Goal: Feedback & Contribution: Submit feedback/report problem

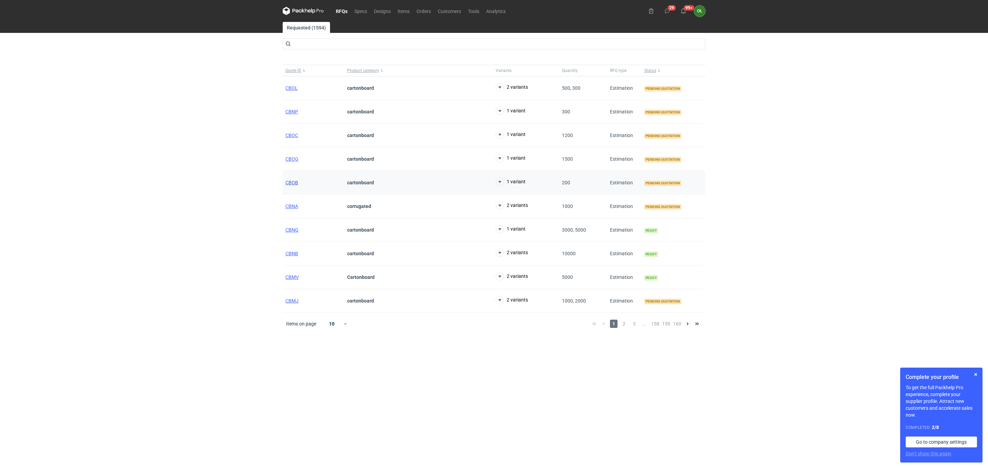
click at [297, 185] on span "CBOB" at bounding box center [291, 182] width 13 height 5
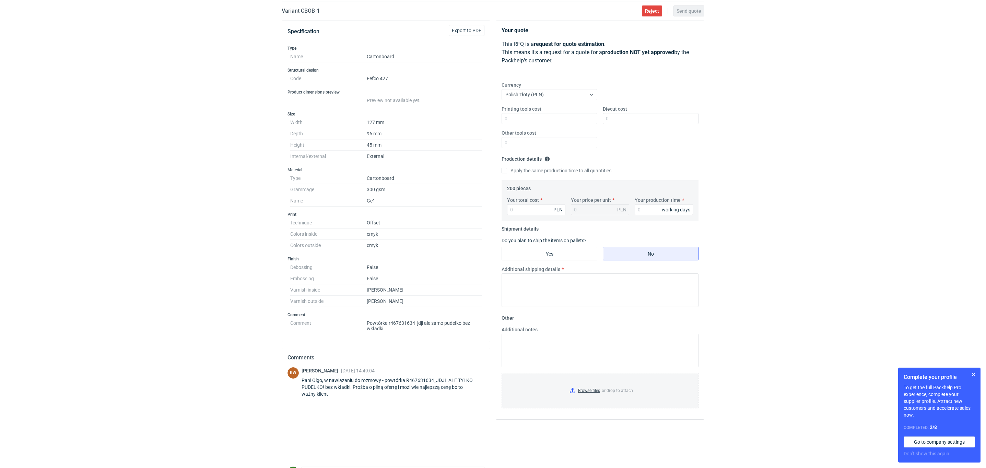
scroll to position [68, 0]
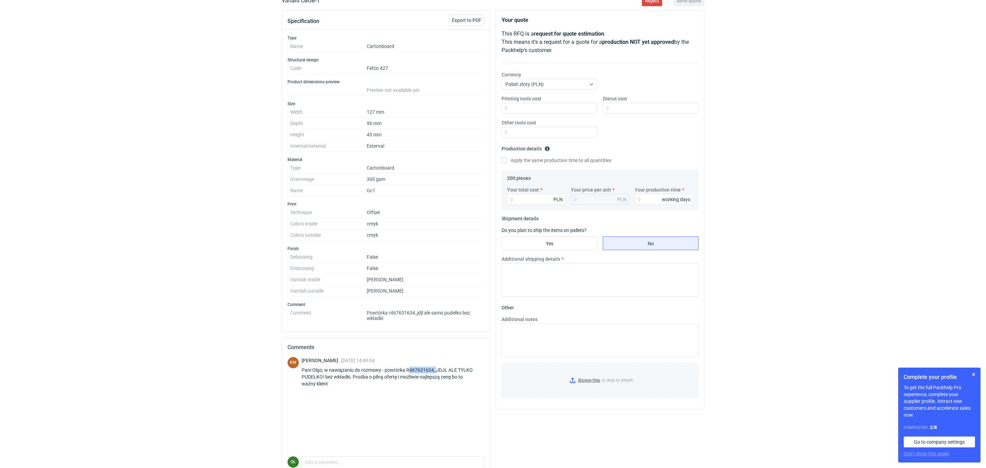
drag, startPoint x: 407, startPoint y: 374, endPoint x: 434, endPoint y: 372, distance: 27.8
click at [434, 372] on div "Pani Olgo, w nawiązaniu do rozmowy - powtórka R467631634_JDJL ALE TYLKO PUDEŁKO…" at bounding box center [392, 377] width 183 height 21
drag, startPoint x: 404, startPoint y: 371, endPoint x: 446, endPoint y: 371, distance: 42.9
click at [446, 371] on div "Pani Olgo, w nawiązaniu do rozmowy - powtórka R467631634_JDJL ALE TYLKO PUDEŁKO…" at bounding box center [392, 377] width 183 height 21
copy div "R467631634_JDJL"
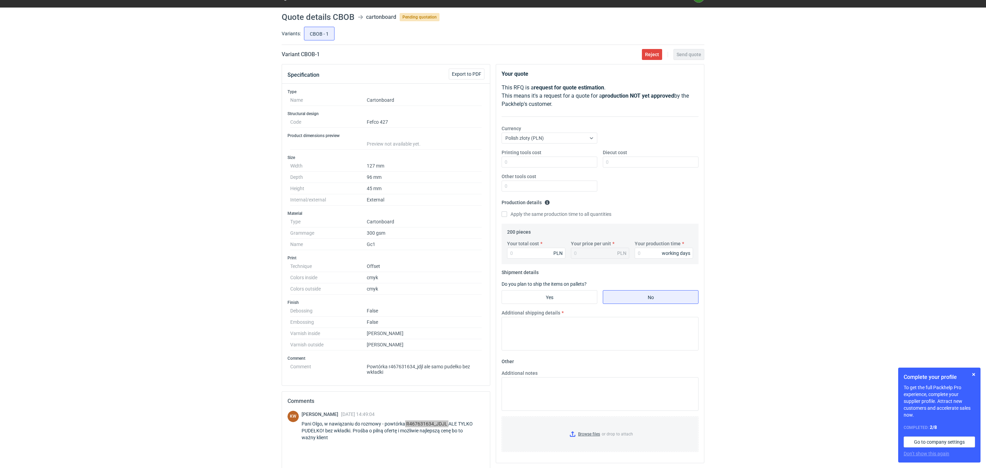
scroll to position [0, 0]
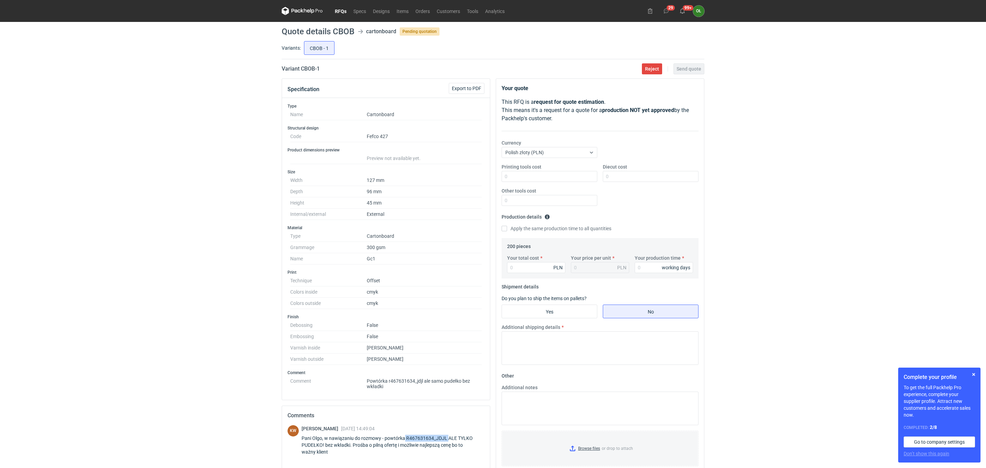
click at [425, 439] on div "Pani Olgo, w nawiązaniu do rozmowy - powtórka R467631634_JDJL ALE TYLKO PUDEŁKO…" at bounding box center [392, 445] width 183 height 21
drag, startPoint x: 406, startPoint y: 443, endPoint x: 447, endPoint y: 440, distance: 41.3
click at [447, 440] on div "Pani Olgo, w nawiązaniu do rozmowy - powtórka R467631634_JDJL ALE TYLKO PUDEŁKO…" at bounding box center [392, 445] width 183 height 21
copy div "R467631634_JDJL"
click at [431, 445] on div "Pani Olgo, w nawiązaniu do rozmowy - powtórka R467631634_JDJL ALE TYLKO PUDEŁKO…" at bounding box center [392, 445] width 183 height 21
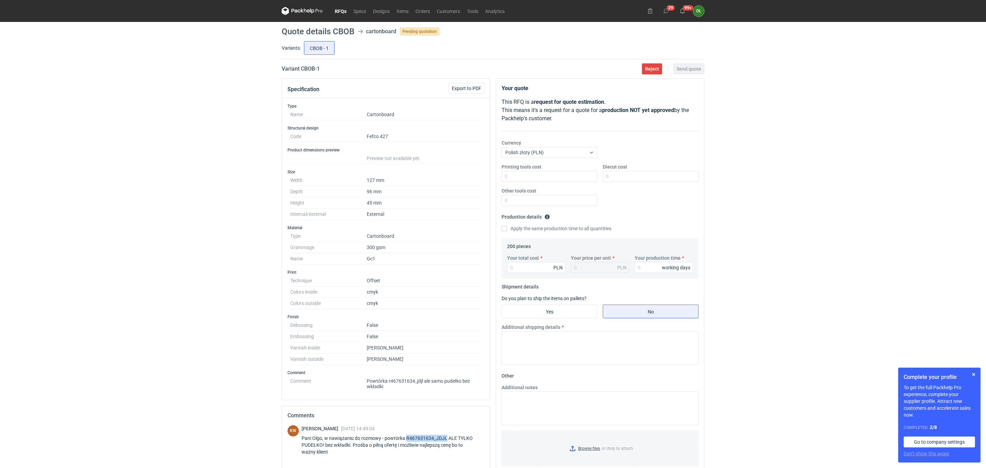
drag, startPoint x: 405, startPoint y: 444, endPoint x: 446, endPoint y: 441, distance: 41.2
click at [446, 441] on div "Pani Olgo, w nawiązaniu do rozmowy - powtórka R467631634_JDJL ALE TYLKO PUDEŁKO…" at bounding box center [392, 445] width 183 height 21
copy div "R467631634_JDJL"
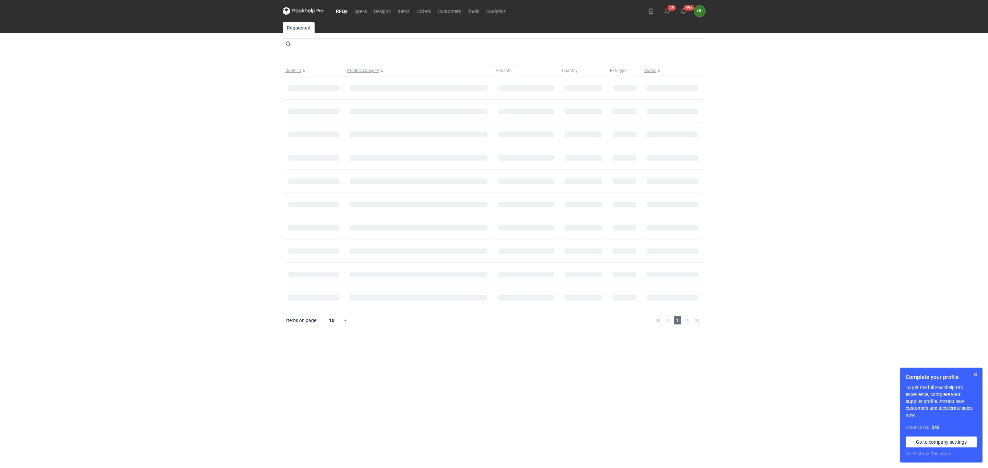
click at [339, 10] on link "RFQs" at bounding box center [341, 11] width 19 height 8
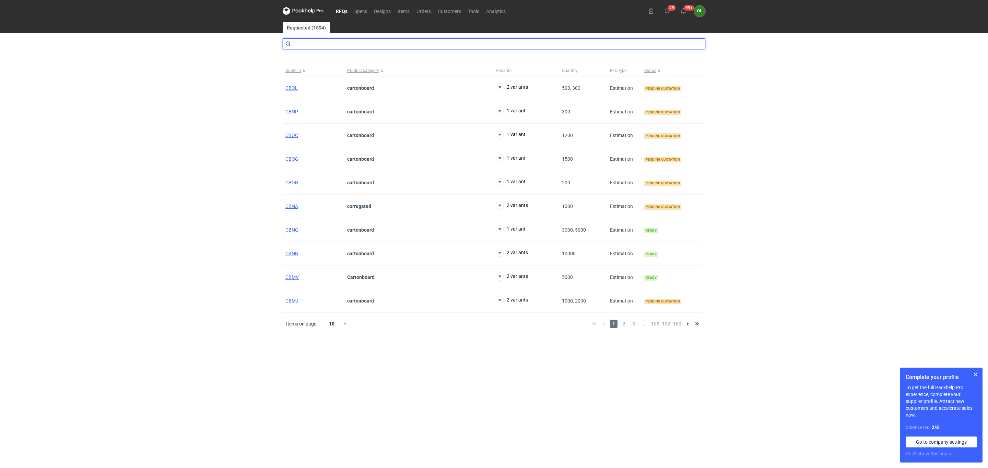
click at [484, 48] on input "text" at bounding box center [494, 43] width 422 height 11
type input "58008"
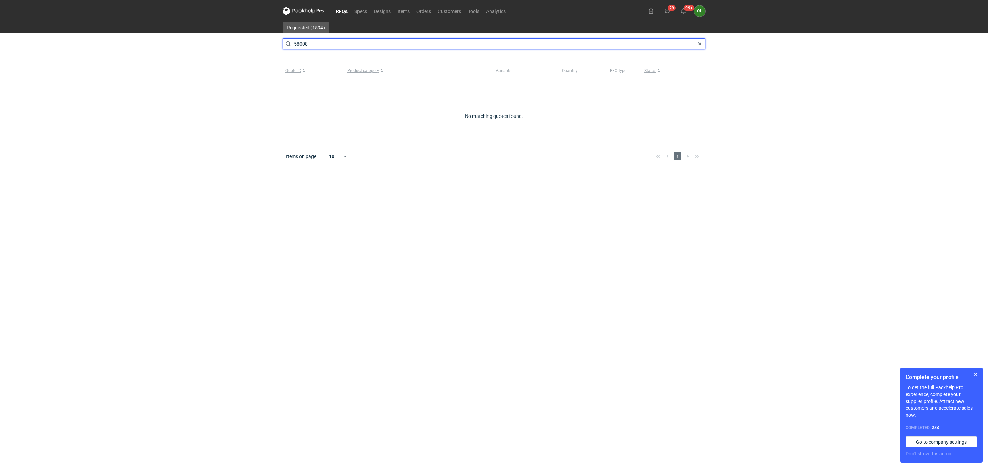
drag, startPoint x: 316, startPoint y: 46, endPoint x: 222, endPoint y: 41, distance: 94.8
click at [225, 41] on div "RFQs Specs Designs Items Orders Customers Tools Analytics 29 99+ OŁ Olga Łopato…" at bounding box center [494, 234] width 988 height 468
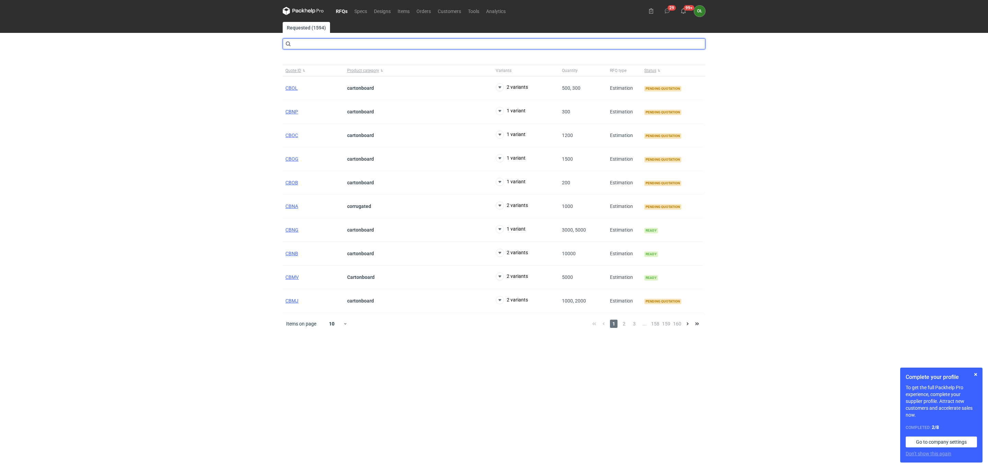
click at [305, 49] on input "text" at bounding box center [494, 43] width 422 height 11
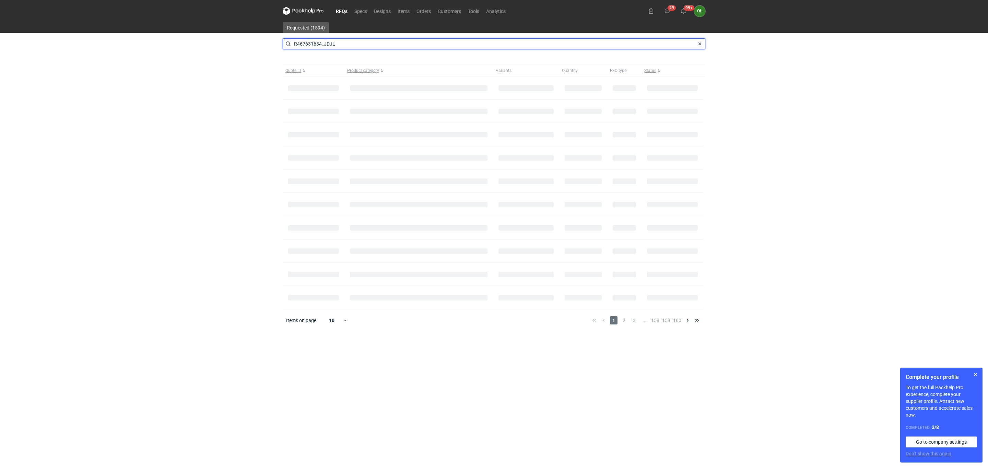
type input "R467631634_JDJL"
drag, startPoint x: 338, startPoint y: 42, endPoint x: 268, endPoint y: 39, distance: 69.3
click at [268, 39] on div "RFQs Specs Designs Items Orders Customers Tools Analytics 29 99+ OŁ Olga Łopato…" at bounding box center [494, 234] width 988 height 468
click at [419, 10] on link "Orders" at bounding box center [423, 11] width 21 height 8
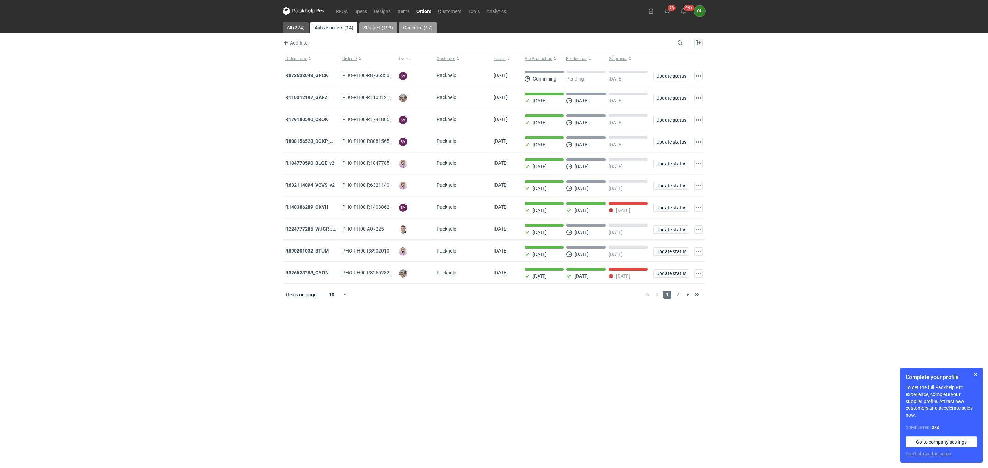
click at [376, 26] on link "Shipped (193)" at bounding box center [378, 27] width 38 height 11
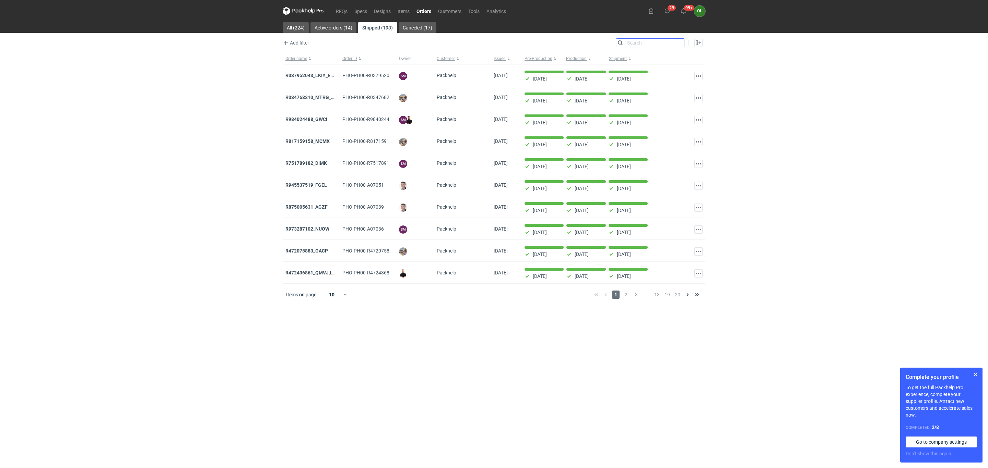
click at [676, 43] on input "Search" at bounding box center [650, 43] width 68 height 8
paste input "R467631634_JDJL"
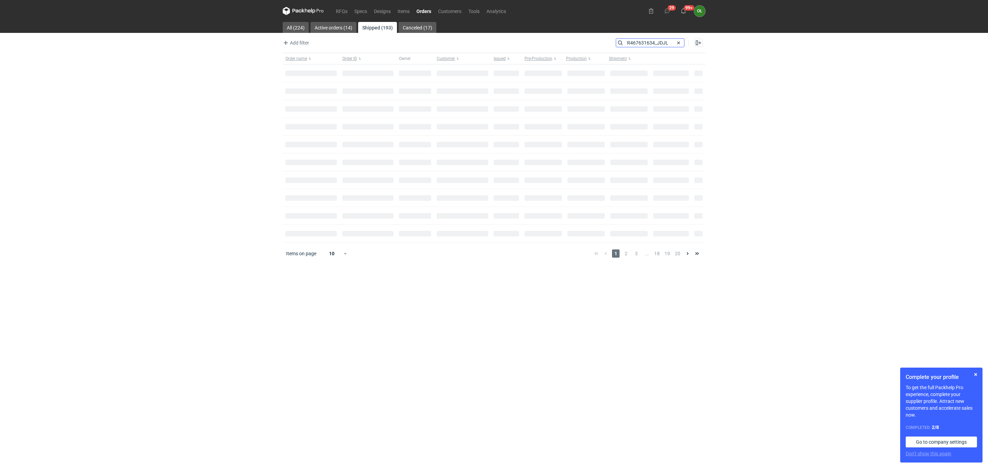
type input "R467631634_JDJL"
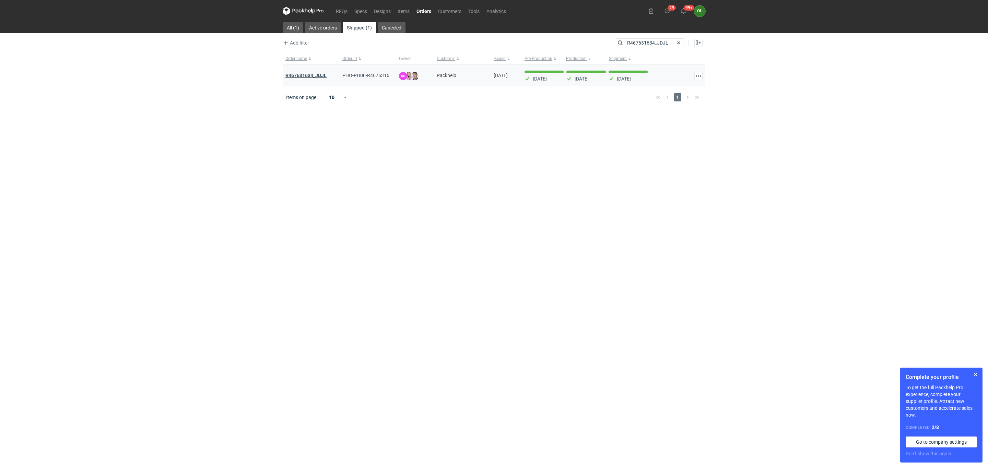
click at [299, 77] on strong "R467631634_JDJL" at bounding box center [305, 75] width 41 height 5
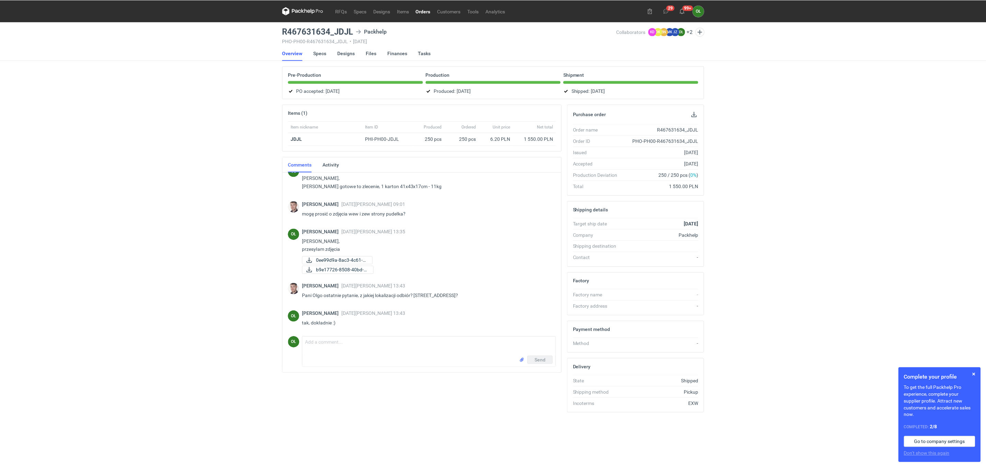
scroll to position [1062, 0]
click at [333, 10] on link "RFQs" at bounding box center [341, 11] width 19 height 8
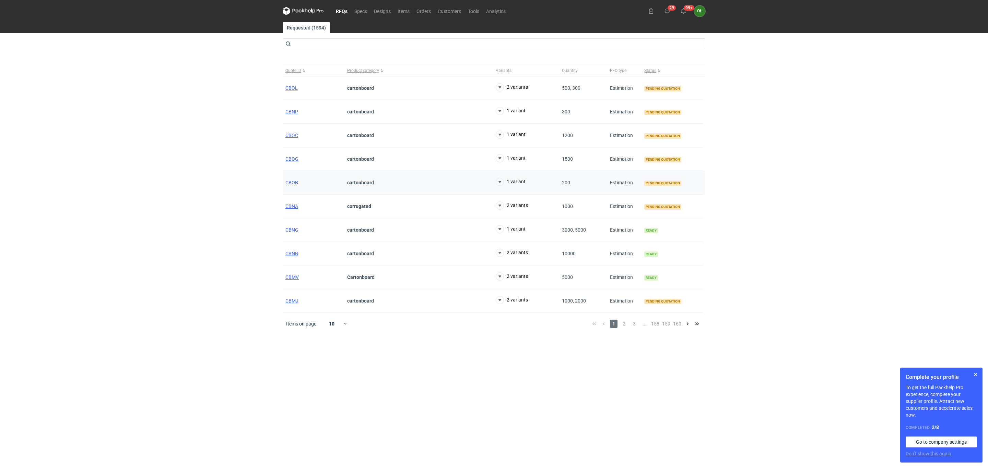
click at [288, 181] on span "CBOB" at bounding box center [291, 182] width 13 height 5
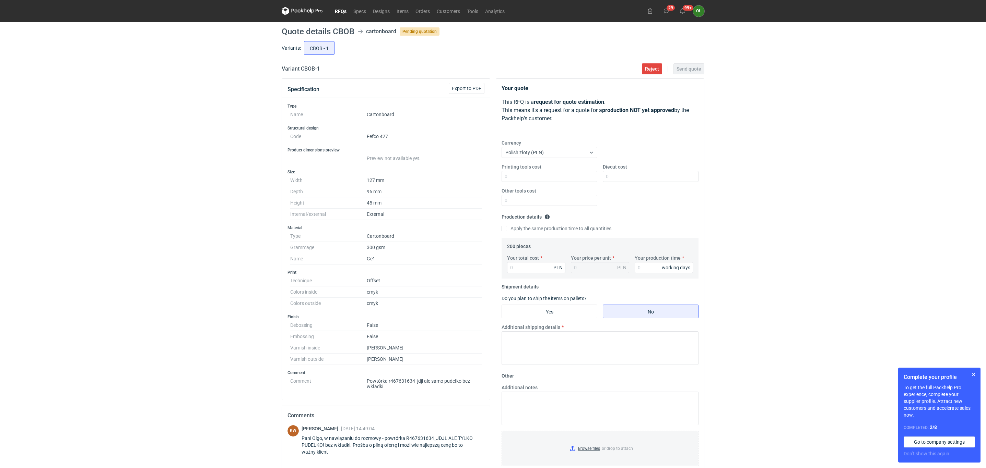
click at [337, 8] on link "RFQs" at bounding box center [340, 11] width 19 height 8
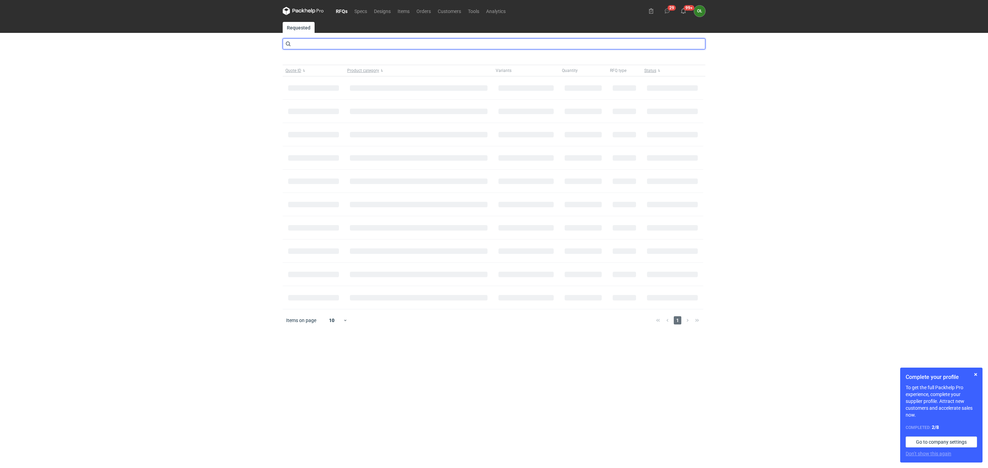
click at [319, 44] on input "text" at bounding box center [494, 43] width 422 height 11
type input "Carq"
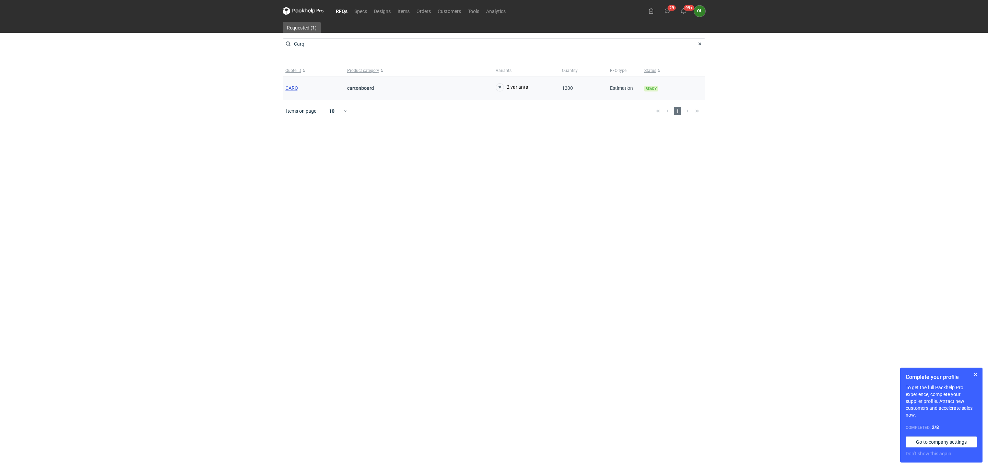
click at [288, 88] on span "CARQ" at bounding box center [291, 87] width 13 height 5
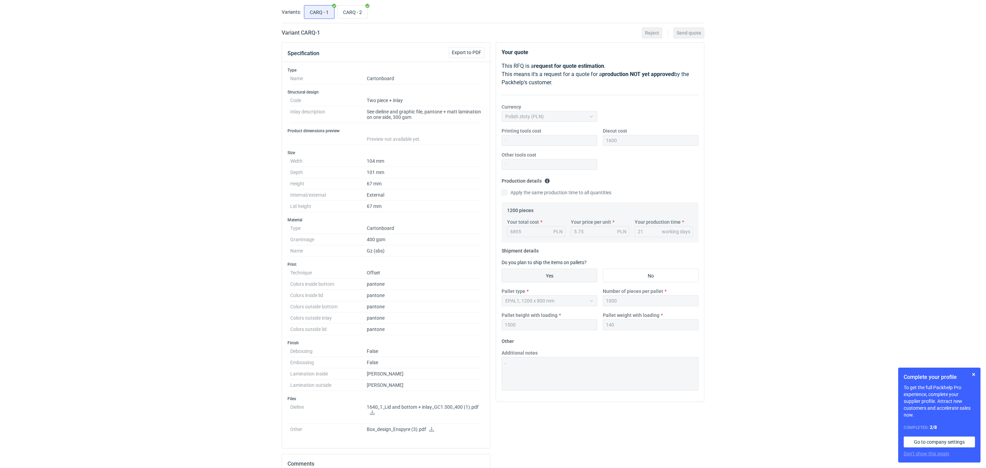
scroll to position [120, 0]
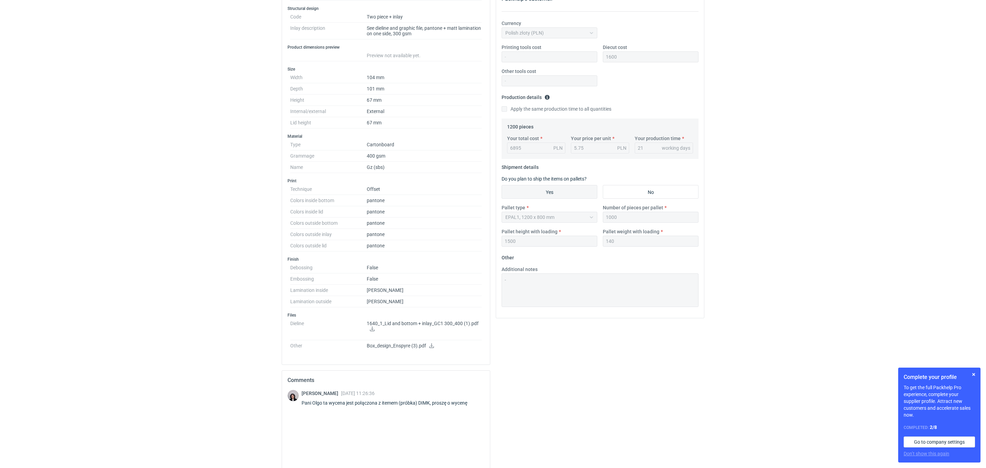
click at [378, 333] on p "1640_1_Lid and bottom + inlay_GC1 300_400 (1).pdf" at bounding box center [424, 327] width 115 height 12
click at [374, 332] on icon at bounding box center [372, 329] width 5 height 5
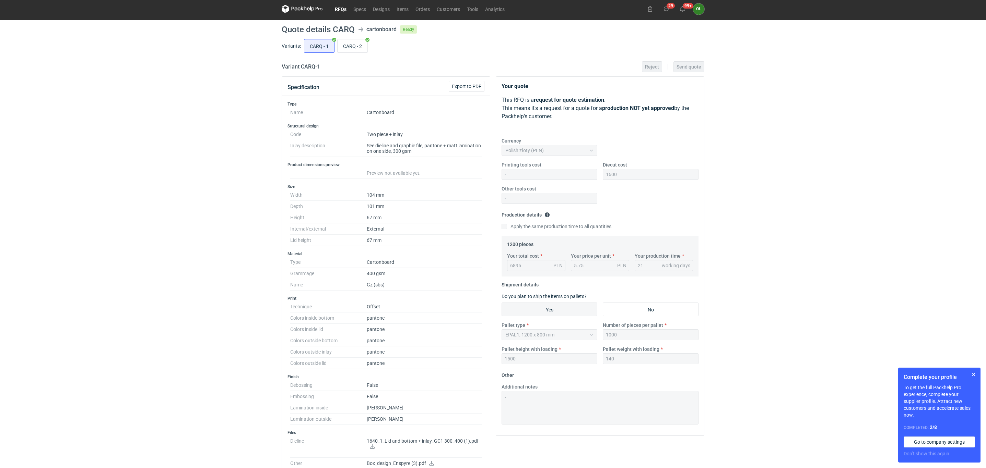
scroll to position [0, 0]
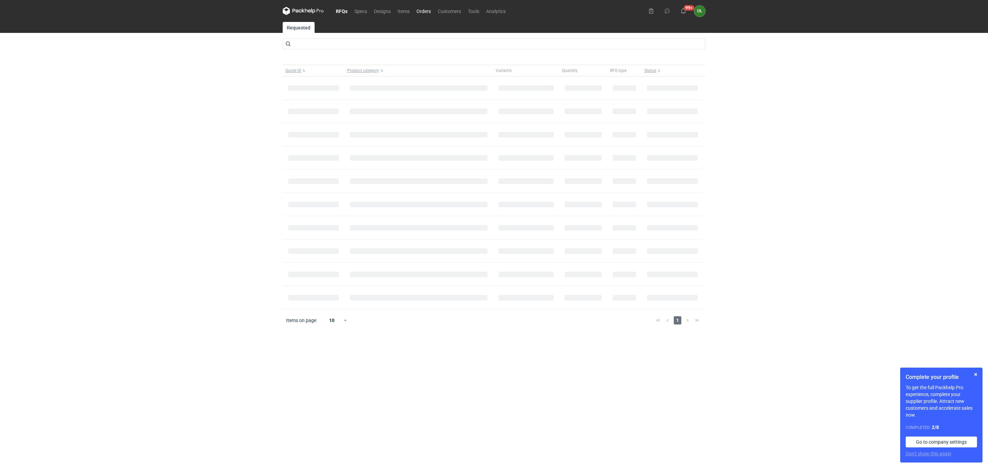
click at [428, 9] on link "Orders" at bounding box center [423, 11] width 21 height 8
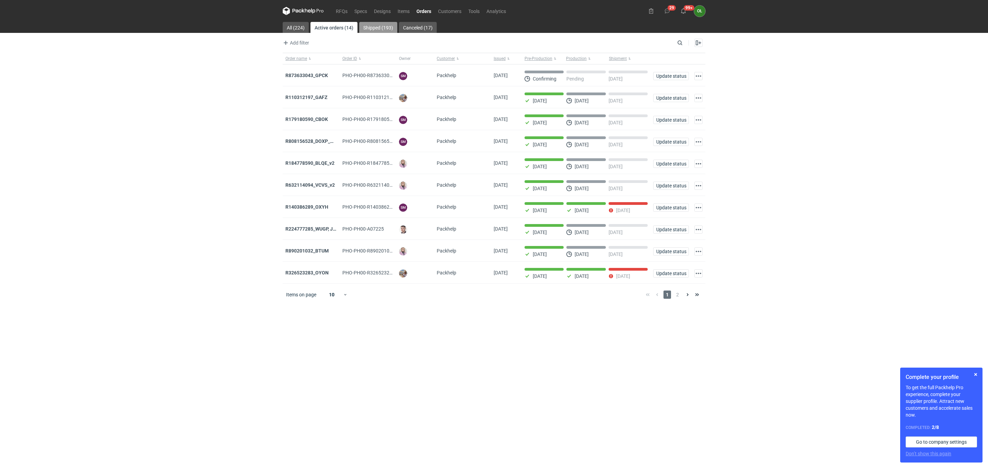
drag, startPoint x: 381, startPoint y: 23, endPoint x: 522, endPoint y: 26, distance: 140.6
click at [382, 24] on link "Shipped (193)" at bounding box center [378, 27] width 38 height 11
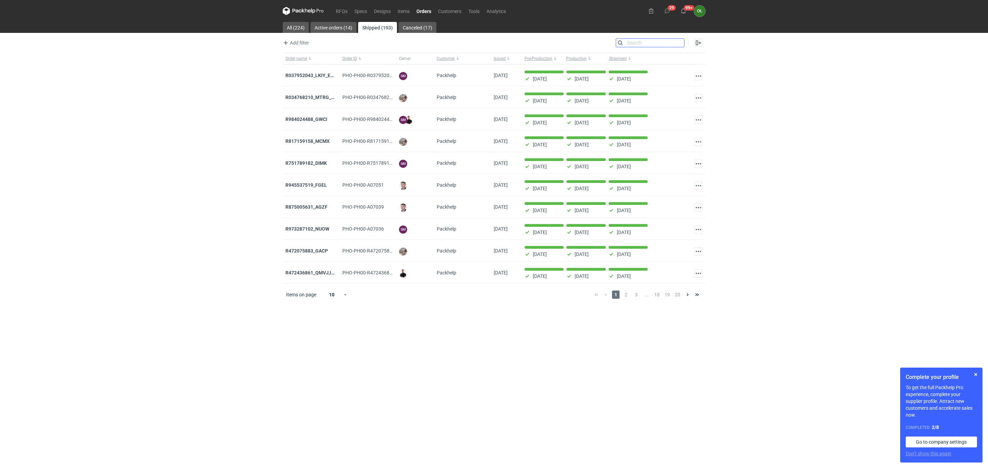
click at [681, 45] on input "Search" at bounding box center [650, 43] width 68 height 8
paste input "R467631634_JDJL"
type input "R467631634_JDJL"
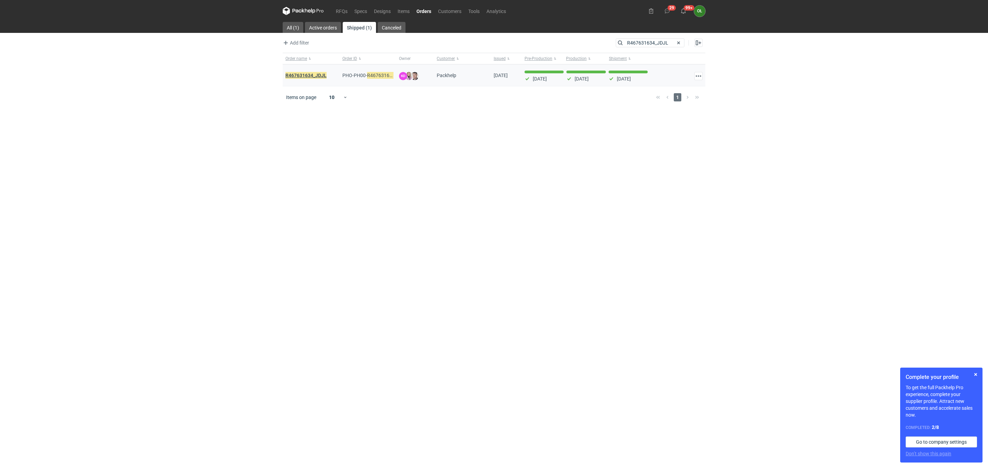
click at [306, 78] on em "R467631634_JDJL" at bounding box center [305, 76] width 41 height 8
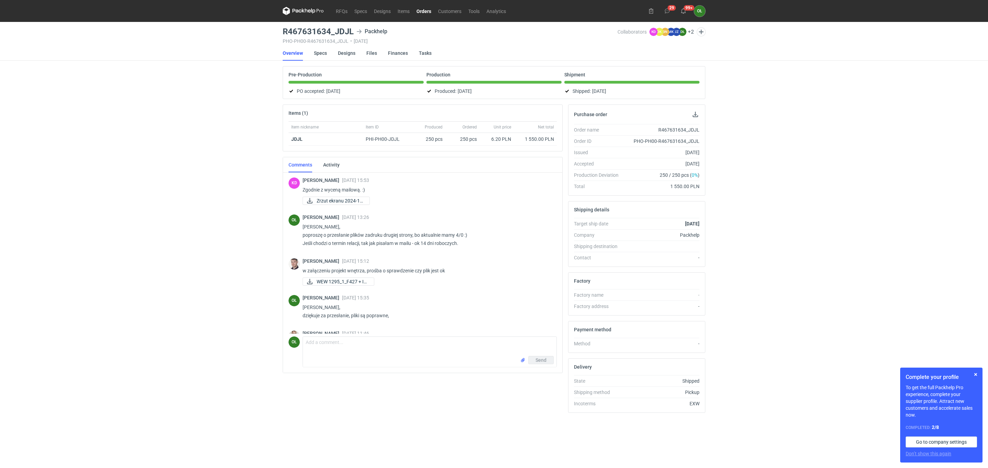
scroll to position [290, 0]
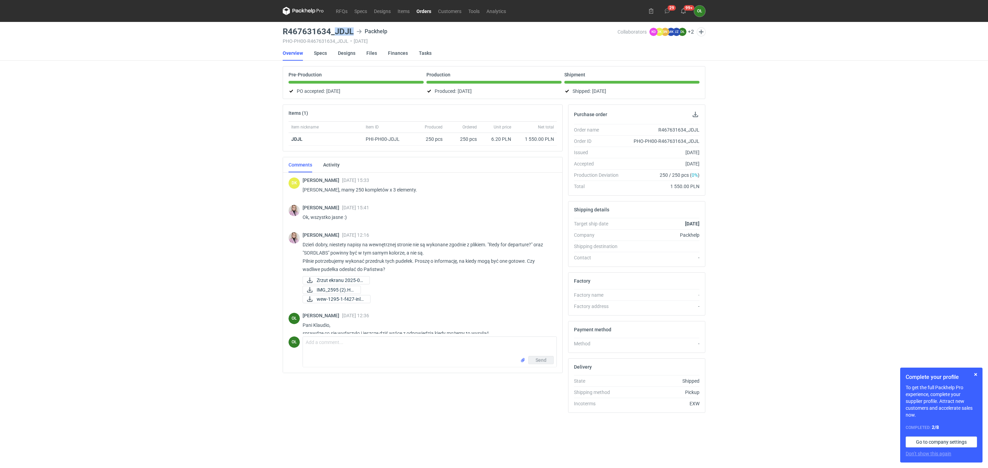
drag, startPoint x: 352, startPoint y: 30, endPoint x: 332, endPoint y: 31, distance: 19.6
click at [332, 31] on h3 "R467631634_JDJL" at bounding box center [318, 31] width 71 height 8
copy h3 "JDJL"
click at [404, 12] on link "Items" at bounding box center [403, 11] width 19 height 8
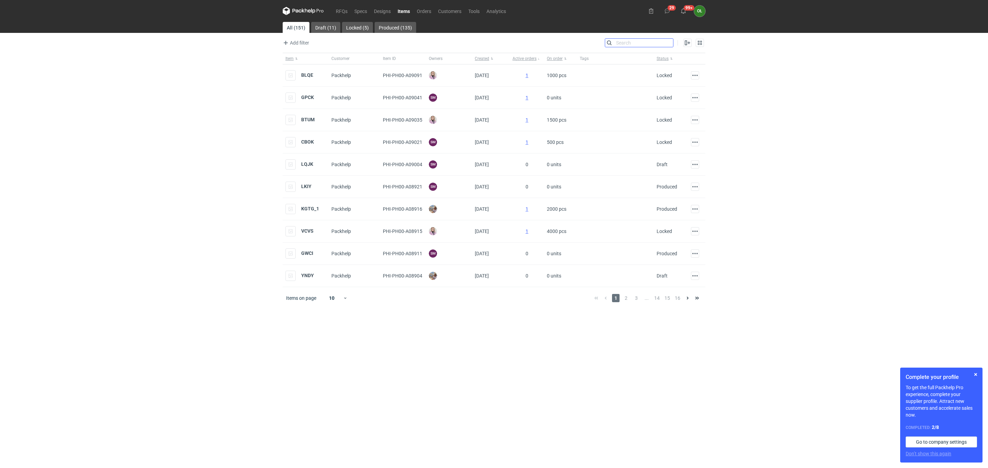
click at [669, 42] on input "Search" at bounding box center [639, 43] width 68 height 8
paste input "JDJL"
type input "JDJL"
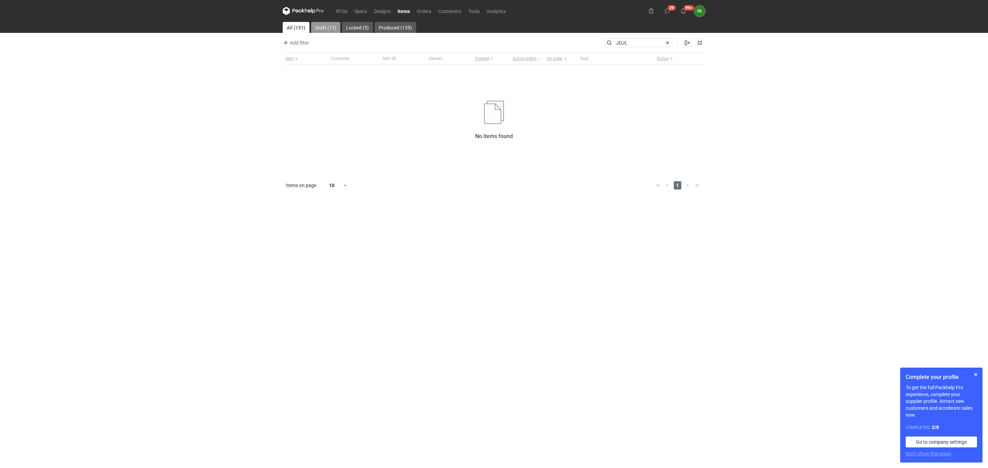
click at [330, 26] on link "Draft (11)" at bounding box center [325, 27] width 29 height 11
click at [624, 39] on input "JDJL" at bounding box center [639, 43] width 68 height 8
click at [615, 42] on input "JDJL" at bounding box center [639, 43] width 68 height 8
click at [426, 11] on link "Orders" at bounding box center [423, 11] width 21 height 8
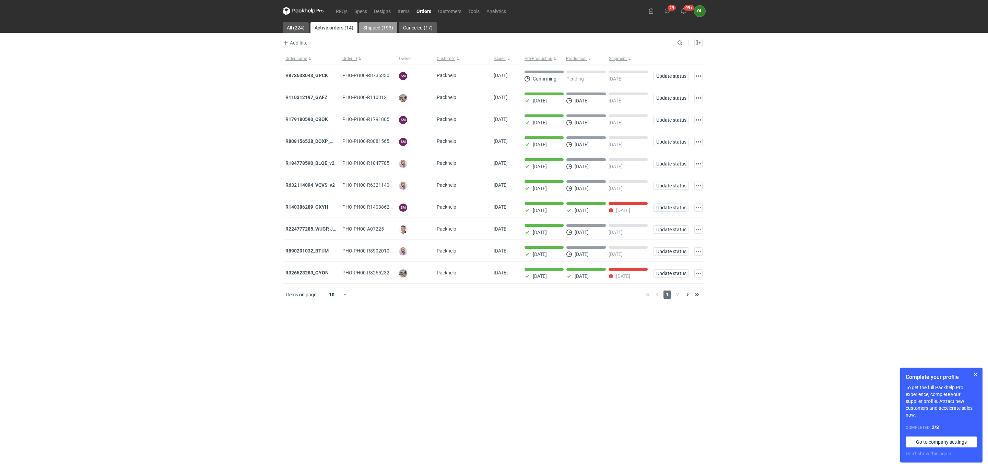
click at [389, 23] on link "Shipped (193)" at bounding box center [378, 27] width 38 height 11
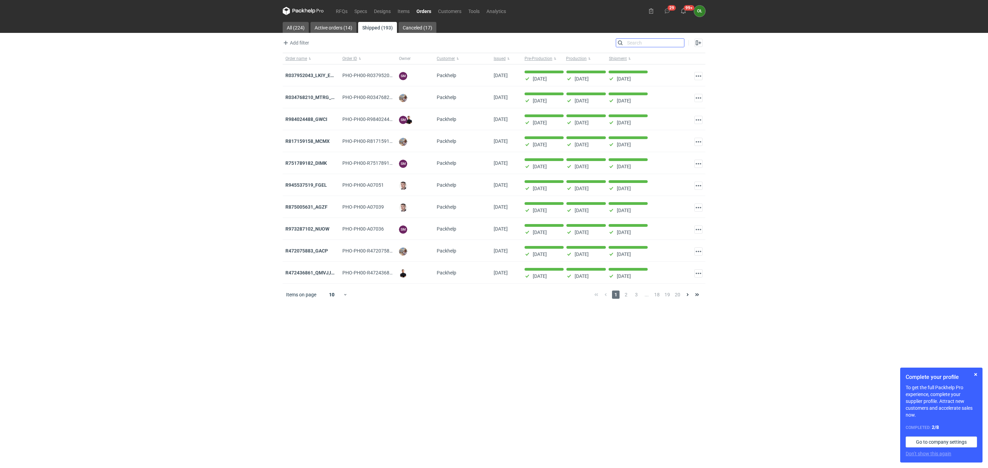
click at [683, 44] on input "Search" at bounding box center [650, 43] width 68 height 8
paste input "JDJL"
type input "JDJL"
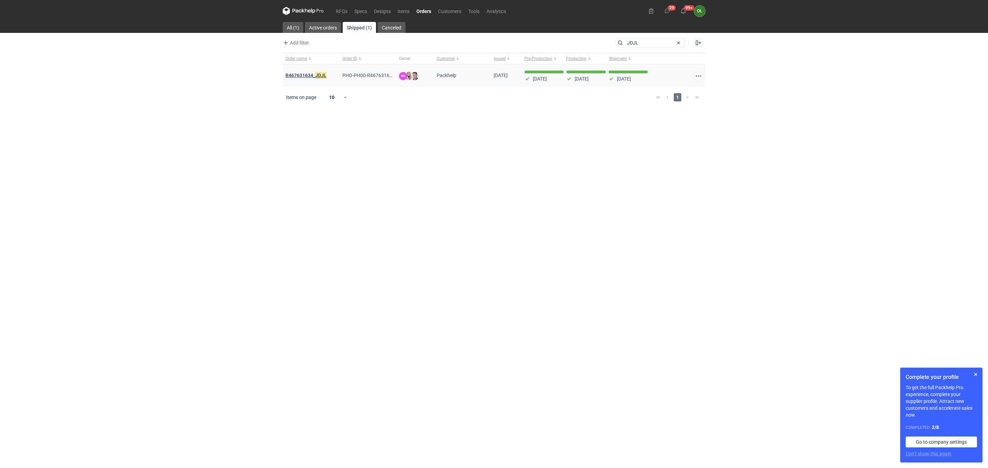
click at [319, 73] on em "JDJL" at bounding box center [320, 76] width 11 height 8
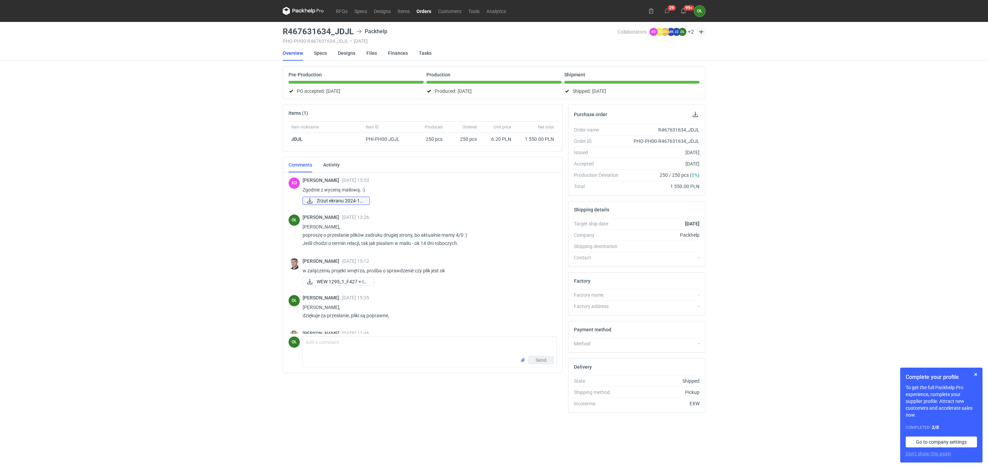
click at [360, 205] on span "Zrzut ekranu 2024-12..." at bounding box center [339, 201] width 47 height 8
click at [340, 10] on link "RFQs" at bounding box center [341, 11] width 19 height 8
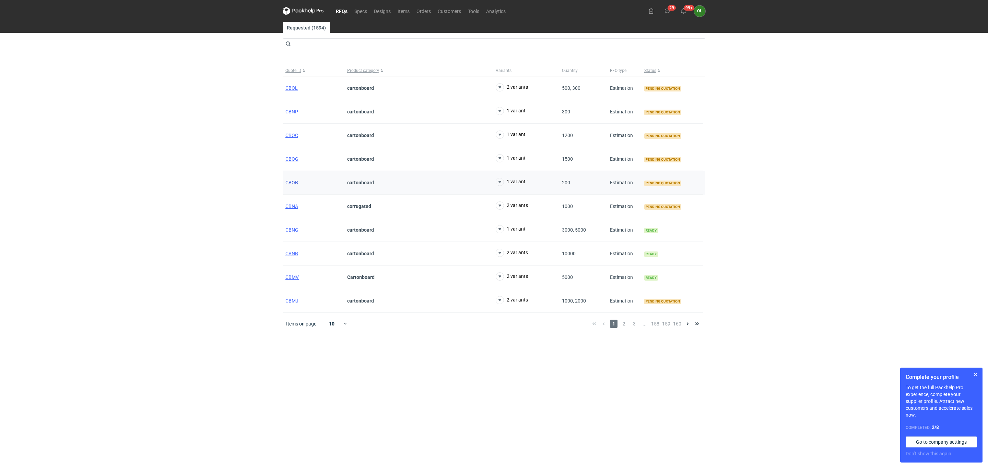
click at [292, 183] on span "CBOB" at bounding box center [291, 182] width 13 height 5
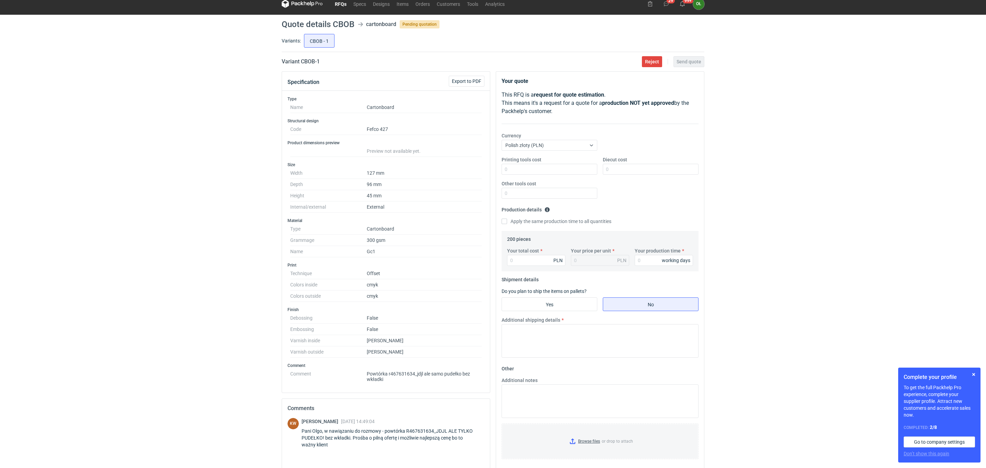
scroll to position [3, 0]
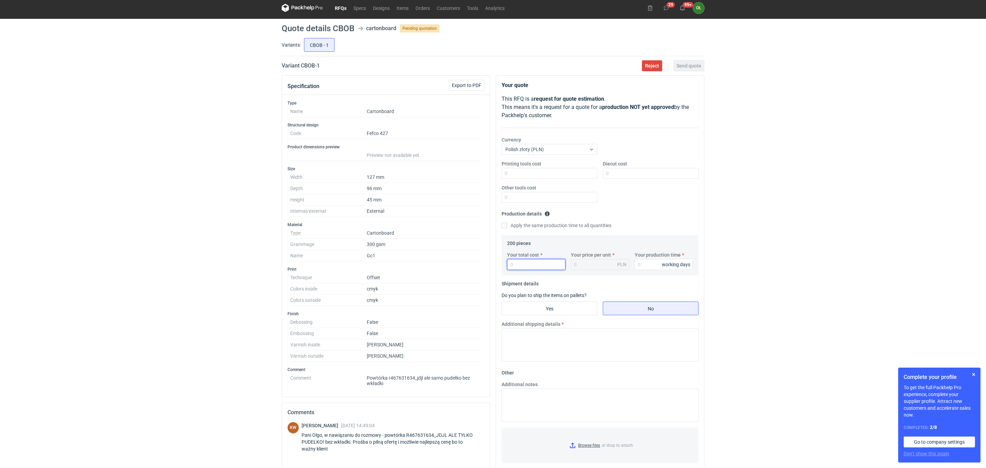
click at [523, 266] on input "Your total cost" at bounding box center [536, 264] width 58 height 11
type input "1400"
type input "7"
type input "1400"
click at [0, 226] on div "RFQs Specs Designs Items Orders Customers Tools Analytics 29 99+ OŁ Olga Łopato…" at bounding box center [493, 231] width 986 height 468
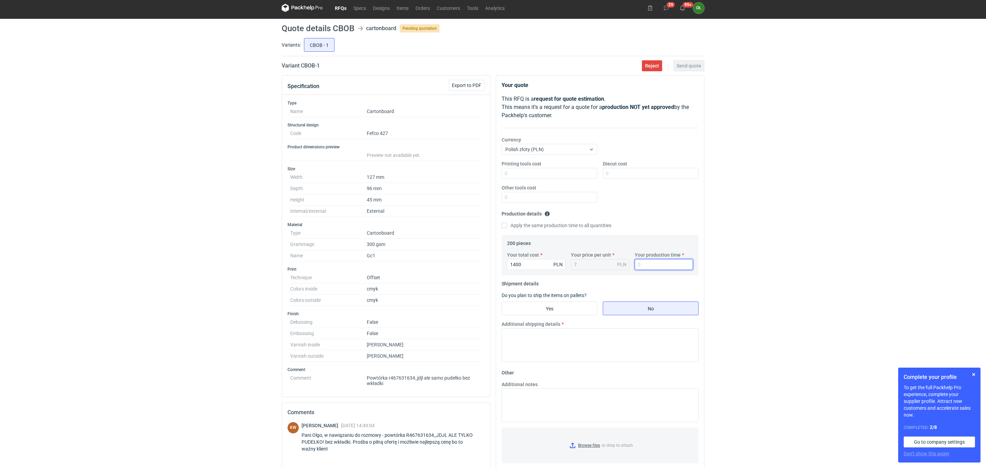
click at [639, 265] on input "Your production time" at bounding box center [663, 264] width 58 height 11
type input "14"
click at [571, 306] on input "Yes" at bounding box center [549, 308] width 95 height 13
radio input "true"
click at [619, 306] on input "No" at bounding box center [650, 308] width 95 height 13
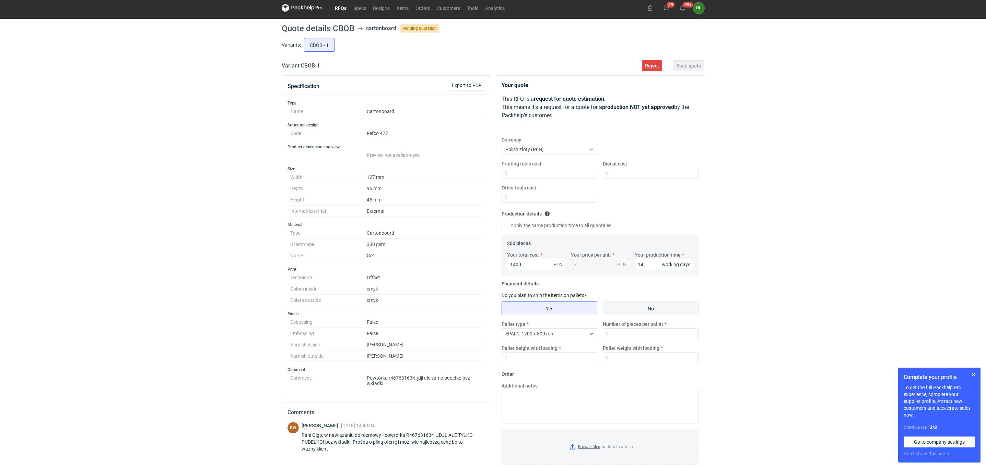
radio input "true"
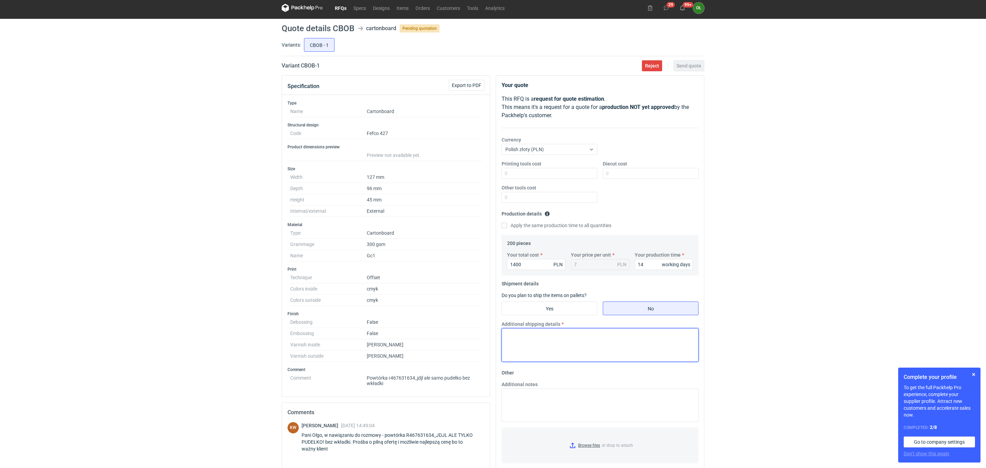
click at [552, 345] on textarea "Additional shipping details" at bounding box center [599, 346] width 197 height 34
type textarea "Max 4 pudełka x 9 kg"
click at [53, 270] on div "RFQs Specs Designs Items Orders Customers Tools Analytics 29 99+ OŁ Olga Łopato…" at bounding box center [493, 231] width 986 height 468
click at [700, 179] on div "Diecut cost" at bounding box center [650, 169] width 101 height 19
click at [691, 67] on span "Send quote" at bounding box center [688, 65] width 25 height 5
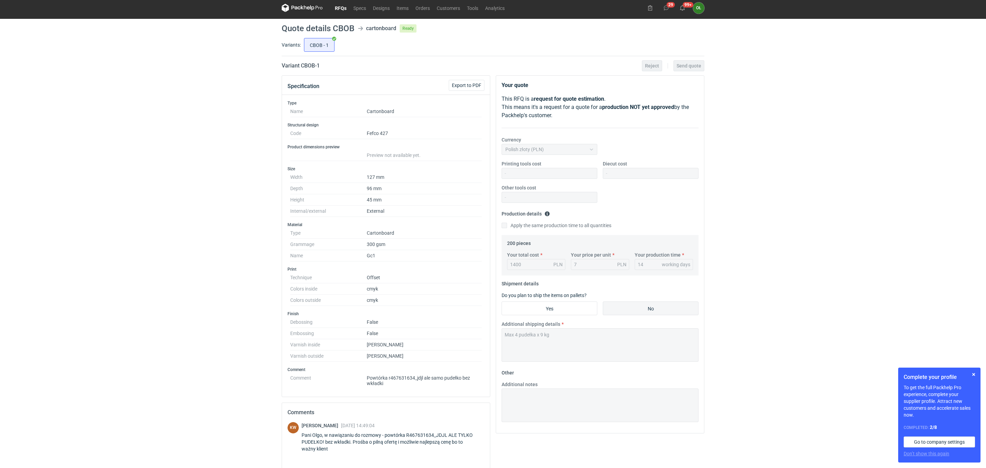
click at [338, 10] on link "RFQs" at bounding box center [340, 8] width 19 height 8
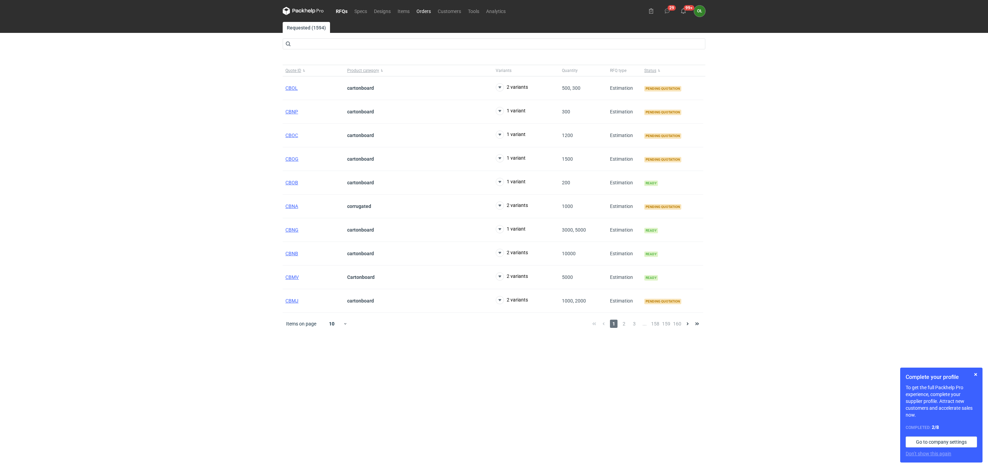
click at [423, 11] on link "Orders" at bounding box center [423, 11] width 21 height 8
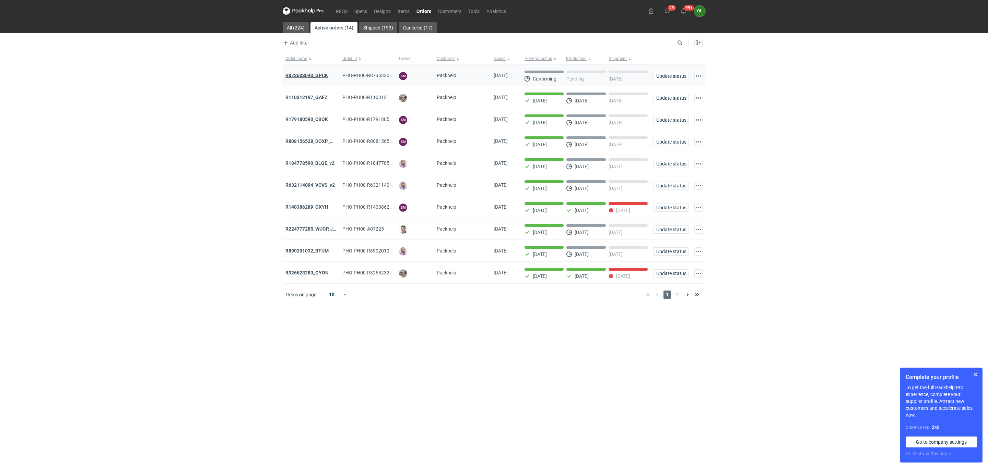
click at [303, 78] on strong "R873633043_GPCK" at bounding box center [306, 75] width 43 height 5
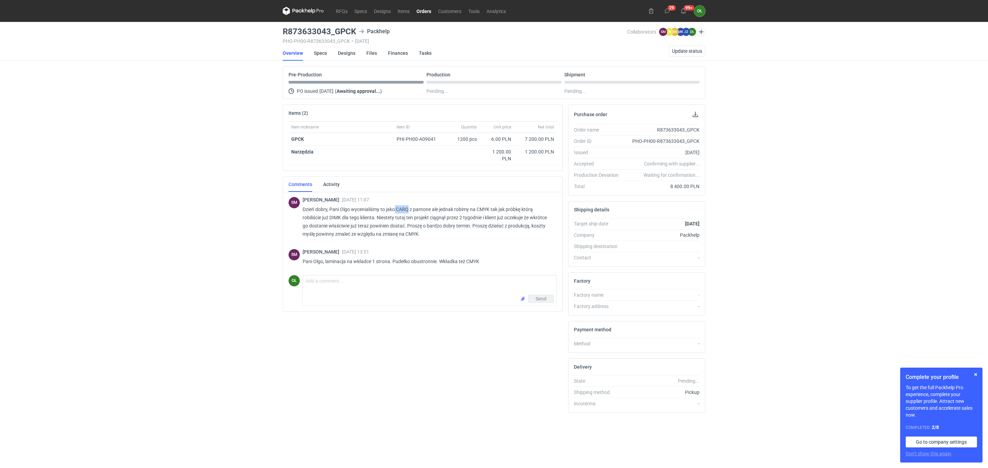
drag, startPoint x: 396, startPoint y: 209, endPoint x: 408, endPoint y: 207, distance: 12.5
click at [408, 207] on p "Dzień dobry, Pani Olgo wycenialiśmy to jako CARQ z pantone ale jednak robimy na…" at bounding box center [426, 221] width 249 height 33
copy p "CARQ"
click at [350, 49] on link "Designs" at bounding box center [346, 53] width 17 height 15
drag, startPoint x: 278, startPoint y: 23, endPoint x: 355, endPoint y: 29, distance: 77.1
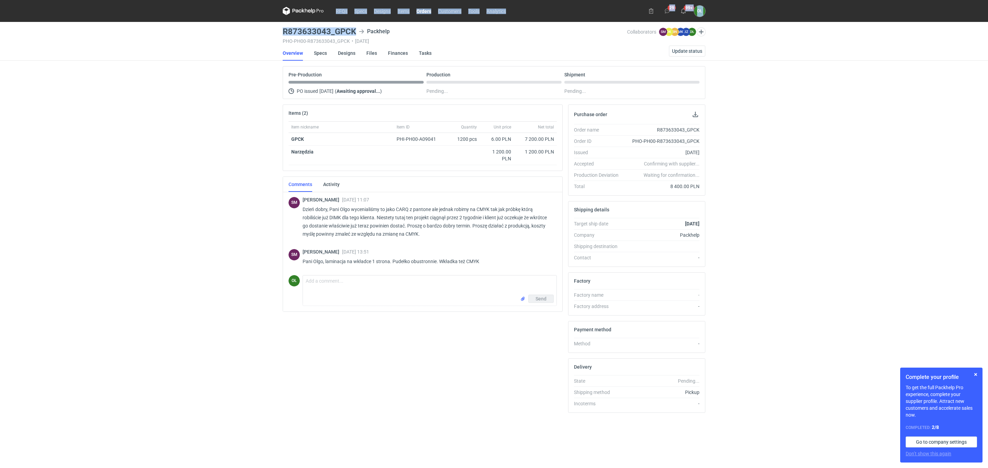
click at [357, 29] on div "RFQs Specs Designs Items Orders Customers Tools Analytics 29 99+ OŁ Olga Łopato…" at bounding box center [494, 234] width 988 height 468
click at [353, 30] on h3 "R873633043_GPCK" at bounding box center [319, 31] width 73 height 8
drag, startPoint x: 282, startPoint y: 31, endPoint x: 353, endPoint y: 27, distance: 70.8
click at [353, 27] on main "R873633043_GPCK Packhelp PHO-PH00-R873633043_GPCK • 25/09/2025 Collaborators SM…" at bounding box center [494, 245] width 428 height 446
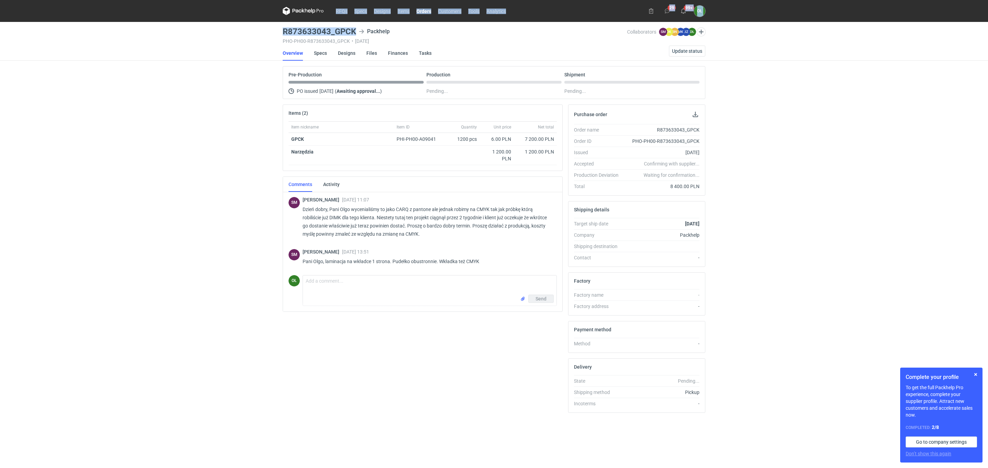
drag, startPoint x: 353, startPoint y: 27, endPoint x: 271, endPoint y: 29, distance: 82.3
click at [271, 29] on div "RFQs Specs Designs Items Orders Customers Tools Analytics 29 99+ OŁ Olga Łopato…" at bounding box center [494, 234] width 988 height 468
click at [276, 29] on div "RFQs Specs Designs Items Orders Customers Tools Analytics 29 99+ OŁ Olga Łopato…" at bounding box center [494, 234] width 988 height 468
drag, startPoint x: 282, startPoint y: 30, endPoint x: 356, endPoint y: 29, distance: 73.7
click at [356, 29] on div "R873633043_GPCK Packhelp" at bounding box center [455, 31] width 344 height 8
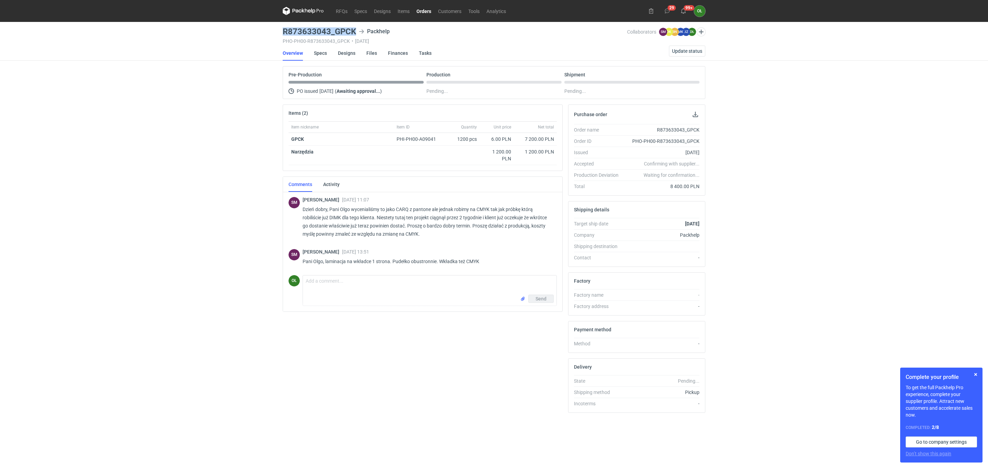
copy h3 "R873633043_GPCK"
click at [323, 52] on link "Specs" at bounding box center [320, 53] width 13 height 15
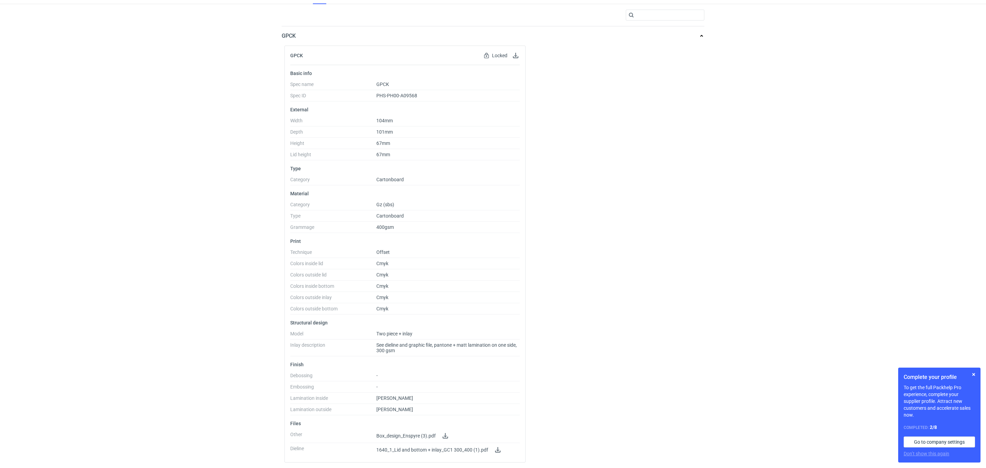
scroll to position [61, 0]
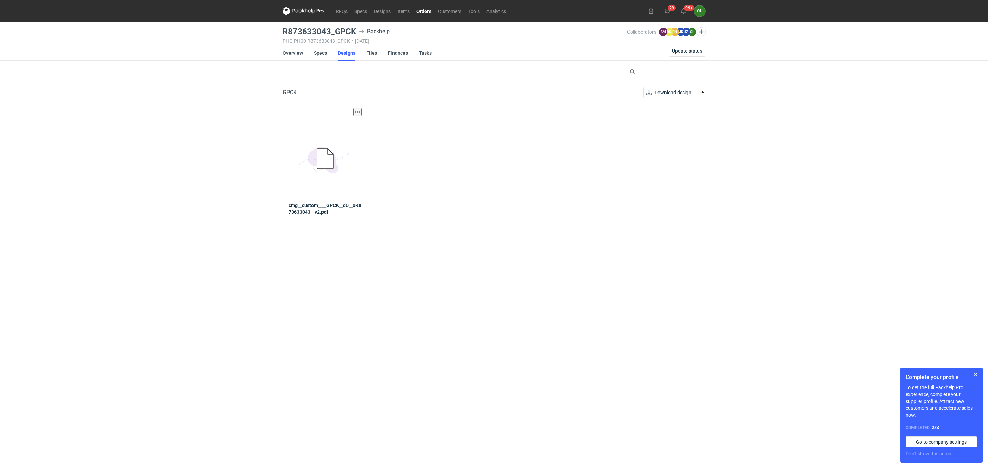
click at [356, 110] on button "button" at bounding box center [357, 112] width 8 height 8
click at [348, 128] on link "Download design part" at bounding box center [326, 127] width 63 height 11
click at [315, 49] on link "Specs" at bounding box center [320, 53] width 13 height 15
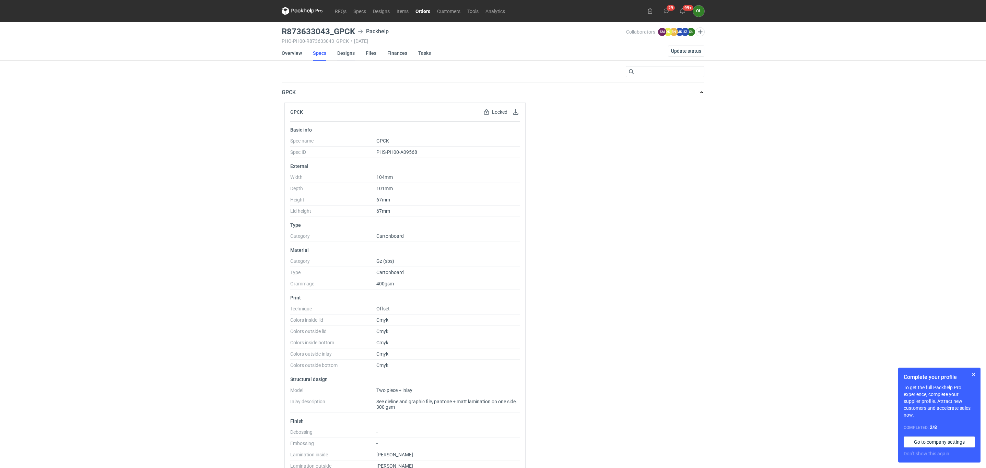
click at [339, 55] on link "Designs" at bounding box center [345, 53] width 17 height 15
click at [418, 8] on link "Orders" at bounding box center [423, 11] width 22 height 8
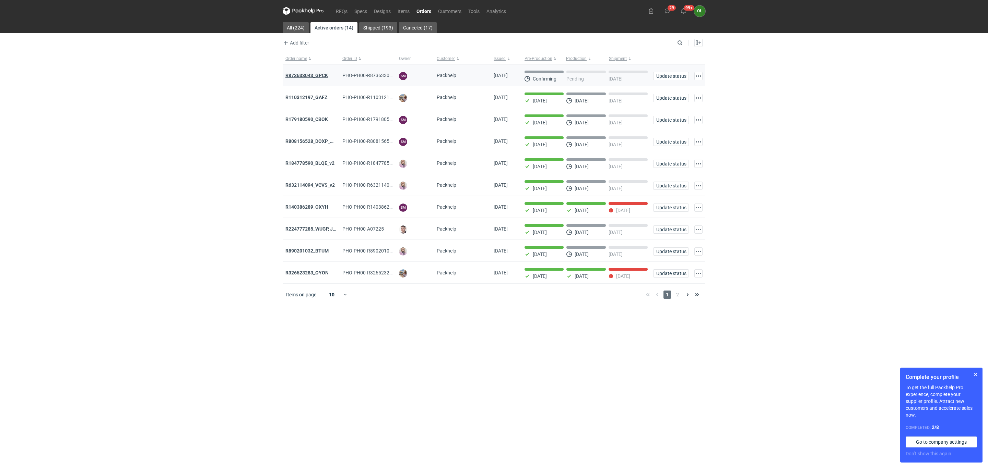
click at [325, 73] on strong "R873633043_GPCK" at bounding box center [306, 75] width 43 height 5
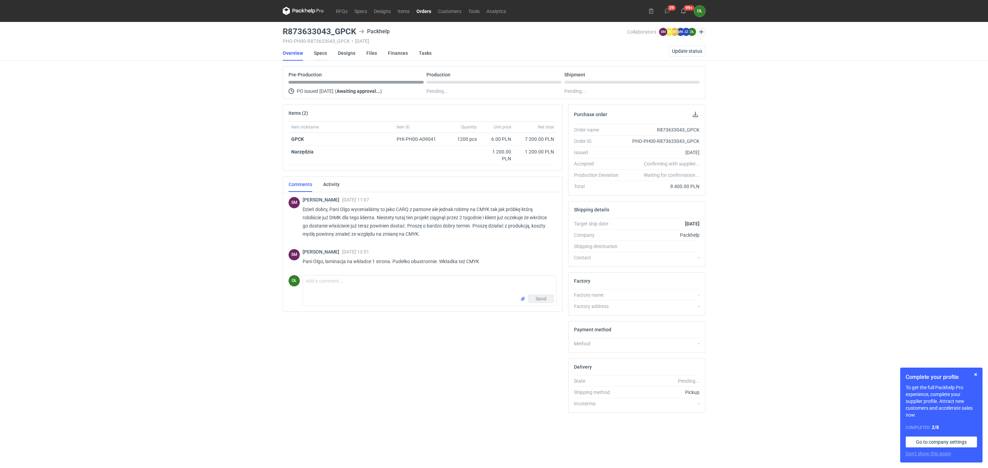
click at [320, 53] on link "Specs" at bounding box center [320, 53] width 13 height 15
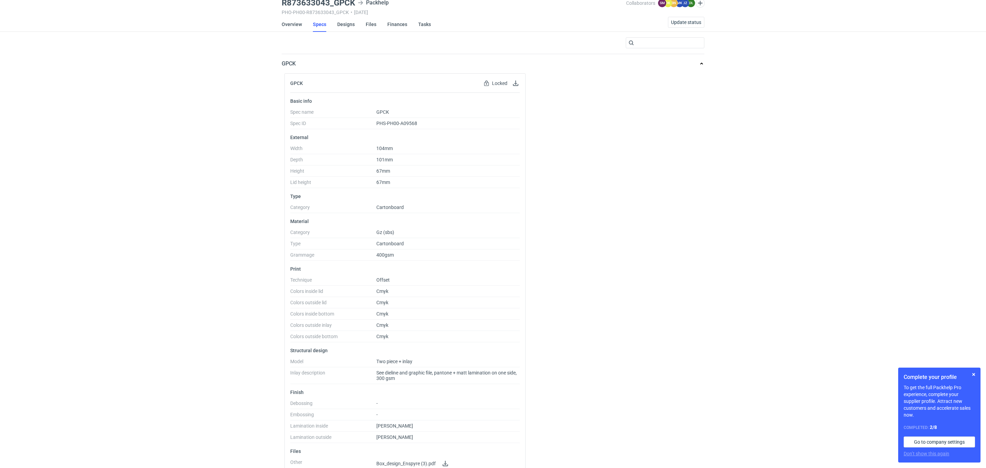
scroll to position [61, 0]
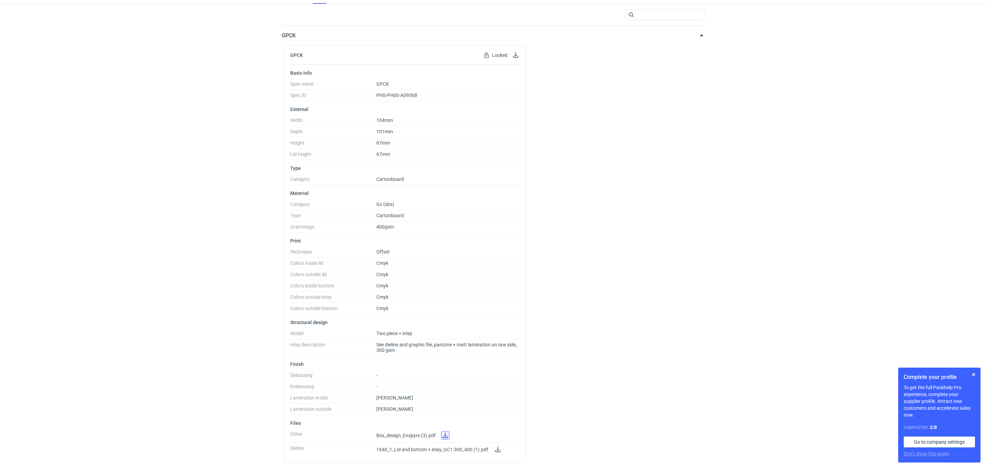
click at [444, 435] on link at bounding box center [445, 436] width 8 height 8
click at [498, 453] on link at bounding box center [497, 450] width 8 height 8
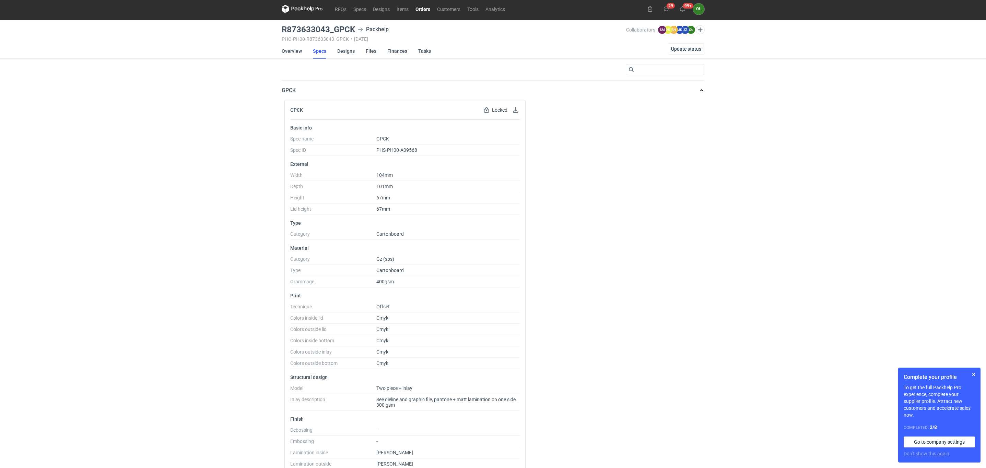
scroll to position [0, 0]
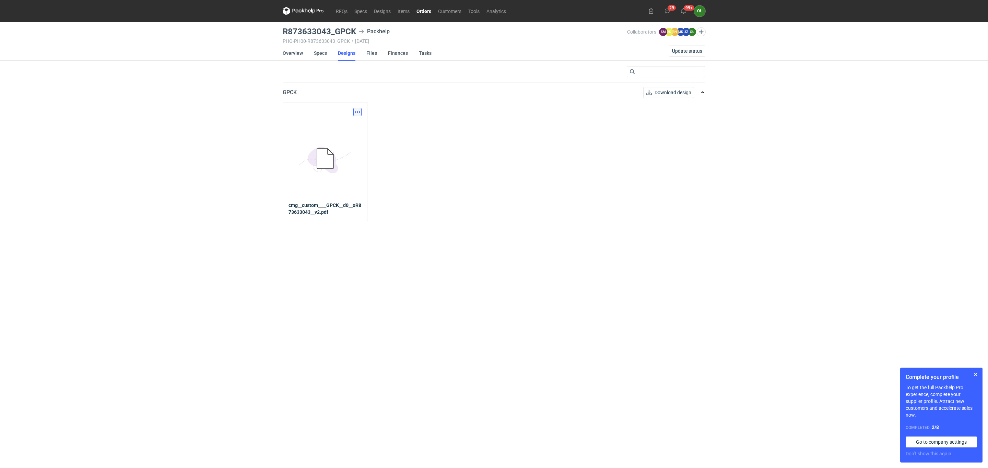
click at [360, 115] on button "button" at bounding box center [357, 112] width 8 height 8
click at [352, 122] on link "Download design part" at bounding box center [326, 127] width 63 height 11
click at [288, 49] on link "Overview" at bounding box center [293, 53] width 20 height 15
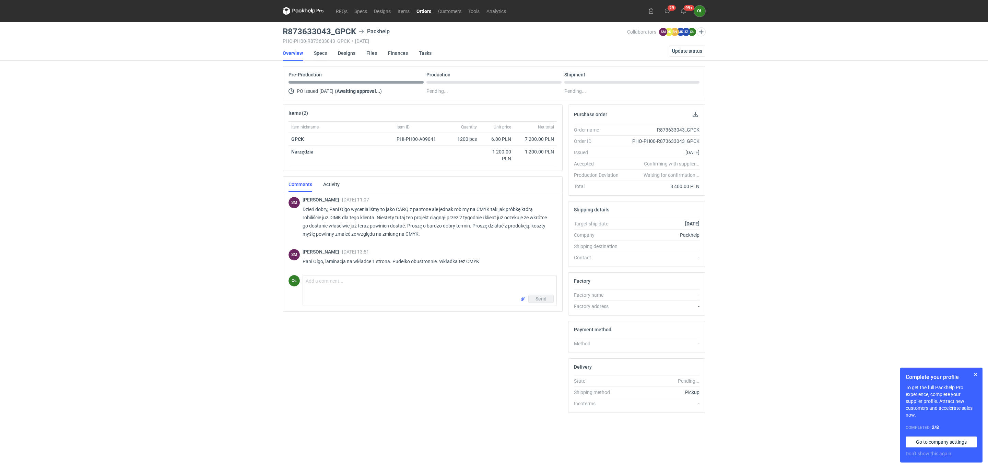
click at [323, 51] on link "Specs" at bounding box center [320, 53] width 13 height 15
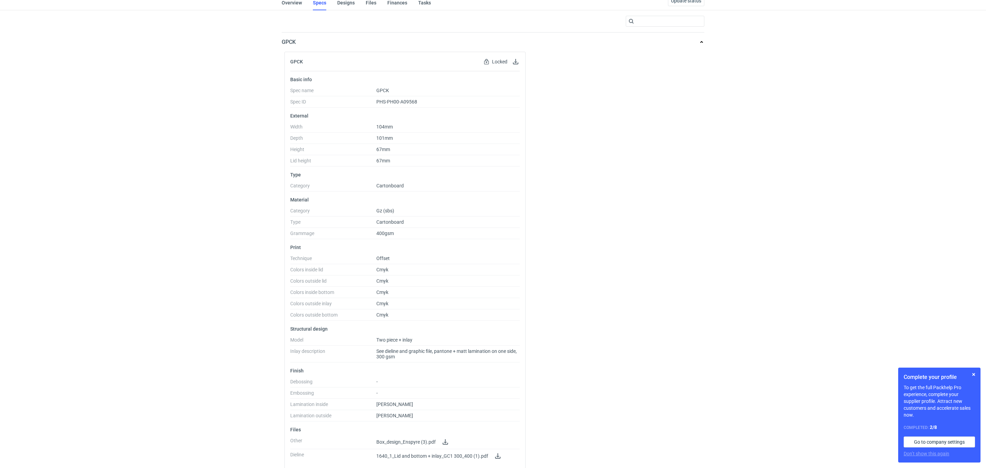
scroll to position [51, 0]
click at [457, 271] on dd "Cmyk" at bounding box center [447, 270] width 143 height 9
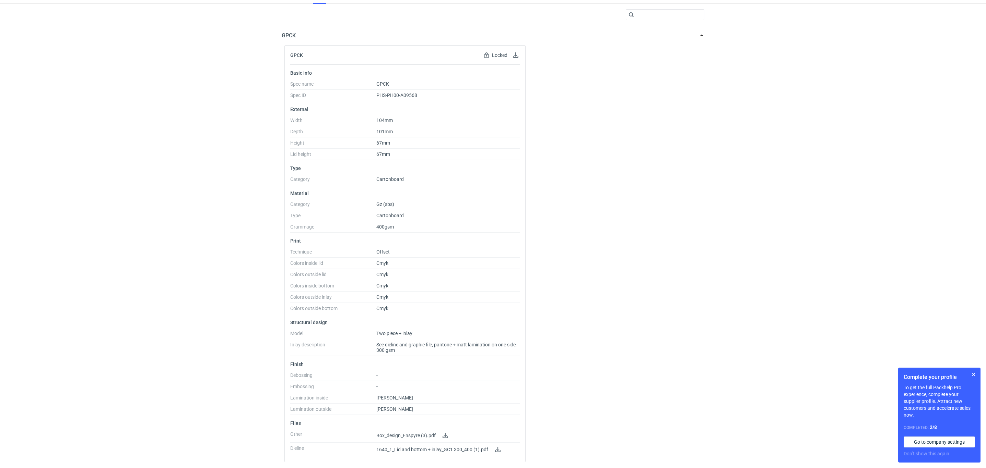
scroll to position [61, 0]
click at [245, 212] on div "RFQs Specs Designs Items Orders Customers Tools Analytics 29 99+ OŁ [PERSON_NAM…" at bounding box center [493, 177] width 986 height 468
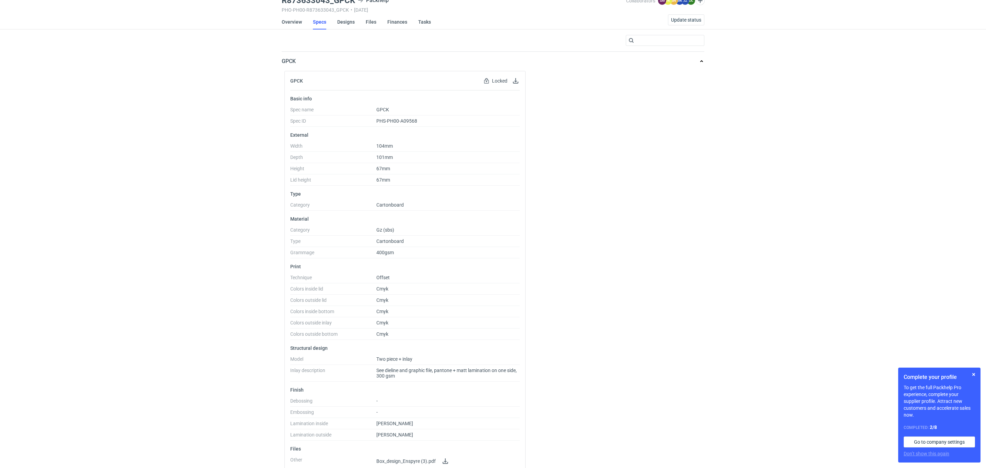
scroll to position [0, 0]
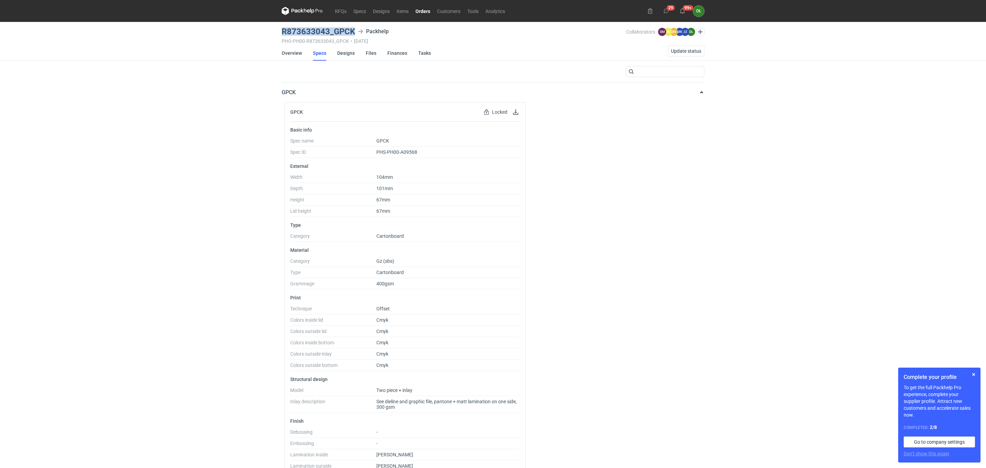
drag, startPoint x: 283, startPoint y: 32, endPoint x: 355, endPoint y: 33, distance: 71.7
click at [355, 33] on div "R873633043_GPCK Packhelp" at bounding box center [454, 31] width 344 height 8
copy h3 "R873633043_GPCK"
click at [338, 9] on link "RFQs" at bounding box center [340, 11] width 19 height 8
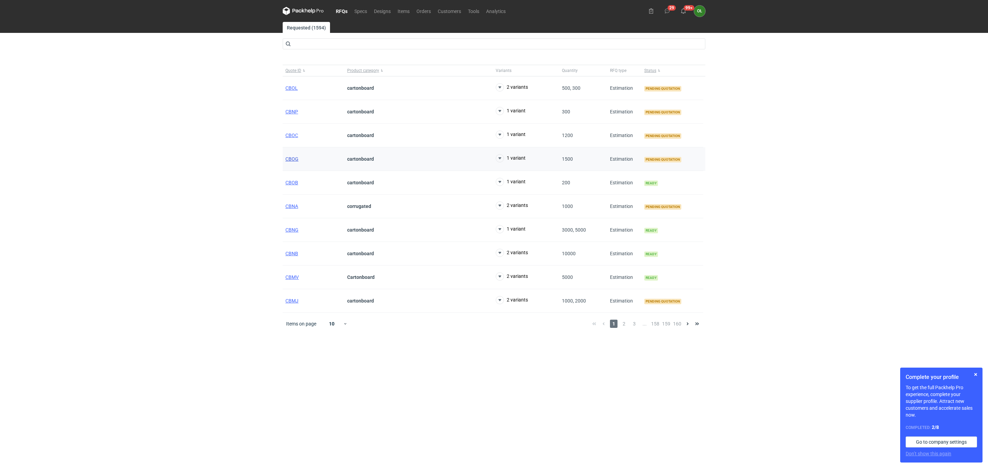
click at [291, 162] on span "CBOG" at bounding box center [291, 158] width 13 height 5
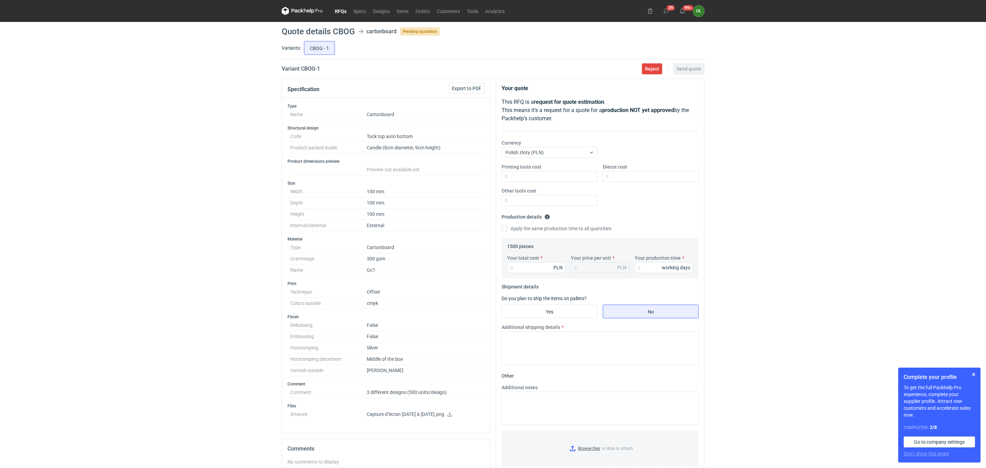
click at [103, 138] on div "RFQs Specs Designs Items Orders Customers Tools Analytics 29 99+ OŁ [PERSON_NAM…" at bounding box center [493, 234] width 986 height 468
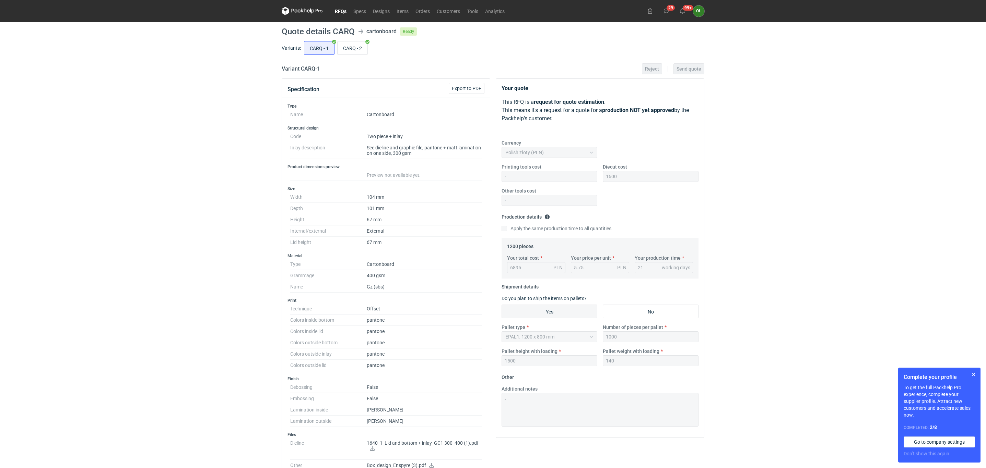
drag, startPoint x: 105, startPoint y: 361, endPoint x: 244, endPoint y: 3, distance: 384.3
click at [105, 360] on div "RFQs Specs Designs Items Orders Customers Tools Analytics 29 99+ OŁ Olga Łopato…" at bounding box center [493, 234] width 986 height 468
click at [338, 14] on link "RFQs" at bounding box center [340, 11] width 19 height 8
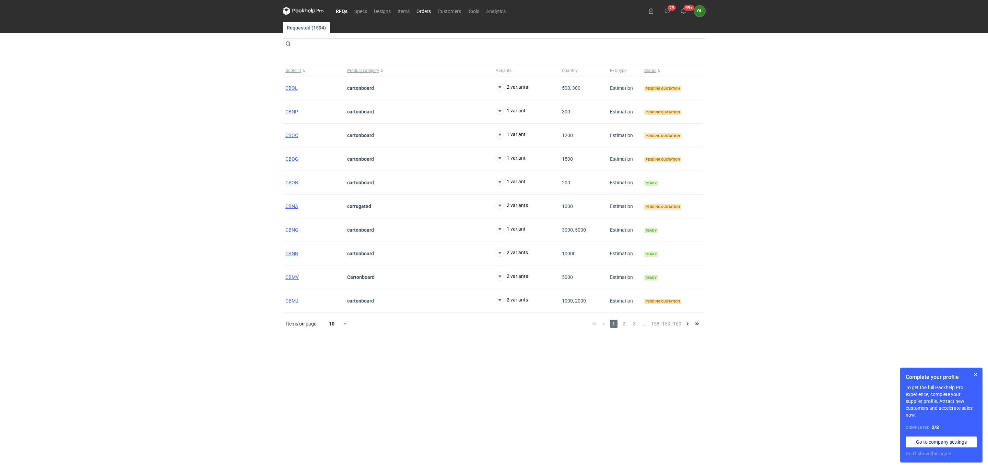
click at [425, 12] on link "Orders" at bounding box center [423, 11] width 21 height 8
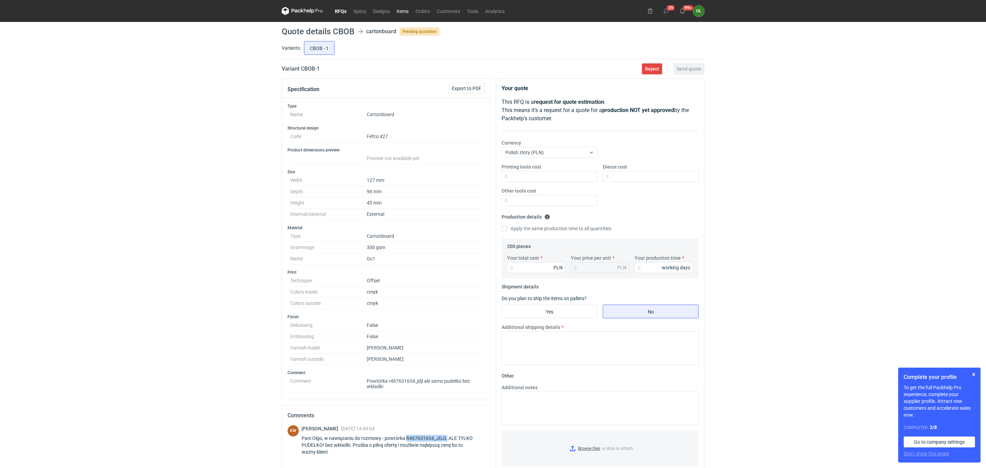
click at [406, 14] on link "Items" at bounding box center [402, 11] width 19 height 8
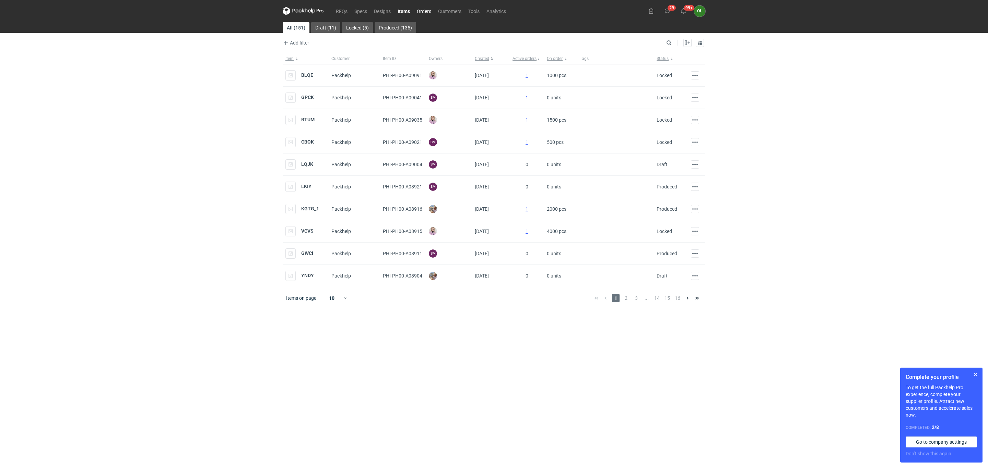
click at [427, 10] on link "Orders" at bounding box center [423, 11] width 21 height 8
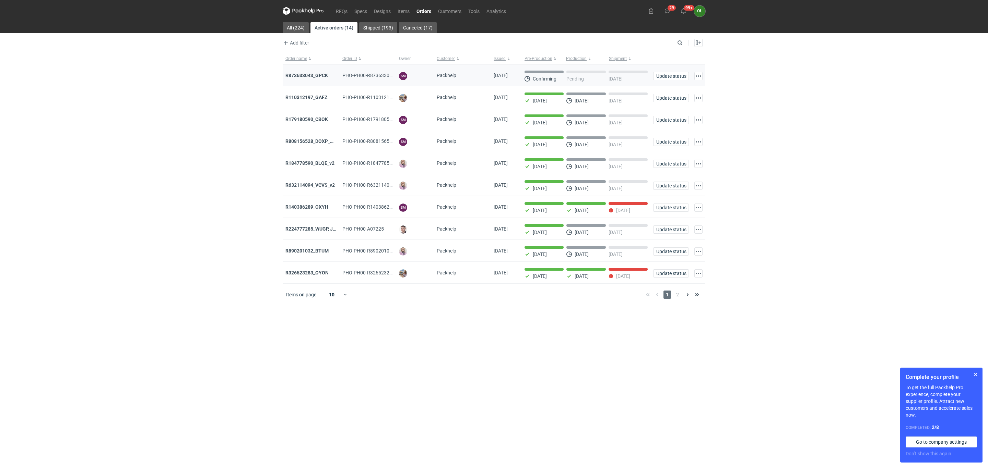
click at [308, 79] on div "R873633043_GPCK" at bounding box center [310, 75] width 51 height 7
click at [308, 75] on strong "R873633043_GPCK" at bounding box center [306, 75] width 43 height 5
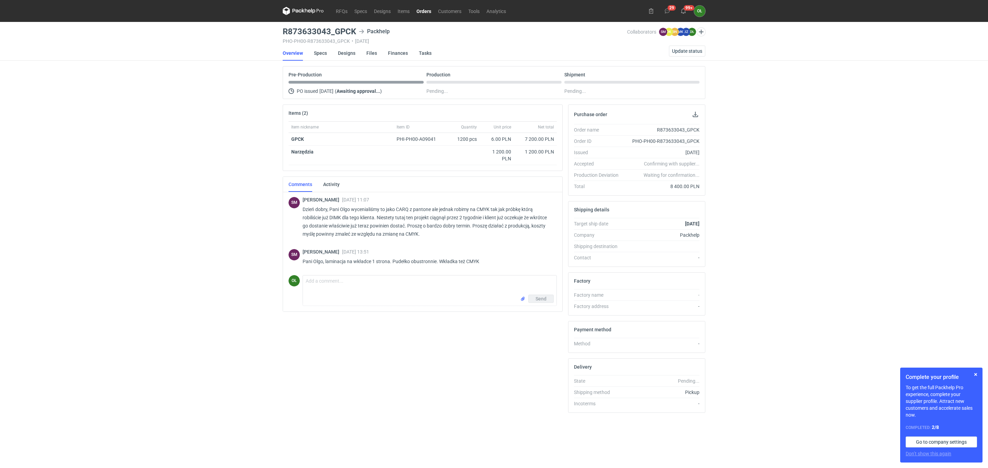
click at [146, 169] on div "RFQs Specs Designs Items Orders Customers Tools Analytics 29 99+ OŁ [PERSON_NAM…" at bounding box center [494, 234] width 988 height 468
click at [320, 5] on nav "RFQs Specs Designs Items Orders Customers Tools Analytics" at bounding box center [396, 11] width 227 height 22
click at [320, 11] on icon at bounding box center [303, 11] width 41 height 8
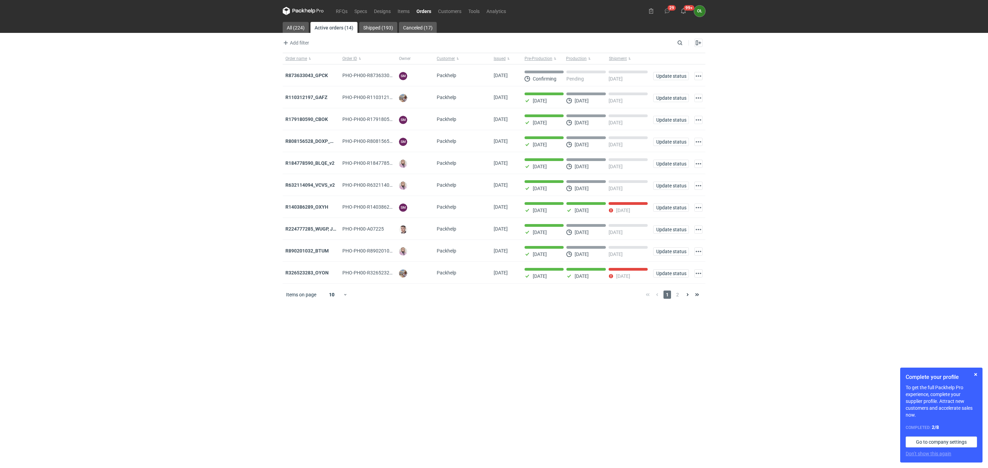
click at [194, 125] on div "RFQs Specs Designs Items Orders Customers Tools Analytics 29 99+ OŁ [PERSON_NAM…" at bounding box center [494, 234] width 988 height 468
click at [337, 6] on nav "RFQs Specs Designs Items Orders Customers Tools Analytics" at bounding box center [396, 11] width 227 height 22
click at [342, 7] on link "RFQs" at bounding box center [341, 11] width 19 height 8
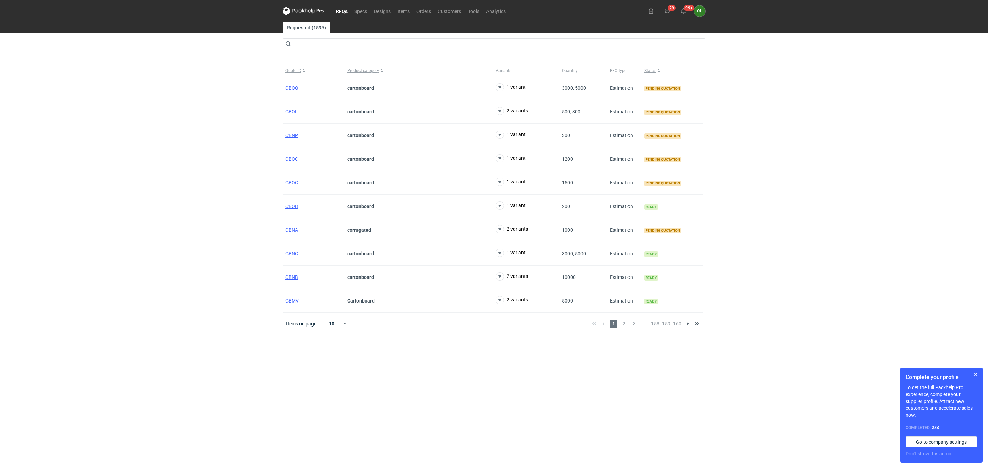
click at [128, 417] on div "RFQs Specs Designs Items Orders Customers Tools Analytics 29 99+ OŁ [PERSON_NAM…" at bounding box center [494, 234] width 988 height 468
click at [343, 12] on link "RFQs" at bounding box center [341, 11] width 19 height 8
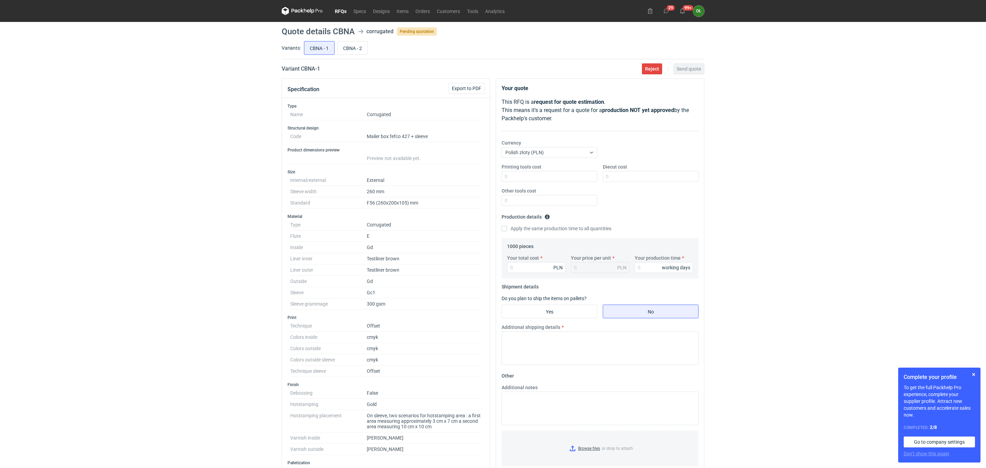
click at [343, 13] on link "RFQs" at bounding box center [340, 11] width 19 height 8
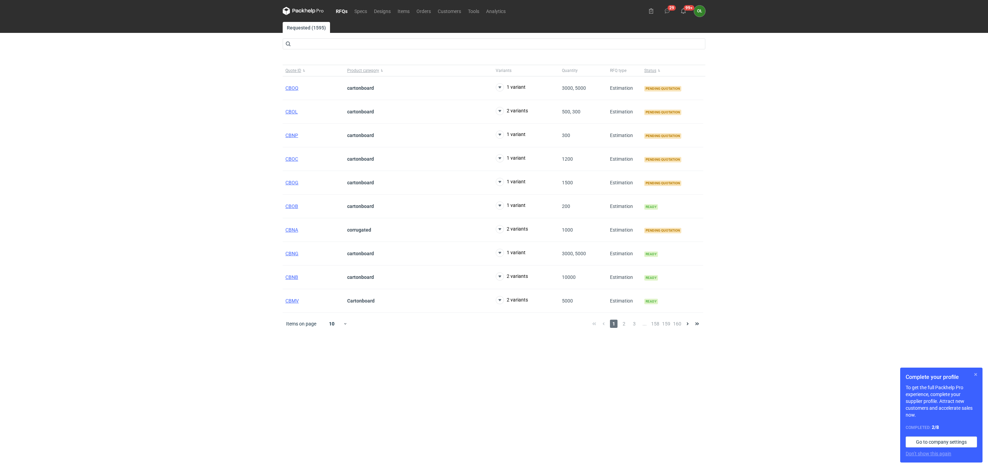
click at [977, 376] on button "button" at bounding box center [975, 375] width 8 height 8
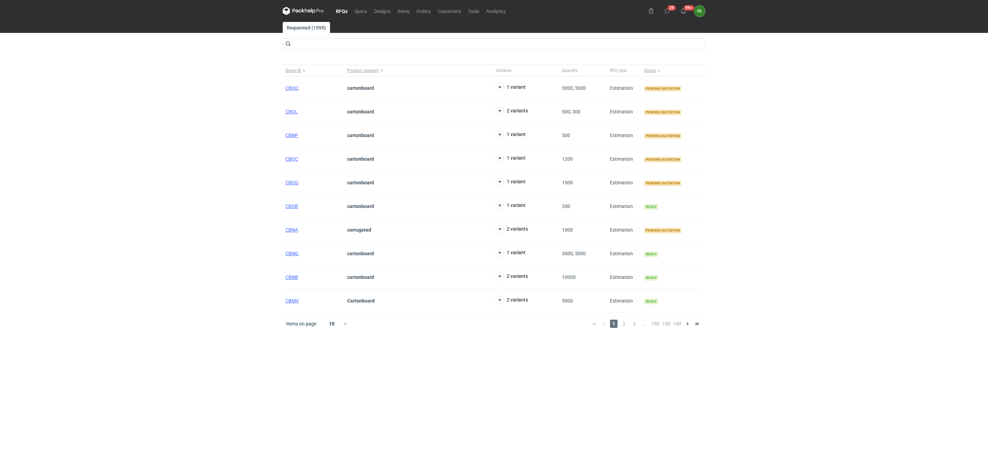
click at [196, 227] on div "RFQs Specs Designs Items Orders Customers Tools Analytics 29 99+ OŁ [PERSON_NAM…" at bounding box center [494, 234] width 988 height 468
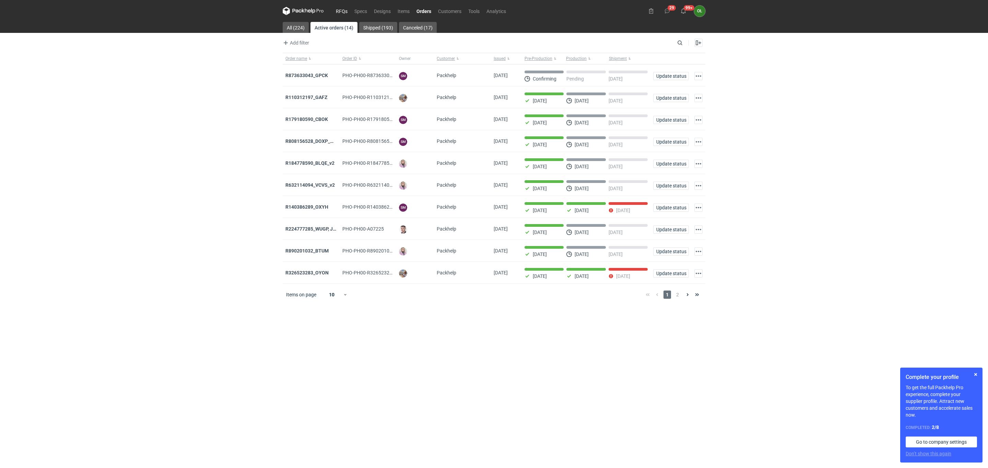
click at [334, 8] on link "RFQs" at bounding box center [341, 11] width 19 height 8
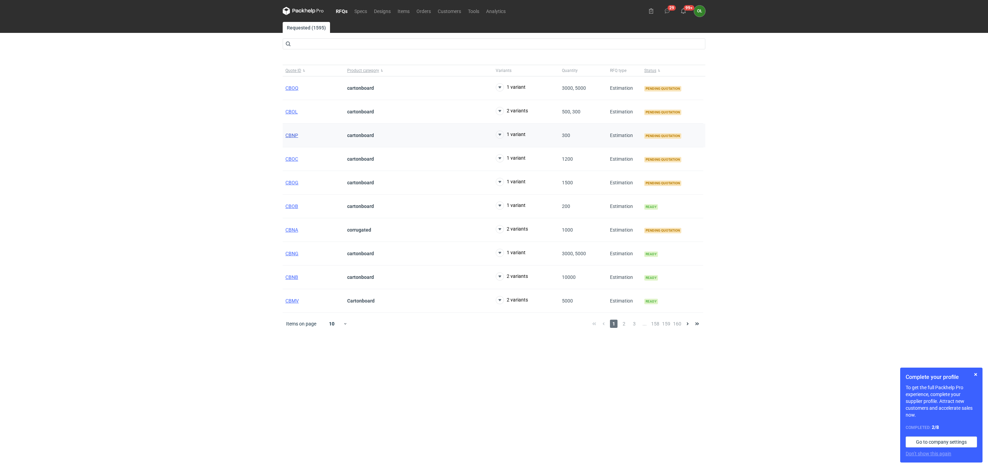
click at [291, 137] on span "CBNP" at bounding box center [291, 135] width 13 height 5
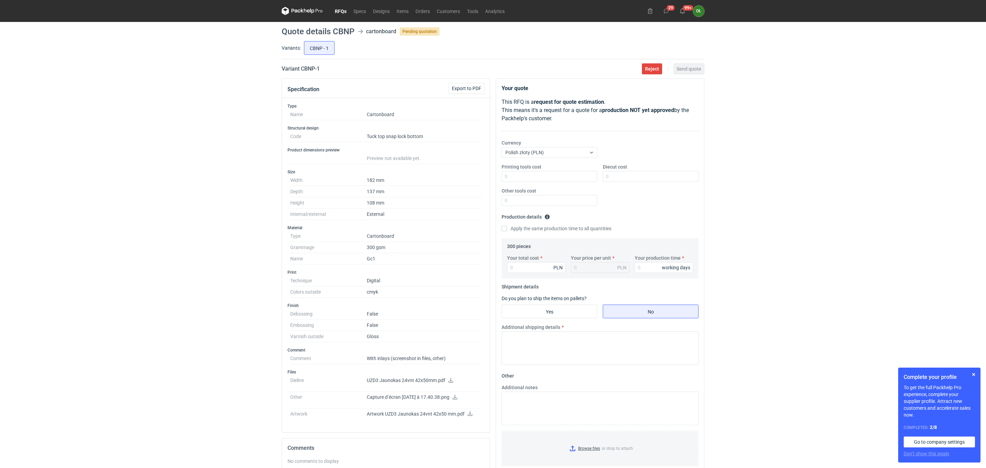
click at [341, 11] on link "RFQs" at bounding box center [340, 11] width 19 height 8
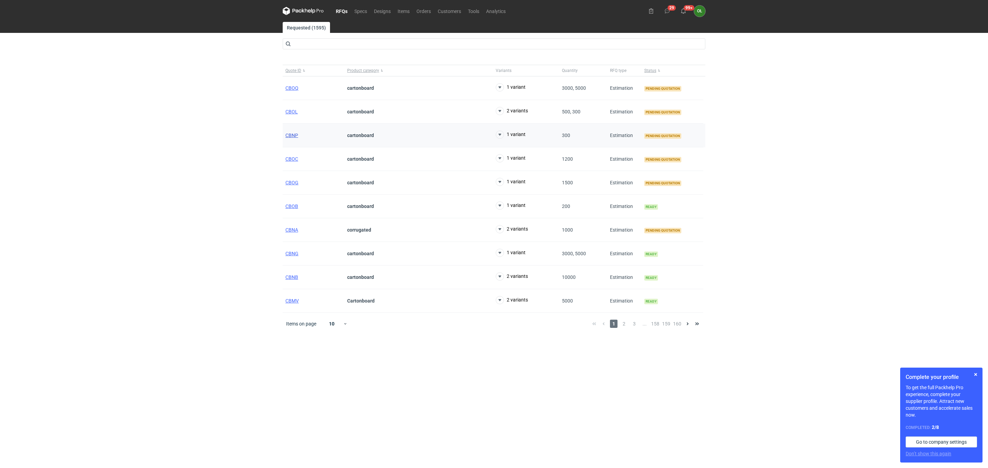
click at [289, 135] on span "CBNP" at bounding box center [291, 135] width 13 height 5
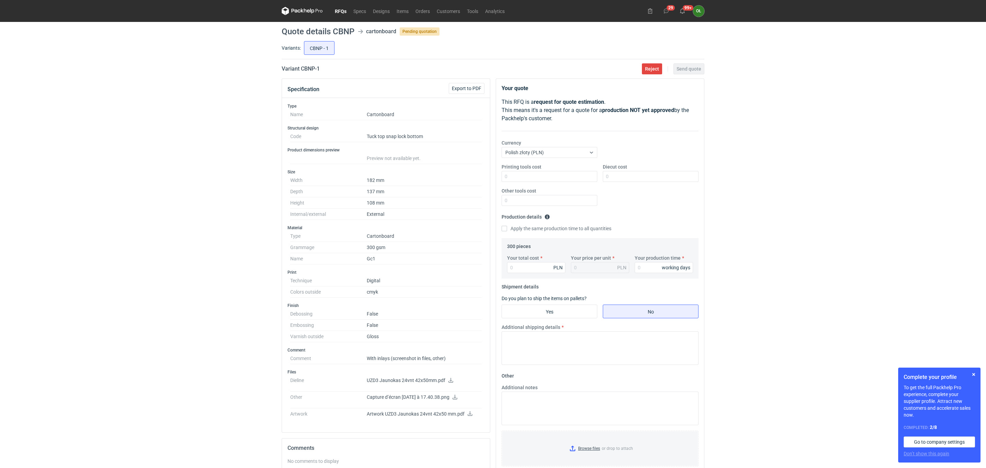
click at [337, 10] on link "RFQs" at bounding box center [340, 11] width 19 height 8
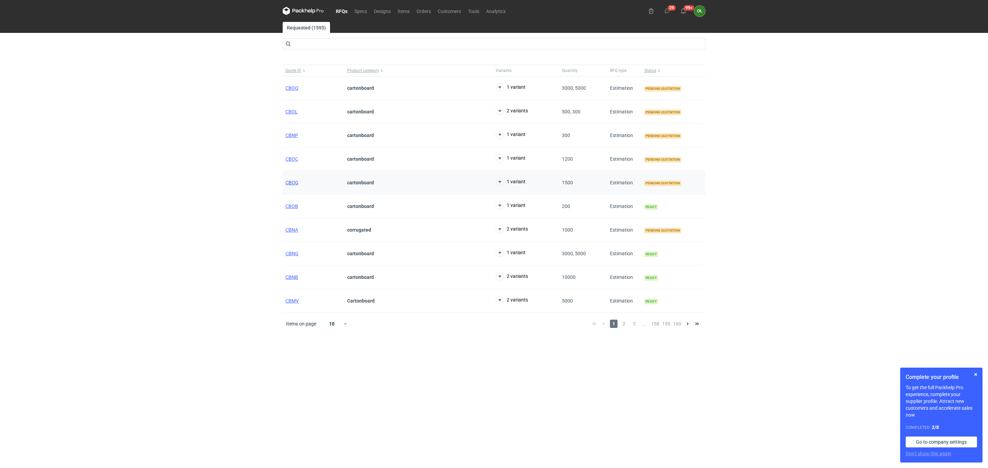
click at [290, 186] on span "CBOG" at bounding box center [291, 182] width 13 height 5
click at [291, 159] on span "CBOC" at bounding box center [291, 158] width 13 height 5
click at [292, 137] on span "CBNP" at bounding box center [291, 135] width 13 height 5
click at [292, 111] on span "CBOL" at bounding box center [291, 111] width 12 height 5
click at [293, 87] on span "CBOQ" at bounding box center [291, 87] width 13 height 5
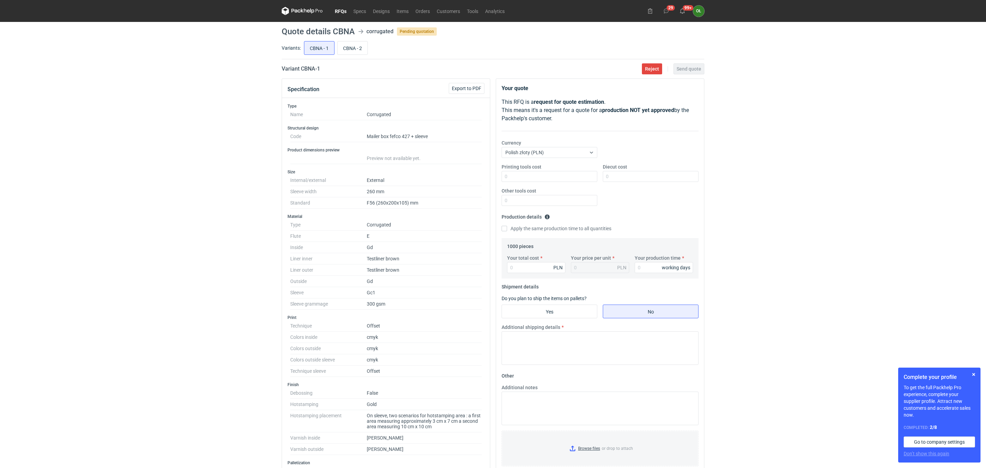
click at [344, 10] on link "RFQs" at bounding box center [340, 11] width 19 height 8
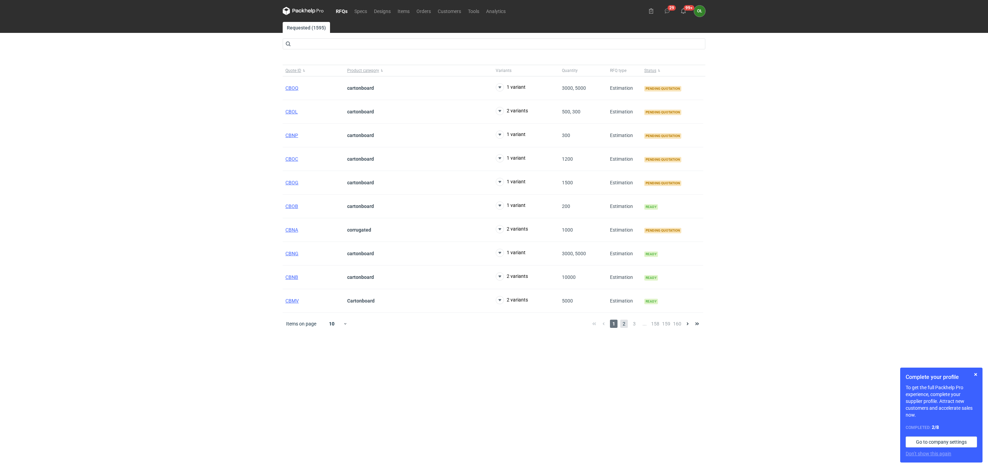
click at [623, 328] on span "2" at bounding box center [624, 324] width 8 height 8
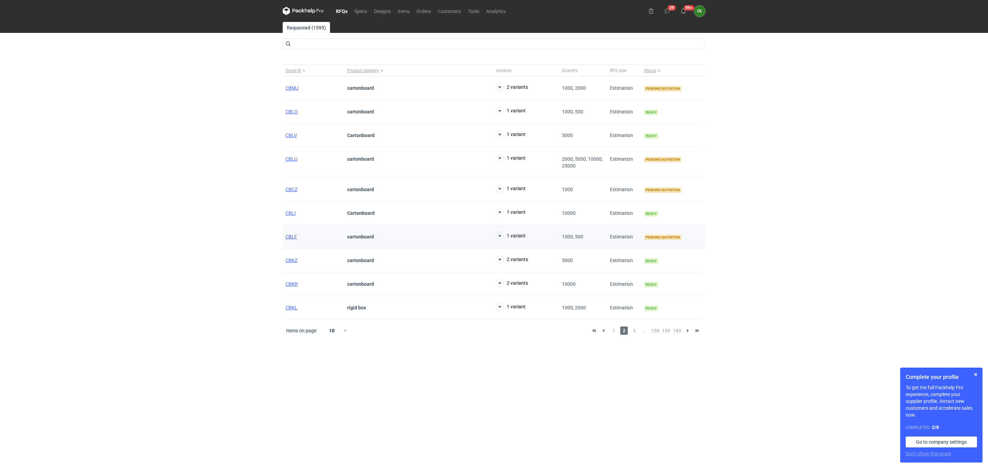
click at [291, 240] on span "CBLF" at bounding box center [291, 236] width 12 height 5
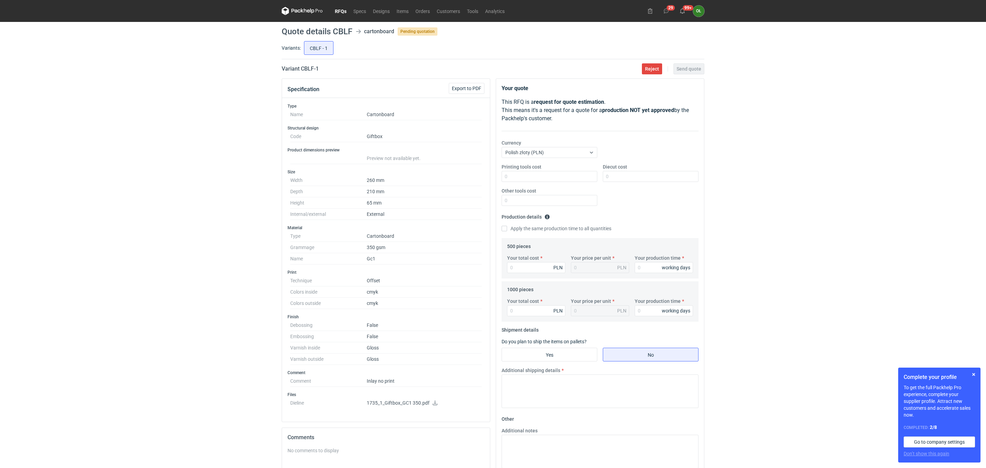
click at [436, 405] on icon at bounding box center [434, 403] width 5 height 5
click at [644, 73] on button "Reject" at bounding box center [652, 68] width 20 height 11
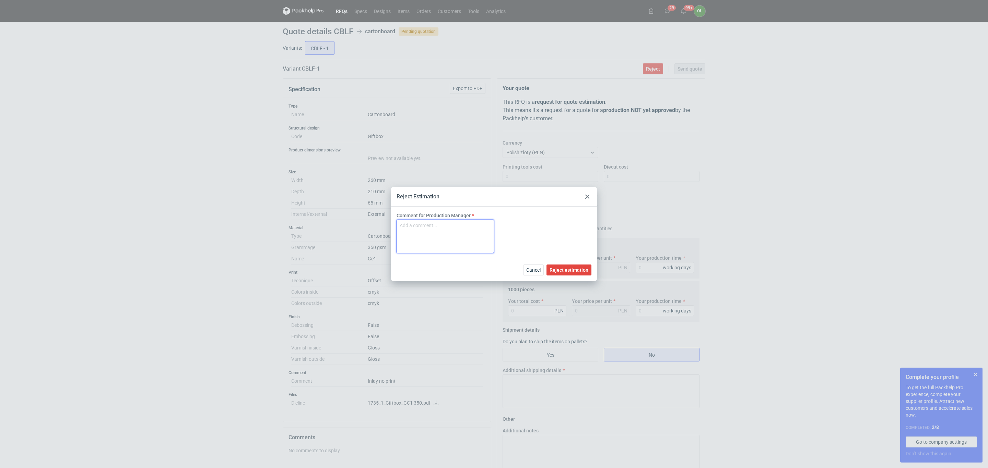
click at [459, 239] on textarea "Comment for Production Manager" at bounding box center [444, 237] width 97 height 34
type textarea "Brak możliwości wykonania"
click at [580, 268] on span "Reject estimation" at bounding box center [568, 270] width 39 height 5
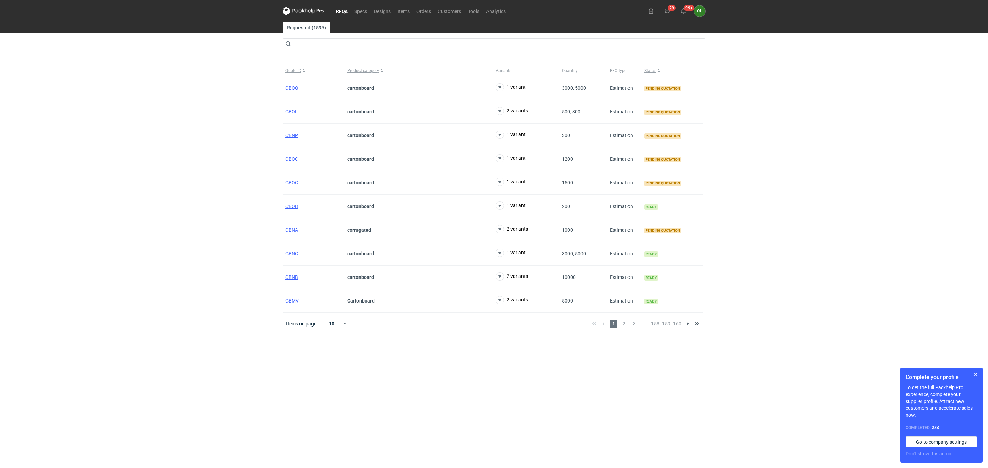
click at [620, 326] on div "1 2 3 ... 158 159 160" at bounding box center [645, 324] width 112 height 8
click at [622, 326] on span "2" at bounding box center [624, 324] width 8 height 8
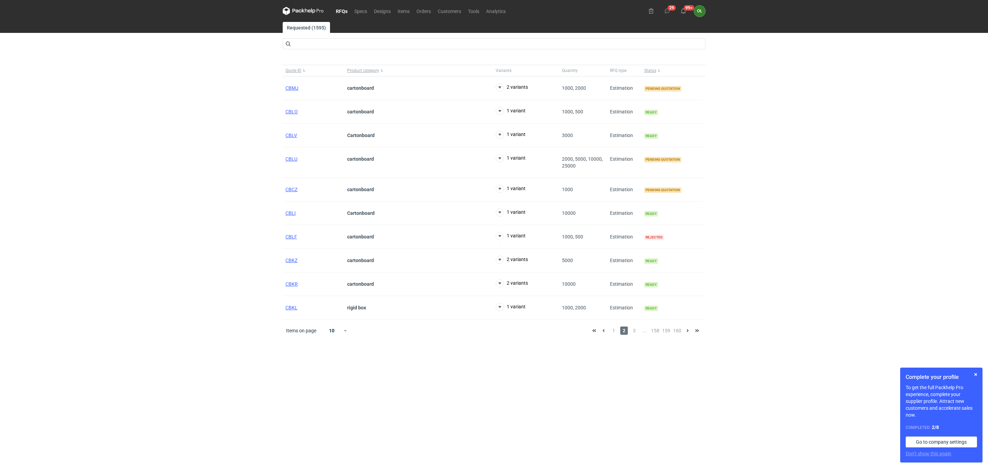
click at [346, 10] on link "RFQs" at bounding box center [341, 11] width 19 height 8
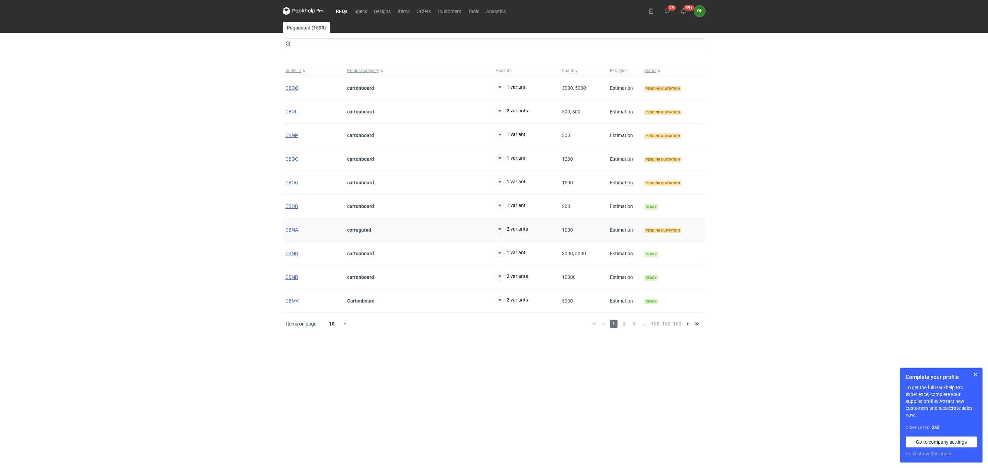
click at [297, 226] on div "CBNA" at bounding box center [314, 230] width 62 height 24
click at [297, 233] on span "CBNA" at bounding box center [291, 229] width 13 height 5
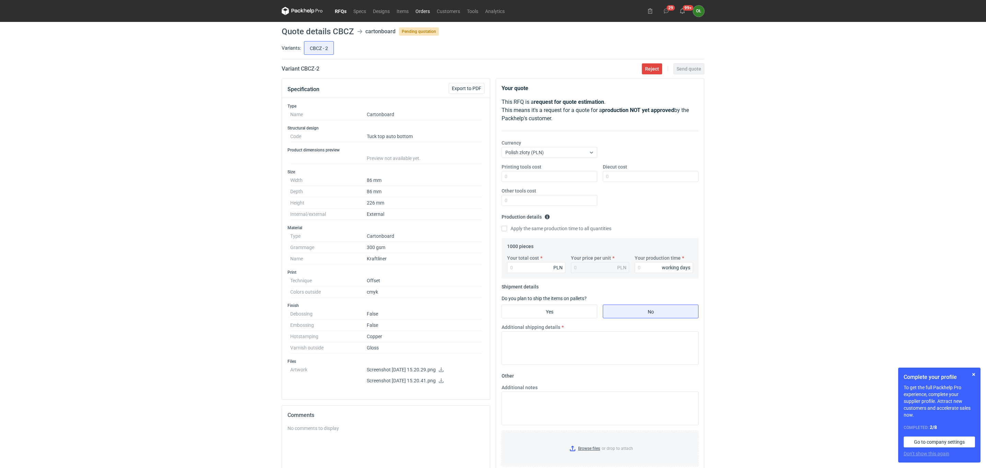
click at [427, 11] on link "Orders" at bounding box center [422, 11] width 21 height 8
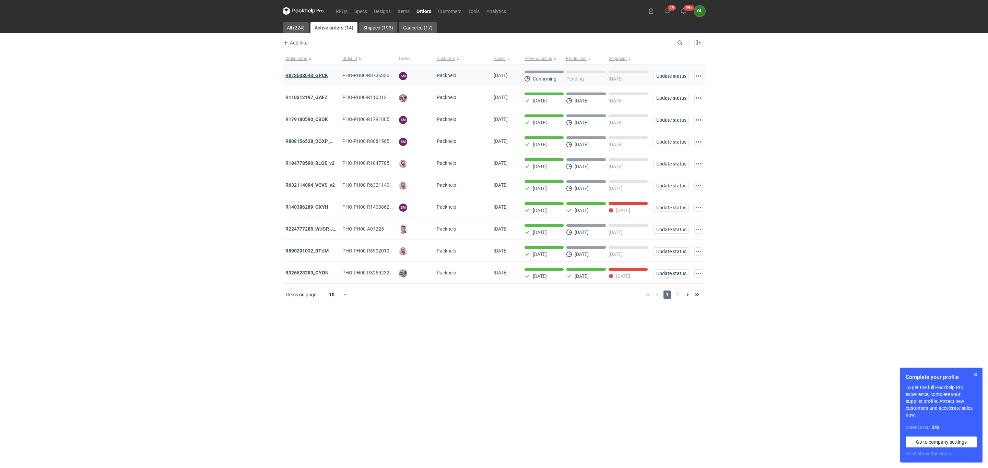
click at [314, 78] on strong "R873633043_GPCK" at bounding box center [306, 75] width 43 height 5
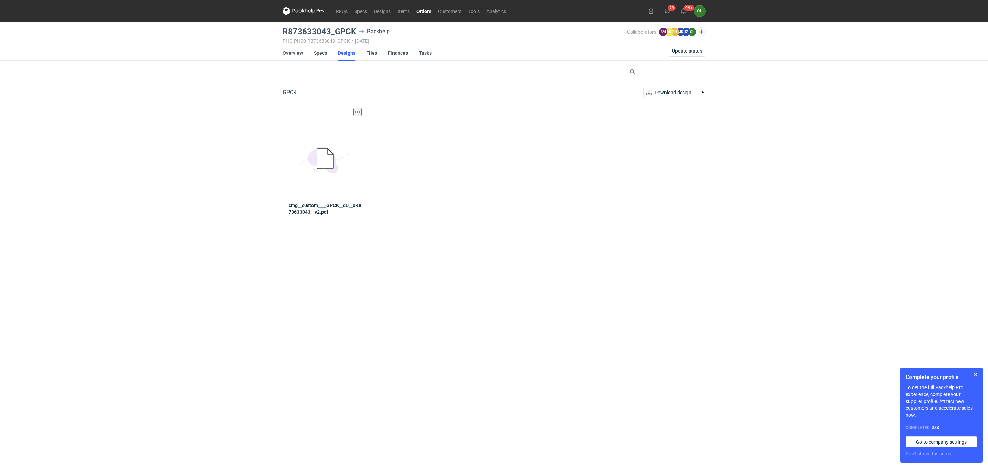
click at [358, 114] on button "button" at bounding box center [357, 112] width 8 height 8
click at [320, 130] on link "Download design part" at bounding box center [326, 127] width 63 height 11
click at [428, 9] on link "Orders" at bounding box center [424, 11] width 22 height 8
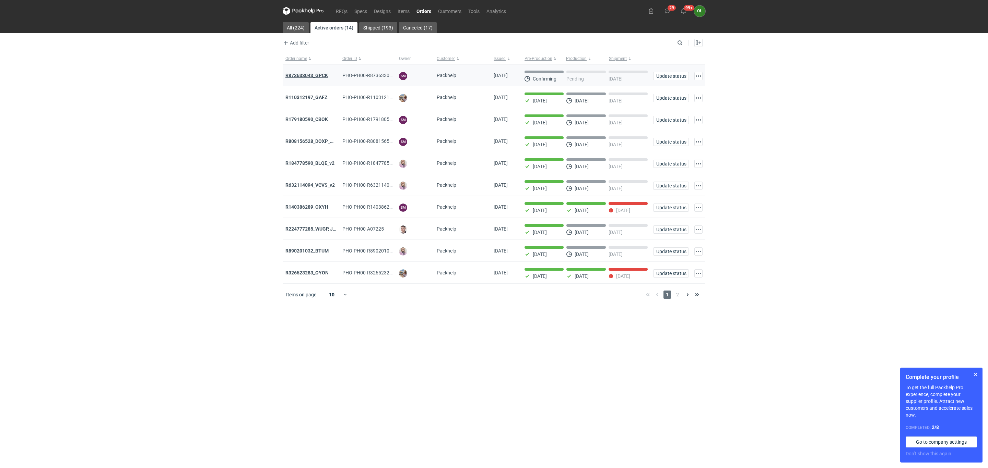
click at [324, 77] on strong "R873633043_GPCK" at bounding box center [306, 75] width 43 height 5
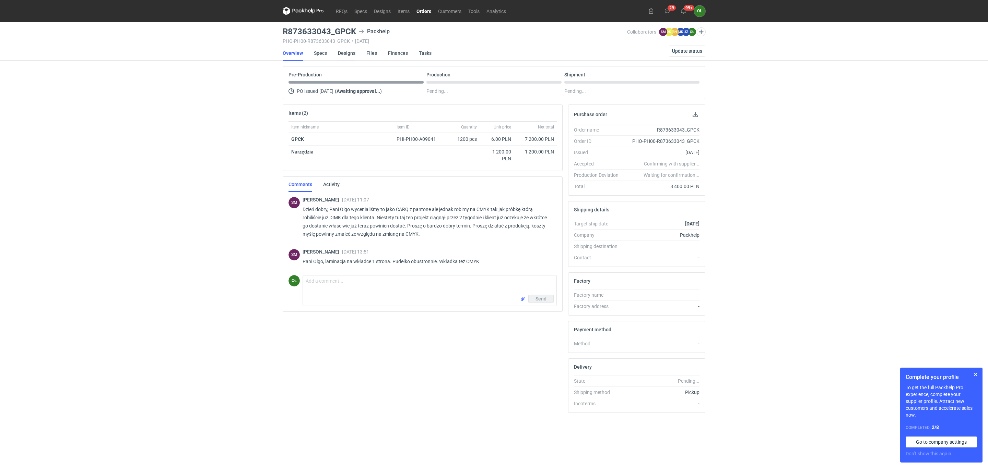
click at [347, 53] on link "Designs" at bounding box center [346, 53] width 17 height 15
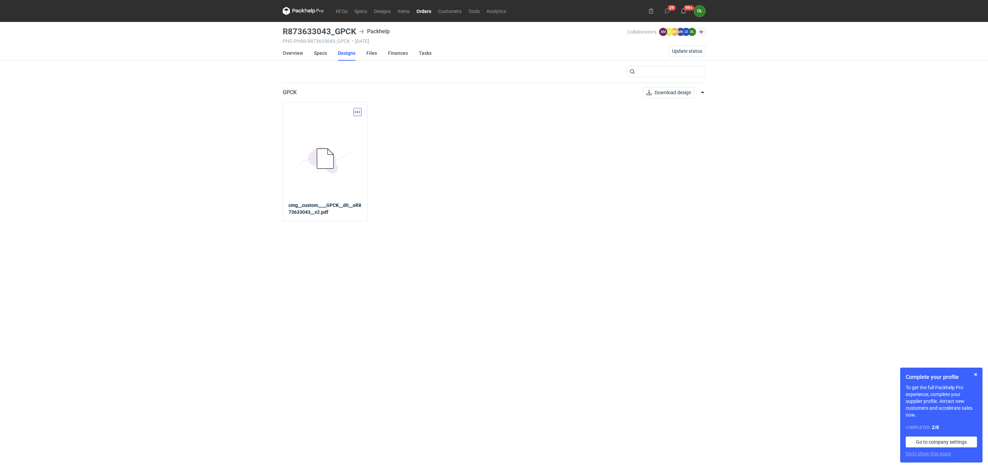
click at [358, 111] on button "button" at bounding box center [357, 112] width 8 height 8
click at [336, 133] on link "Download design part" at bounding box center [326, 127] width 63 height 11
click at [345, 12] on link "RFQs" at bounding box center [341, 11] width 19 height 8
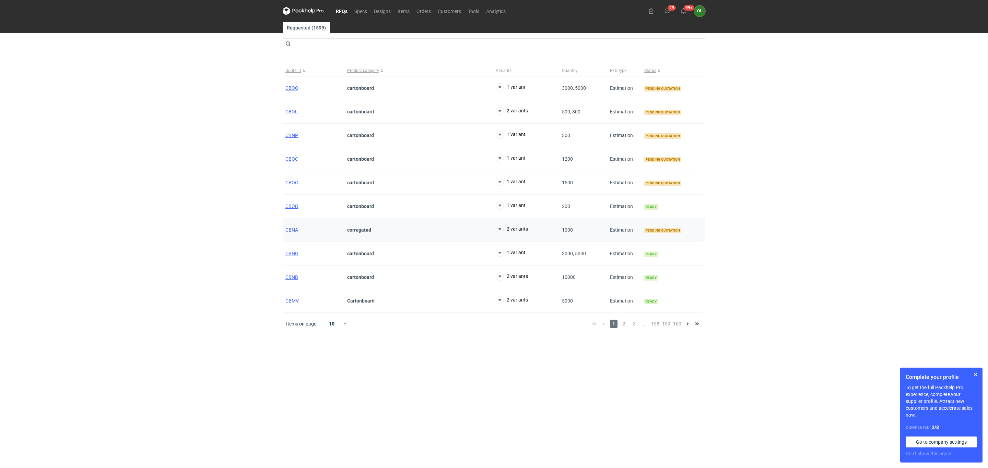
click at [293, 233] on span "CBNA" at bounding box center [291, 229] width 13 height 5
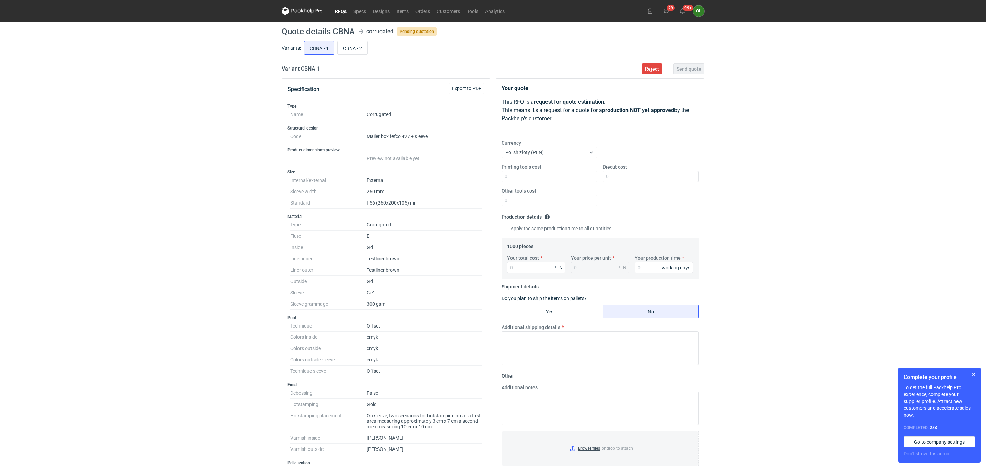
click at [337, 15] on nav "RFQs Specs Designs Items Orders Customers Tools Analytics" at bounding box center [395, 11] width 226 height 22
click at [341, 11] on link "RFQs" at bounding box center [340, 11] width 19 height 8
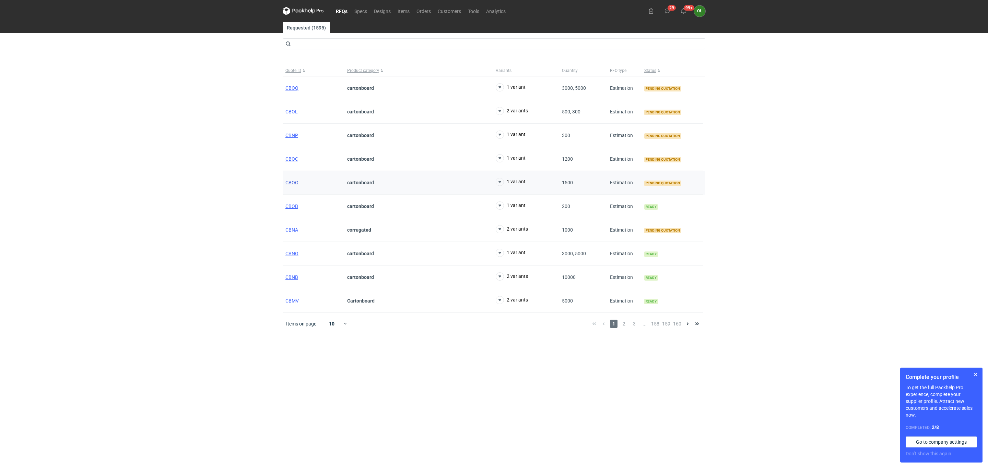
click at [291, 181] on span "CBOG" at bounding box center [291, 182] width 13 height 5
click at [634, 326] on span "3" at bounding box center [634, 324] width 8 height 8
click at [290, 231] on span "CBGT" at bounding box center [291, 229] width 12 height 5
click at [645, 326] on span "4" at bounding box center [646, 324] width 8 height 8
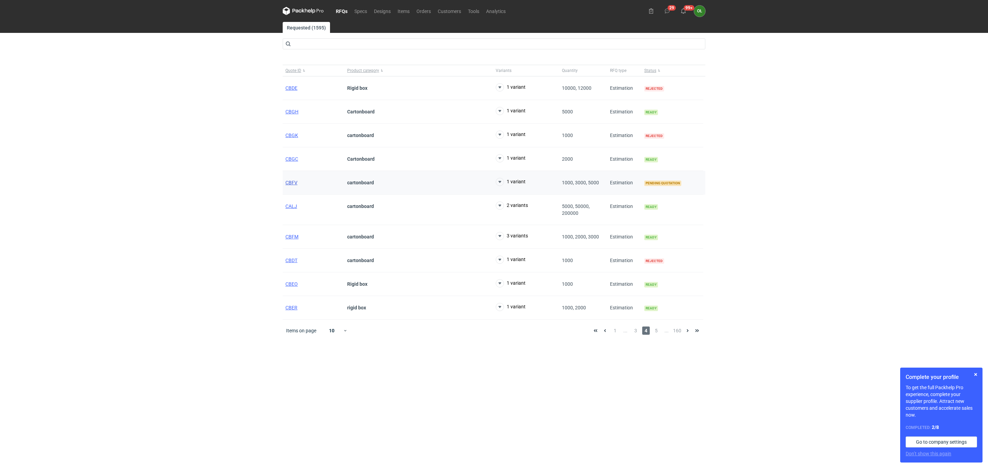
click at [292, 184] on span "CBFV" at bounding box center [291, 182] width 12 height 5
click at [657, 335] on span "5" at bounding box center [656, 331] width 8 height 8
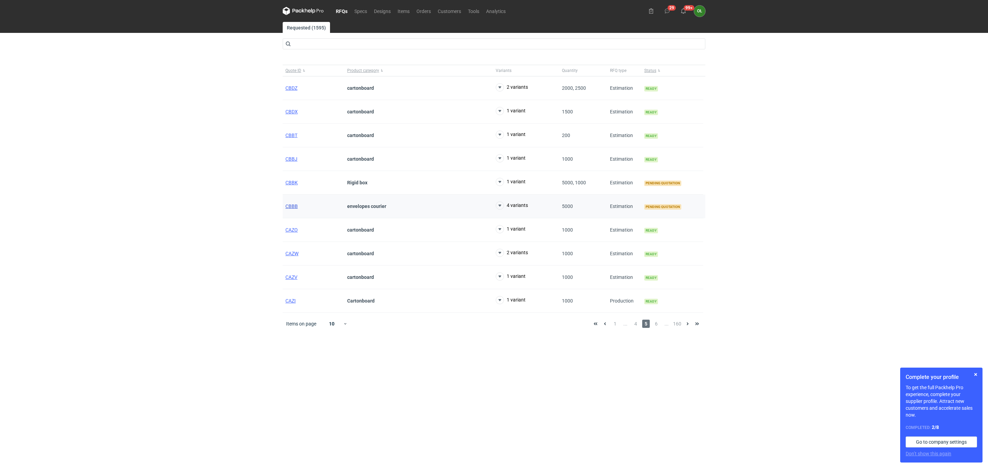
click at [290, 208] on span "CBBB" at bounding box center [291, 206] width 12 height 5
click at [657, 326] on span "6" at bounding box center [656, 324] width 8 height 8
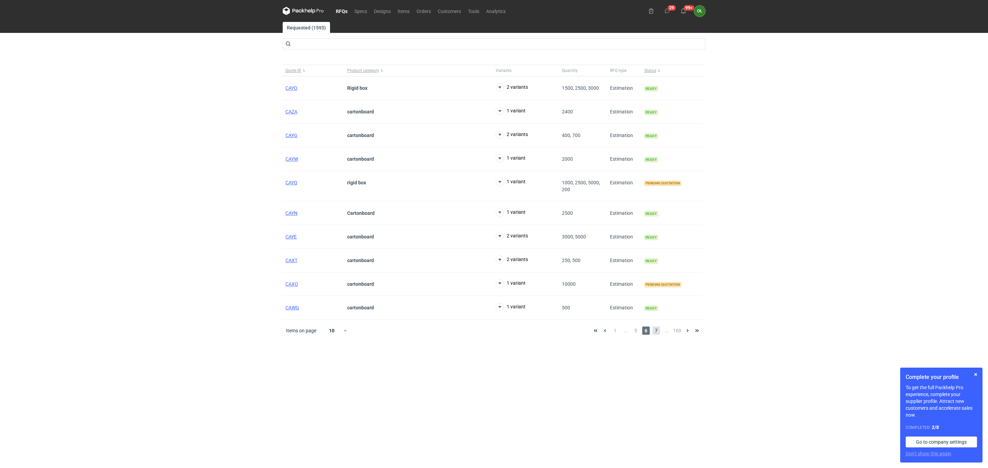
click at [660, 335] on span "7" at bounding box center [656, 331] width 8 height 8
click at [294, 138] on span "CAVE" at bounding box center [291, 135] width 12 height 5
click at [287, 157] on div "[MEDICAL_DATA]" at bounding box center [314, 162] width 62 height 31
click at [290, 158] on span "[MEDICAL_DATA]" at bounding box center [303, 158] width 36 height 5
click at [294, 192] on span "CAUG" at bounding box center [291, 189] width 13 height 5
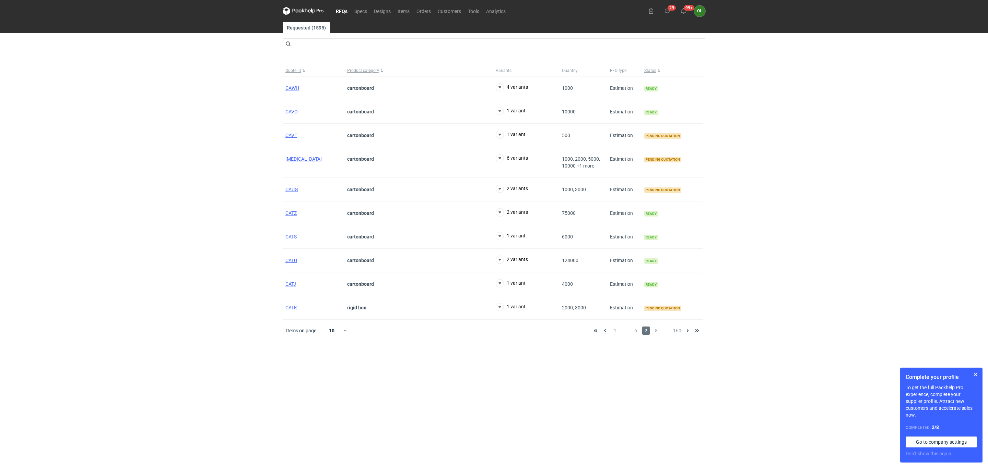
click at [662, 331] on div "1 ... 6 7 8 ... 160" at bounding box center [645, 331] width 111 height 8
click at [658, 332] on span "8" at bounding box center [656, 331] width 8 height 8
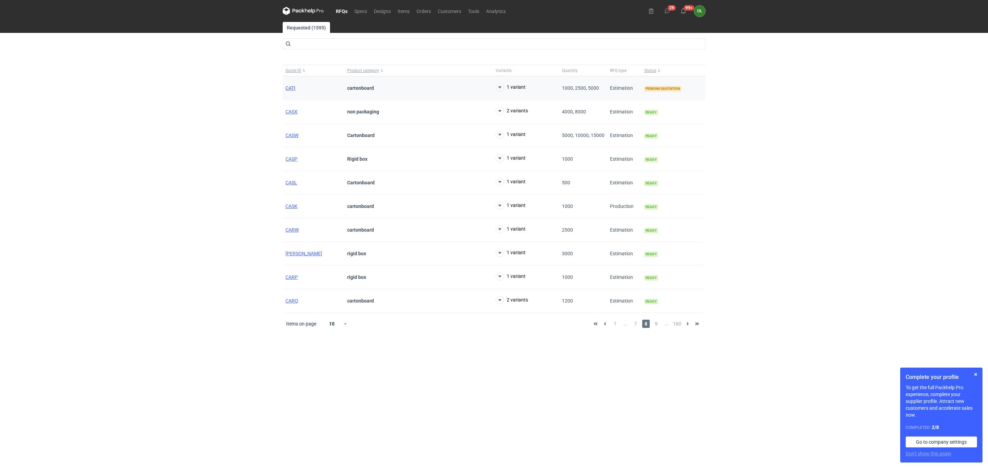
click at [291, 88] on span "CATI" at bounding box center [290, 87] width 10 height 5
click at [664, 328] on span "..." at bounding box center [666, 324] width 8 height 8
click at [655, 328] on span "9" at bounding box center [656, 324] width 8 height 8
click at [614, 326] on span "1" at bounding box center [615, 324] width 8 height 8
click at [295, 233] on span "CBNA" at bounding box center [291, 229] width 13 height 5
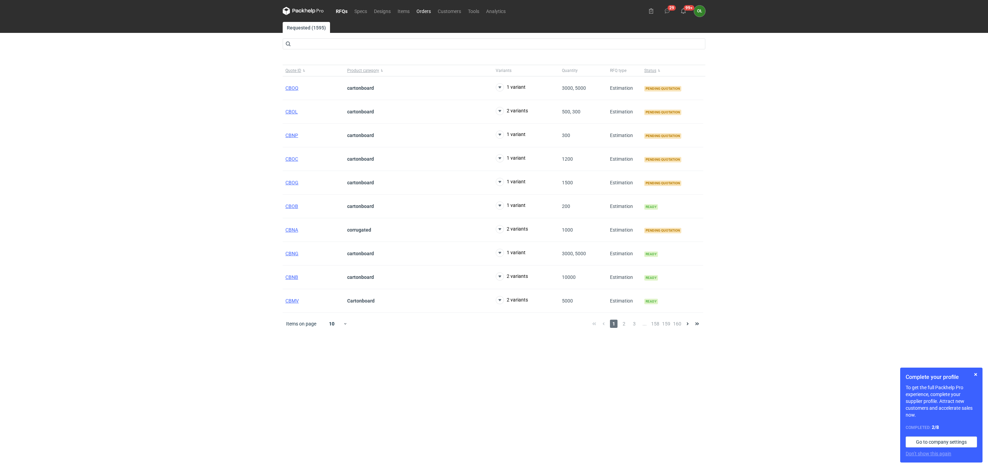
click at [426, 10] on link "Orders" at bounding box center [423, 11] width 21 height 8
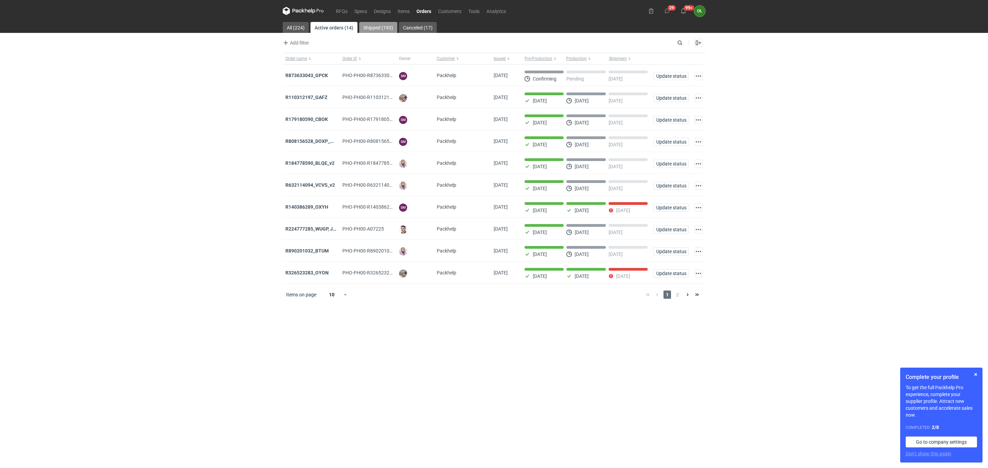
click at [377, 29] on link "Shipped (193)" at bounding box center [378, 27] width 38 height 11
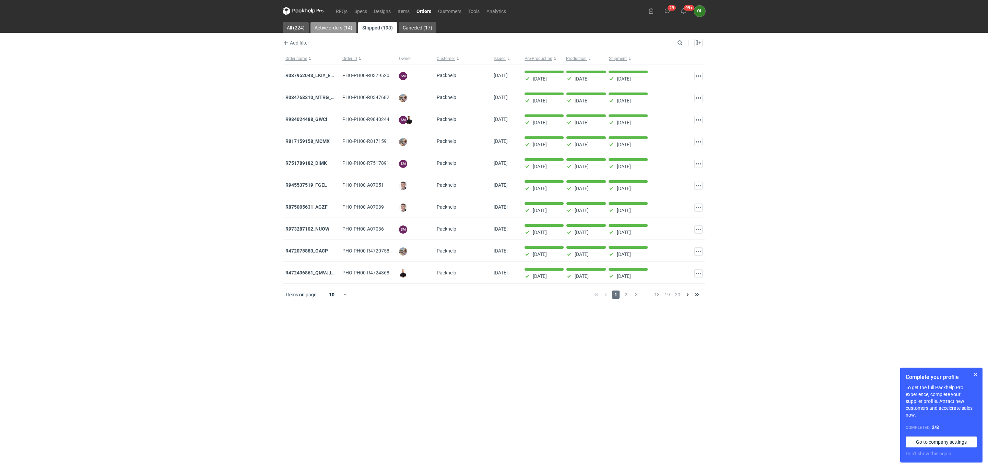
click at [345, 24] on link "Active orders (14)" at bounding box center [333, 27] width 46 height 11
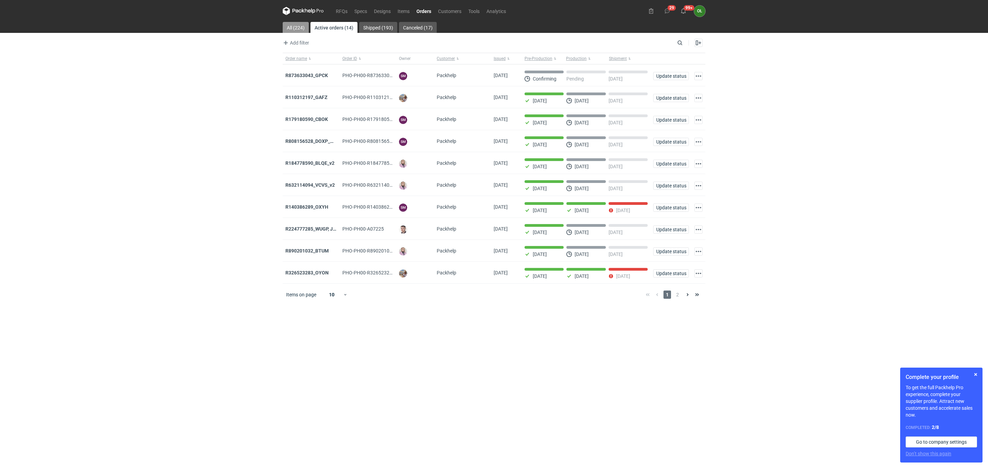
click at [306, 29] on link "All (224)" at bounding box center [296, 27] width 26 height 11
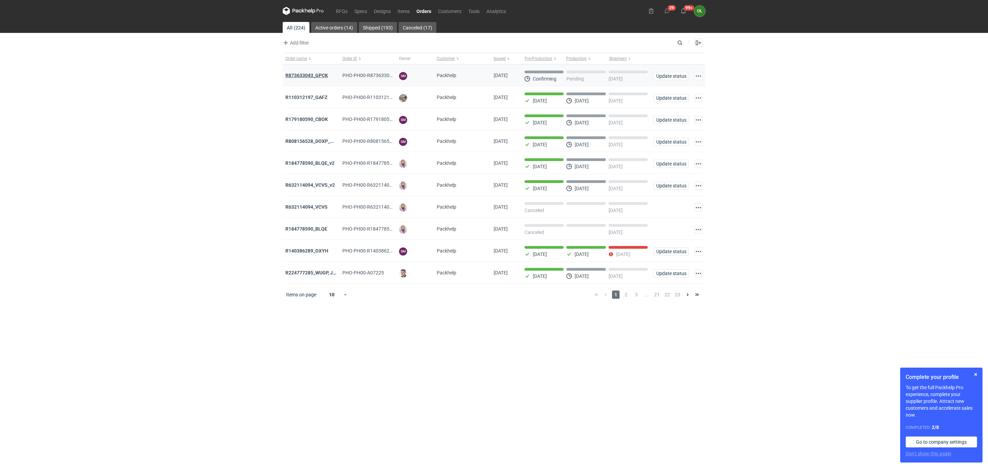
click at [320, 76] on strong "R873633043_GPCK" at bounding box center [306, 75] width 43 height 5
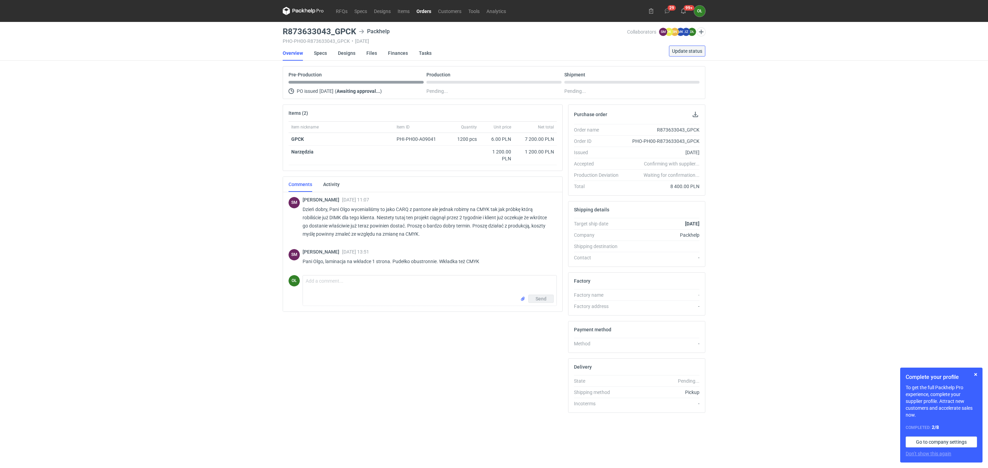
click at [680, 54] on button "Update status" at bounding box center [687, 51] width 36 height 11
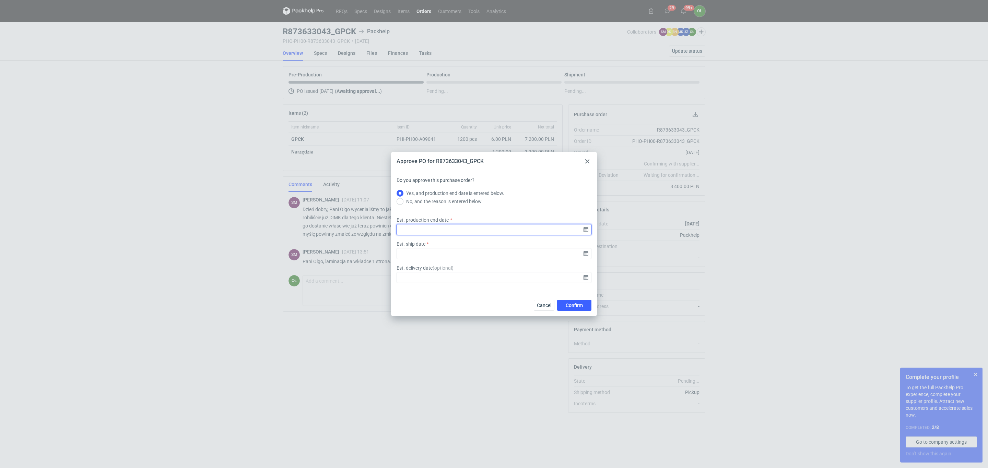
click at [584, 233] on input "Est. production end date" at bounding box center [493, 229] width 195 height 11
click at [527, 183] on icon "Go forward 1 month" at bounding box center [529, 185] width 5 height 5
click at [457, 183] on icon "Go back 1 month" at bounding box center [457, 185] width 5 height 5
click at [529, 189] on div "September 2025 Su Mo Tu We Th Fr Sa 31 1 2 3 4 5 6 7 8 9 10 11 12 13 14 15 16 1…" at bounding box center [494, 224] width 88 height 95
click at [529, 185] on use "Go forward 1 month" at bounding box center [529, 185] width 5 height 4
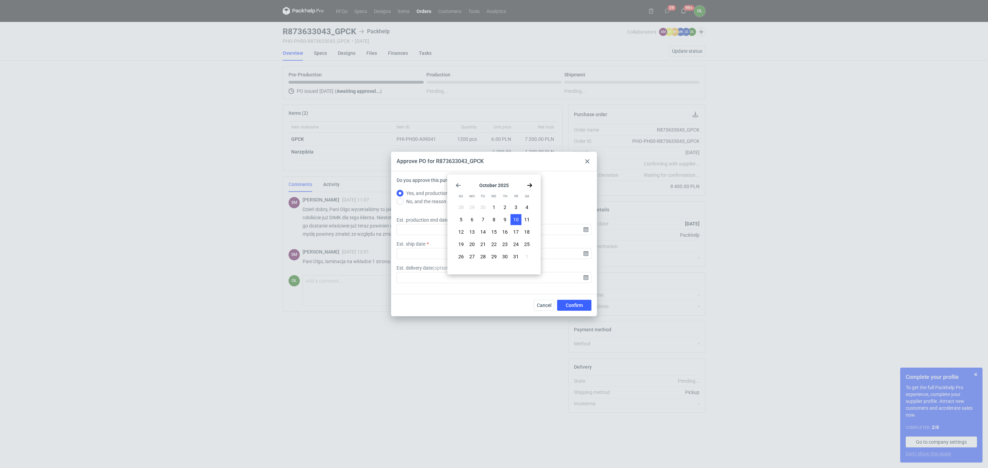
click at [514, 216] on span "10" at bounding box center [515, 219] width 5 height 7
type input "2025-10-10"
click at [589, 256] on input "Est. ship date" at bounding box center [493, 253] width 195 height 11
click at [529, 185] on use "Go forward 1 month" at bounding box center [529, 185] width 5 height 4
click at [476, 235] on button "13" at bounding box center [471, 232] width 11 height 11
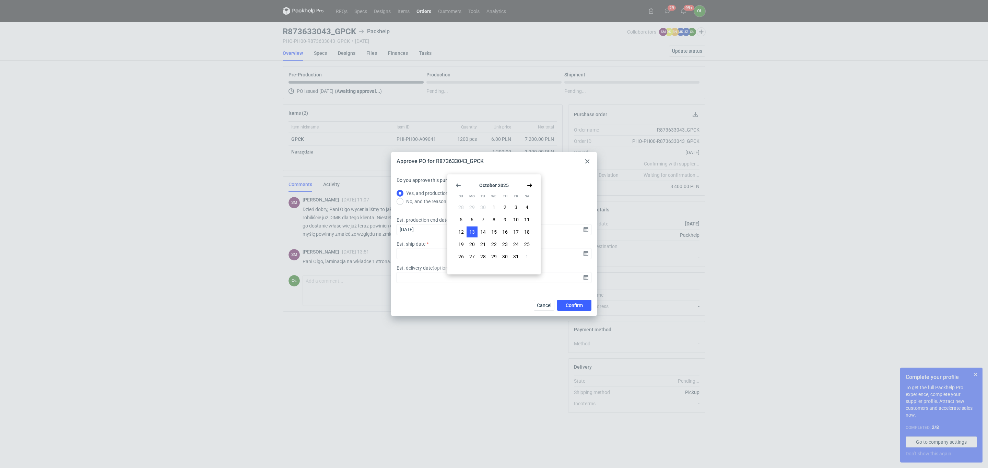
type input "2025-10-13"
click at [581, 301] on button "Confirm" at bounding box center [574, 305] width 34 height 11
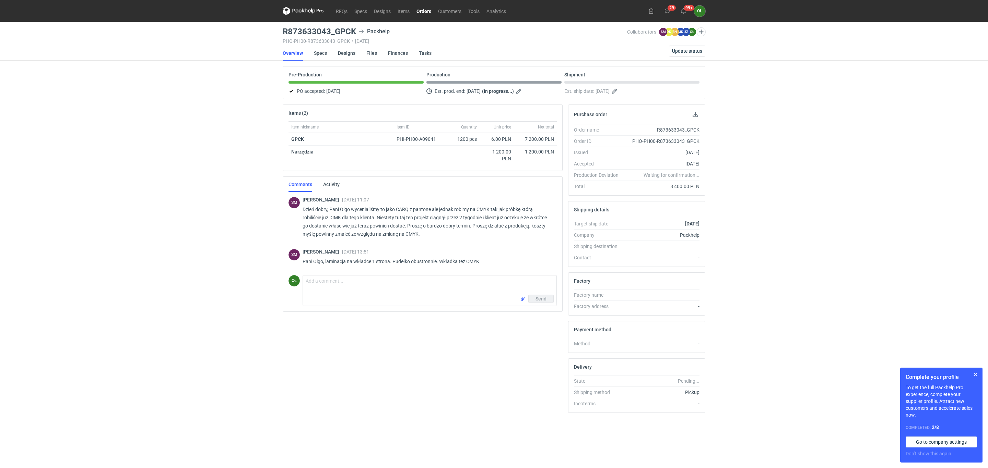
click at [201, 154] on div "RFQs Specs Designs Items Orders Customers Tools Analytics 29 99+ OŁ Olga Łopato…" at bounding box center [494, 234] width 988 height 468
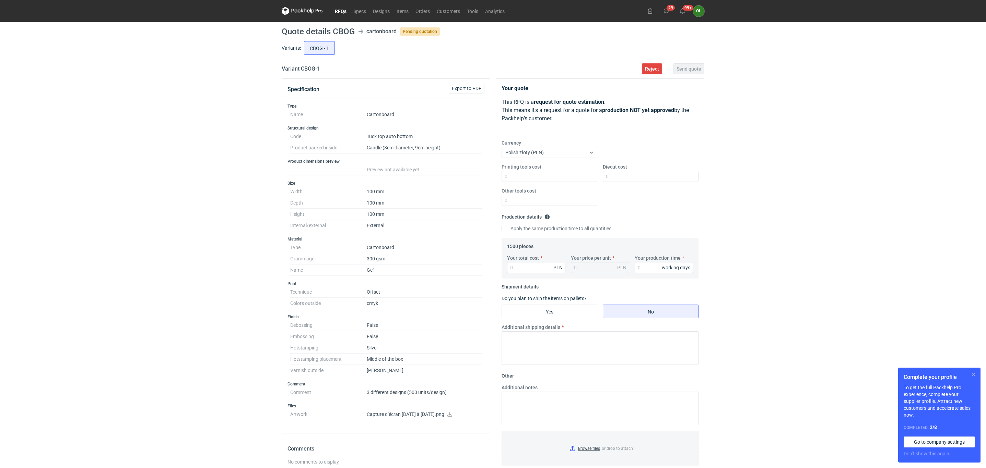
click at [971, 373] on button "button" at bounding box center [973, 375] width 8 height 8
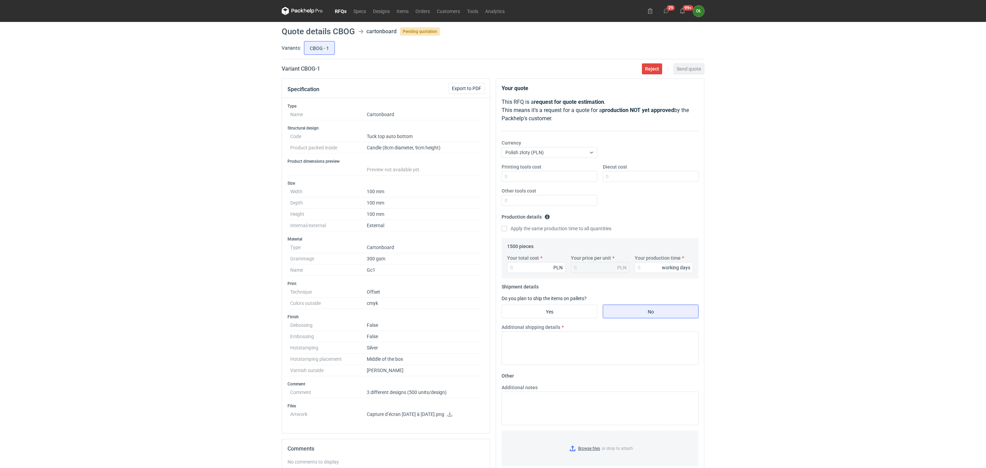
click at [148, 325] on div "RFQs Specs Designs Items Orders Customers Tools Analytics 29 99+ OŁ [PERSON_NAM…" at bounding box center [493, 234] width 986 height 468
click at [424, 10] on link "Orders" at bounding box center [422, 11] width 21 height 8
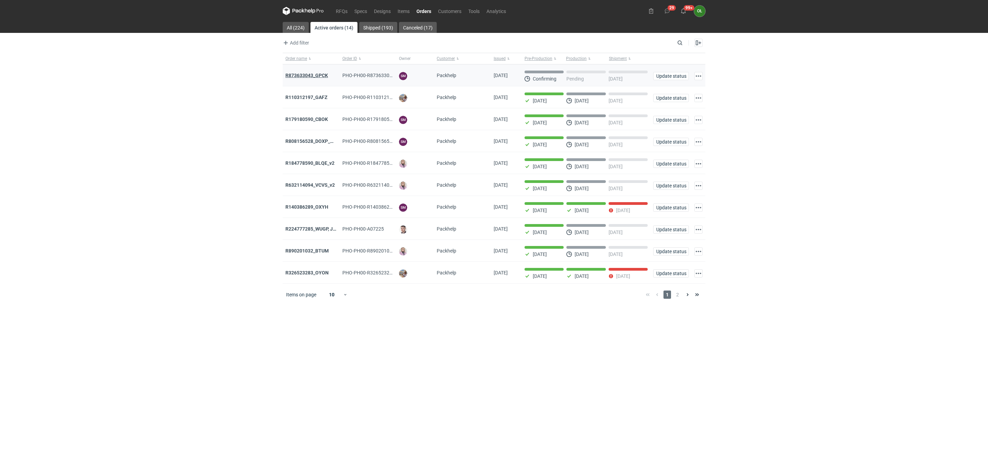
click at [300, 76] on strong "R873633043_GPCK" at bounding box center [306, 75] width 43 height 5
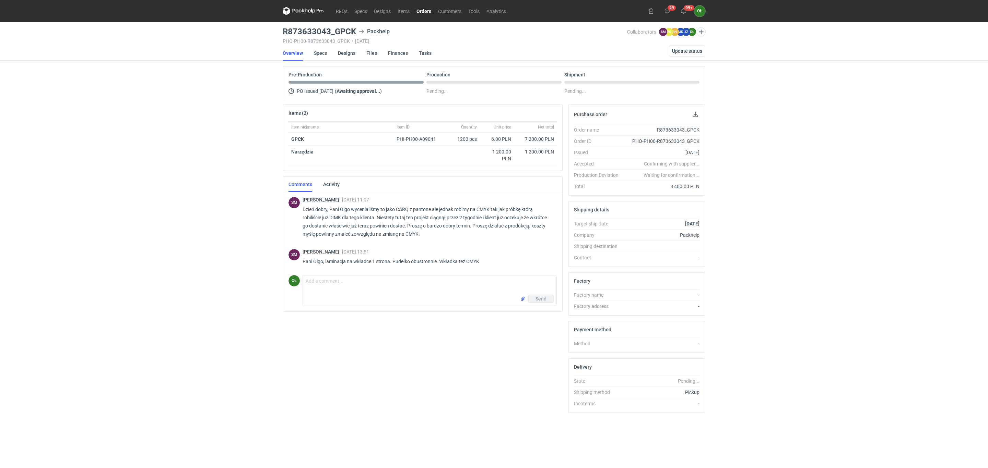
click at [312, 12] on icon at bounding box center [303, 11] width 41 height 8
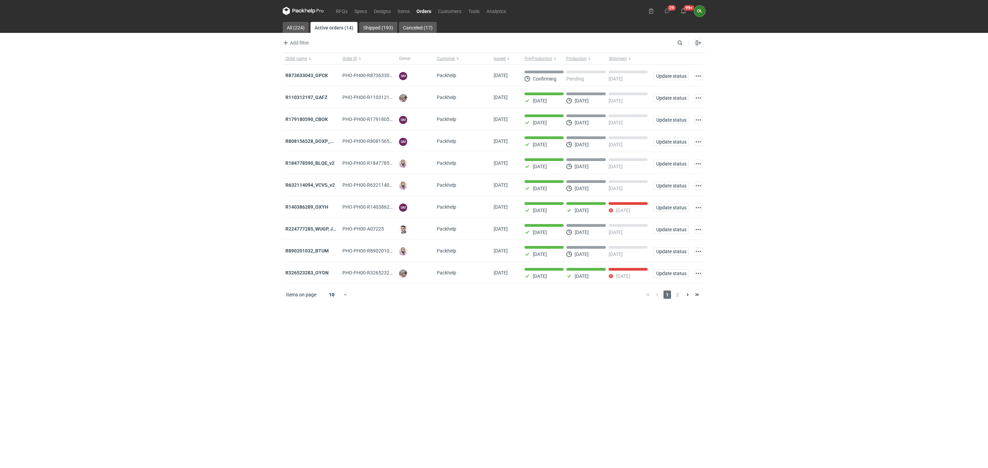
click at [346, 15] on nav "RFQs Specs Designs Items Orders Customers Tools Analytics" at bounding box center [396, 11] width 227 height 22
click at [345, 11] on link "RFQs" at bounding box center [341, 11] width 19 height 8
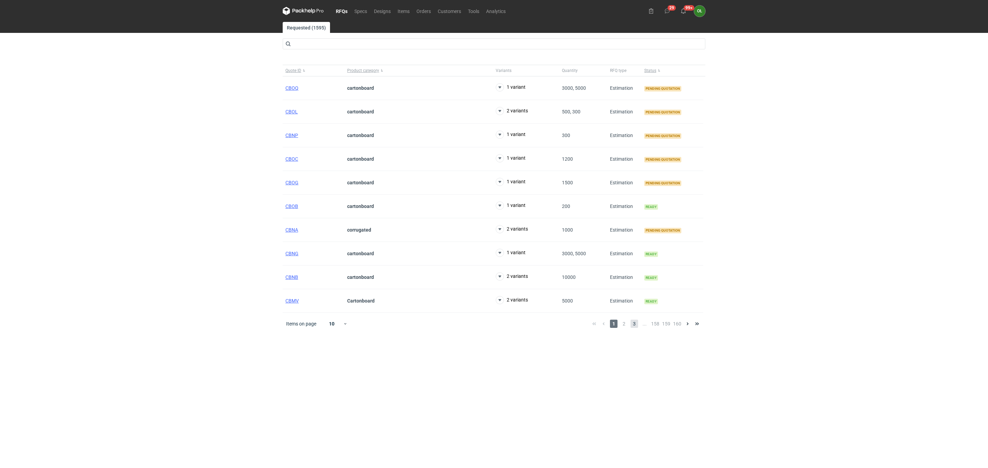
click at [632, 328] on span "3" at bounding box center [634, 324] width 8 height 8
click at [294, 233] on span "CBGT" at bounding box center [291, 229] width 12 height 5
click at [648, 325] on span "4" at bounding box center [646, 324] width 8 height 8
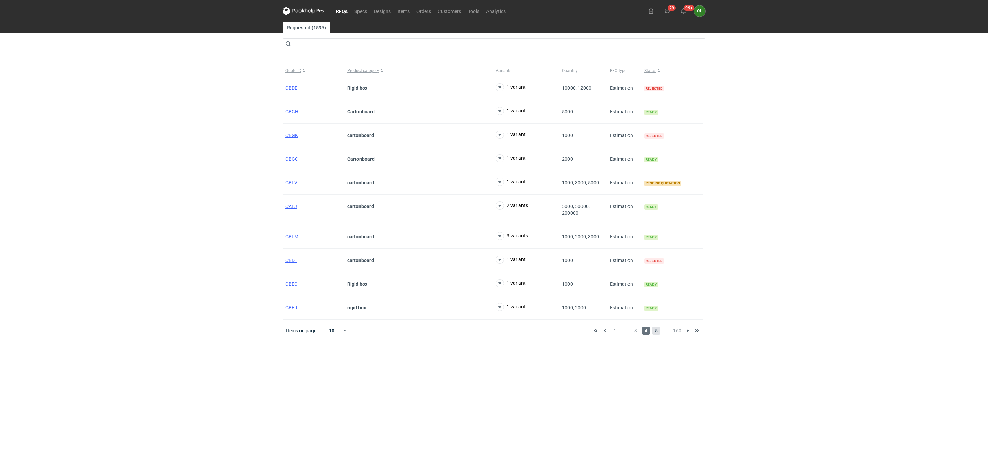
click at [653, 335] on span "5" at bounding box center [656, 331] width 8 height 8
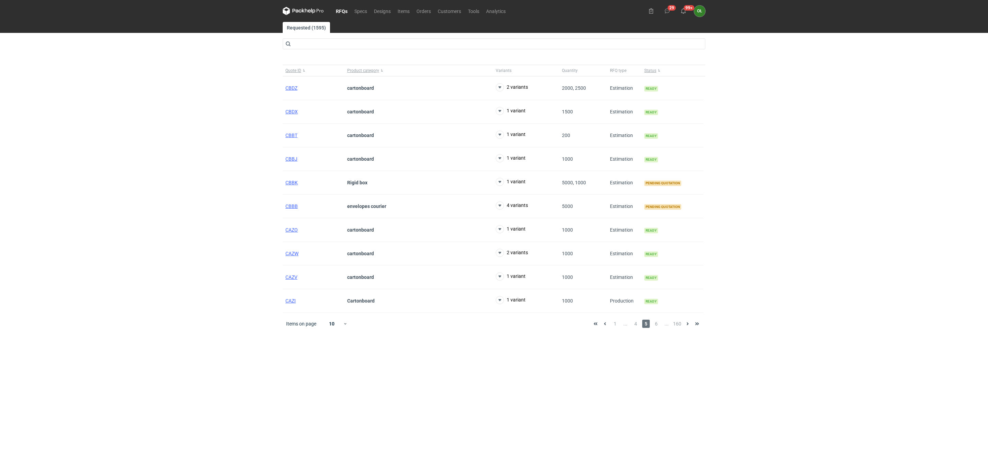
click at [657, 332] on div "Items on page 10 1 ... 4 5 6 ... 160" at bounding box center [494, 324] width 422 height 22
click at [655, 328] on span "6" at bounding box center [656, 324] width 8 height 8
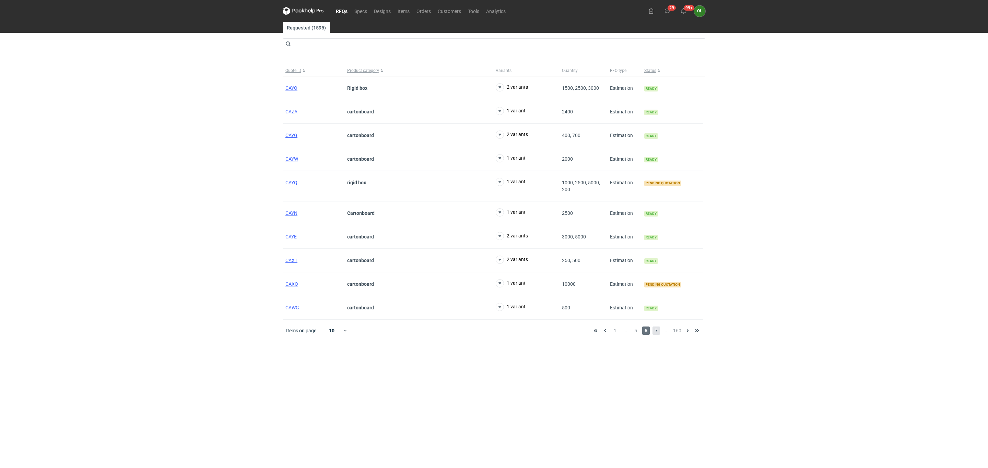
click at [657, 334] on span "7" at bounding box center [656, 331] width 8 height 8
click at [292, 194] on div "CAUG" at bounding box center [314, 190] width 62 height 24
click at [292, 192] on span "CAUG" at bounding box center [291, 189] width 13 height 5
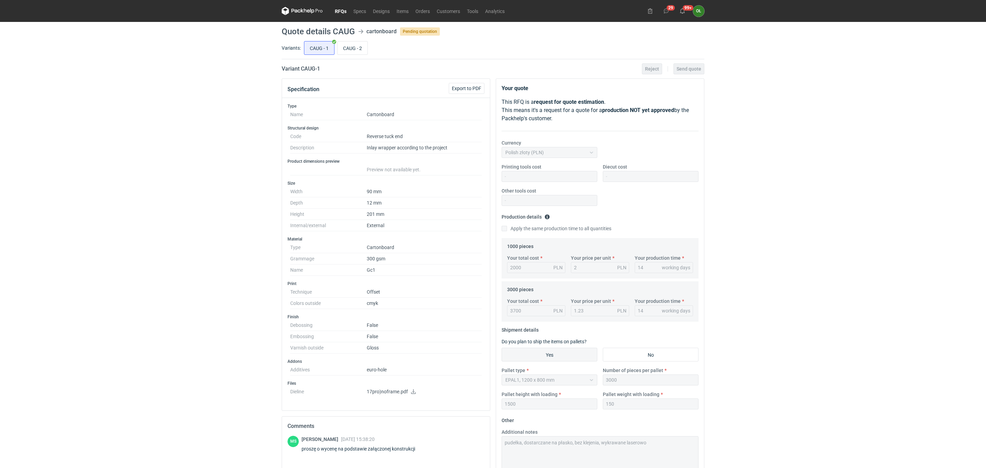
click at [359, 38] on main "Quote details CAUG cartonboard Pending quotation Variants: CAUG - 1 CAUG - 2 Va…" at bounding box center [493, 301] width 428 height 559
click at [359, 44] on input "CAUG - 2" at bounding box center [352, 47] width 30 height 13
radio input "true"
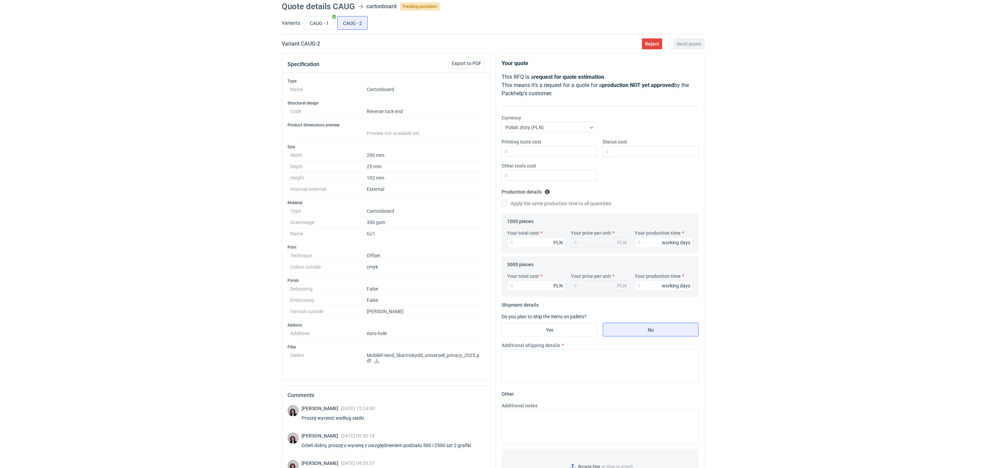
scroll to position [25, 0]
click at [323, 21] on input "CAUG - 1" at bounding box center [319, 23] width 30 height 13
radio input "true"
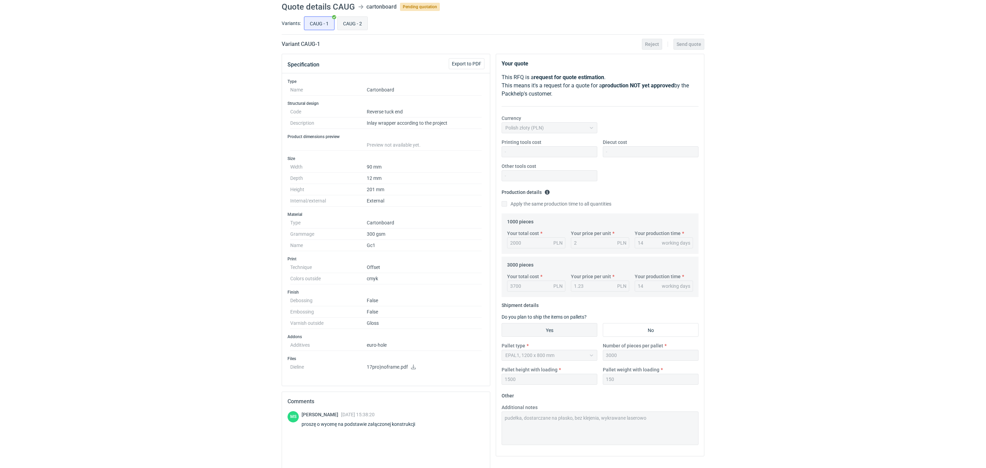
click at [356, 25] on input "CAUG - 2" at bounding box center [352, 23] width 30 height 13
radio input "true"
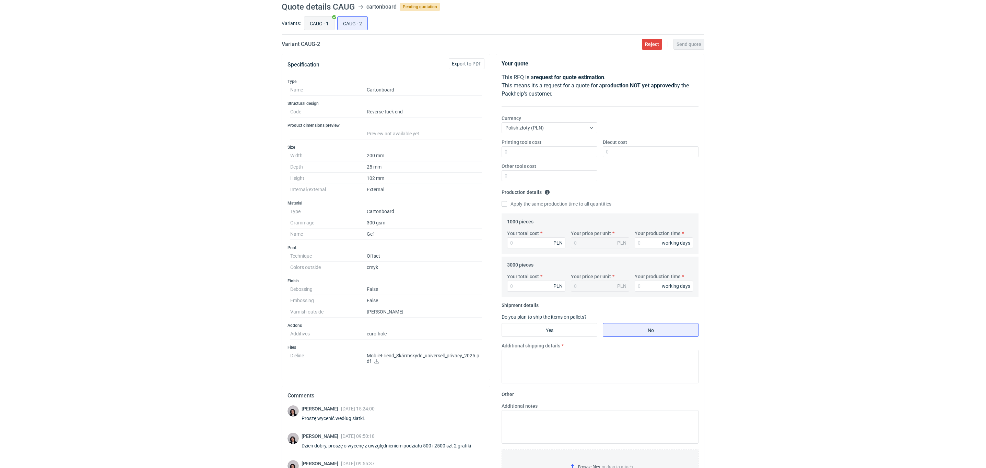
click at [332, 28] on input "CAUG - 1" at bounding box center [319, 23] width 30 height 13
radio input "true"
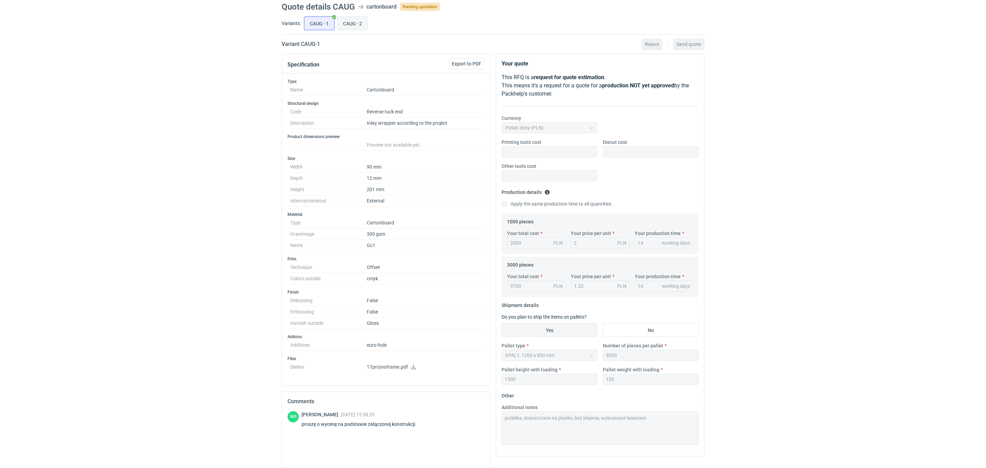
click at [354, 26] on input "CAUG - 2" at bounding box center [352, 23] width 30 height 13
radio input "true"
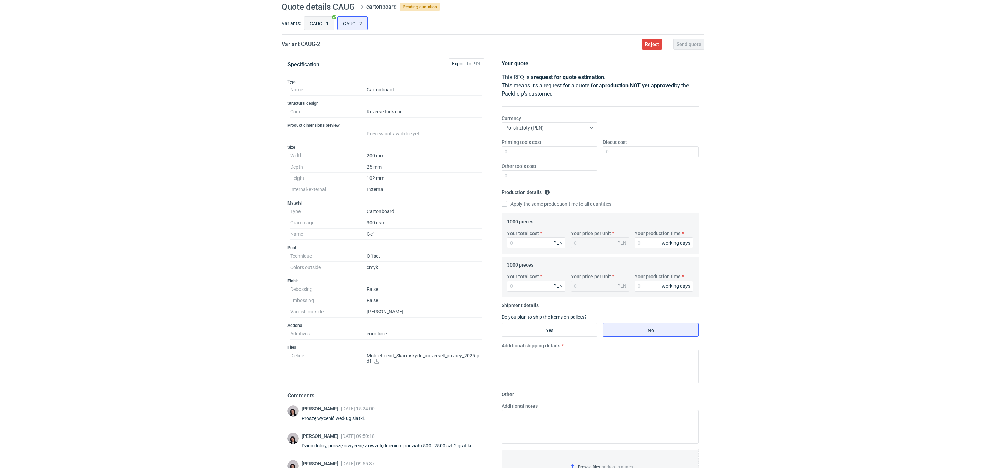
click at [307, 21] on input "CAUG - 1" at bounding box center [319, 23] width 30 height 13
radio input "true"
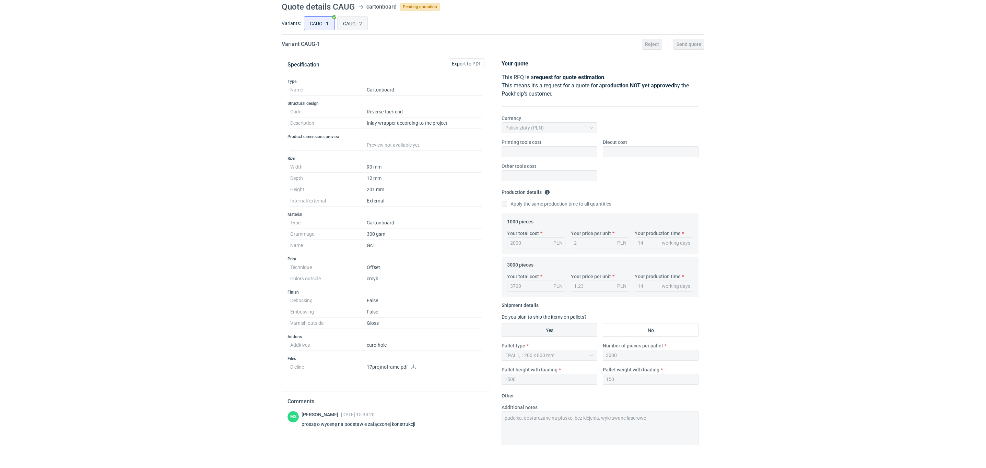
click at [350, 26] on input "CAUG - 2" at bounding box center [352, 23] width 30 height 13
radio input "true"
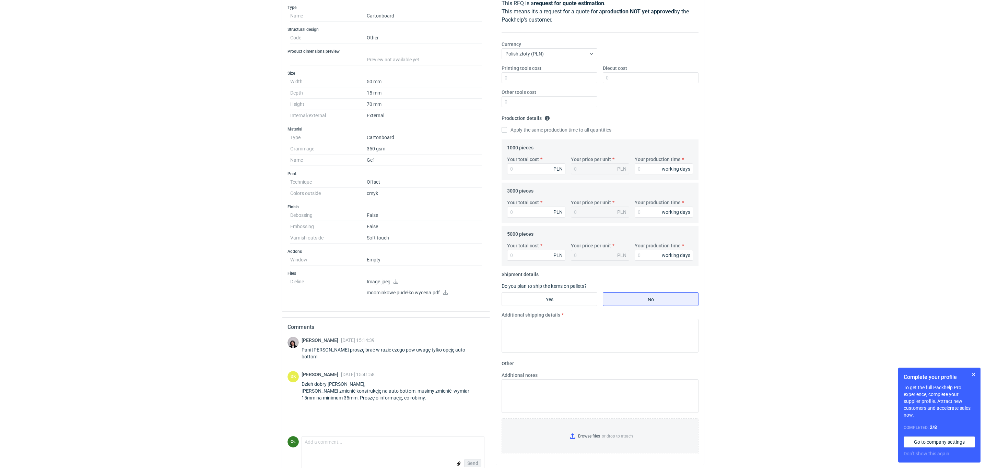
scroll to position [99, 0]
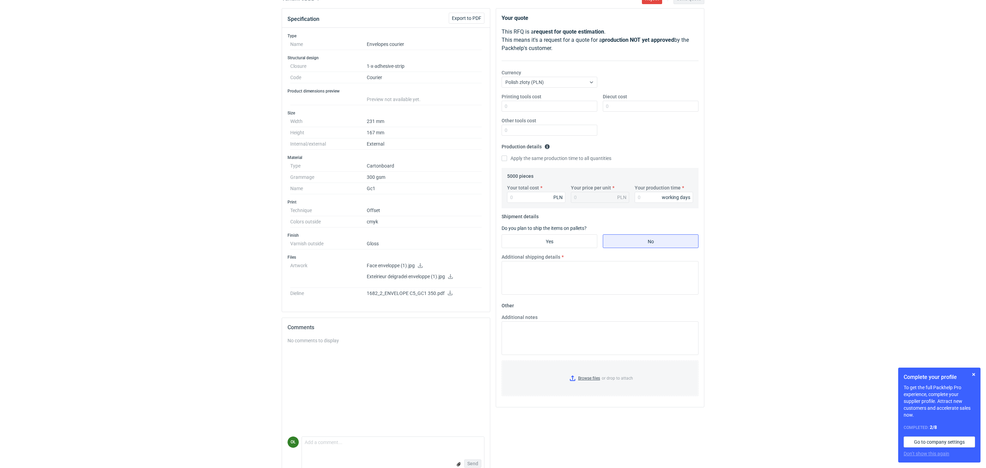
scroll to position [88, 0]
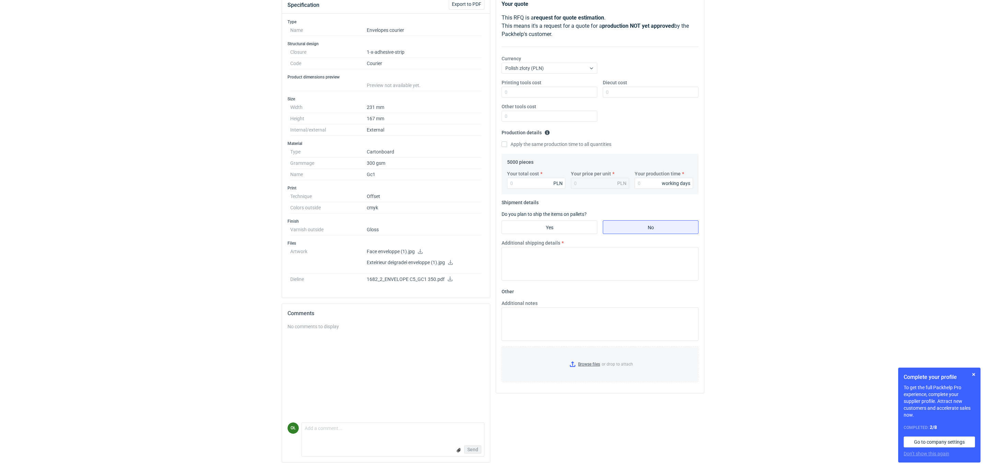
click at [416, 251] on p "Face enveloppe (1).jpg" at bounding box center [424, 252] width 115 height 6
click at [418, 250] on icon at bounding box center [419, 251] width 5 height 5
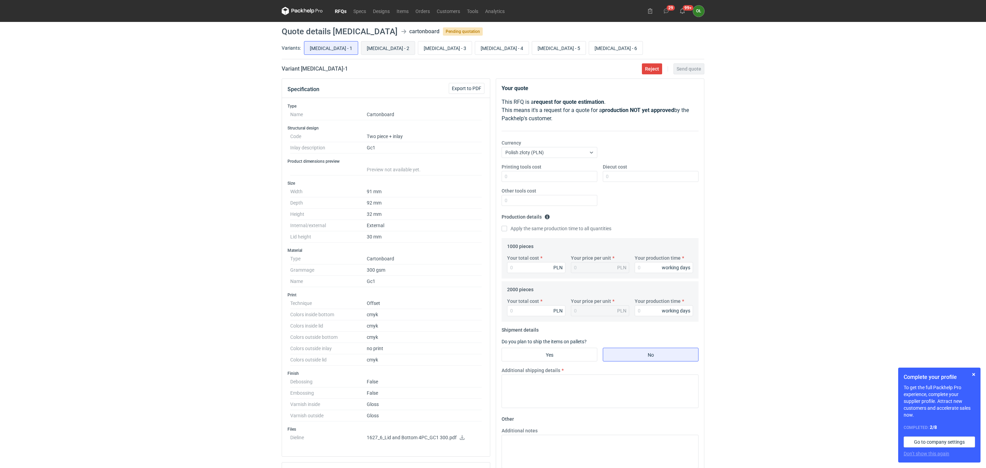
click at [361, 46] on input "CAUL - 2" at bounding box center [387, 47] width 53 height 13
radio input "true"
click at [475, 55] on input "CAUL - 4" at bounding box center [501, 47] width 53 height 13
radio input "true"
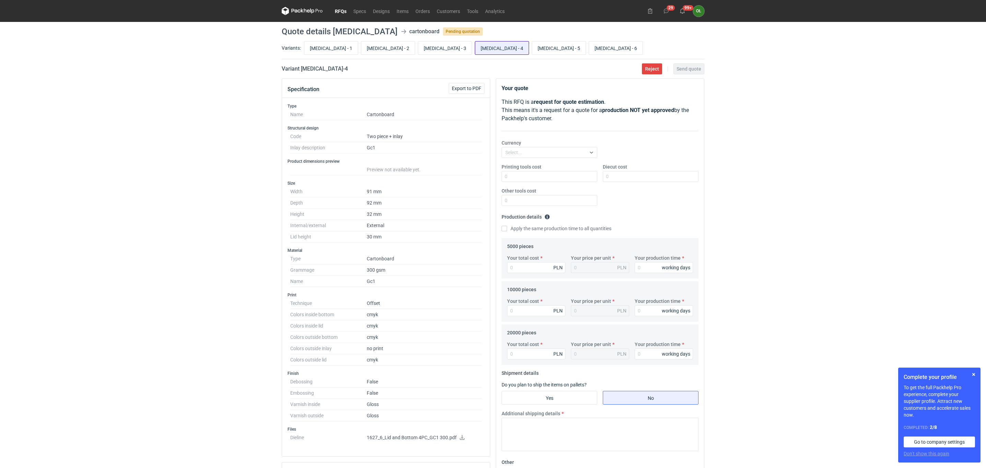
click at [475, 52] on input "CAUL - 4" at bounding box center [501, 47] width 53 height 13
click at [532, 46] on input "CAUL - 5" at bounding box center [558, 47] width 53 height 13
radio input "true"
click at [589, 46] on input "CAUL - 6" at bounding box center [615, 47] width 53 height 13
radio input "true"
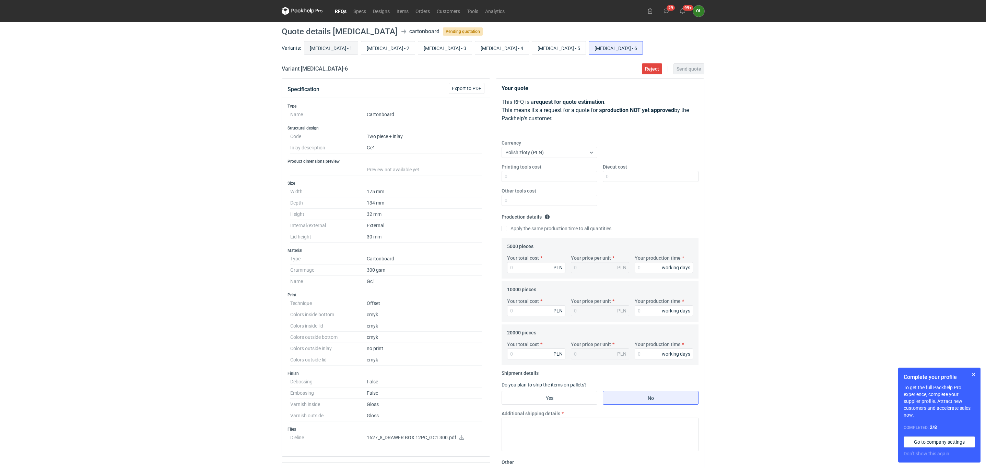
click at [321, 50] on input "CAUL - 1" at bounding box center [330, 47] width 53 height 13
radio input "true"
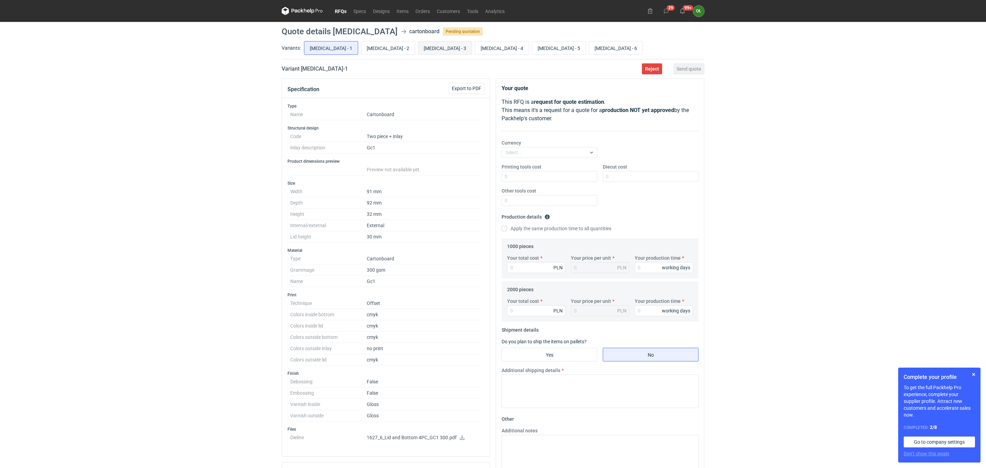
click at [418, 54] on input "CAUL - 3" at bounding box center [444, 47] width 53 height 13
radio input "true"
drag, startPoint x: 401, startPoint y: 53, endPoint x: 426, endPoint y: 50, distance: 25.9
click at [405, 52] on div "CAUL - 1 CAUL - 2 CAUL - 3 CAUL - 4 CAUL - 5 CAUL - 6" at bounding box center [503, 48] width 402 height 16
drag, startPoint x: 435, startPoint y: 50, endPoint x: 451, endPoint y: 50, distance: 15.4
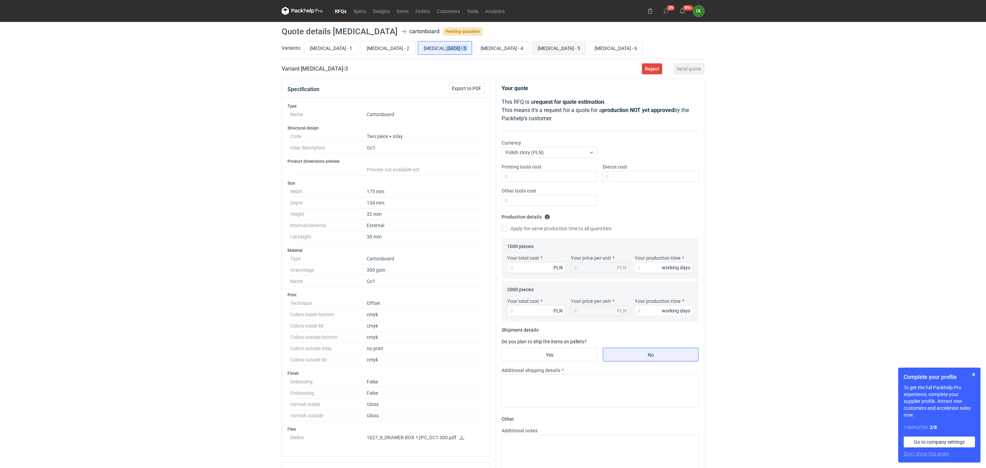
click at [532, 50] on input "CAUL - 5" at bounding box center [558, 47] width 53 height 13
radio input "true"
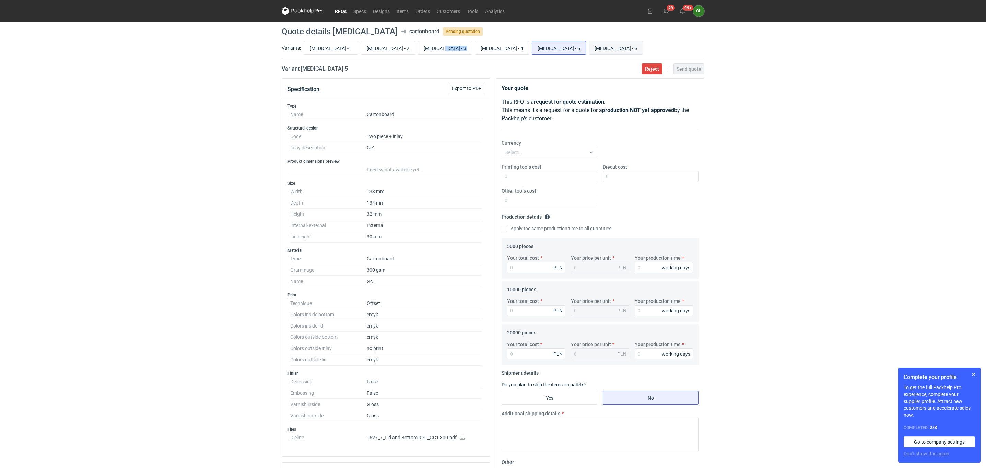
click at [589, 50] on input "CAUL - 6" at bounding box center [615, 47] width 53 height 13
radio input "true"
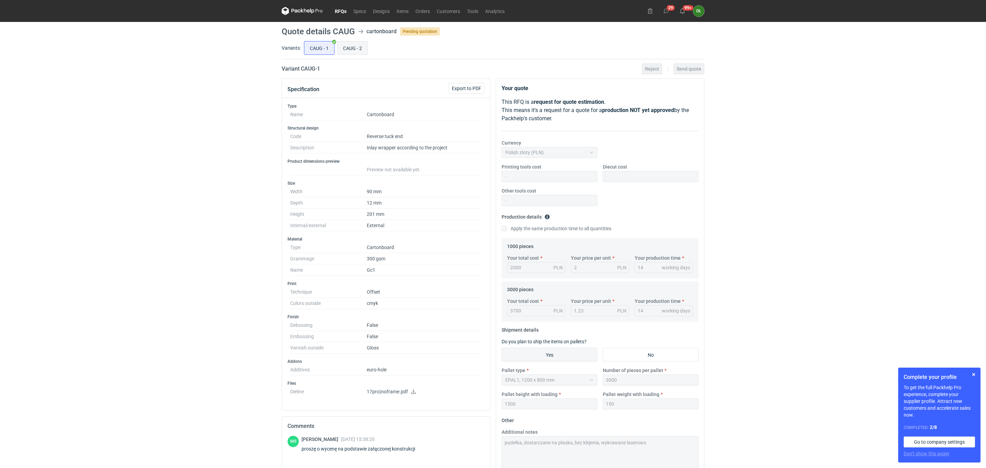
click at [357, 52] on input "CAUG - 2" at bounding box center [352, 47] width 30 height 13
radio input "true"
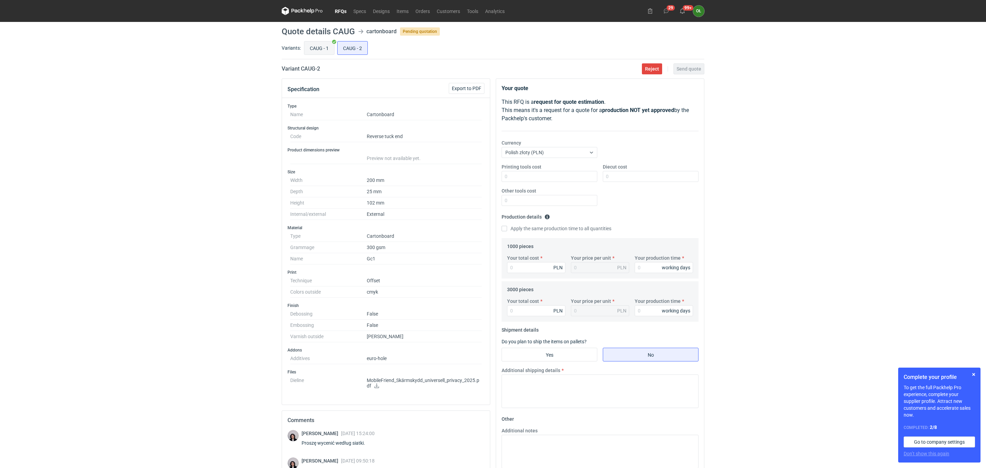
click at [324, 46] on input "CAUG - 1" at bounding box center [319, 47] width 30 height 13
radio input "true"
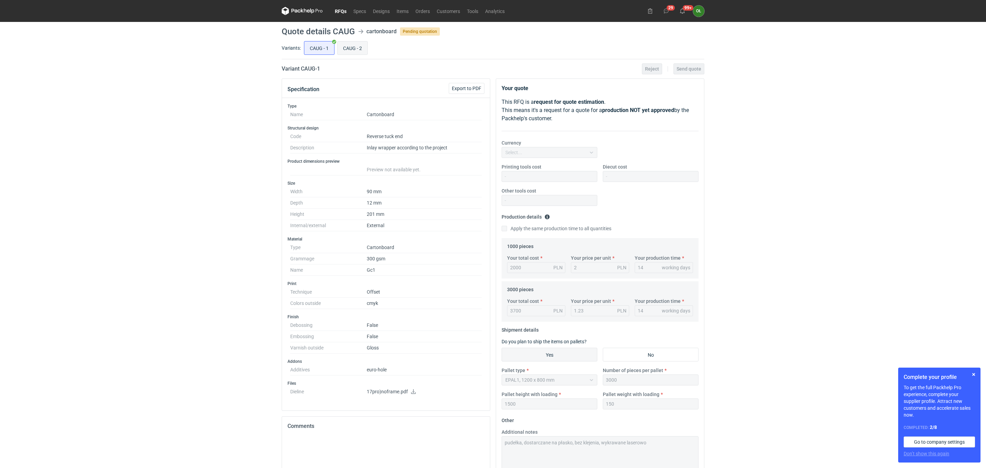
click at [360, 48] on input "CAUG - 2" at bounding box center [352, 47] width 30 height 13
radio input "true"
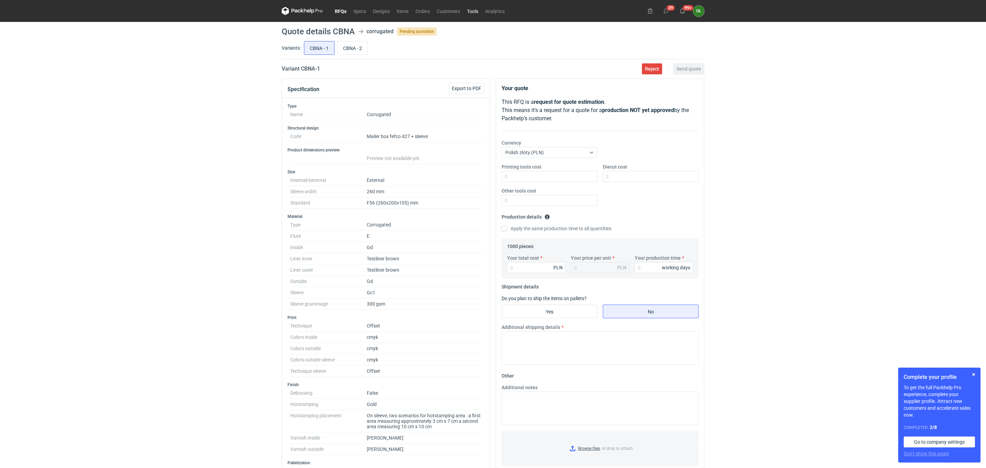
drag, startPoint x: 471, startPoint y: 9, endPoint x: 494, endPoint y: 4, distance: 23.3
click at [471, 9] on link "Tools" at bounding box center [472, 11] width 18 height 8
click at [352, 49] on input "CBNA - 2" at bounding box center [352, 47] width 30 height 13
radio input "true"
click at [322, 51] on input "CBNA - 1" at bounding box center [319, 47] width 30 height 13
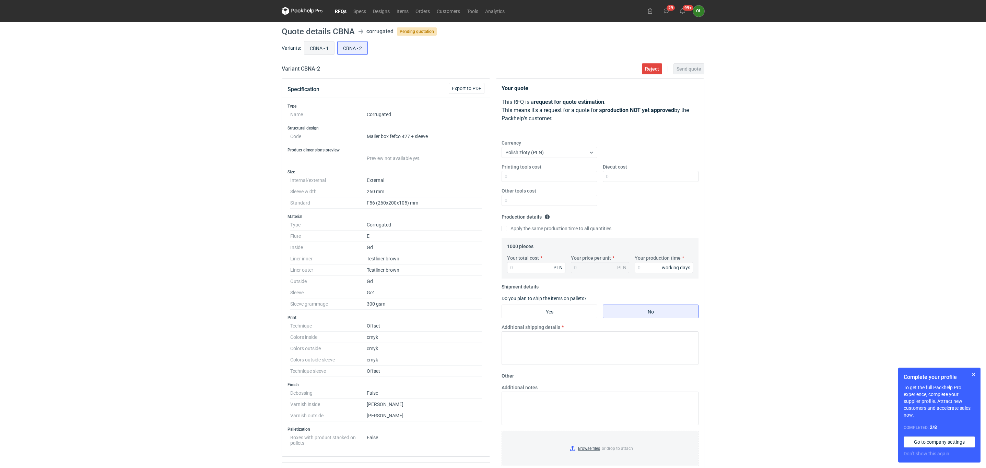
radio input "true"
click at [352, 52] on input "CBNA - 2" at bounding box center [352, 47] width 30 height 13
radio input "true"
click at [325, 54] on input "CBNA - 1" at bounding box center [319, 47] width 30 height 13
radio input "true"
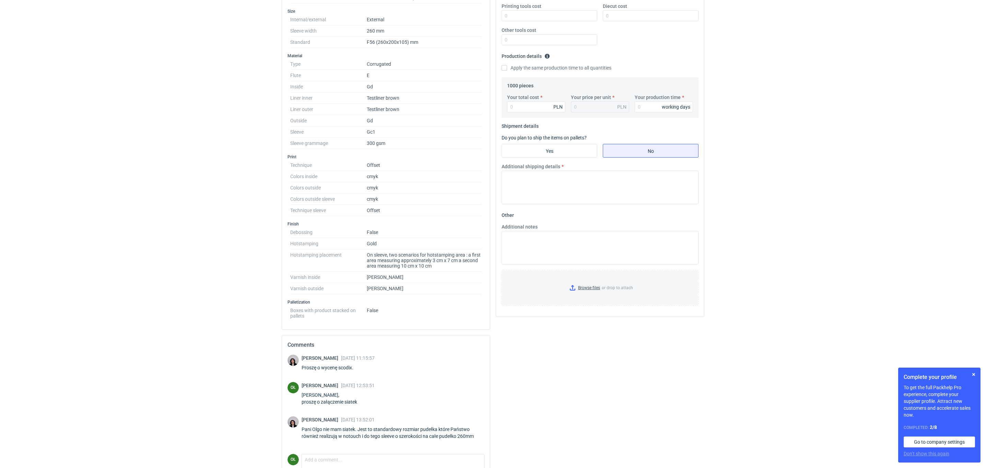
scroll to position [201, 0]
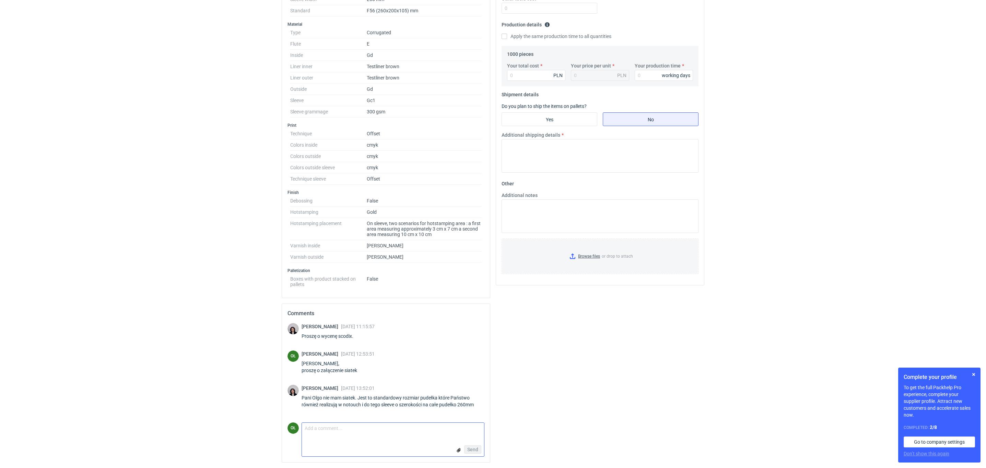
click at [339, 426] on textarea "Comment message" at bounding box center [393, 430] width 182 height 14
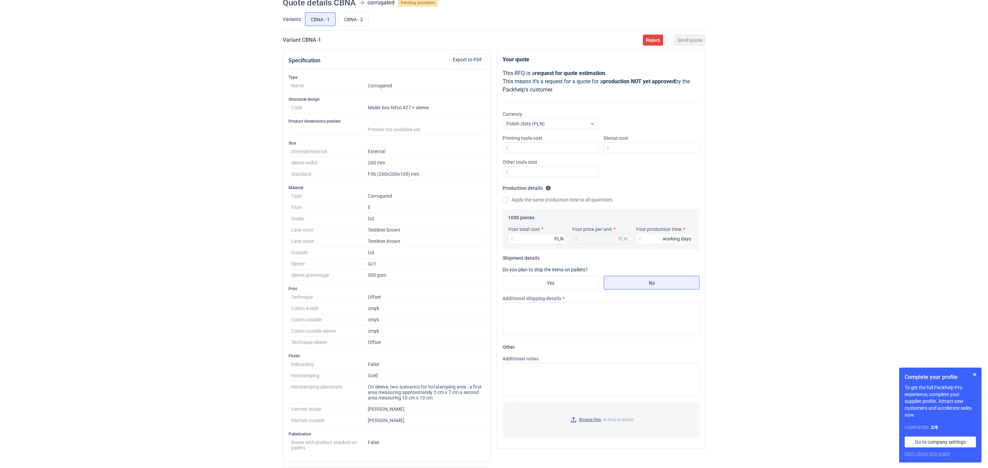
scroll to position [0, 0]
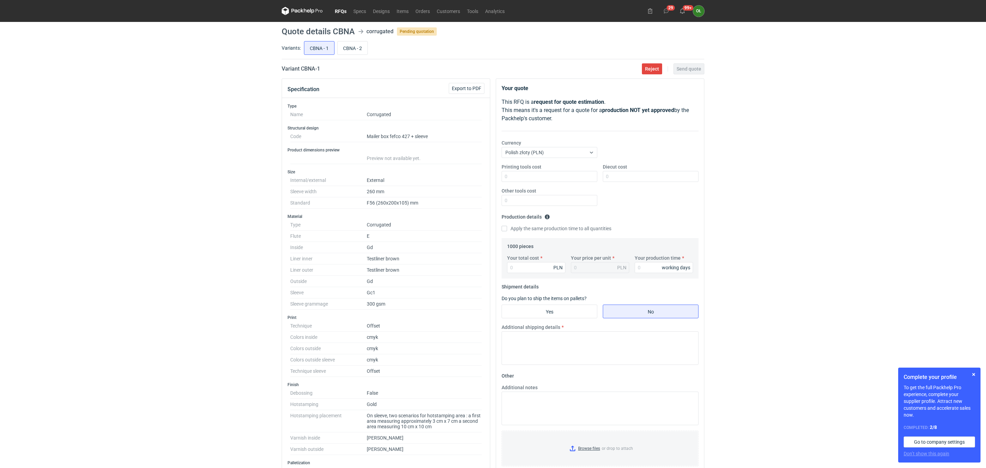
click at [340, 10] on link "RFQs" at bounding box center [340, 11] width 19 height 8
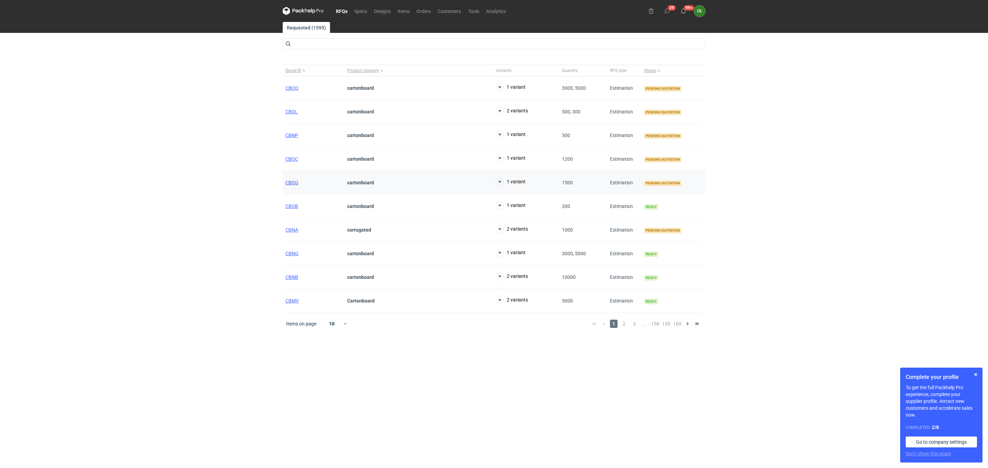
click at [291, 182] on span "CBOG" at bounding box center [291, 182] width 13 height 5
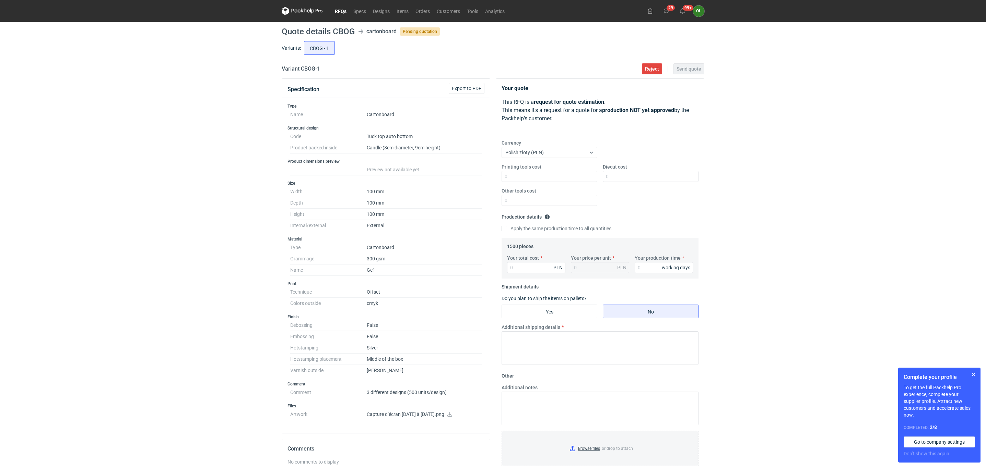
click at [341, 13] on link "RFQs" at bounding box center [340, 11] width 19 height 8
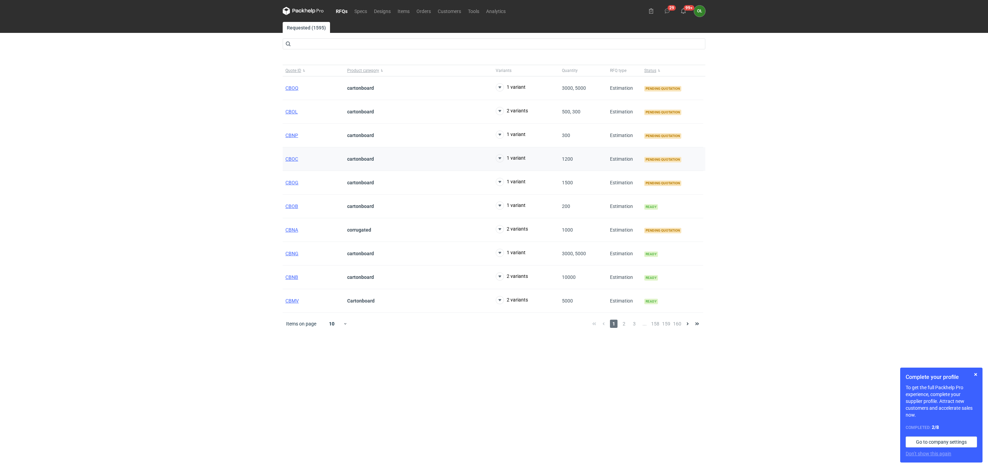
click at [293, 157] on div "CBOC" at bounding box center [314, 159] width 62 height 24
click at [293, 159] on span "CBOC" at bounding box center [291, 158] width 13 height 5
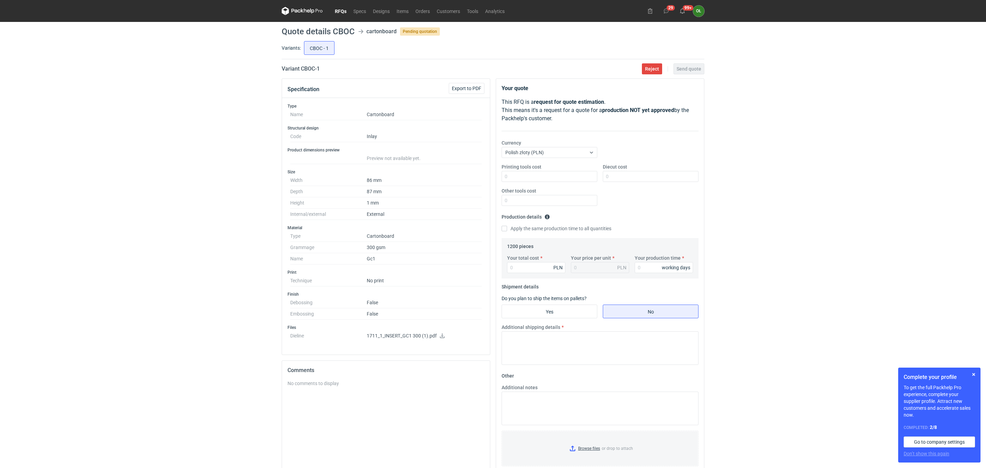
click at [445, 338] on p "1711_1_INSERT_GC1 300 (1).pdf" at bounding box center [424, 336] width 115 height 6
click at [442, 338] on icon at bounding box center [441, 336] width 5 height 5
click at [341, 12] on link "RFQs" at bounding box center [340, 11] width 19 height 8
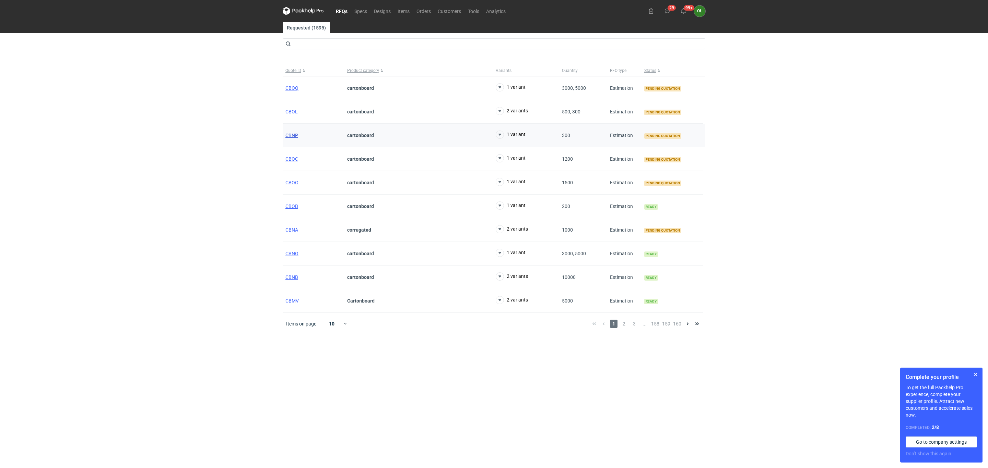
click at [291, 135] on span "CBNP" at bounding box center [291, 135] width 13 height 5
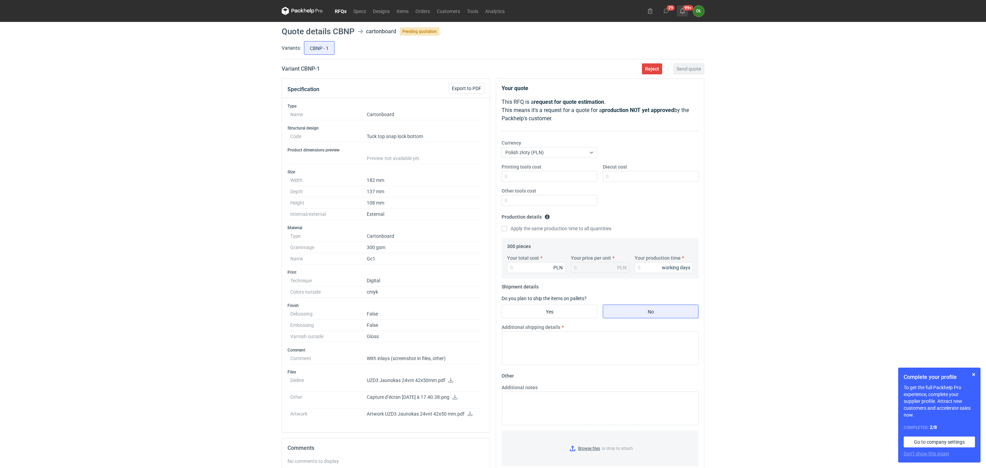
click at [683, 5] on button "99+" at bounding box center [682, 10] width 11 height 11
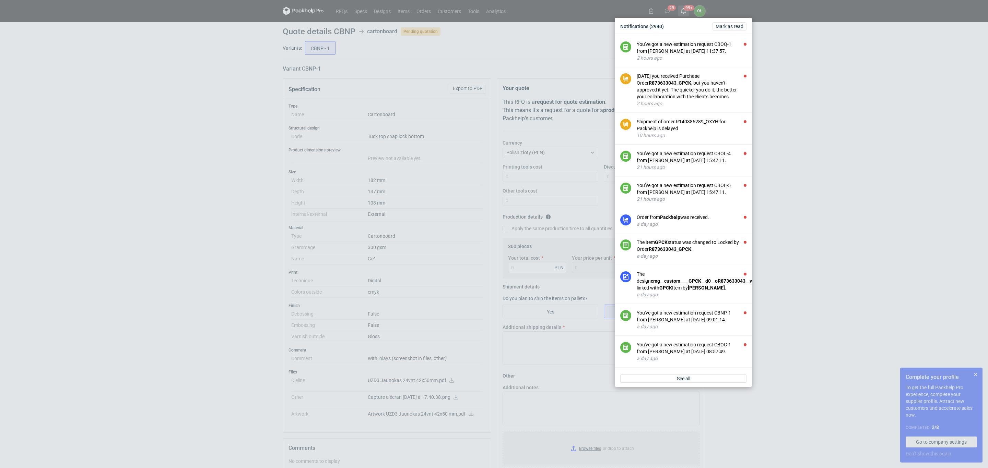
click at [683, 5] on div "Notifications (2940) Mark as read You've got a new estimation request CBOQ-1 fr…" at bounding box center [494, 234] width 988 height 468
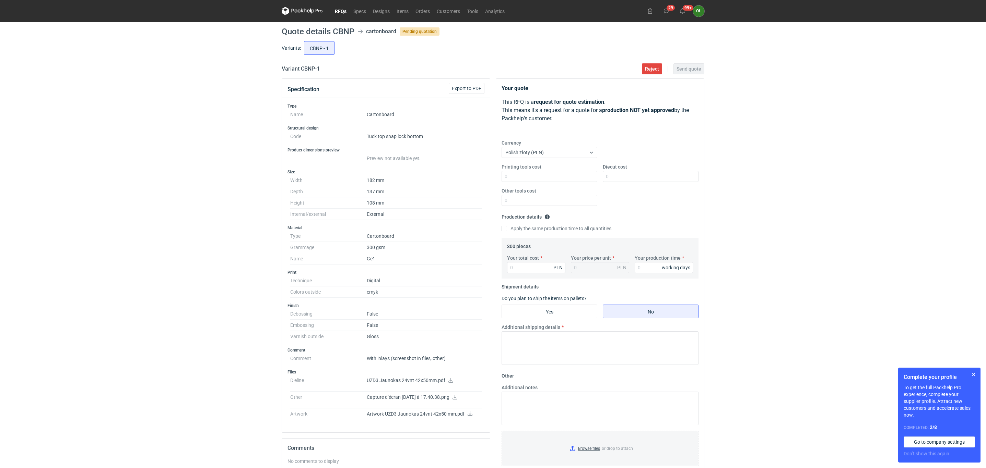
click at [340, 9] on link "RFQs" at bounding box center [340, 11] width 19 height 8
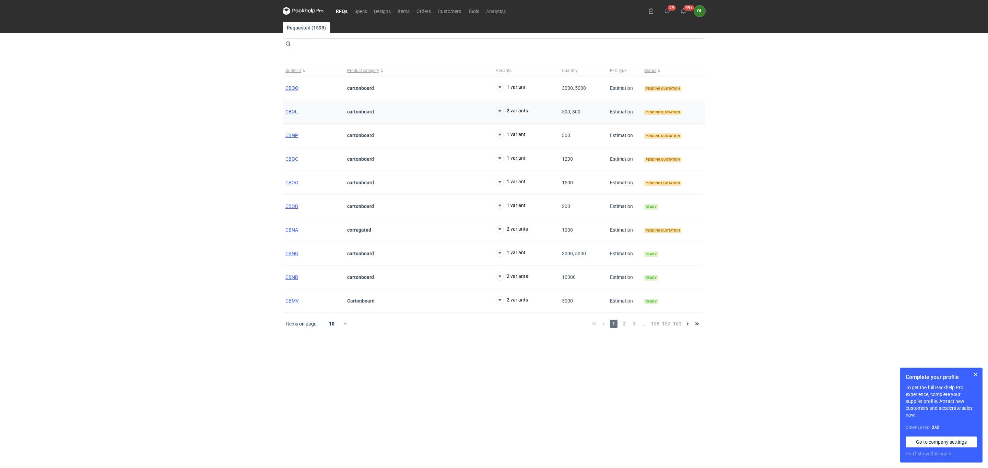
click at [295, 109] on span "CBOL" at bounding box center [291, 111] width 12 height 5
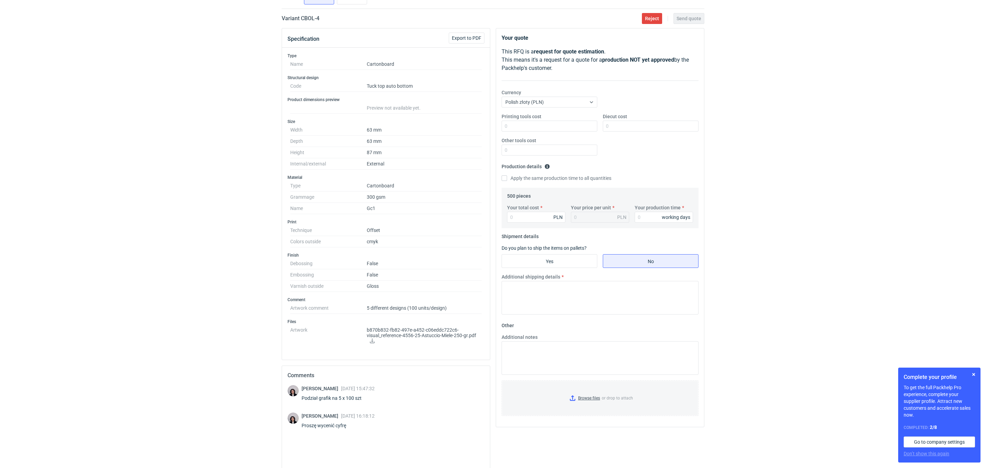
scroll to position [51, 0]
click icon
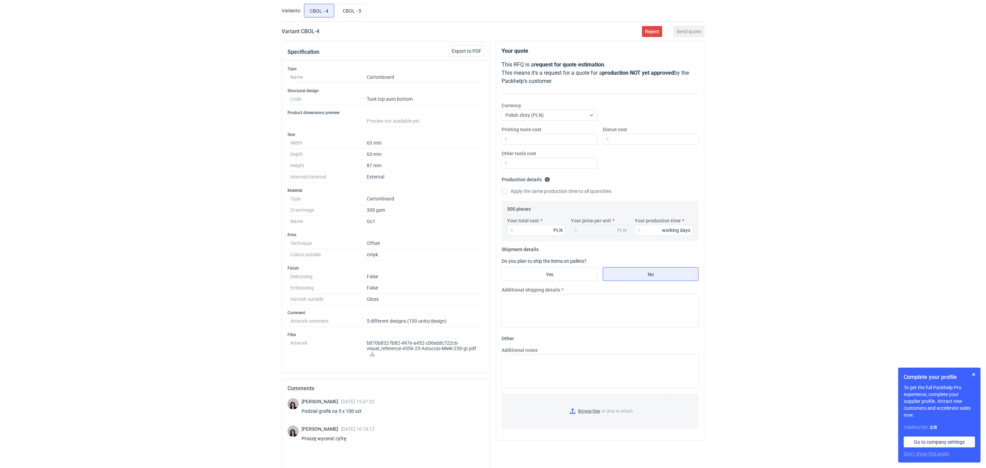
scroll to position [34, 0]
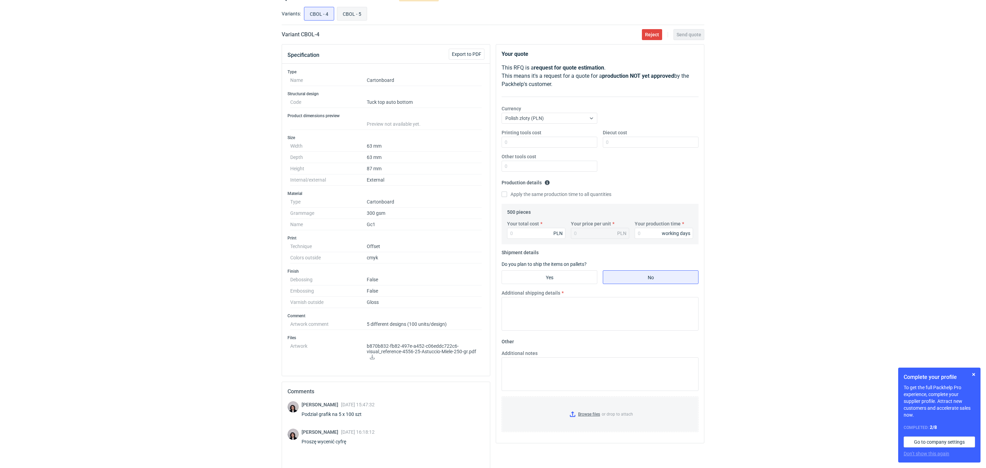
click input "CBOL - 5"
radio input "true"
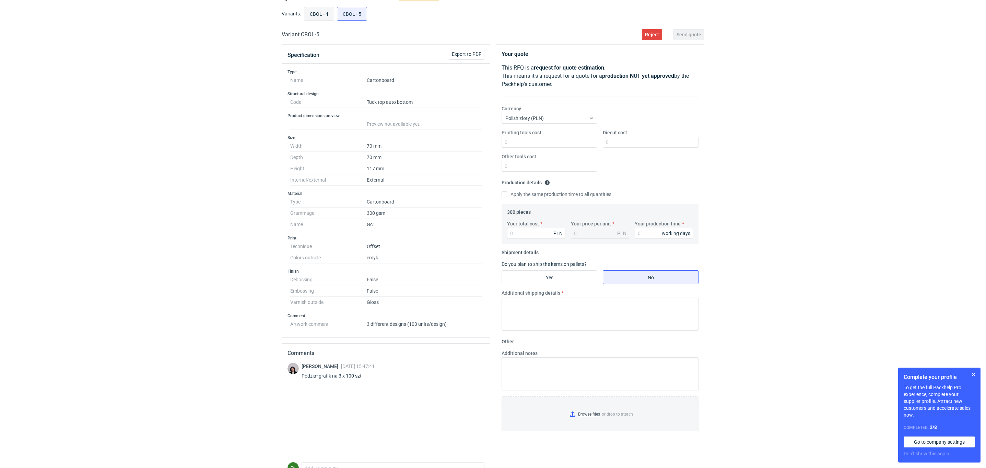
click input "CBOL - 4"
radio input "true"
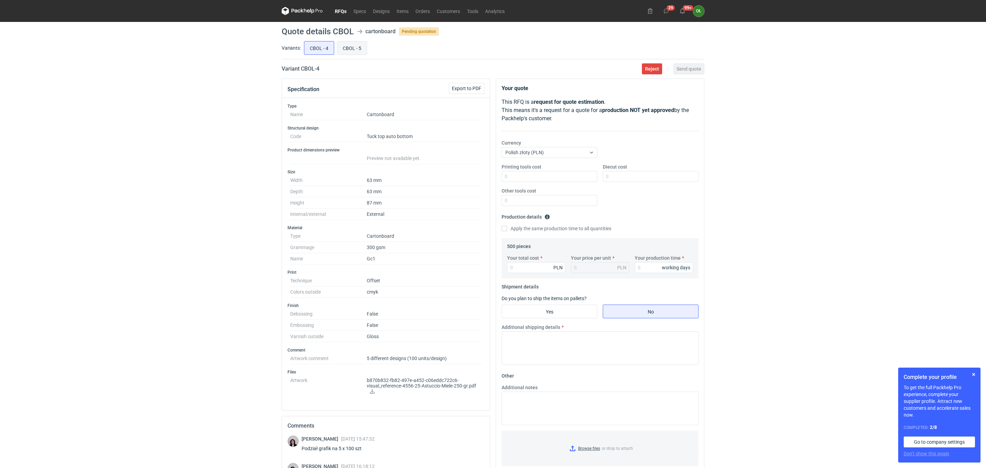
click input "CBOL - 5"
radio input "true"
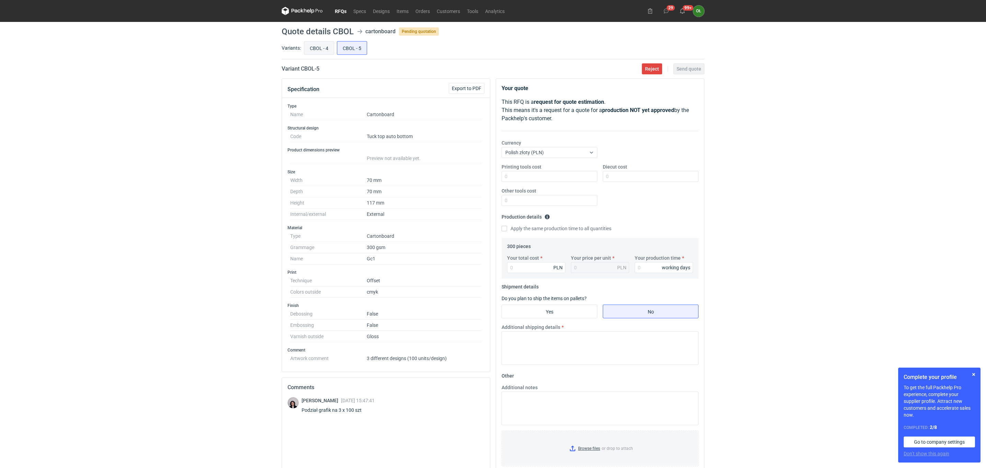
click label "CBOL - 4"
click input "CBOL - 4"
radio input "true"
click div "CBOL - 4 CBOL - 5"
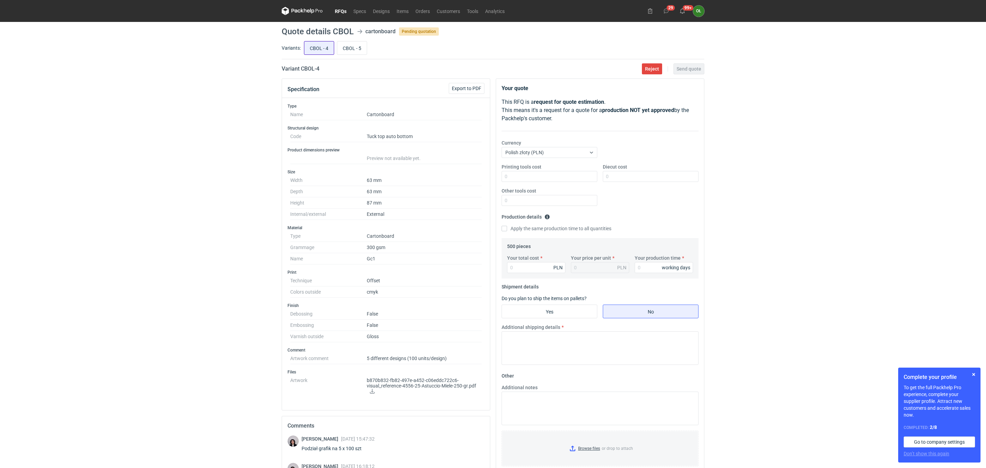
click input "CBOL - 4"
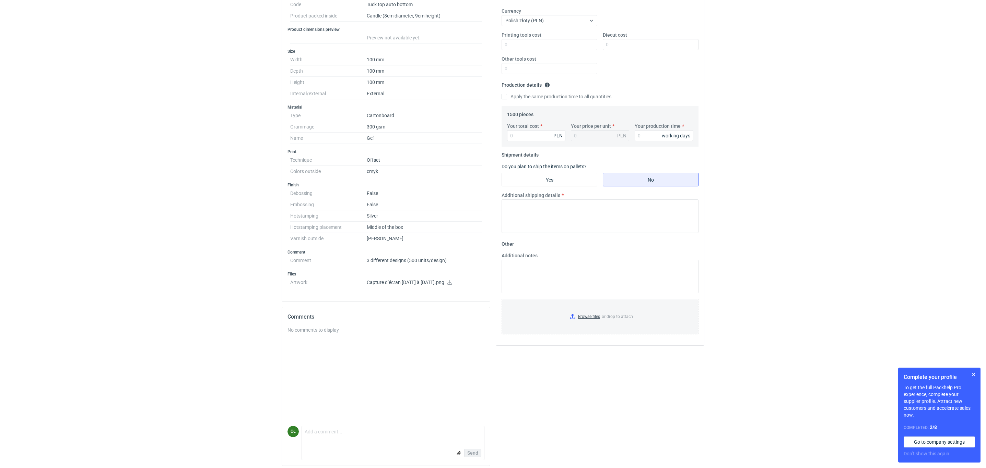
scroll to position [139, 0]
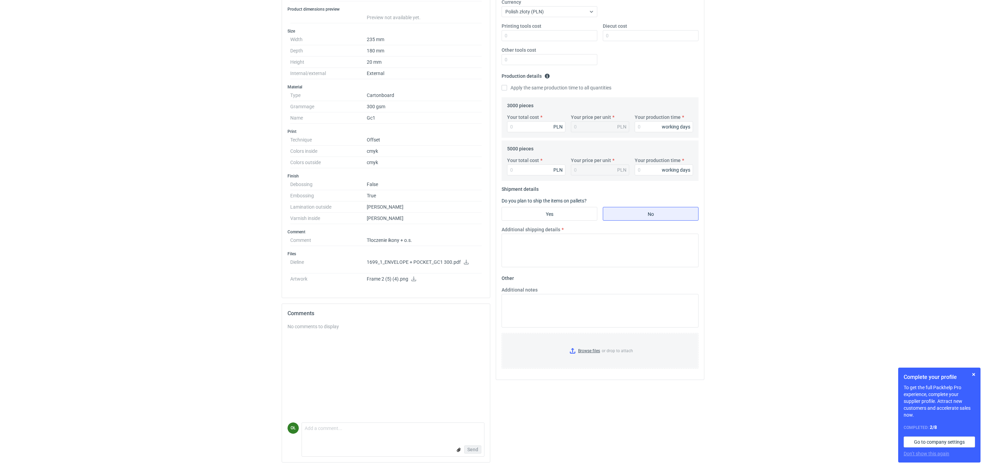
scroll to position [145, 0]
click at [317, 437] on textarea "Comment message" at bounding box center [393, 430] width 182 height 14
drag, startPoint x: 441, startPoint y: 428, endPoint x: 424, endPoint y: 428, distance: 16.8
click at [424, 428] on textarea "Czy w tym przypadku możemy zastosować Scodix - czy faktyczy Embossing ?" at bounding box center [393, 430] width 182 height 14
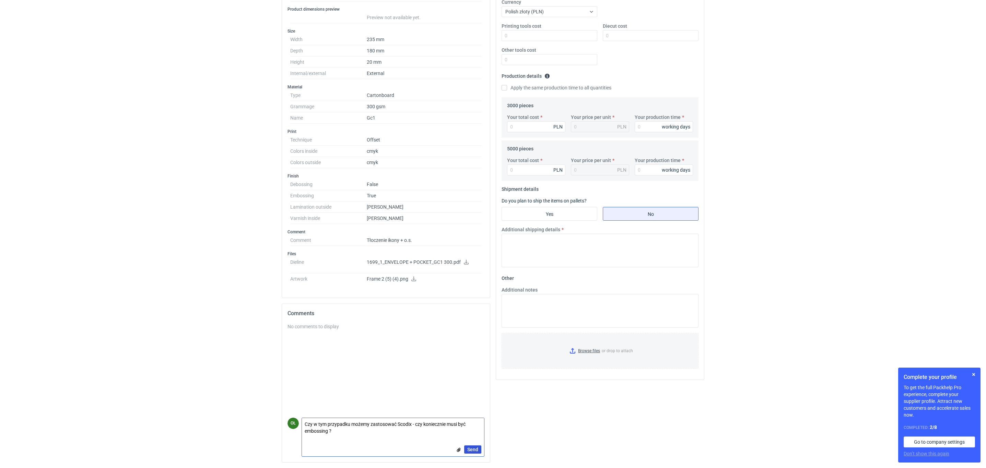
type textarea "Czy w tym przypadku możemy zastosować Scodix - czy koniecznie musi być embossin…"
click at [474, 450] on span "Send" at bounding box center [472, 449] width 11 height 5
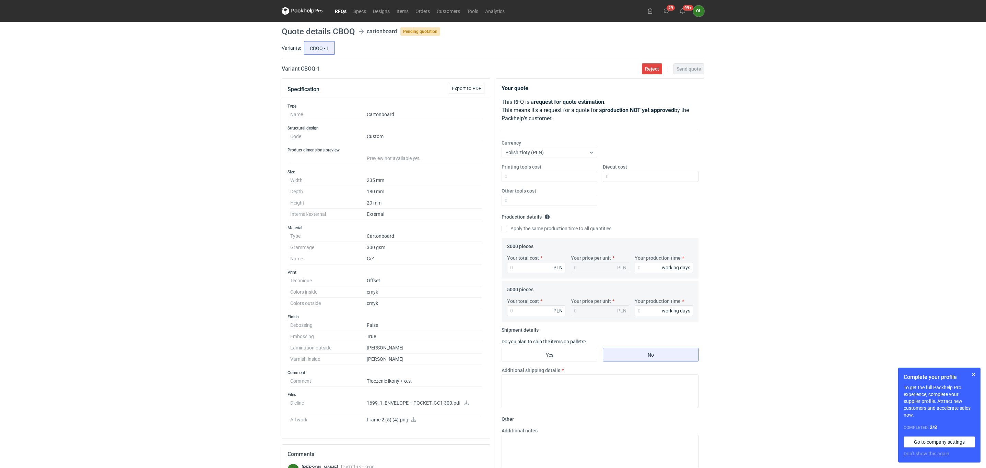
click at [341, 9] on link "RFQs" at bounding box center [340, 11] width 19 height 8
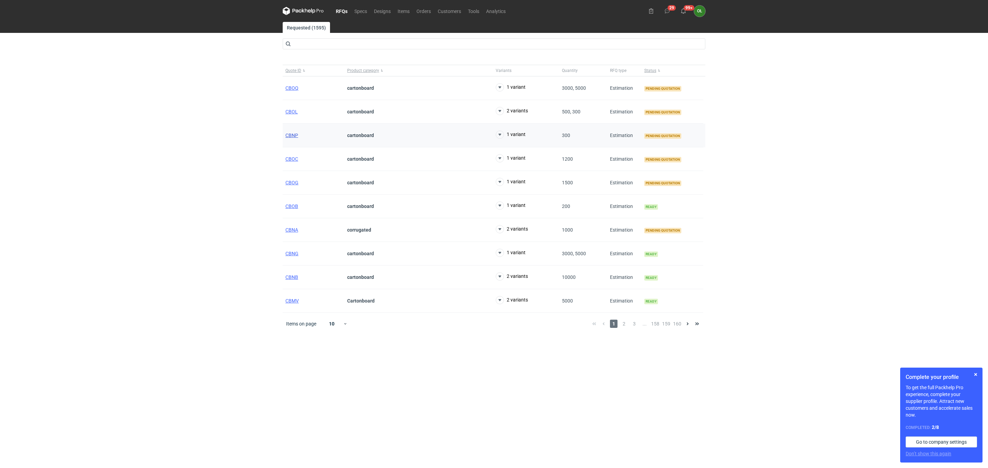
click at [291, 133] on span "CBNP" at bounding box center [291, 135] width 13 height 5
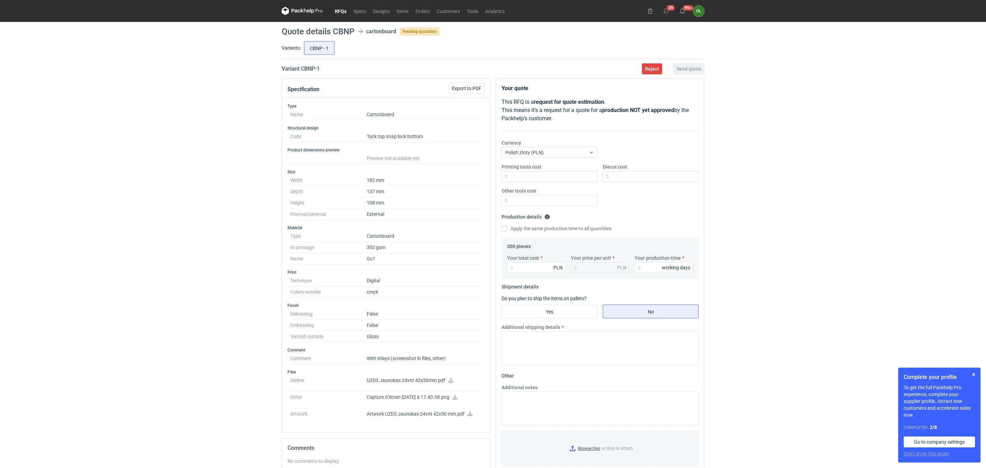
click at [345, 5] on nav "RFQs Specs Designs Items Orders Customers Tools Analytics" at bounding box center [395, 11] width 226 height 22
click at [345, 10] on link "RFQs" at bounding box center [340, 11] width 19 height 8
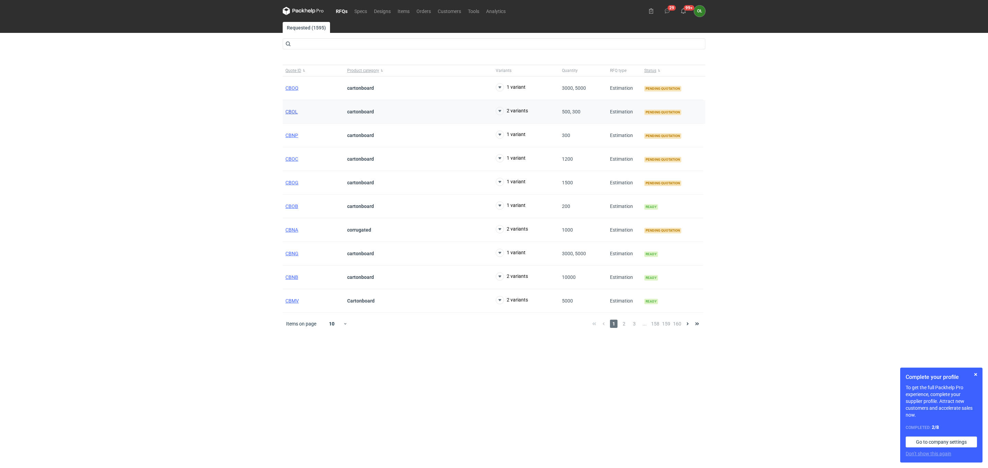
click at [287, 114] on span "CBOL" at bounding box center [291, 111] width 12 height 5
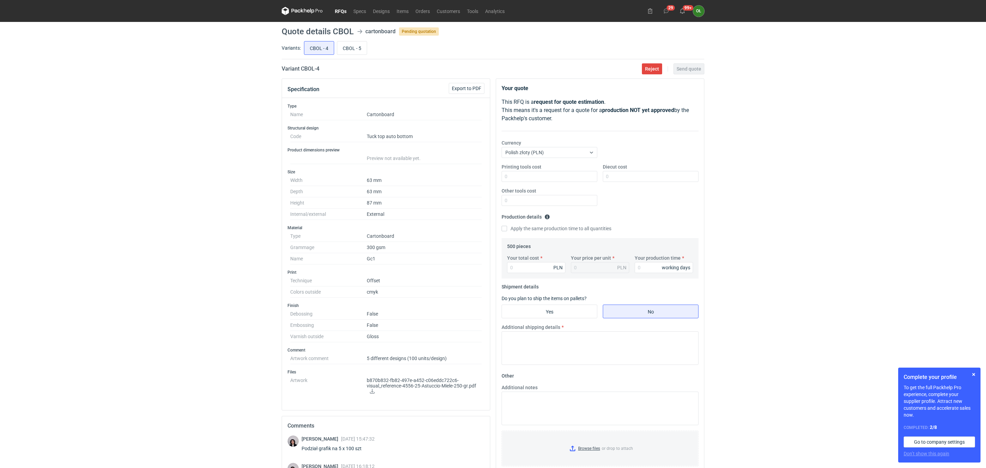
click at [338, 8] on link "RFQs" at bounding box center [340, 11] width 19 height 8
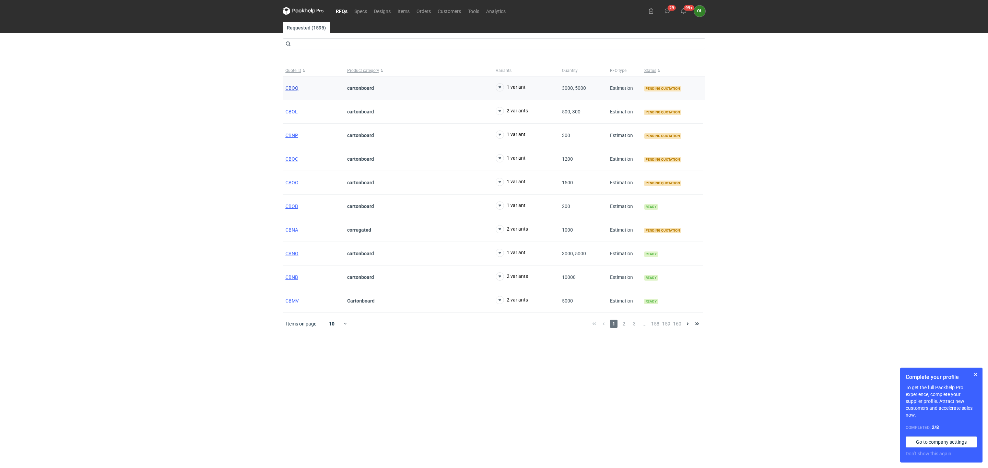
click at [288, 87] on span "CBOQ" at bounding box center [291, 87] width 13 height 5
click at [289, 122] on div "CBOL" at bounding box center [314, 112] width 62 height 24
click at [289, 115] on span "CBOL" at bounding box center [291, 111] width 12 height 5
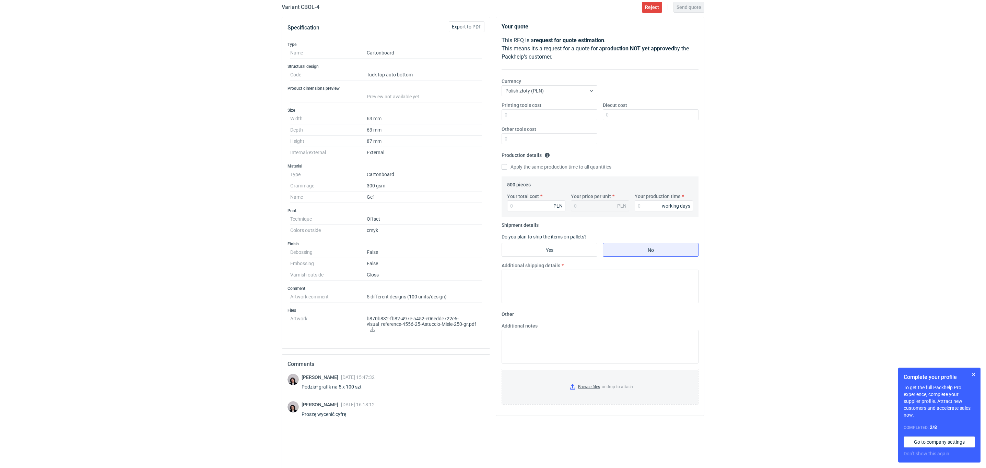
scroll to position [103, 0]
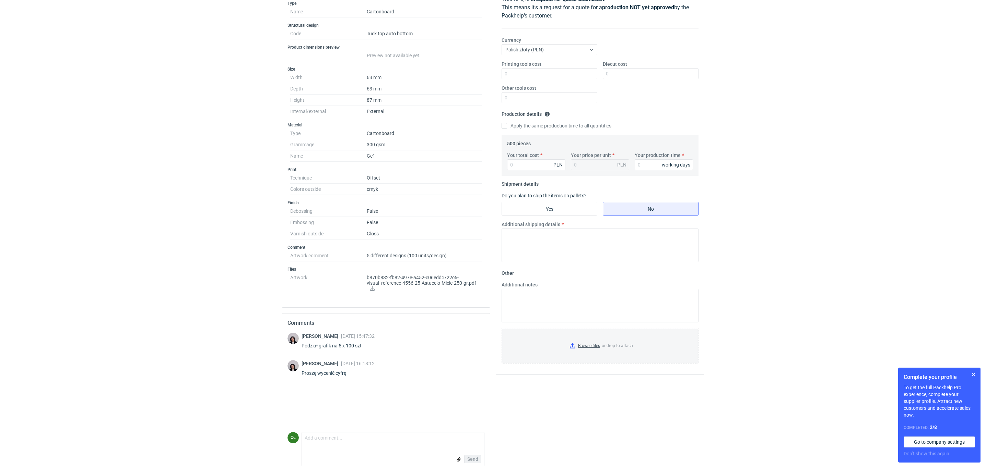
click at [370, 289] on icon at bounding box center [371, 288] width 5 height 5
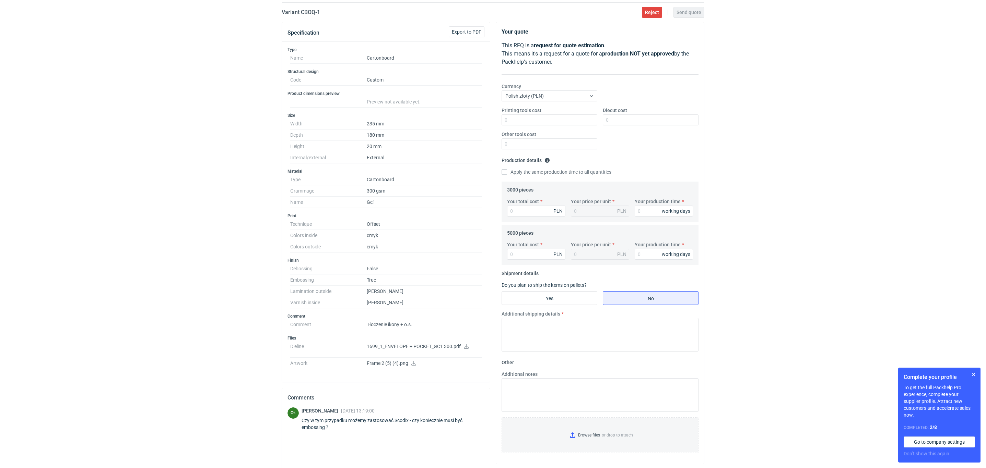
scroll to position [17, 0]
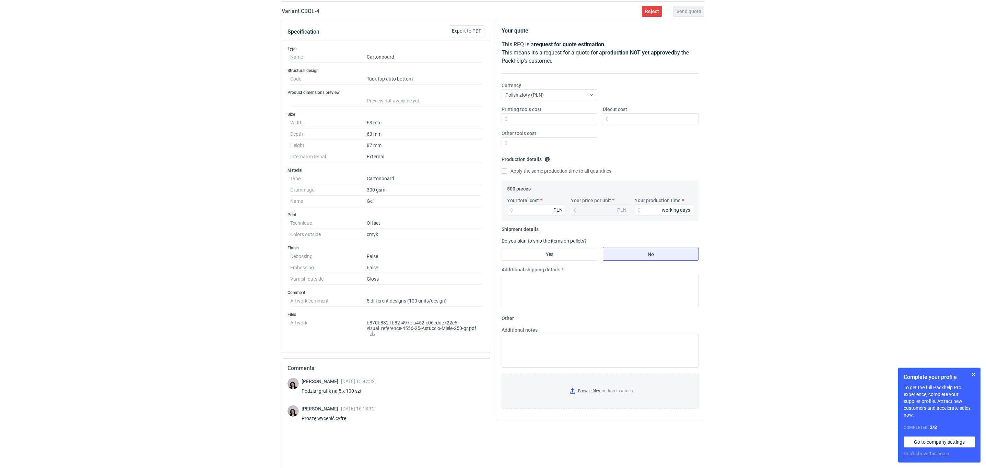
scroll to position [68, 0]
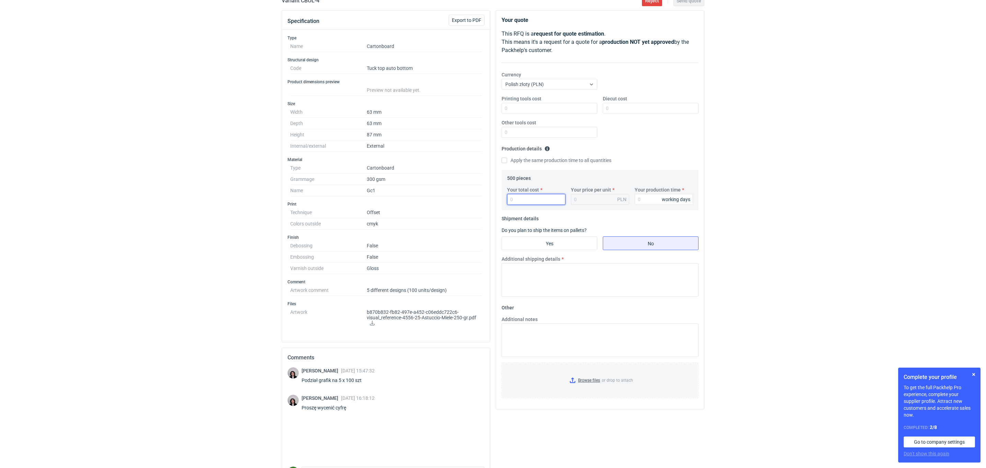
click at [526, 201] on input "Your total cost" at bounding box center [536, 199] width 58 height 11
type input "1480"
type input "2.96"
type input "1480"
click at [641, 204] on input "Your production time" at bounding box center [663, 199] width 58 height 11
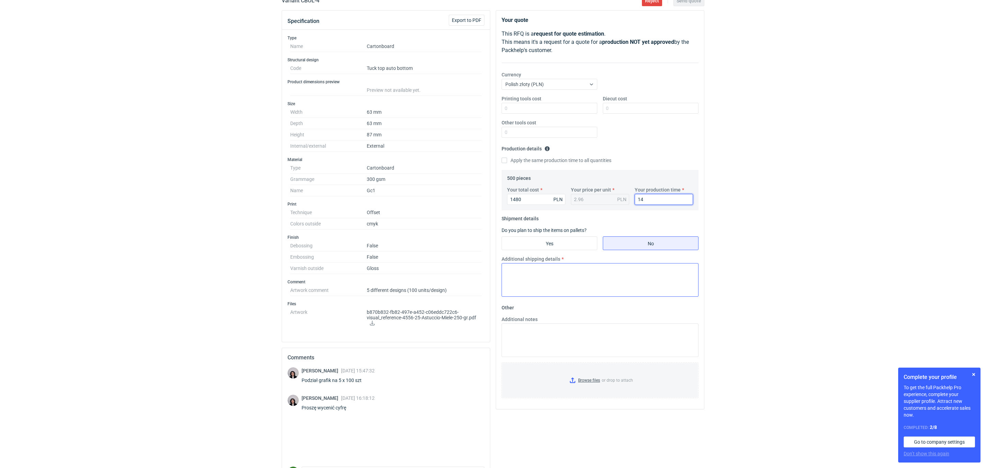
type input "14"
click at [562, 271] on textarea "Additional shipping details" at bounding box center [599, 280] width 197 height 34
type textarea "max 2 kartony x 9 kg"
click at [173, 335] on div "RFQs Specs Designs Items Orders Customers Tools Analytics 29 99+ OŁ [PERSON_NAM…" at bounding box center [493, 166] width 986 height 468
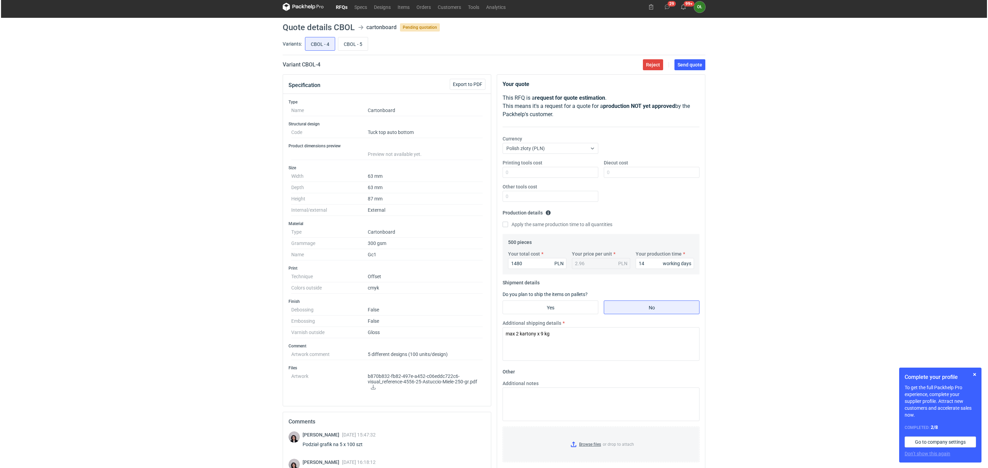
scroll to position [0, 0]
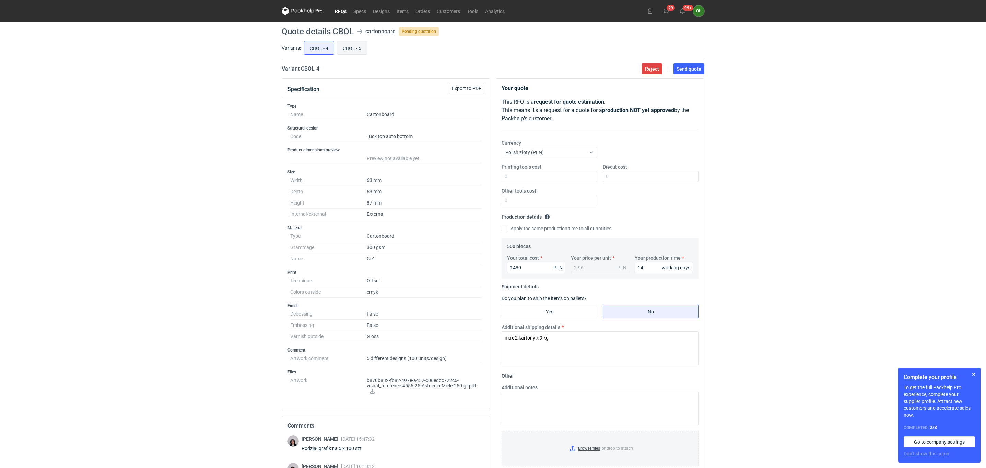
click at [349, 51] on input "CBOL - 5" at bounding box center [351, 47] width 29 height 13
radio input "true"
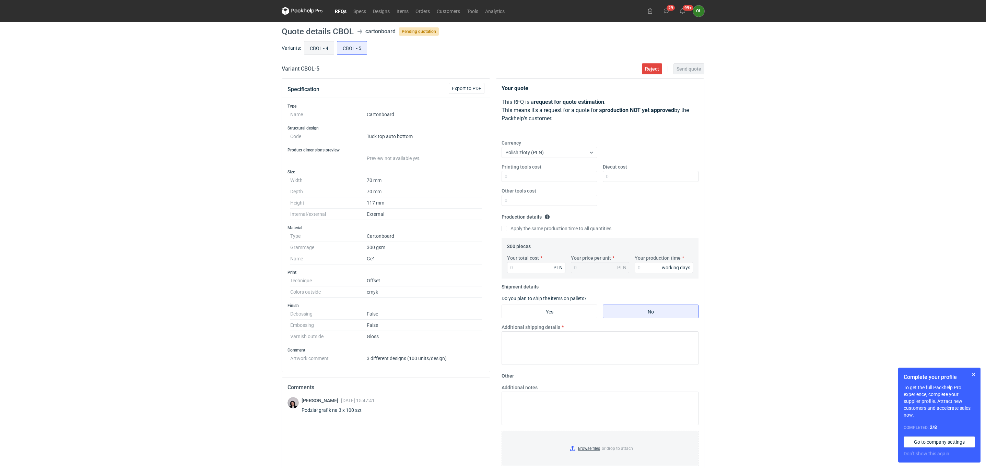
click at [325, 50] on input "CBOL - 4" at bounding box center [318, 47] width 29 height 13
radio input "true"
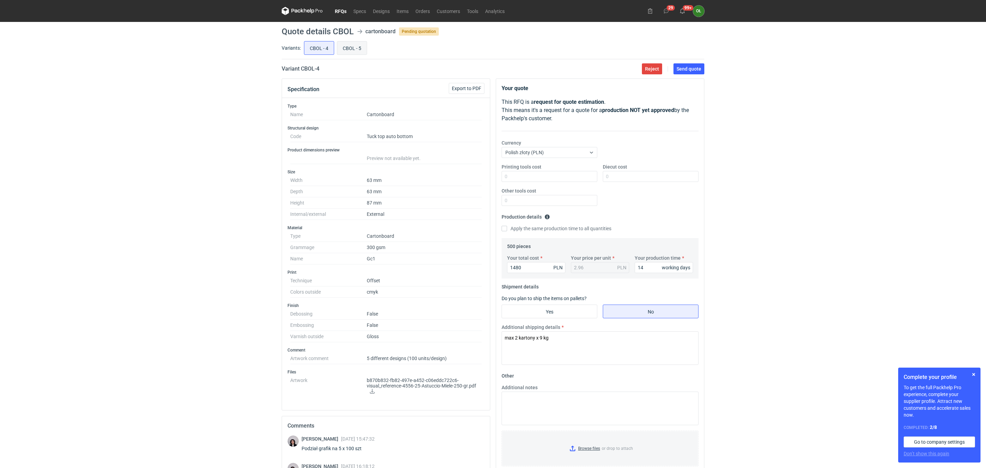
click at [349, 48] on input "CBOL - 5" at bounding box center [351, 47] width 29 height 13
radio input "true"
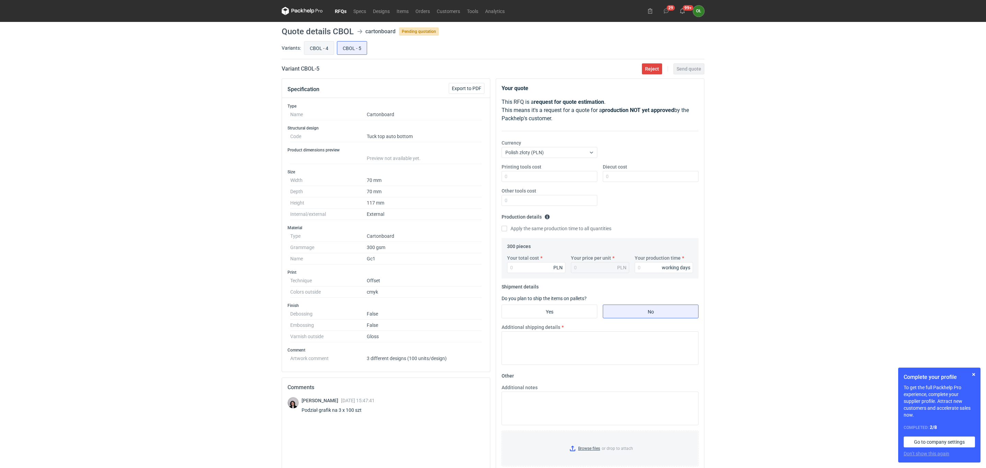
click at [320, 46] on input "CBOL - 4" at bounding box center [318, 47] width 29 height 13
radio input "true"
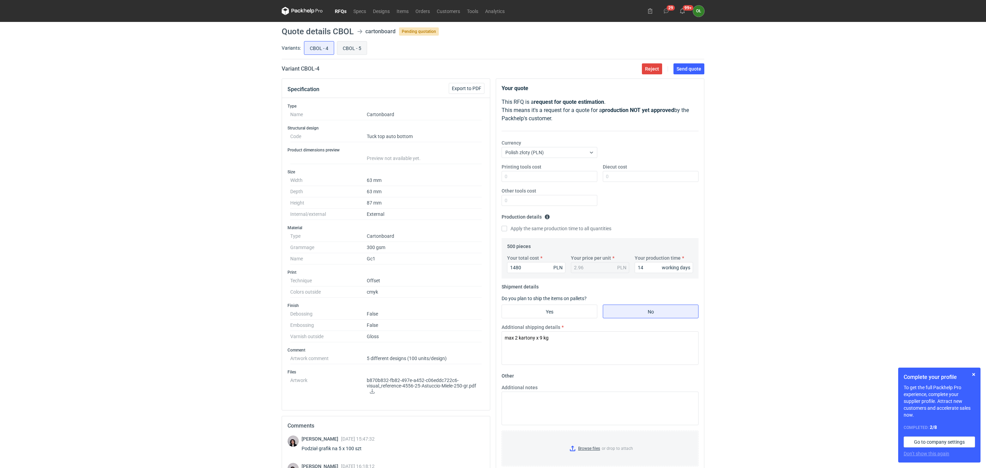
click at [347, 47] on input "CBOL - 5" at bounding box center [351, 47] width 29 height 13
radio input "true"
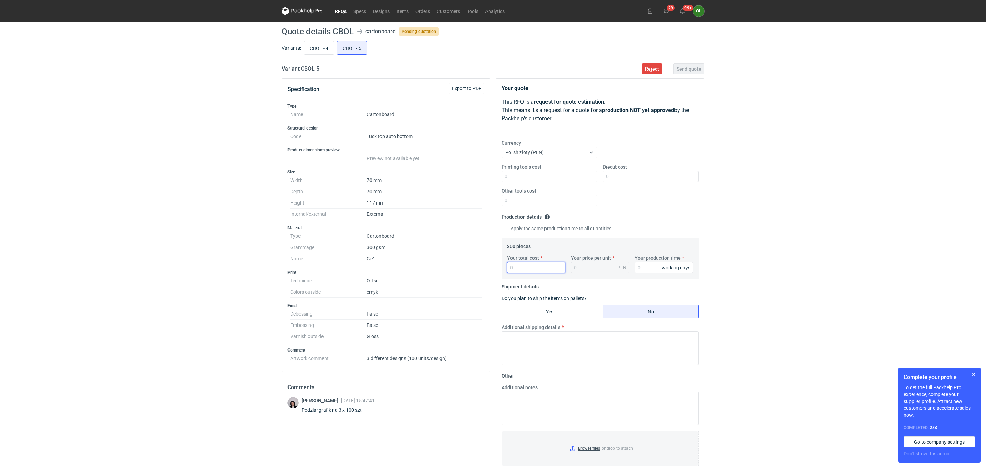
click at [522, 268] on input "Your total cost" at bounding box center [536, 267] width 58 height 11
type input "1500"
type input "5"
type input "1500"
click at [641, 273] on input "Your production time" at bounding box center [663, 267] width 58 height 11
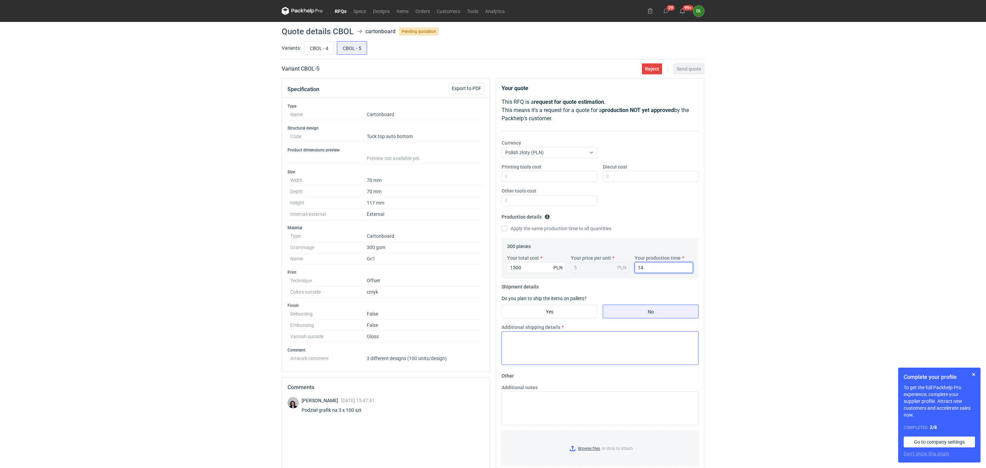
type input "14"
click at [558, 346] on textarea "Additional shipping details" at bounding box center [599, 349] width 197 height 34
click at [313, 49] on input "CBOL - 4" at bounding box center [318, 47] width 29 height 13
radio input "true"
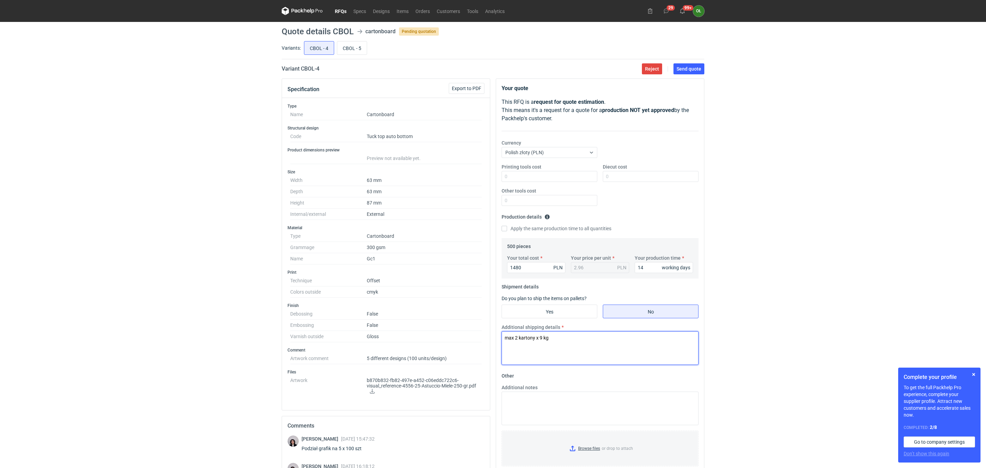
drag, startPoint x: 548, startPoint y: 341, endPoint x: 478, endPoint y: 341, distance: 70.6
click at [478, 341] on div "Specification Export to PDF Type Name Cartonboard Structural design Code Tuck t…" at bounding box center [493, 330] width 428 height 502
click at [344, 51] on input "CBOL - 5" at bounding box center [351, 47] width 29 height 13
radio input "true"
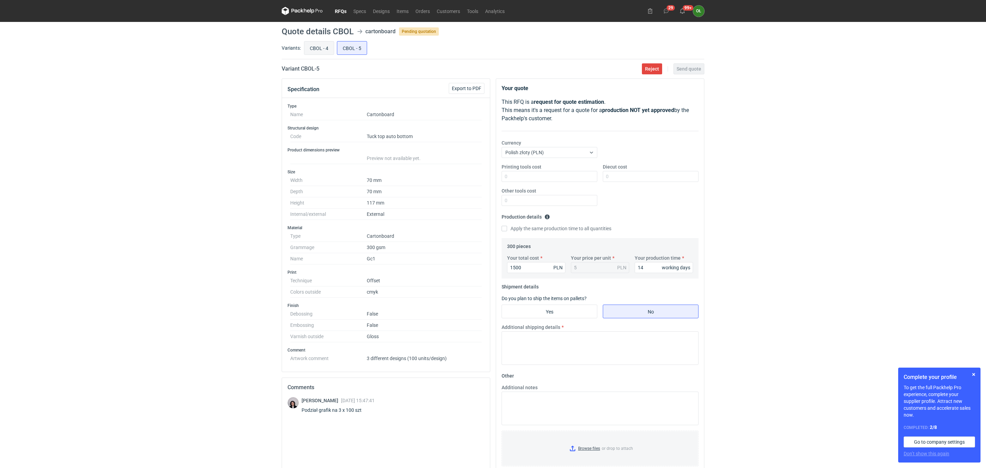
click at [318, 48] on input "CBOL - 4" at bounding box center [318, 47] width 29 height 13
radio input "true"
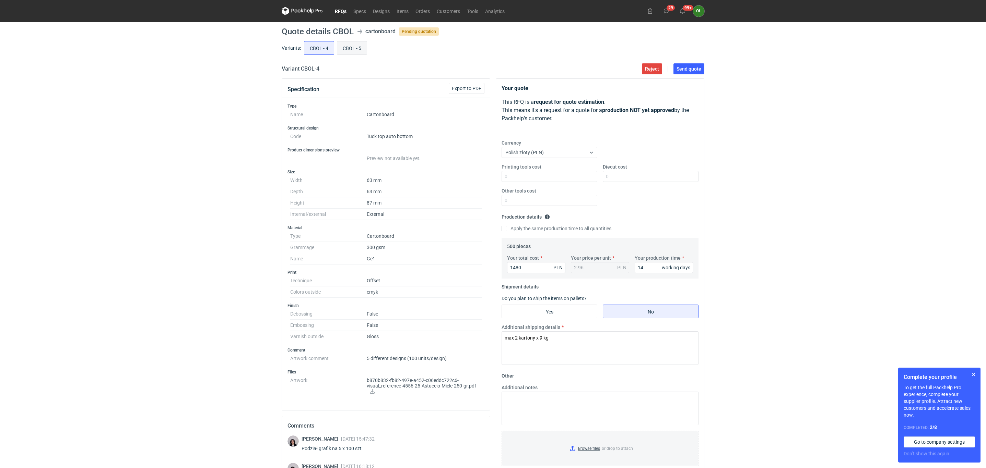
click at [342, 51] on input "CBOL - 5" at bounding box center [351, 47] width 29 height 13
radio input "true"
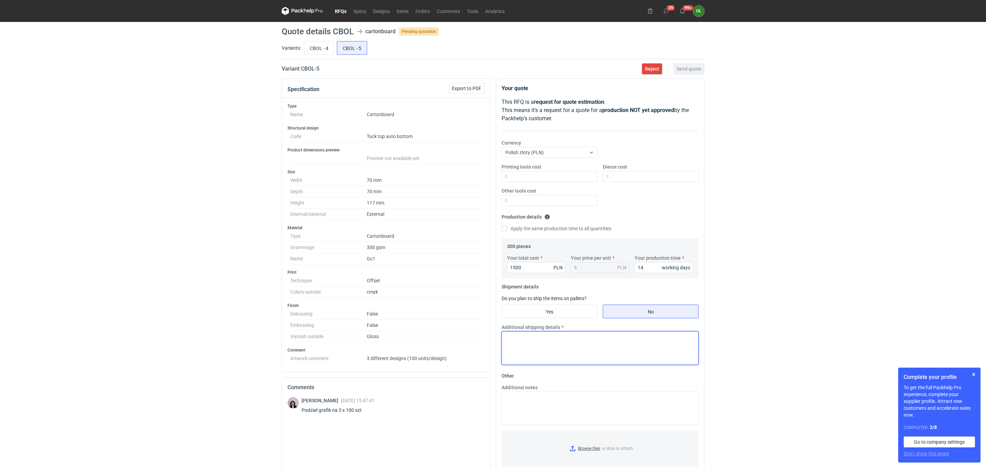
click at [510, 339] on textarea "Additional shipping details" at bounding box center [599, 349] width 197 height 34
paste textarea "max 2 kartony x 9 kg"
type textarea "max 2 kartony x 9 kg"
click at [325, 49] on input "CBOL - 4" at bounding box center [318, 47] width 29 height 13
radio input "true"
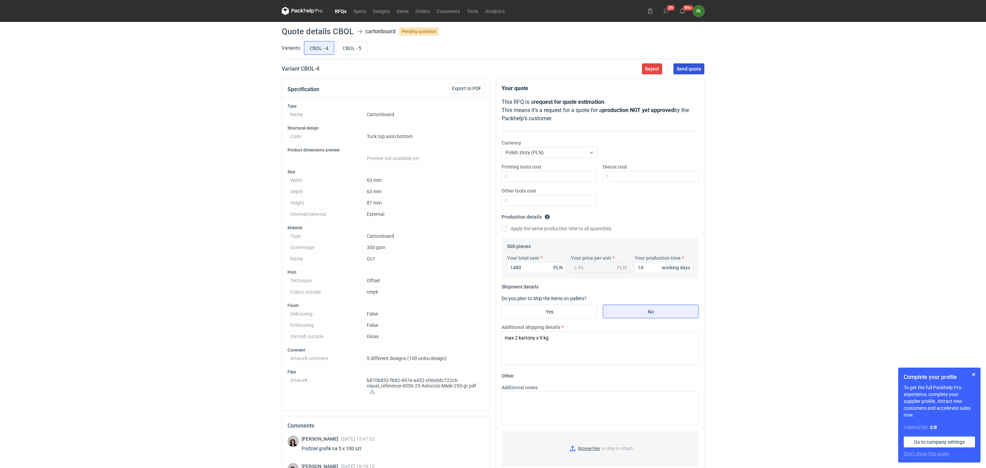
click at [697, 67] on span "Send quote" at bounding box center [688, 69] width 25 height 5
click at [341, 48] on input "CBOL - 5" at bounding box center [351, 47] width 29 height 13
radio input "true"
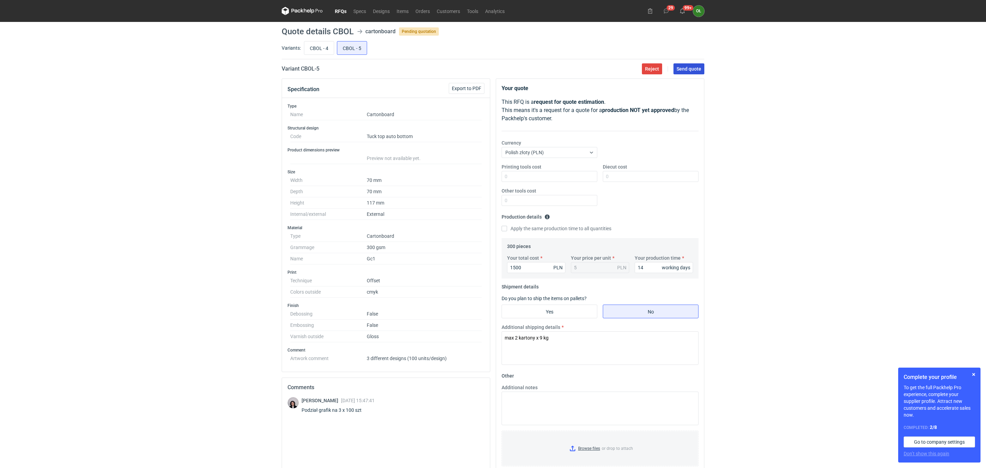
click at [684, 68] on span "Send quote" at bounding box center [688, 69] width 25 height 5
click at [342, 12] on link "RFQs" at bounding box center [340, 11] width 19 height 8
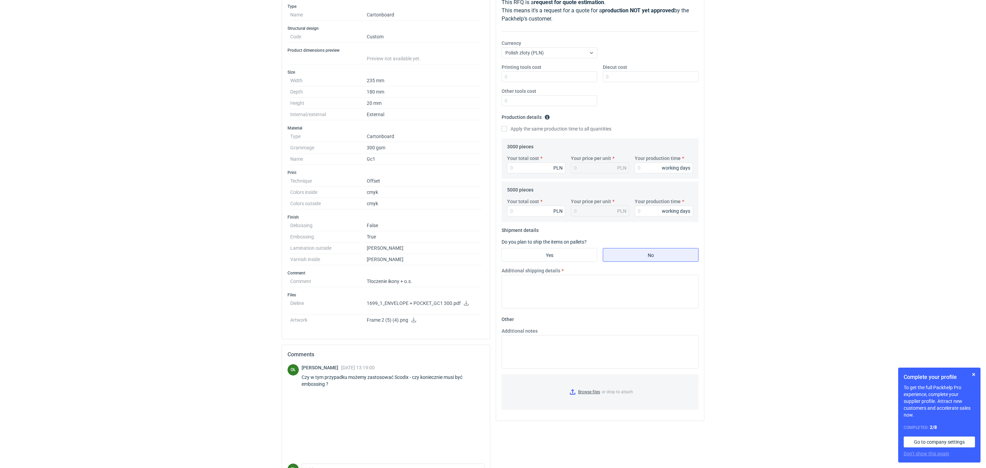
scroll to position [103, 0]
click at [418, 302] on p "1699_1_ENVELOPE + POCKET_GC1 300.pdf" at bounding box center [424, 301] width 115 height 6
click at [466, 303] on icon at bounding box center [466, 300] width 5 height 5
click at [416, 320] on icon at bounding box center [413, 317] width 5 height 5
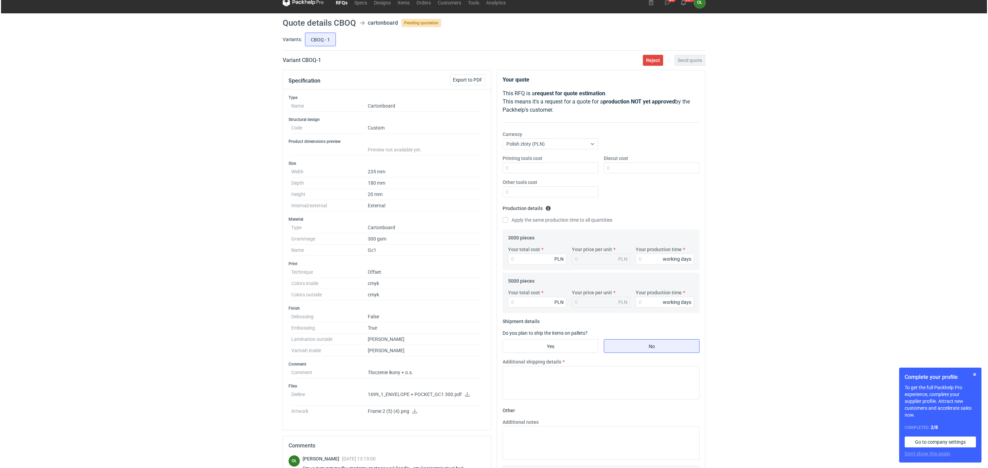
scroll to position [0, 0]
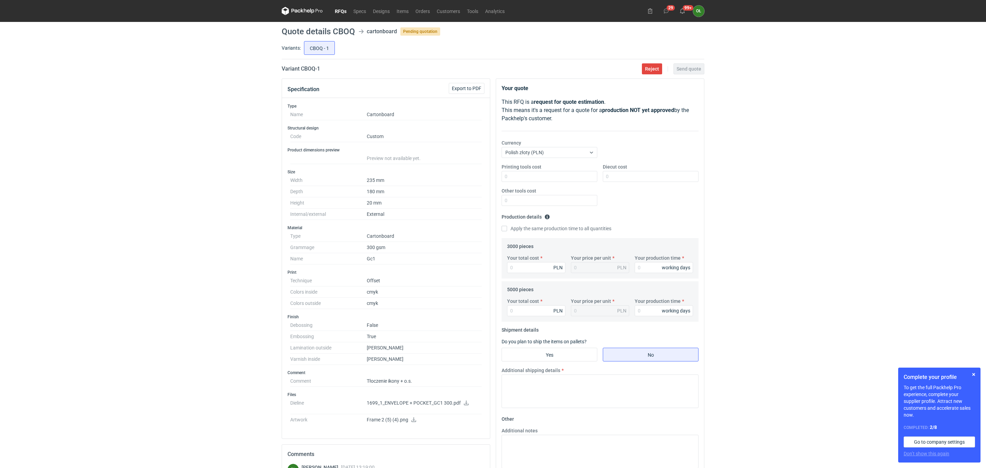
click at [339, 11] on link "RFQs" at bounding box center [340, 11] width 19 height 8
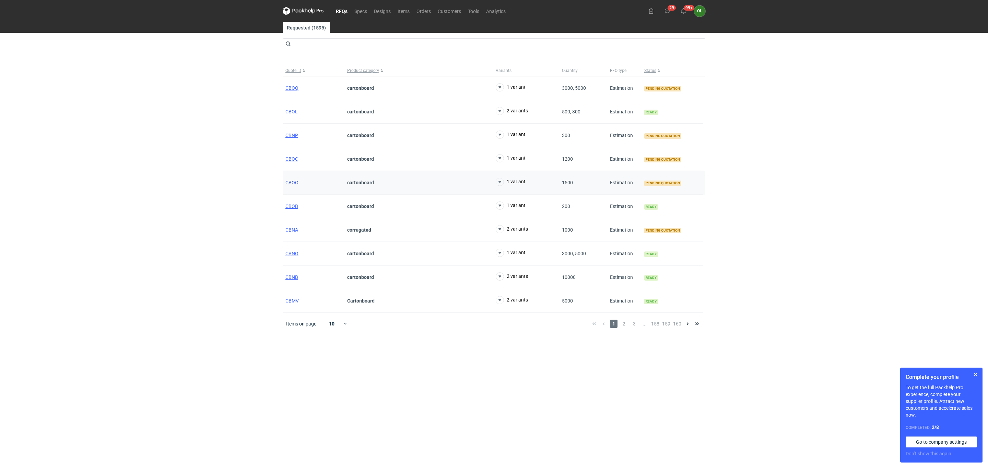
click at [297, 184] on span "CBOG" at bounding box center [291, 182] width 13 height 5
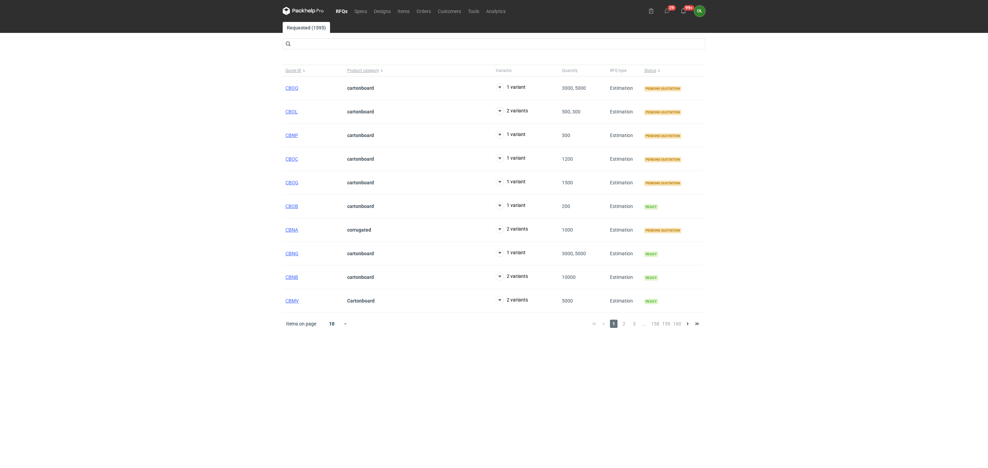
click at [341, 11] on link "RFQs" at bounding box center [341, 11] width 19 height 8
click at [626, 323] on span "2" at bounding box center [624, 324] width 8 height 8
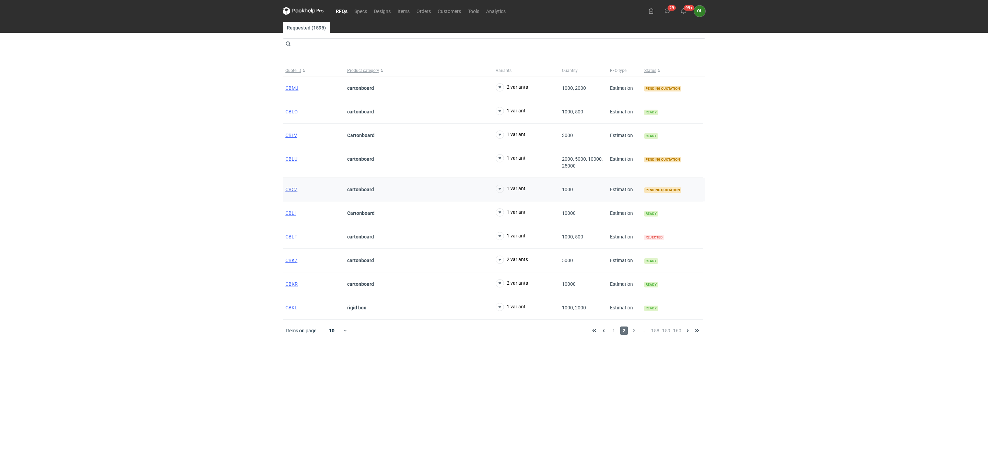
click at [288, 190] on span "CBCZ" at bounding box center [291, 189] width 12 height 5
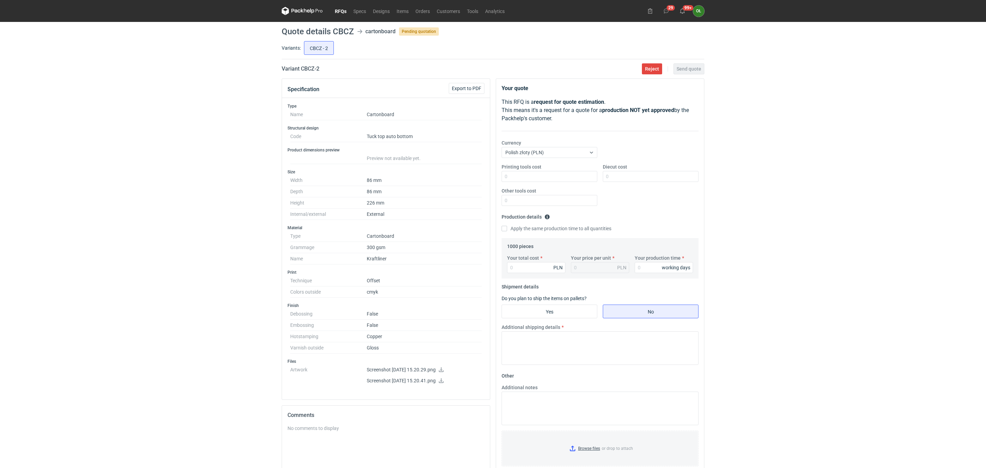
click at [444, 372] on icon at bounding box center [440, 370] width 5 height 5
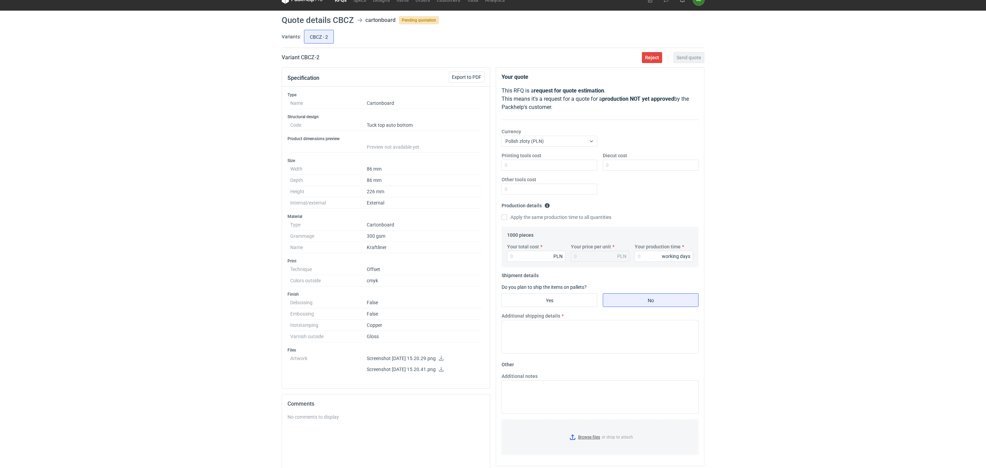
scroll to position [2, 0]
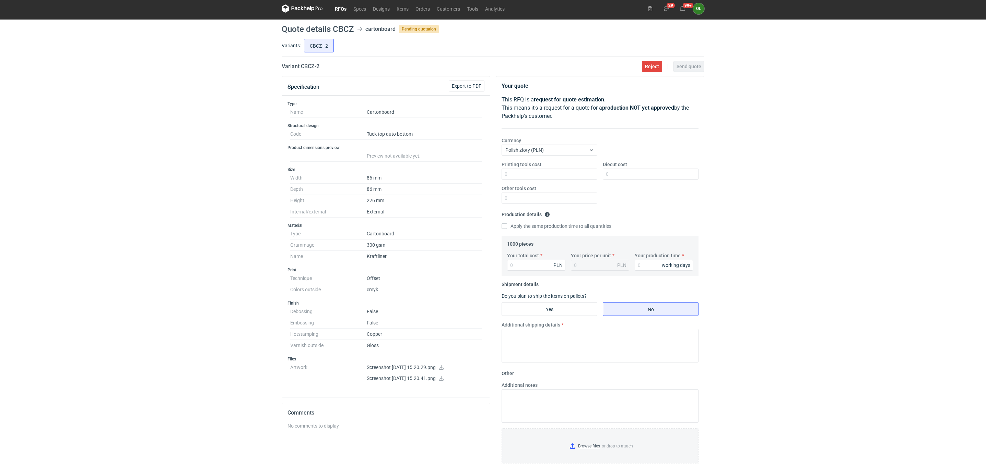
click at [444, 381] on icon at bounding box center [440, 378] width 5 height 5
click at [424, 10] on link "Orders" at bounding box center [422, 8] width 21 height 8
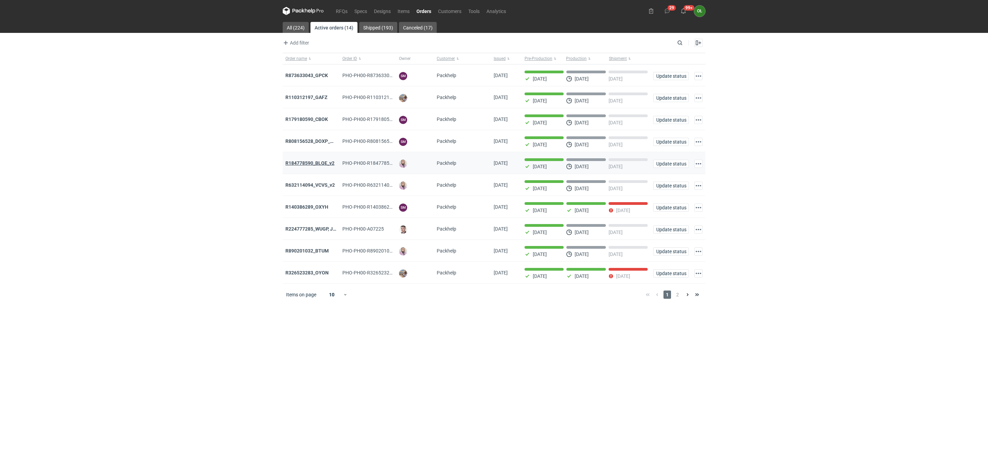
click at [315, 163] on strong "R184778590_BLQE_v2" at bounding box center [309, 162] width 49 height 5
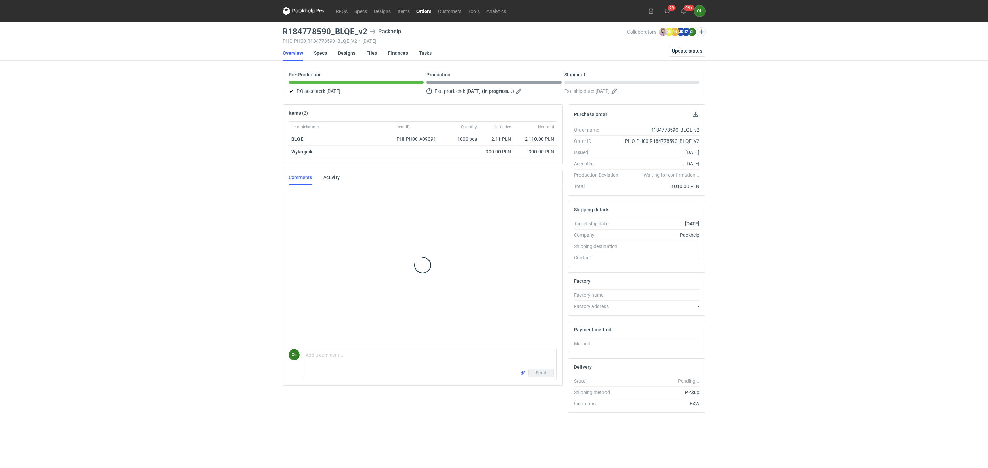
scroll to position [65, 0]
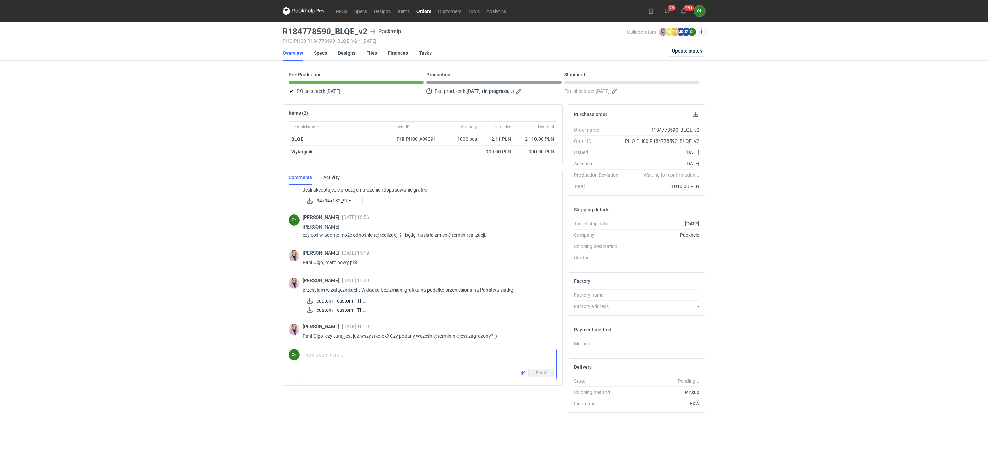
click at [408, 369] on textarea "Comment message" at bounding box center [429, 359] width 253 height 19
type textarea "{"
click at [401, 366] on textarea "Pani Klaudio, na chwilę obecną nie ma zagrożenia" at bounding box center [429, 359] width 253 height 19
drag, startPoint x: 402, startPoint y: 366, endPoint x: 433, endPoint y: 165, distance: 203.3
click at [433, 164] on div "Item nickname Item ID Quantity Unit price Net total BLQE PHI-PH00-A09091 1000 p…" at bounding box center [422, 142] width 279 height 43
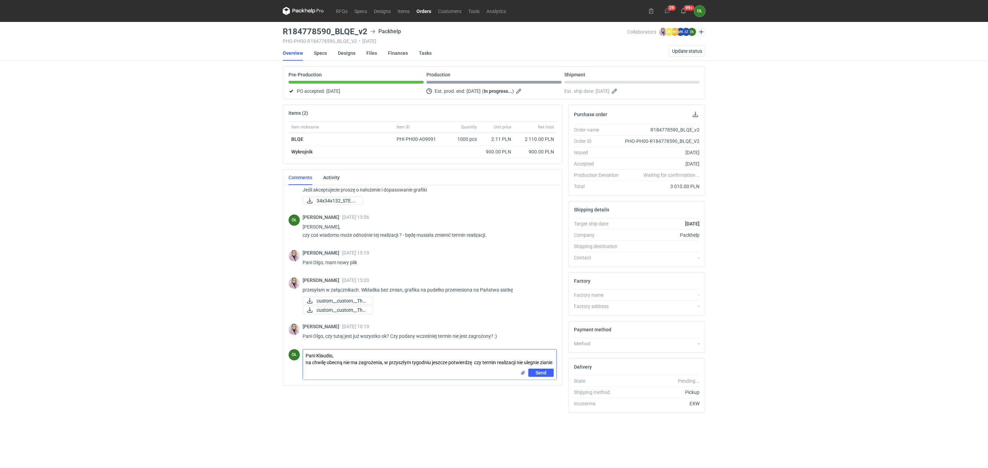
scroll to position [0, 0]
type textarea "Pani Klaudio, na chwilę obecną nie ma zagrożenia, w przyszłym tygodniu jeszcze …"
click at [541, 379] on span "Send" at bounding box center [540, 377] width 11 height 5
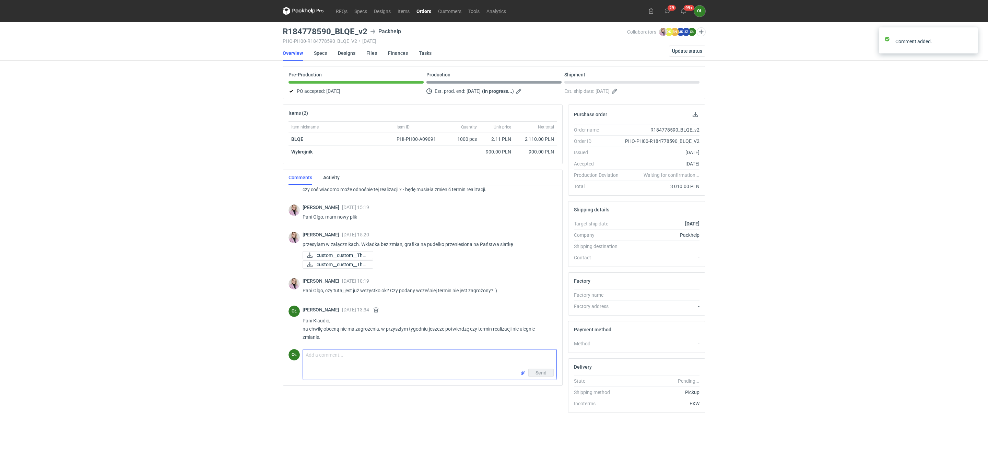
scroll to position [111, 0]
click at [426, 5] on nav "RFQs Specs Designs Items Orders Customers Tools Analytics" at bounding box center [396, 11] width 227 height 22
click at [425, 7] on link "Orders" at bounding box center [424, 11] width 22 height 8
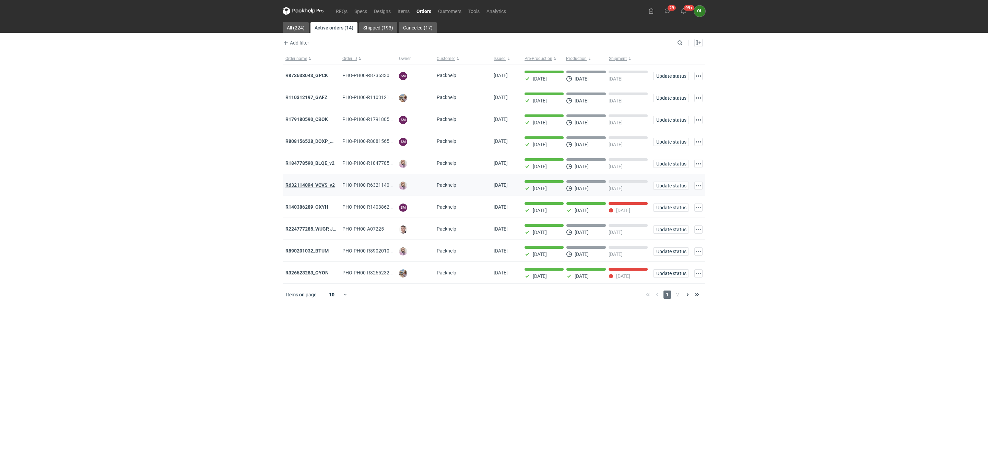
click at [313, 187] on strong "R632114094_VCVS_v2" at bounding box center [309, 184] width 49 height 5
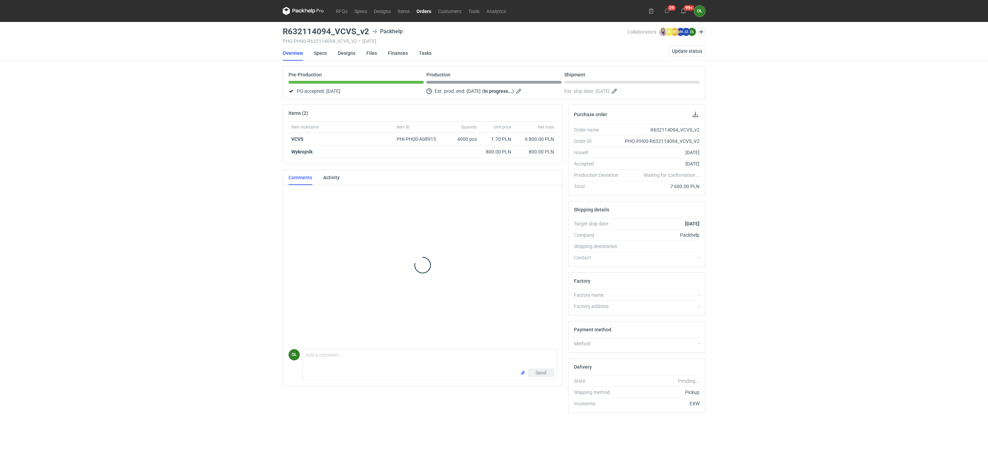
scroll to position [97, 0]
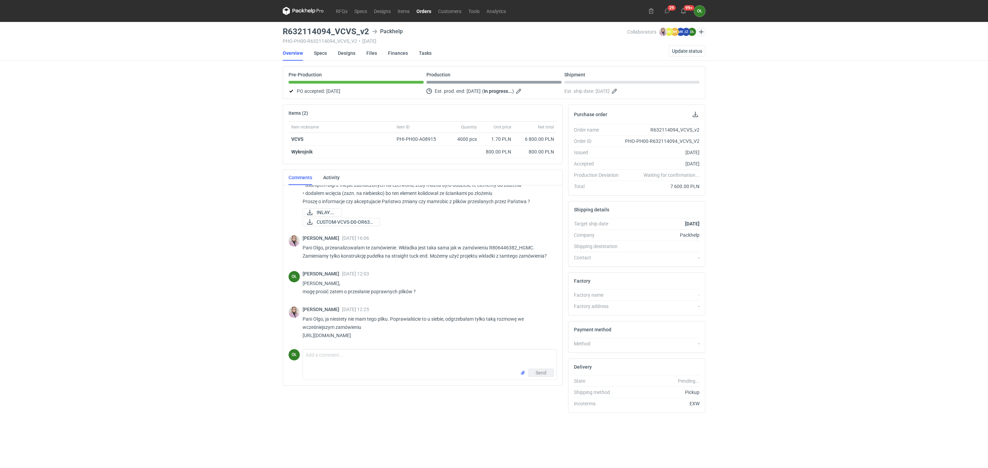
click at [319, 10] on icon at bounding box center [303, 11] width 41 height 8
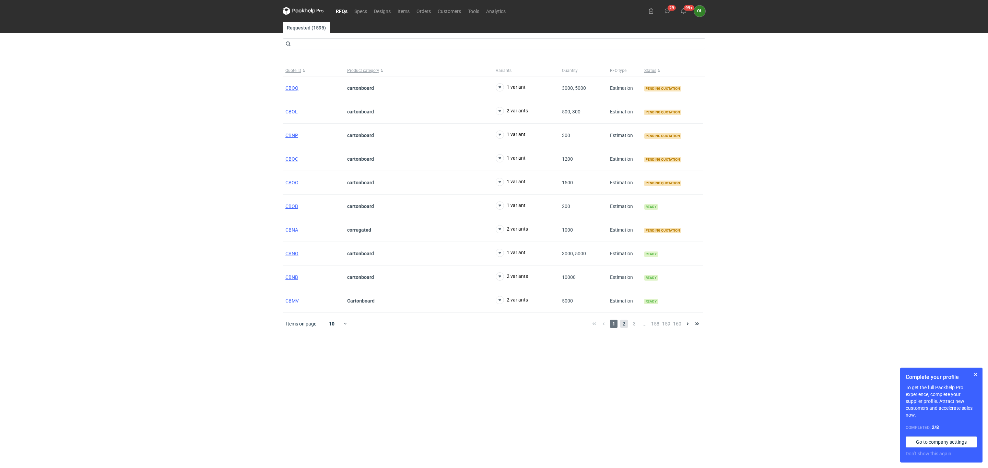
click at [624, 325] on span "2" at bounding box center [624, 324] width 8 height 8
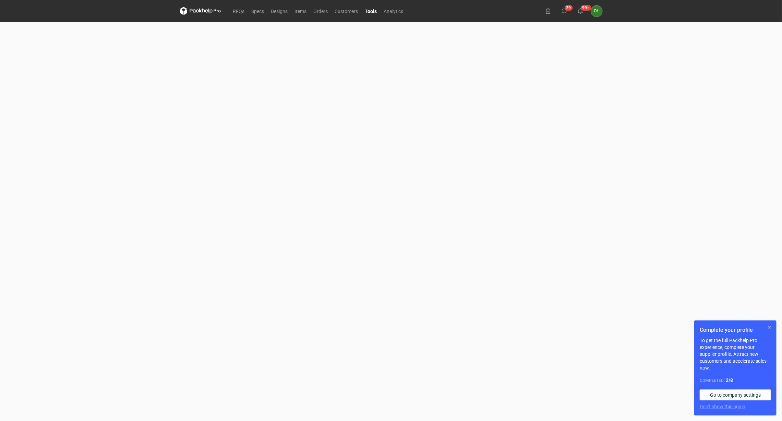
click at [772, 325] on button "button" at bounding box center [770, 327] width 8 height 8
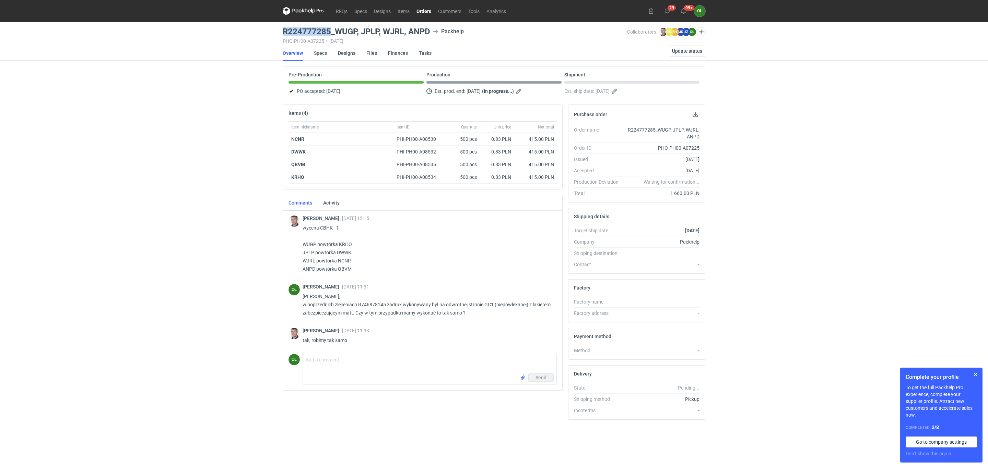
drag, startPoint x: 282, startPoint y: 28, endPoint x: 328, endPoint y: 29, distance: 46.0
click at [328, 29] on h3 "R224777285_WUGP, JPLP, WJRL, ANPD" at bounding box center [356, 31] width 147 height 8
copy h3 "R224777285"
click at [283, 29] on h3 "R224777285_WUGP, JPLP, WJRL, ANPD" at bounding box center [356, 31] width 147 height 8
drag, startPoint x: 282, startPoint y: 30, endPoint x: 430, endPoint y: 29, distance: 147.8
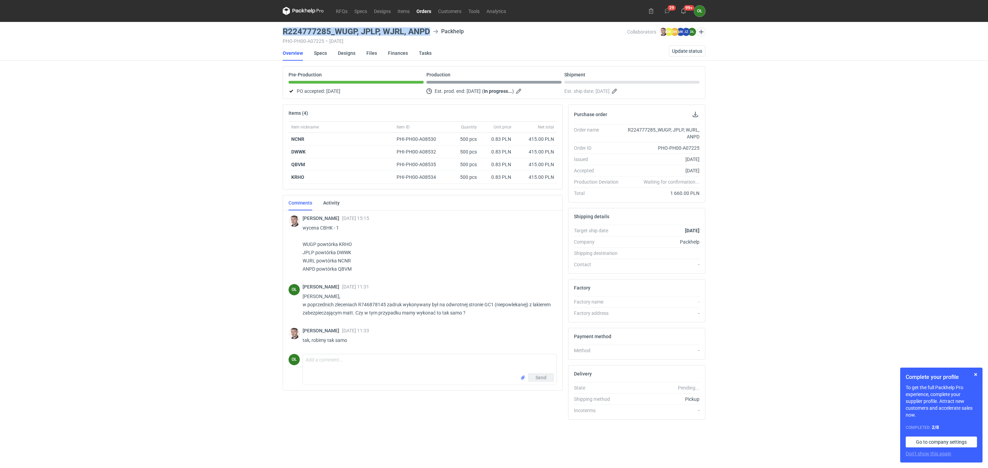
click at [430, 29] on div "R224777285_WUGP, JPLP, WJRL, ANPD Packhelp" at bounding box center [455, 31] width 344 height 8
click at [684, 50] on span "Update status" at bounding box center [687, 51] width 30 height 5
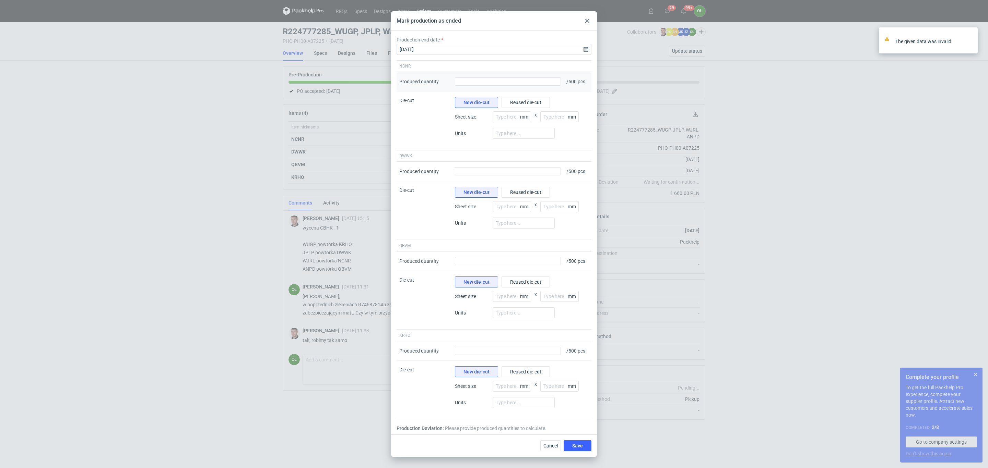
click at [538, 86] on div "Produced quantity" at bounding box center [507, 82] width 111 height 20
click at [540, 80] on input "Produced quantity" at bounding box center [508, 81] width 106 height 8
type input "500"
click at [534, 168] on input "Produced quantity" at bounding box center [508, 171] width 106 height 8
type input "500"
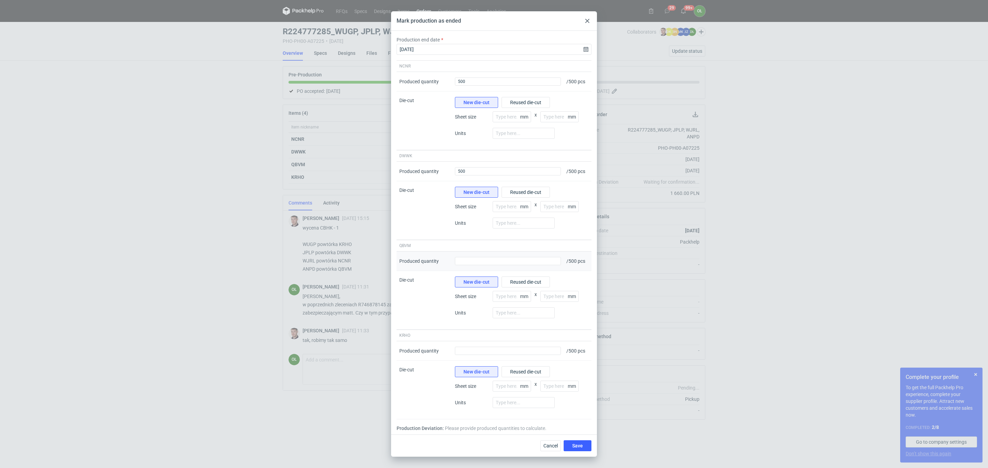
click at [536, 267] on div "Produced quantity" at bounding box center [507, 262] width 111 height 20
click at [536, 265] on input "Produced quantity" at bounding box center [508, 261] width 106 height 8
type input "500"
click at [539, 350] on input "Produced quantity" at bounding box center [508, 351] width 106 height 8
click at [509, 354] on input "501" at bounding box center [508, 351] width 106 height 8
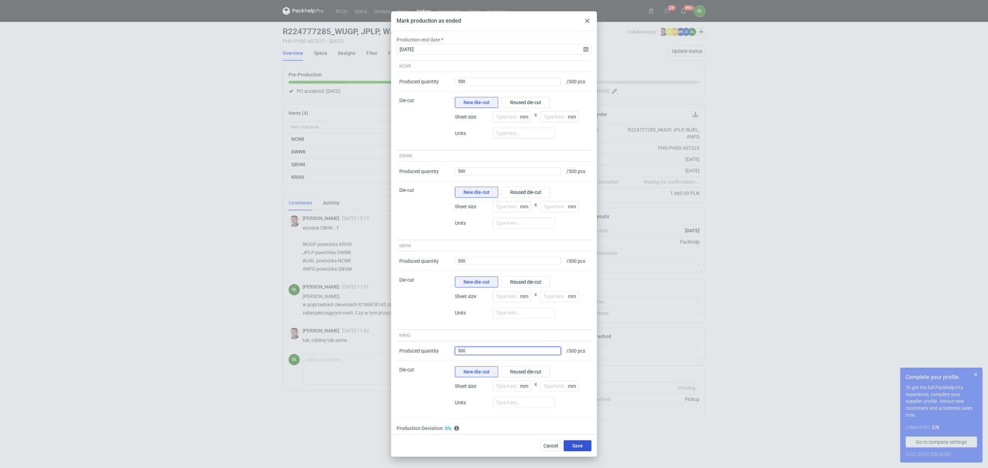
type input "500"
click at [580, 447] on span "Save" at bounding box center [577, 446] width 11 height 5
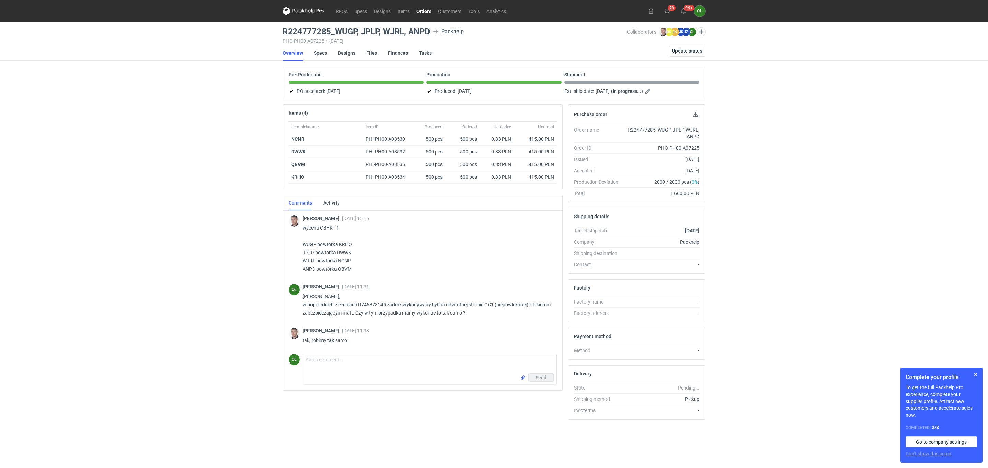
click at [421, 12] on link "Orders" at bounding box center [424, 11] width 22 height 8
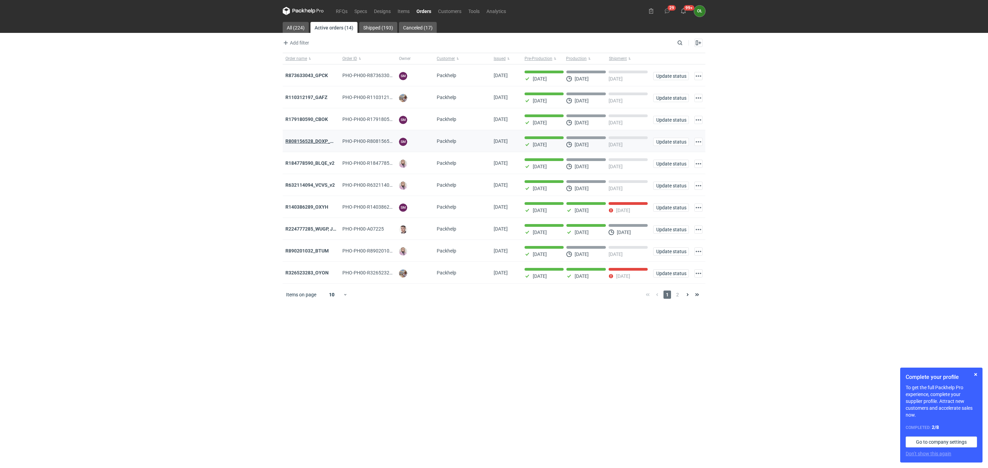
click at [322, 144] on strong "R808156528_DOXP_QFAF_BZBP_ZUYK_WQLV_OKHN_JELH_EVFV_FTDR_ZOWV_CHID_YARY_QVFE_PQS…" at bounding box center [406, 141] width 242 height 5
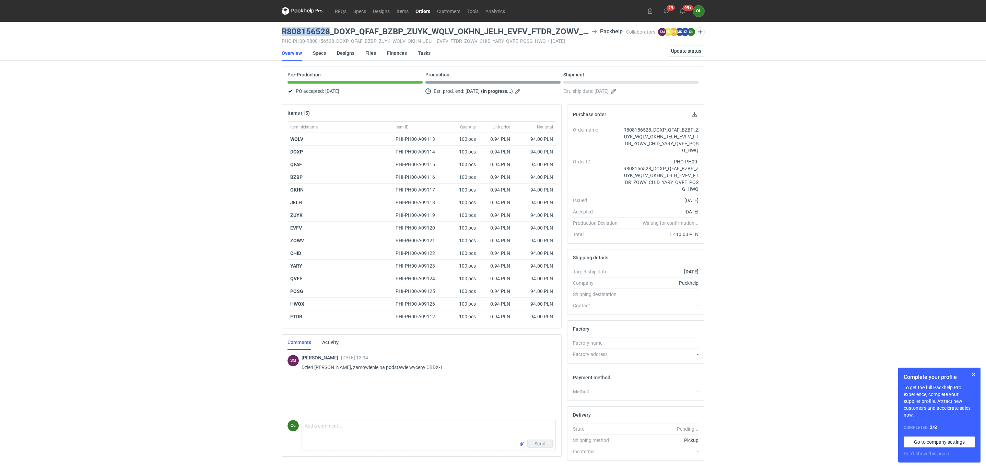
drag, startPoint x: 279, startPoint y: 29, endPoint x: 327, endPoint y: 29, distance: 48.3
click at [327, 29] on main "R808156528_DOXP_QFAF_BZBP_ZUYK_WQLV_OKHN_JELH_EVFV_FTDR_ZOWV_CHID_YARY_QVFE_PQS…" at bounding box center [493, 255] width 428 height 467
copy h3 "R808156528"
click at [417, 12] on link "Orders" at bounding box center [423, 11] width 22 height 8
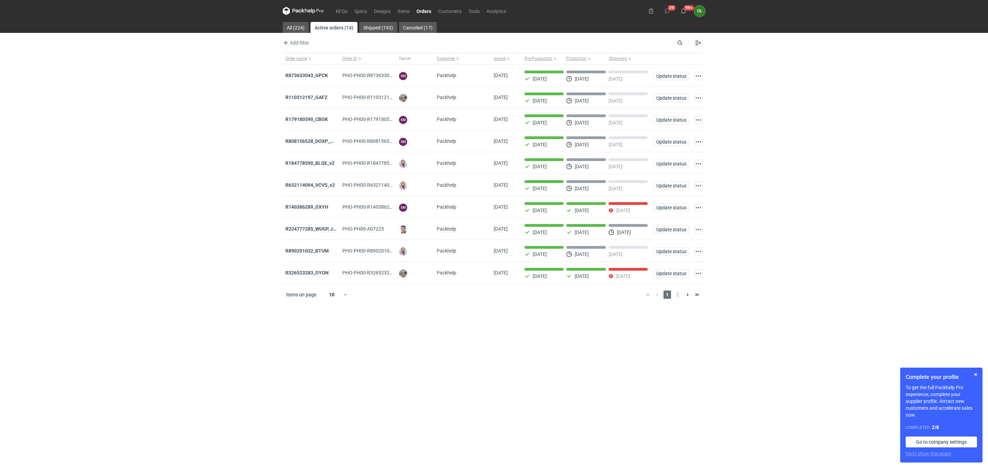
click at [18, 177] on div "RFQs Specs Designs Items Orders Customers Tools Analytics 29 99+ OŁ Olga Łopato…" at bounding box center [494, 234] width 988 height 468
click at [336, 10] on link "RFQs" at bounding box center [341, 11] width 19 height 8
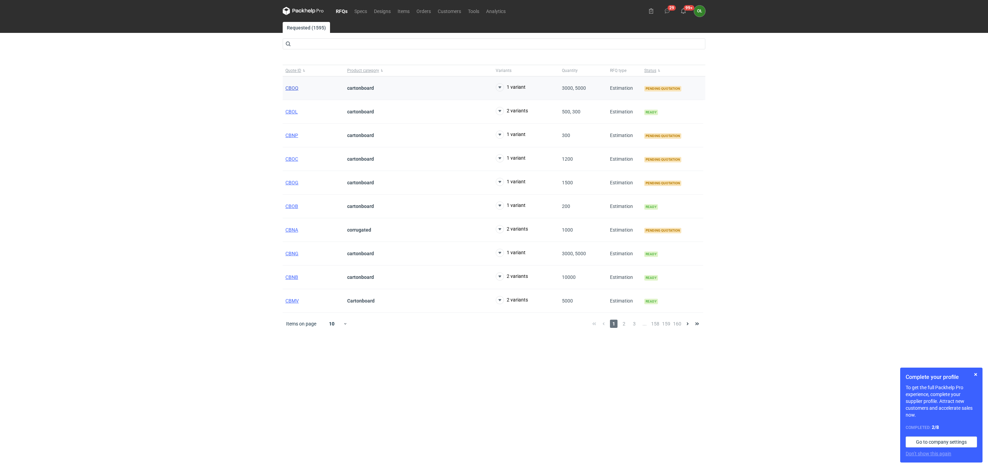
click at [290, 88] on span "CBOQ" at bounding box center [291, 87] width 13 height 5
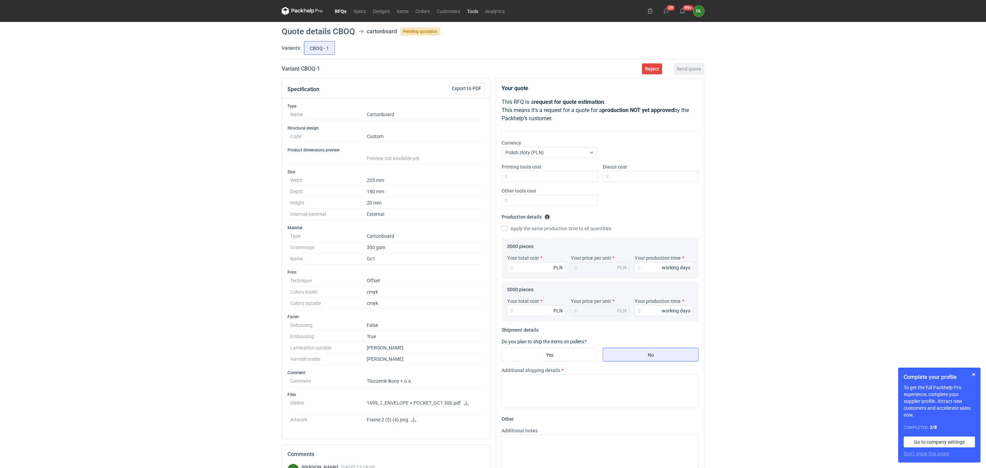
click at [473, 8] on link "Tools" at bounding box center [472, 11] width 18 height 8
click at [467, 405] on icon at bounding box center [465, 403] width 5 height 5
click at [464, 406] on icon at bounding box center [465, 403] width 5 height 5
click at [411, 422] on icon at bounding box center [413, 420] width 5 height 5
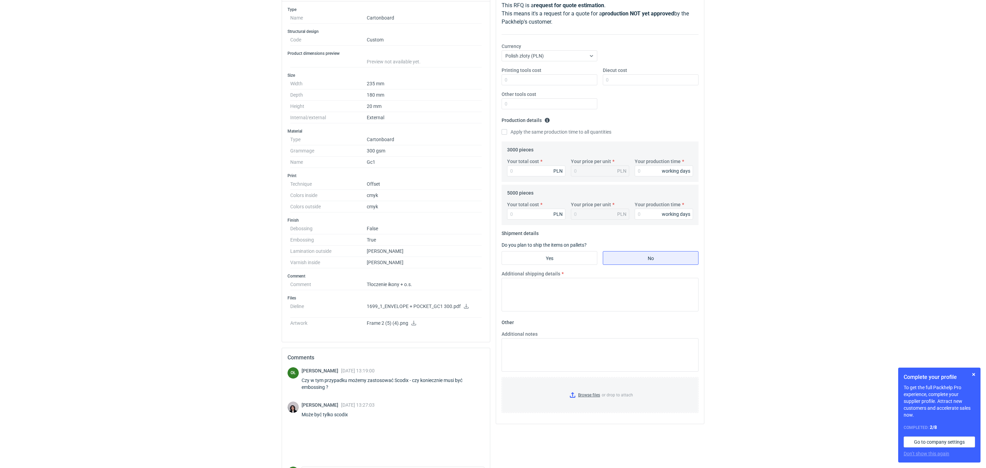
scroll to position [120, 0]
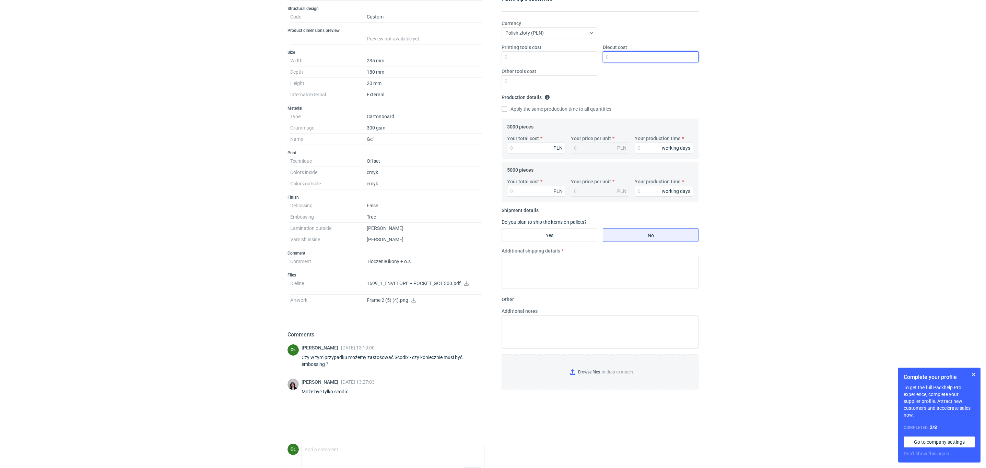
click at [614, 58] on input "Diecut cost" at bounding box center [650, 56] width 96 height 11
click at [614, 97] on fieldset "Production details Please provide the expected time of production in working da…" at bounding box center [599, 105] width 197 height 27
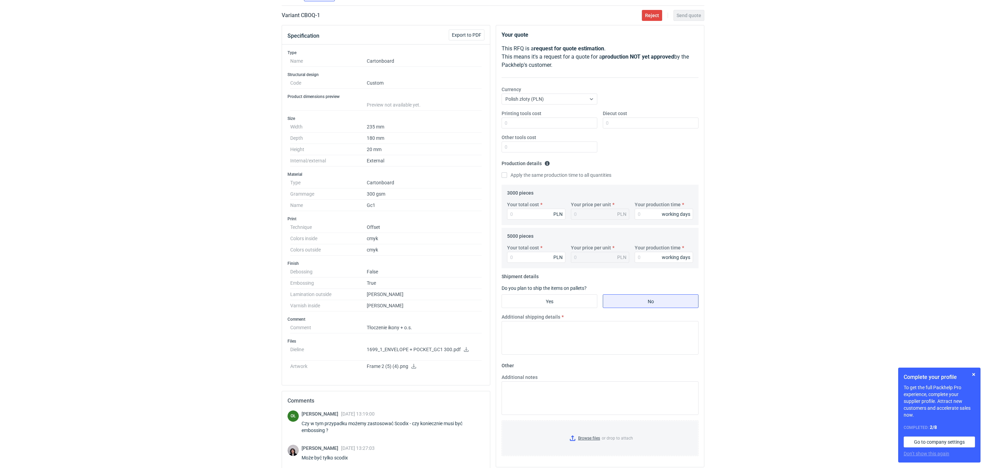
scroll to position [34, 0]
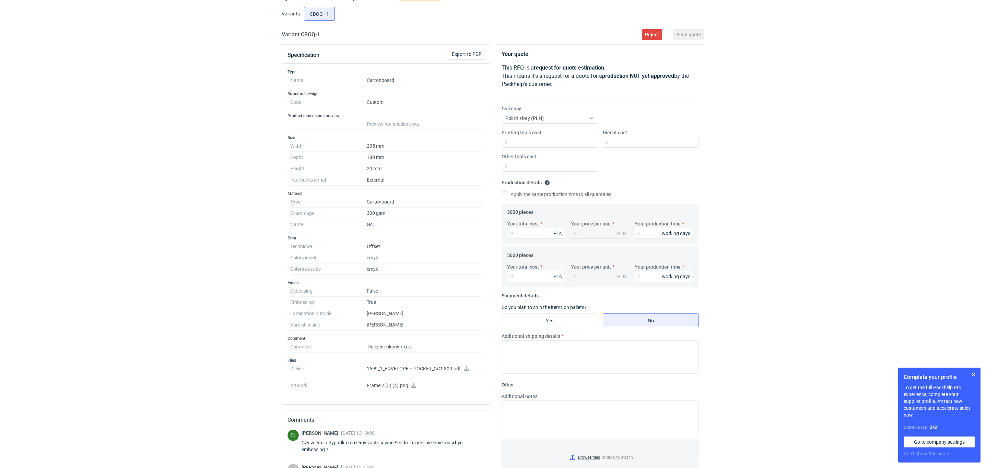
click at [526, 228] on div "Your total cost PLN" at bounding box center [536, 229] width 64 height 19
click at [527, 233] on input "Your total cost" at bounding box center [536, 233] width 58 height 11
click at [639, 144] on input "Diecut cost" at bounding box center [650, 142] width 96 height 11
click at [613, 143] on input "Diecut cost" at bounding box center [650, 142] width 96 height 11
type input "2000"
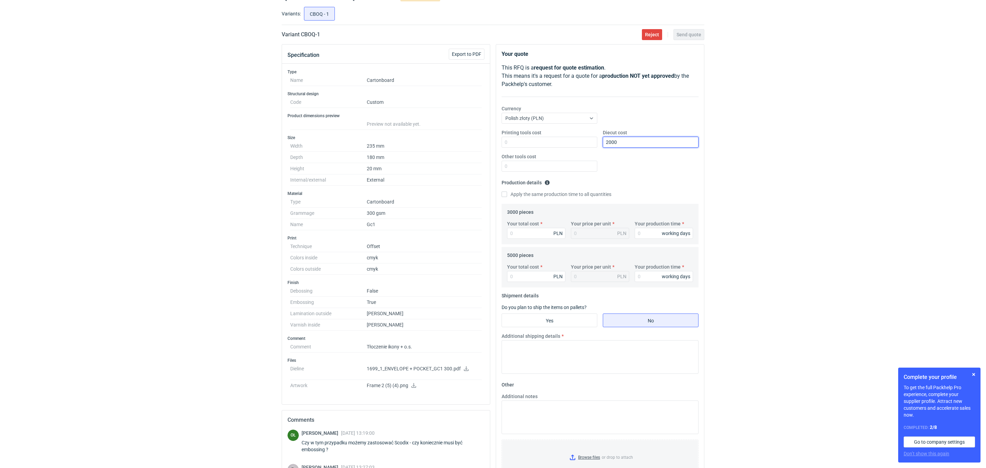
click at [626, 143] on input "2000" at bounding box center [650, 142] width 96 height 11
drag, startPoint x: 513, startPoint y: 232, endPoint x: 517, endPoint y: 232, distance: 3.5
click at [517, 232] on input "Your total cost" at bounding box center [536, 233] width 58 height 11
type input "117"
type input "0.04"
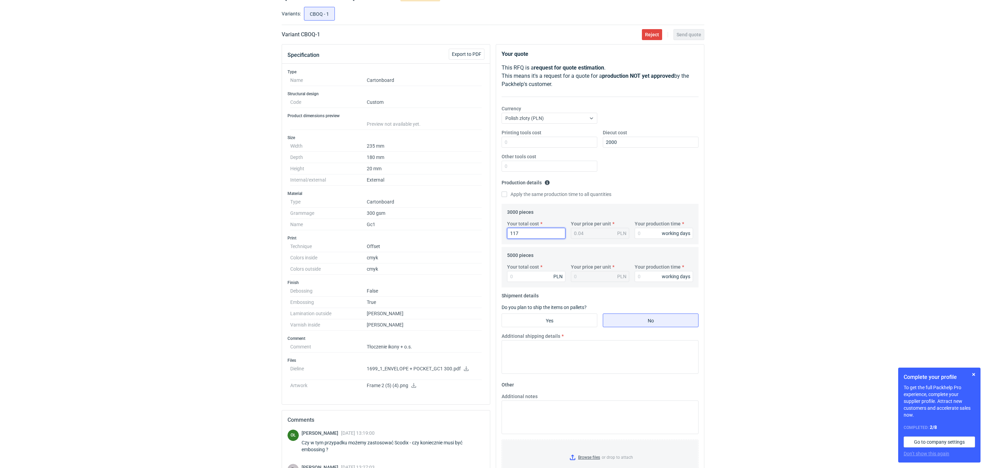
type input "11"
type input "11800"
type input "3.93"
type input "11800"
click at [539, 278] on input "Your total cost" at bounding box center [536, 276] width 58 height 11
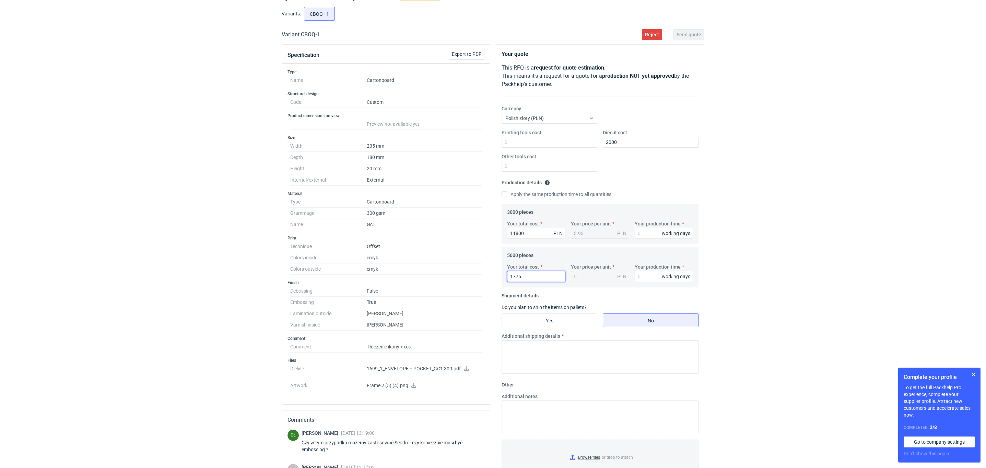
type input "17753"
type input "3.55"
type input "17753"
click at [409, 349] on dd "Tłoczenie ikony + o.s." at bounding box center [424, 347] width 115 height 11
click at [413, 386] on icon at bounding box center [413, 385] width 5 height 5
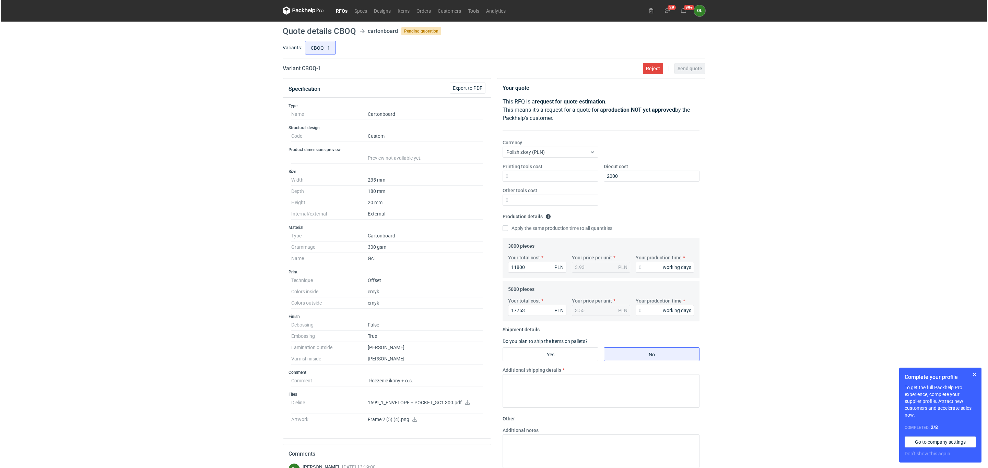
scroll to position [0, 0]
click at [338, 10] on link "RFQs" at bounding box center [340, 11] width 19 height 8
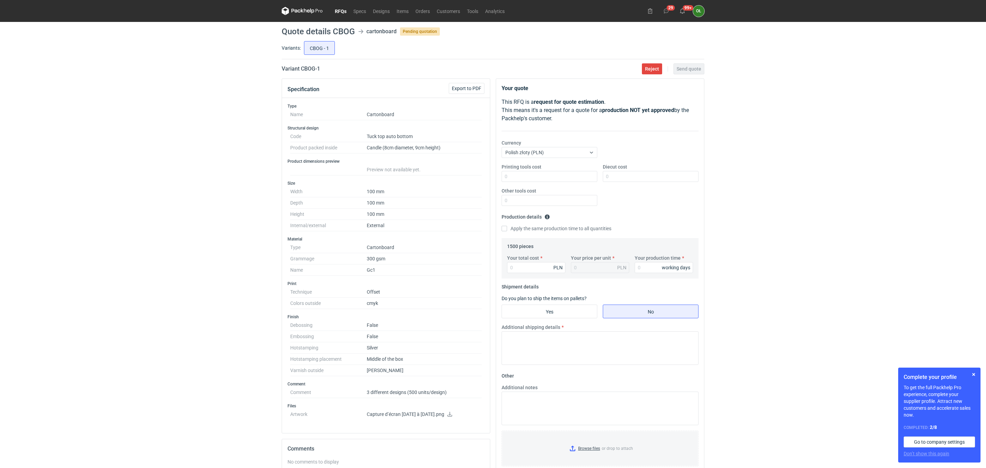
click at [693, 11] on figcaption "OŁ" at bounding box center [698, 10] width 11 height 11
click at [680, 10] on icon at bounding box center [681, 10] width 5 height 5
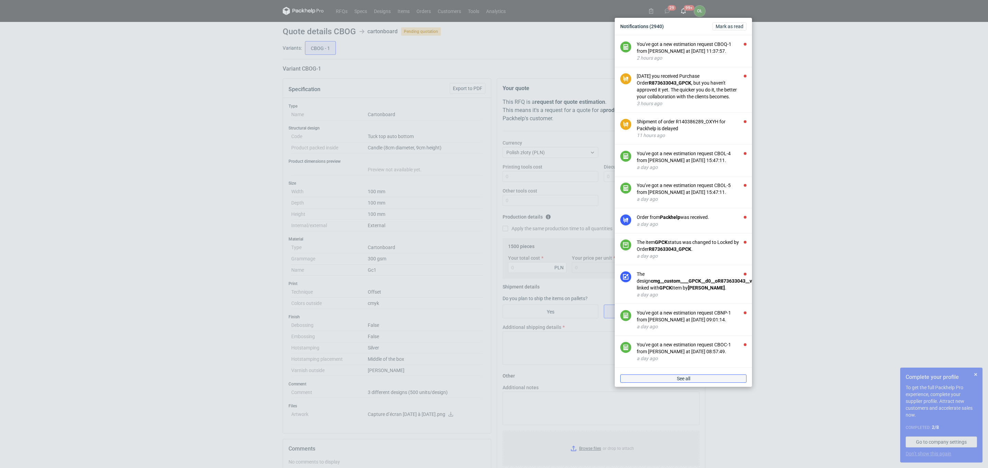
click at [678, 379] on link "See all" at bounding box center [683, 379] width 126 height 8
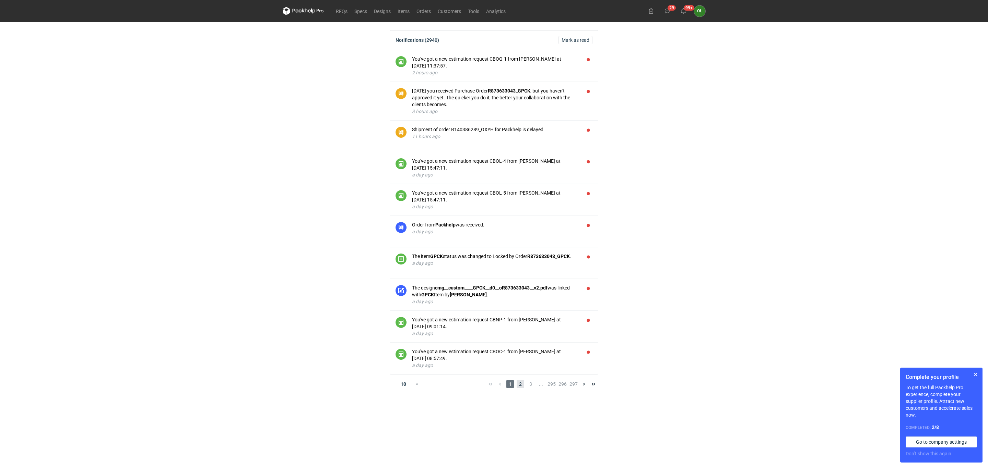
click at [523, 383] on span "2" at bounding box center [520, 384] width 8 height 8
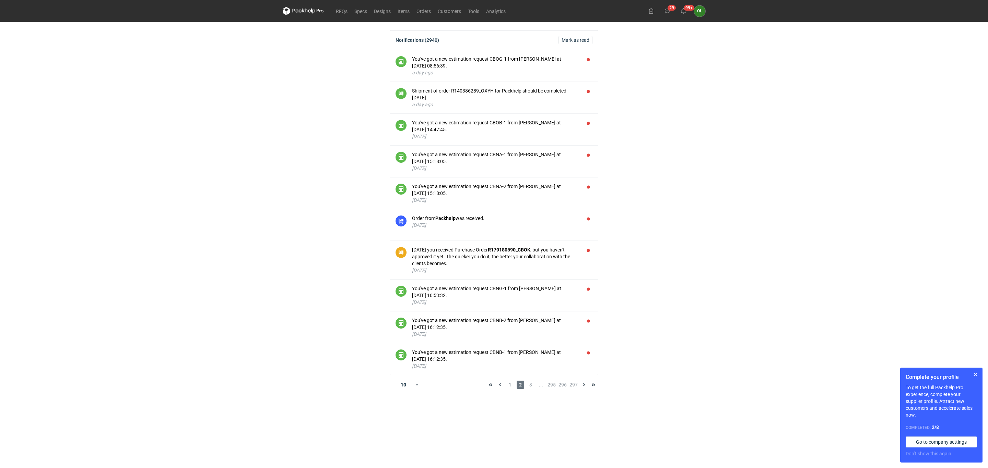
click at [254, 55] on div "RFQs Specs Designs Items Orders Customers Tools Analytics 29 99+ OŁ Olga Łopato…" at bounding box center [494, 234] width 988 height 468
click at [343, 10] on link "RFQs" at bounding box center [341, 11] width 19 height 8
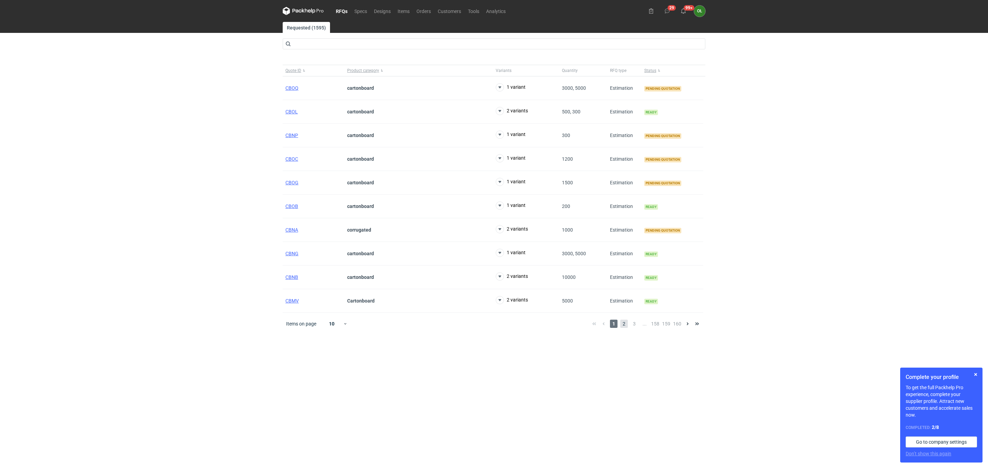
click at [621, 326] on span "2" at bounding box center [624, 324] width 8 height 8
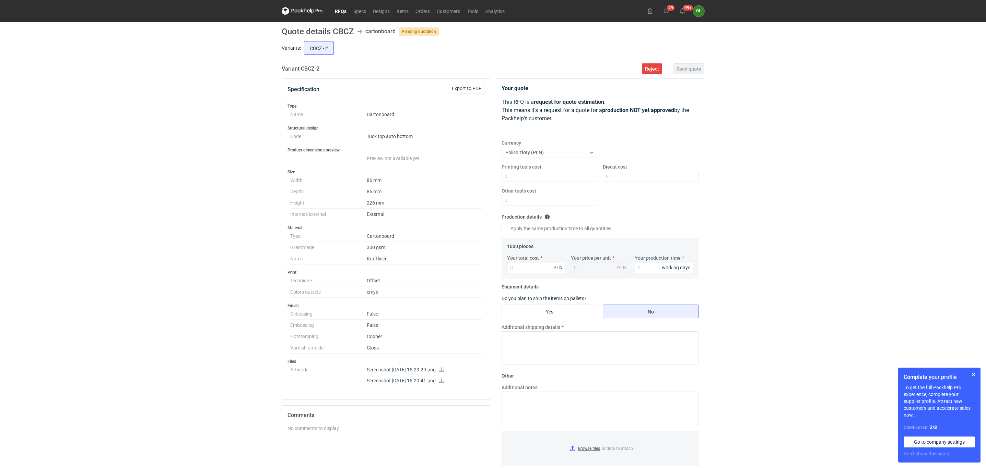
click at [135, 254] on div "RFQs Specs Designs Items Orders Customers Tools Analytics 29 99+ OŁ [PERSON_NAM…" at bounding box center [493, 234] width 986 height 468
click at [444, 373] on link at bounding box center [440, 370] width 5 height 5
drag, startPoint x: 655, startPoint y: 207, endPoint x: 655, endPoint y: 203, distance: 3.8
click at [655, 207] on div "Printing tools cost Diecut cost Other tools cost" at bounding box center [600, 188] width 202 height 48
click at [535, 270] on input "Your total cost" at bounding box center [536, 267] width 58 height 11
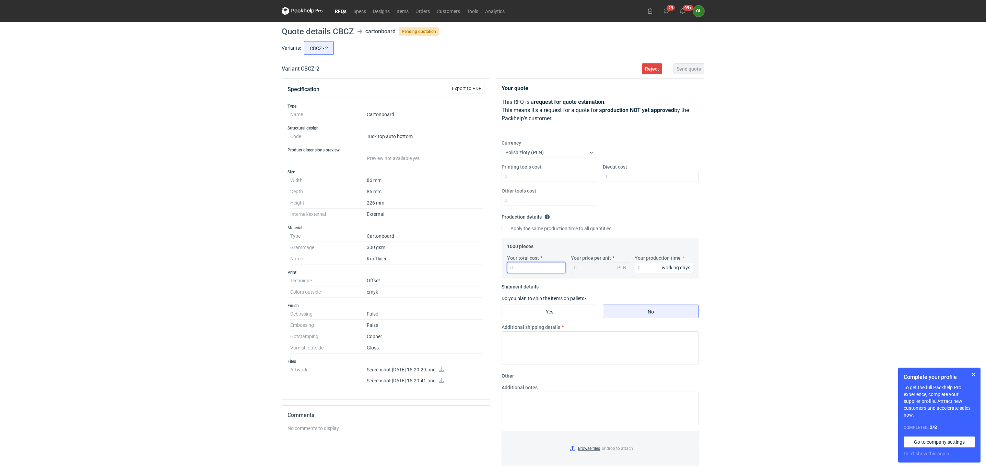
click at [526, 267] on input "Your total cost" at bounding box center [536, 267] width 58 height 11
click at [525, 414] on textarea "Additional notes" at bounding box center [599, 409] width 197 height 34
type textarea "u"
click at [545, 270] on input "Your total cost" at bounding box center [536, 267] width 58 height 11
click at [530, 264] on input "Your total cost" at bounding box center [536, 267] width 58 height 11
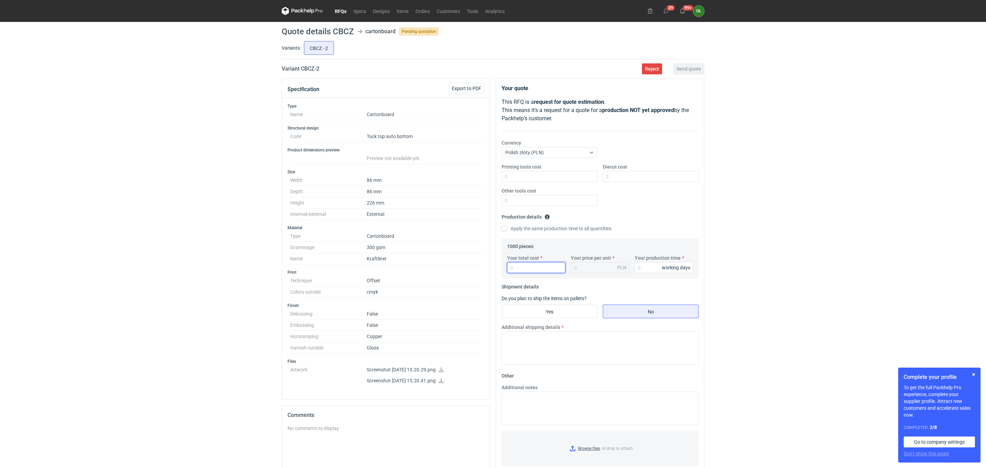
type input "5"
type input "0.01"
type input "5300"
type input "5.3"
type input "5300"
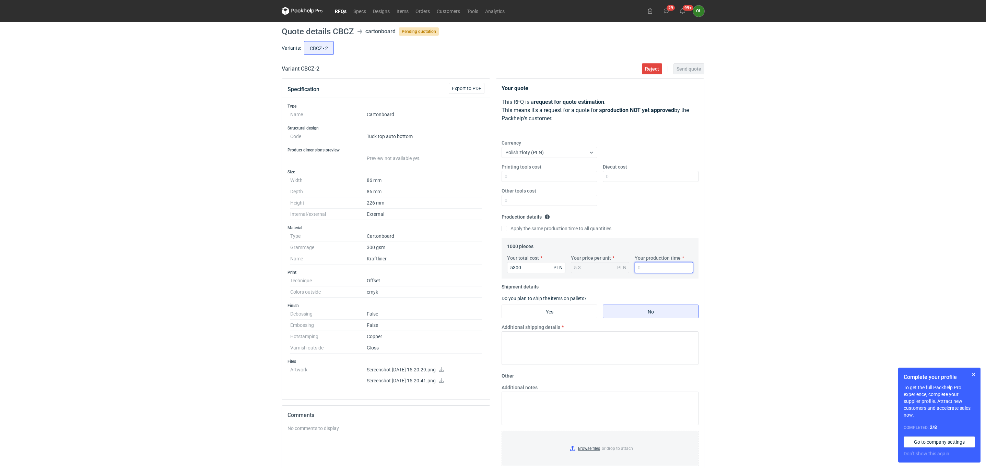
click at [641, 273] on input "Your production time" at bounding box center [663, 267] width 58 height 11
type input "14"
click at [574, 310] on input "Yes" at bounding box center [549, 311] width 95 height 13
radio input "true"
click at [628, 335] on input "Number of pieces per pallet" at bounding box center [650, 337] width 96 height 11
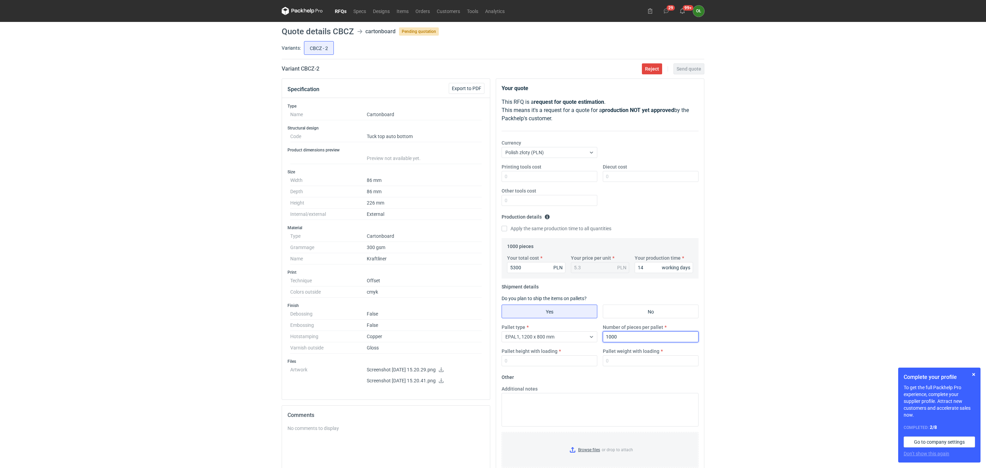
type input "1000"
click at [540, 362] on input "Pallet height with loading" at bounding box center [549, 361] width 96 height 11
type input "1400"
type input "110"
click at [535, 412] on textarea "Additional notes" at bounding box center [599, 410] width 197 height 34
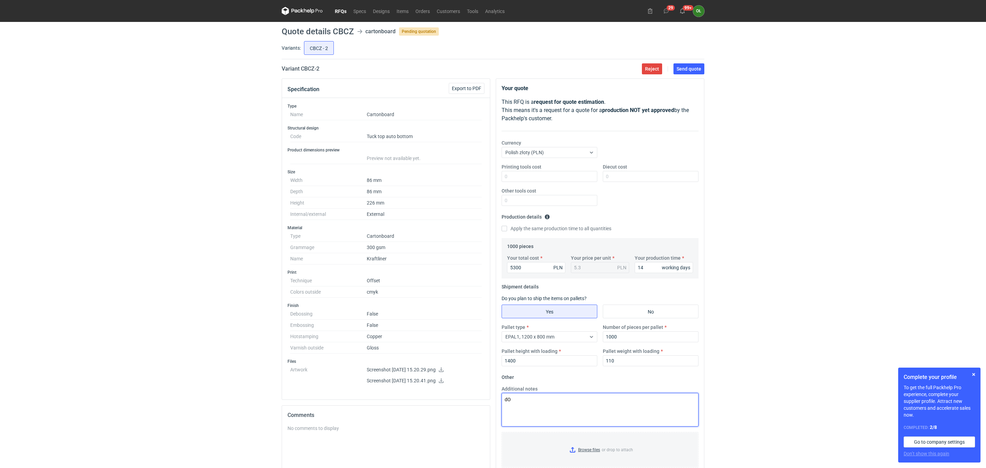
type textarea "d"
type textarea "h"
type textarea "J"
type textarea "do kalkulacji przyjęto scodix"
click at [647, 196] on div "Printing tools cost Diecut cost Other tools cost" at bounding box center [600, 188] width 202 height 48
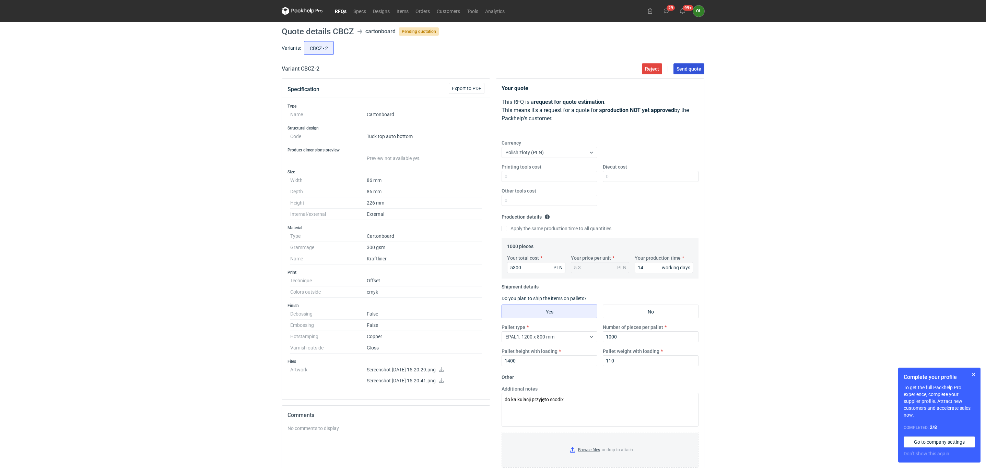
click at [695, 67] on span "Send quote" at bounding box center [688, 69] width 25 height 5
click at [215, 66] on div "RFQs Specs Designs Items Orders Customers Tools Analytics 29 99+ OŁ Olga Łopato…" at bounding box center [493, 234] width 986 height 468
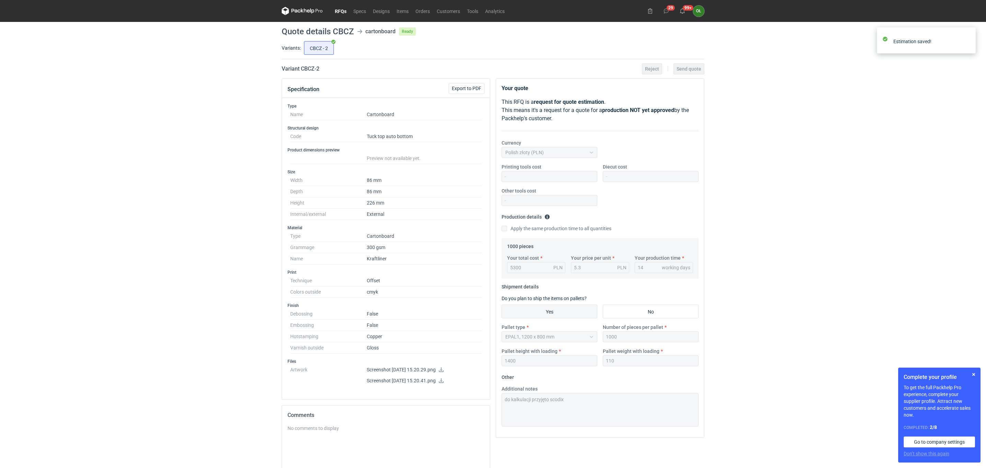
click at [342, 12] on link "RFQs" at bounding box center [340, 11] width 19 height 8
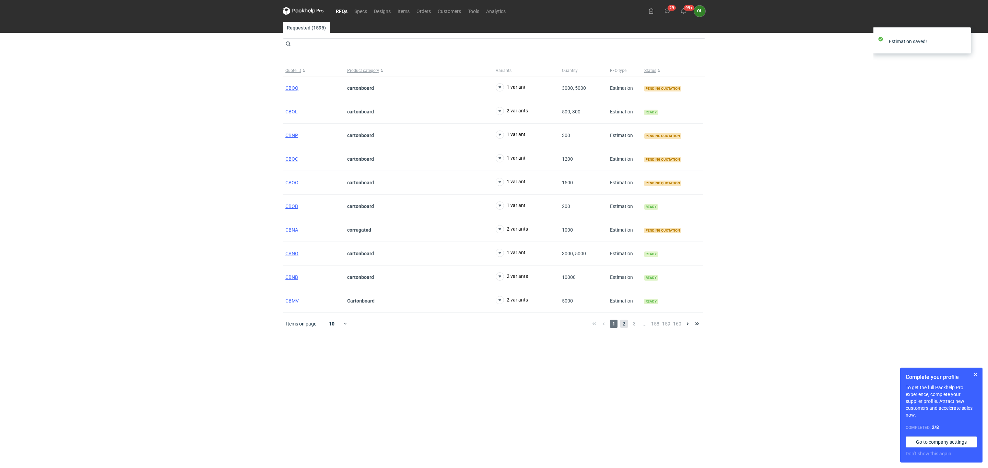
click at [625, 328] on span "2" at bounding box center [624, 324] width 8 height 8
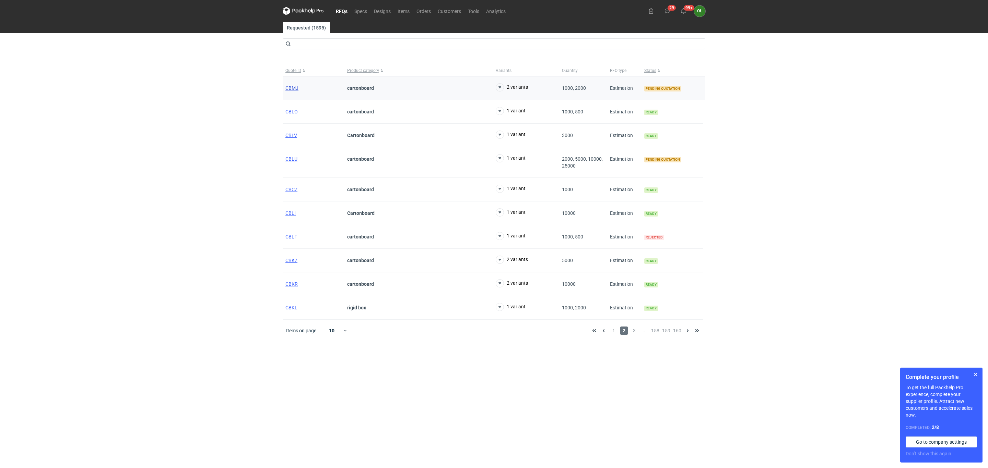
click at [292, 89] on span "CBMJ" at bounding box center [291, 87] width 13 height 5
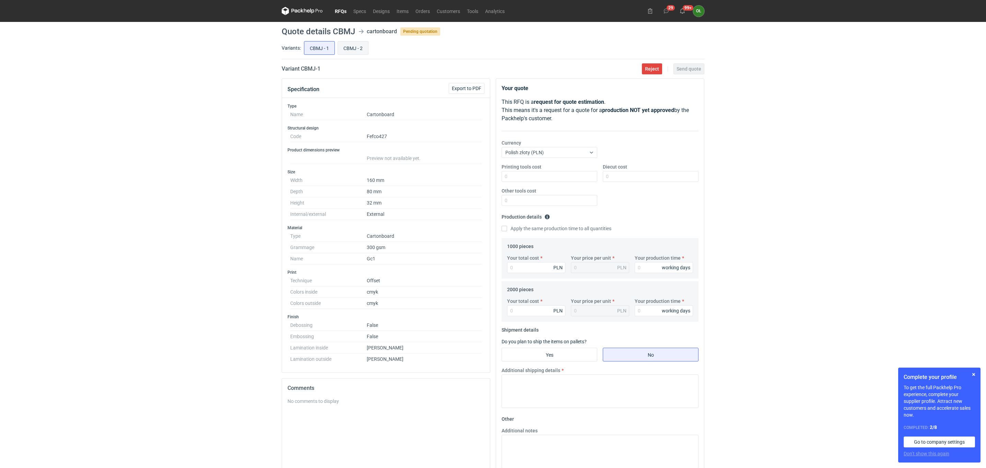
click at [354, 48] on input "CBMJ - 2" at bounding box center [353, 47] width 30 height 13
radio input "true"
click at [318, 49] on input "CBMJ - 1" at bounding box center [319, 47] width 30 height 13
radio input "true"
click at [343, 49] on input "CBMJ - 2" at bounding box center [353, 47] width 30 height 13
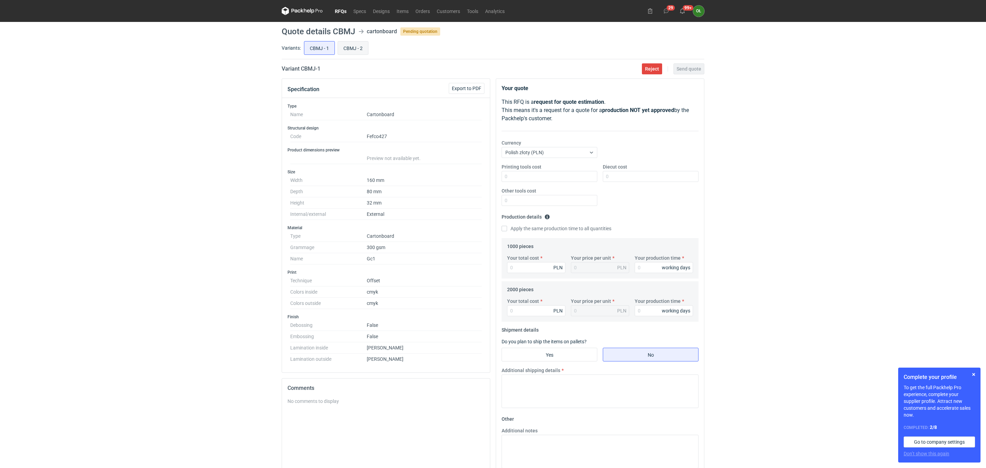
radio input "true"
click at [308, 52] on input "CBMJ - 1" at bounding box center [319, 47] width 30 height 13
radio input "true"
click at [419, 9] on link "Orders" at bounding box center [422, 11] width 21 height 8
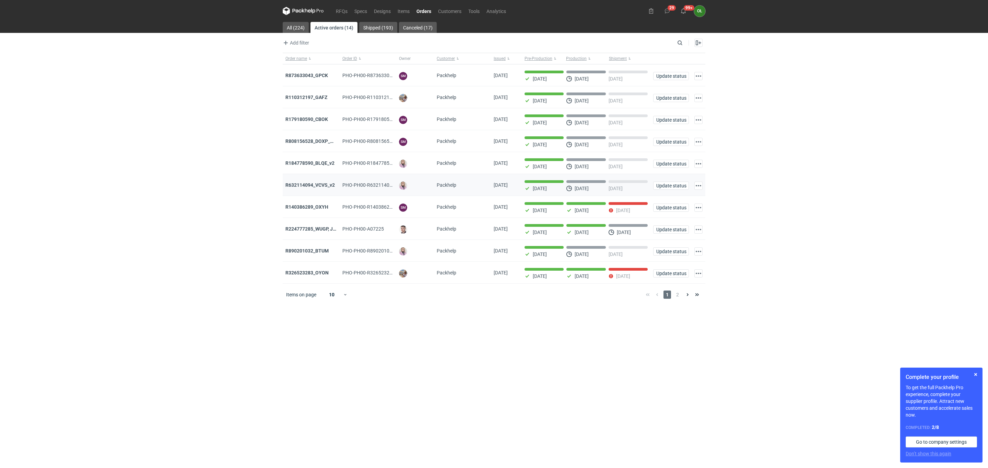
click at [306, 181] on div "R632114094_VCVS_v2" at bounding box center [311, 185] width 57 height 22
click at [308, 184] on strong "R632114094_VCVS_v2" at bounding box center [309, 184] width 49 height 5
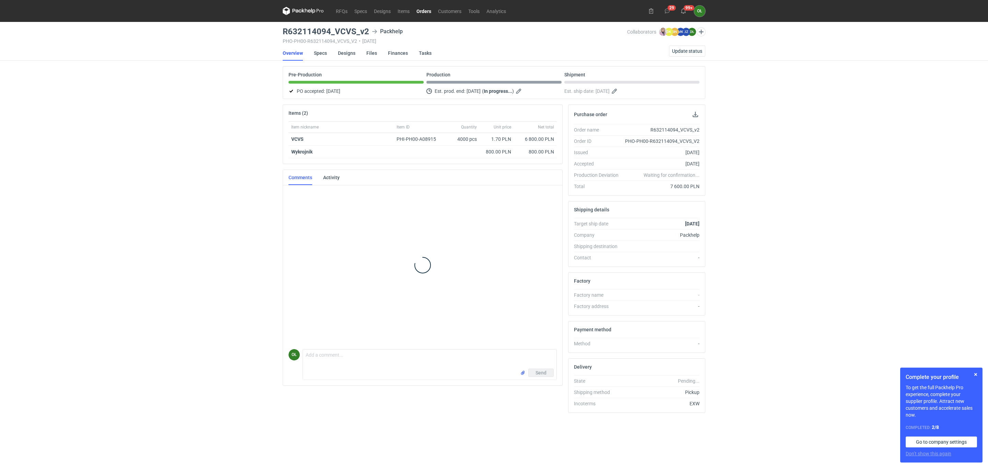
scroll to position [97, 0]
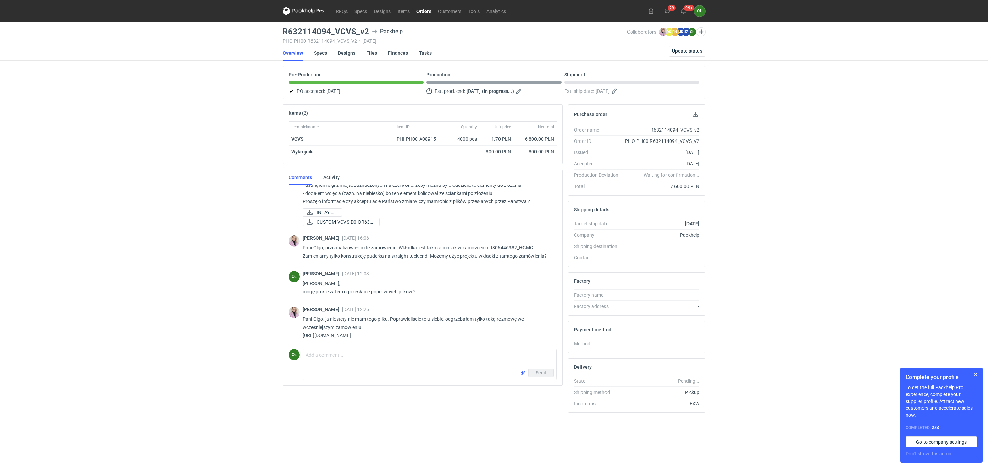
click at [420, 7] on link "Orders" at bounding box center [424, 11] width 22 height 8
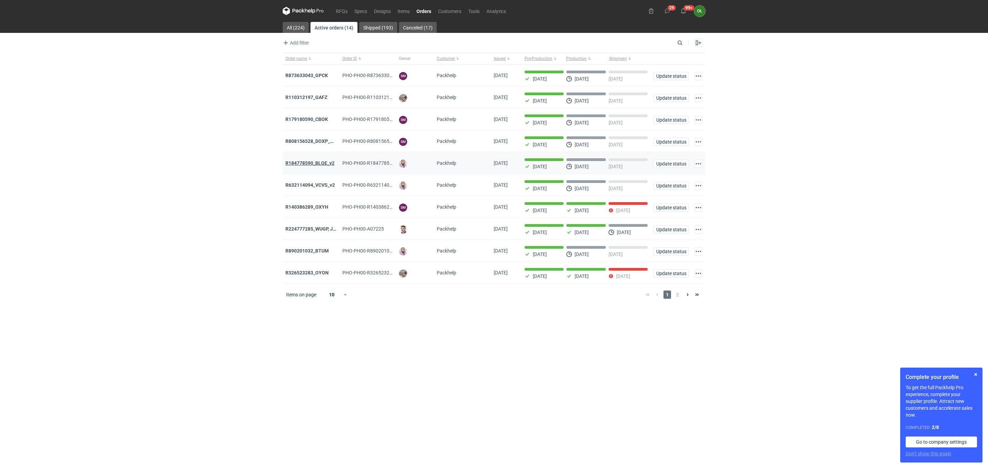
click at [292, 163] on strong "R184778590_BLQE_v2" at bounding box center [309, 162] width 49 height 5
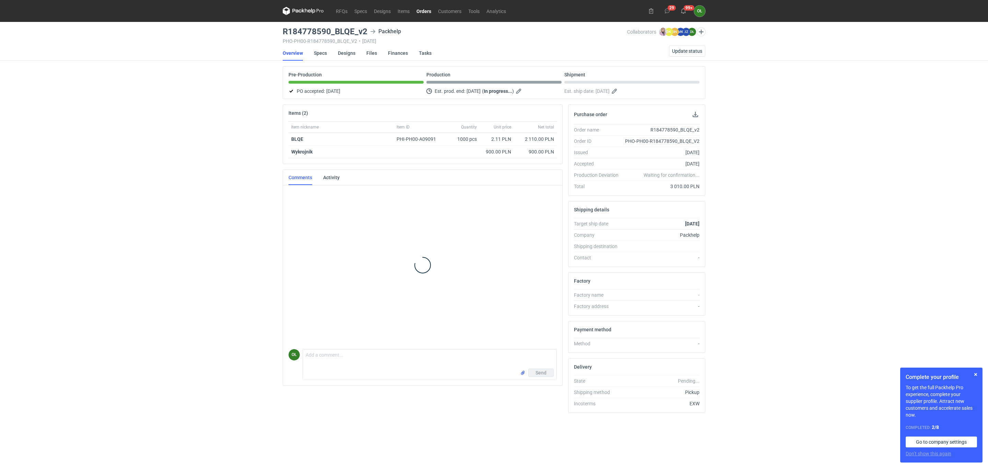
scroll to position [109, 0]
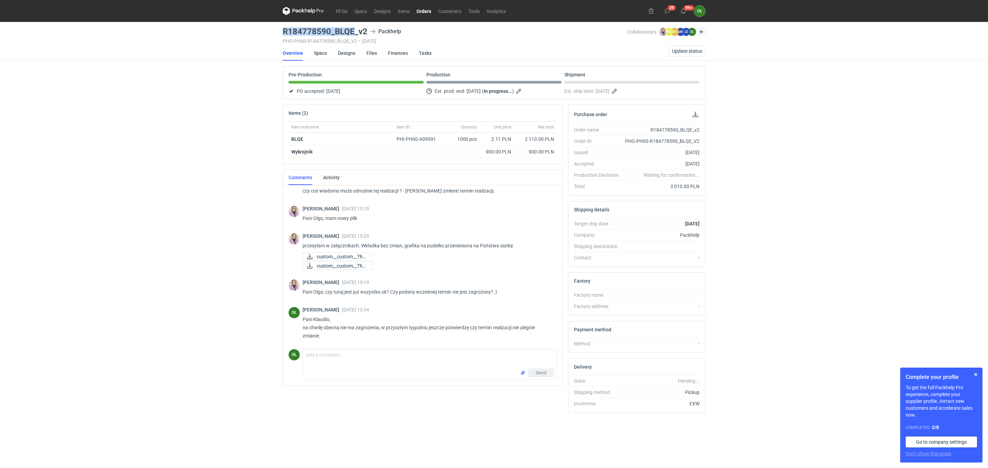
drag, startPoint x: 284, startPoint y: 29, endPoint x: 355, endPoint y: 32, distance: 71.0
click at [355, 32] on h3 "R184778590_BLQE_v2" at bounding box center [325, 31] width 85 height 8
copy h3 "R184778590_BLQE"
click at [423, 13] on link "Orders" at bounding box center [424, 11] width 22 height 8
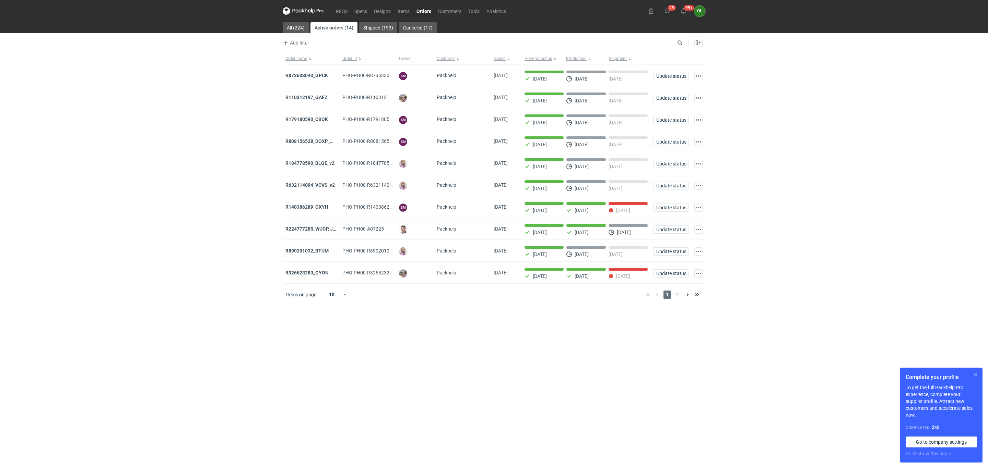
click at [978, 374] on button "button" at bounding box center [975, 375] width 8 height 8
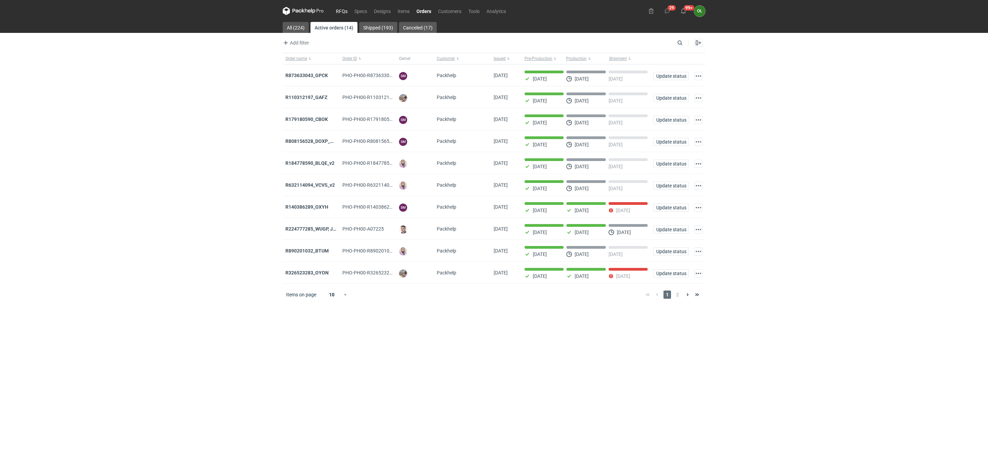
click at [341, 10] on link "RFQs" at bounding box center [341, 11] width 19 height 8
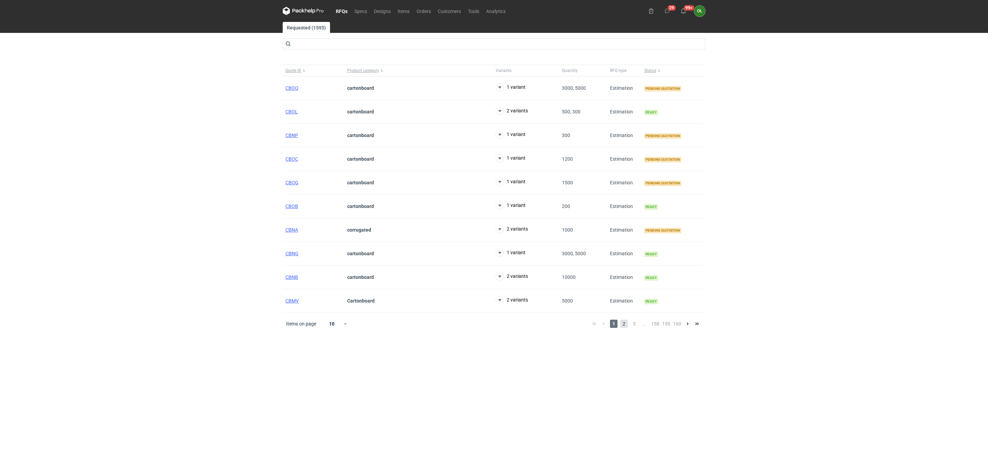
click at [624, 328] on span "2" at bounding box center [624, 324] width 8 height 8
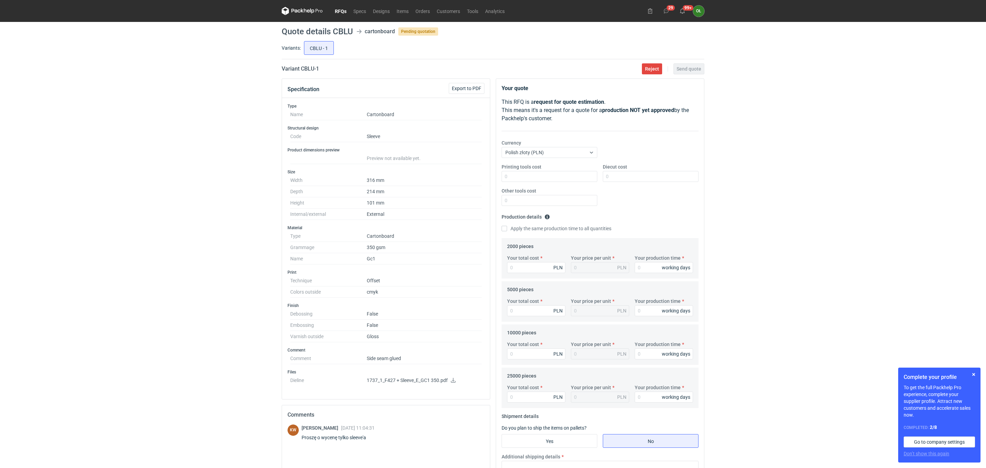
click at [455, 383] on icon at bounding box center [452, 380] width 5 height 5
click at [186, 263] on div "RFQs Specs Designs Items Orders Customers Tools Analytics 29 99+ OŁ [PERSON_NAM…" at bounding box center [493, 234] width 986 height 468
click at [198, 101] on div "RFQs Specs Designs Items Orders Customers Tools Analytics 29 99+ OŁ [PERSON_NAM…" at bounding box center [493, 234] width 986 height 468
click at [343, 10] on link "RFQs" at bounding box center [340, 11] width 19 height 8
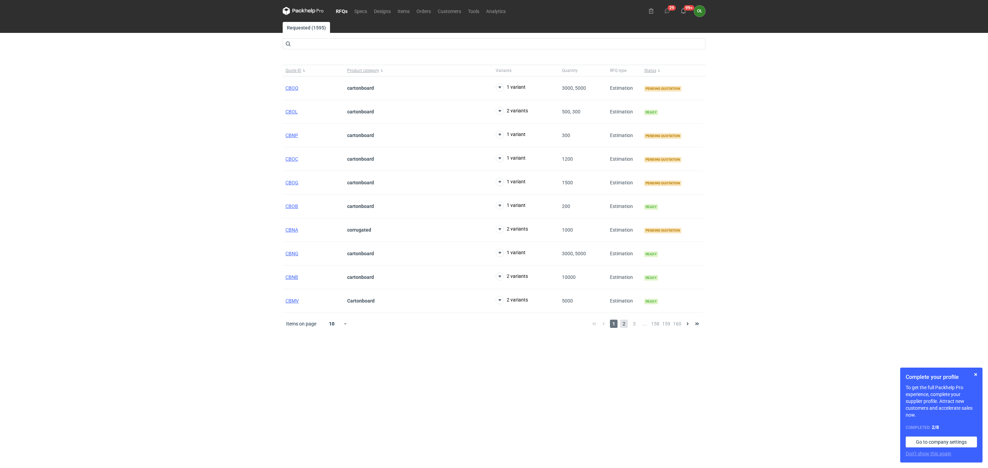
click at [623, 328] on span "2" at bounding box center [624, 324] width 8 height 8
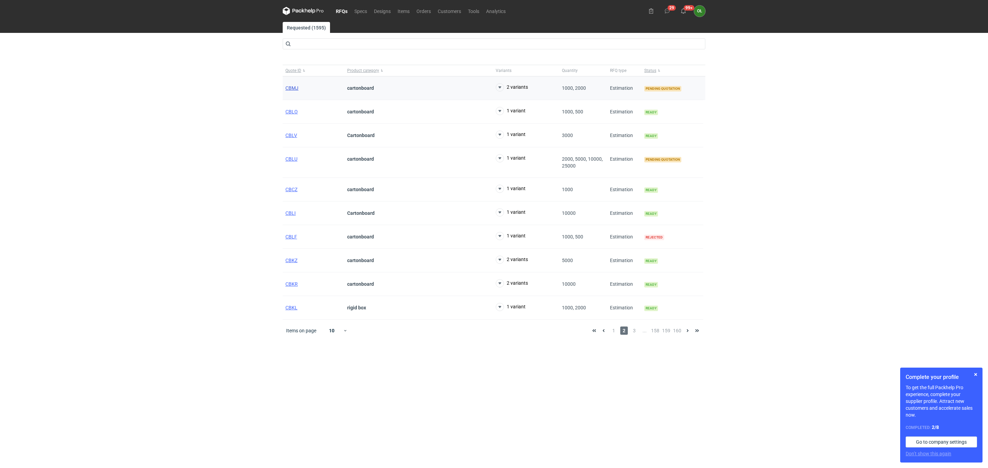
click at [298, 86] on span "CBMJ" at bounding box center [291, 87] width 13 height 5
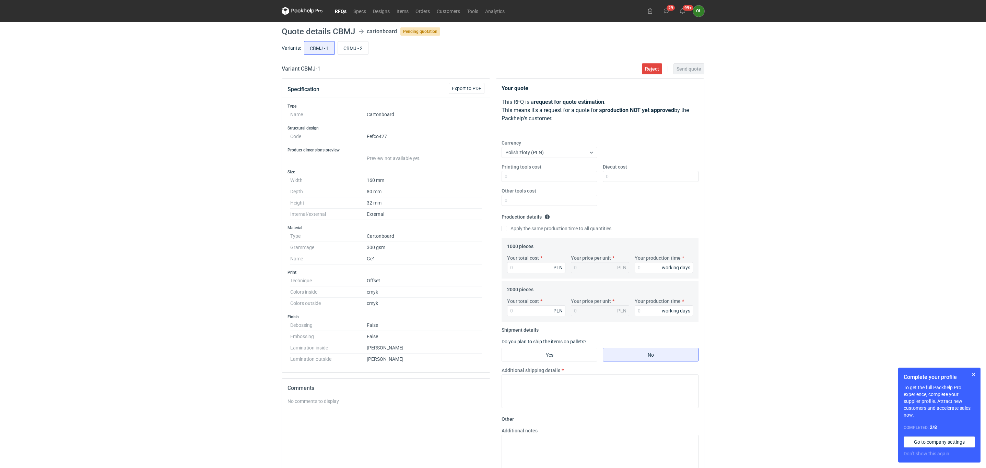
drag, startPoint x: 345, startPoint y: 12, endPoint x: 356, endPoint y: 3, distance: 14.4
click at [345, 12] on link "RFQs" at bounding box center [340, 11] width 19 height 8
click at [349, 51] on input "CBMJ - 2" at bounding box center [353, 47] width 30 height 13
radio input "true"
click at [313, 48] on input "CBMJ - 1" at bounding box center [319, 47] width 30 height 13
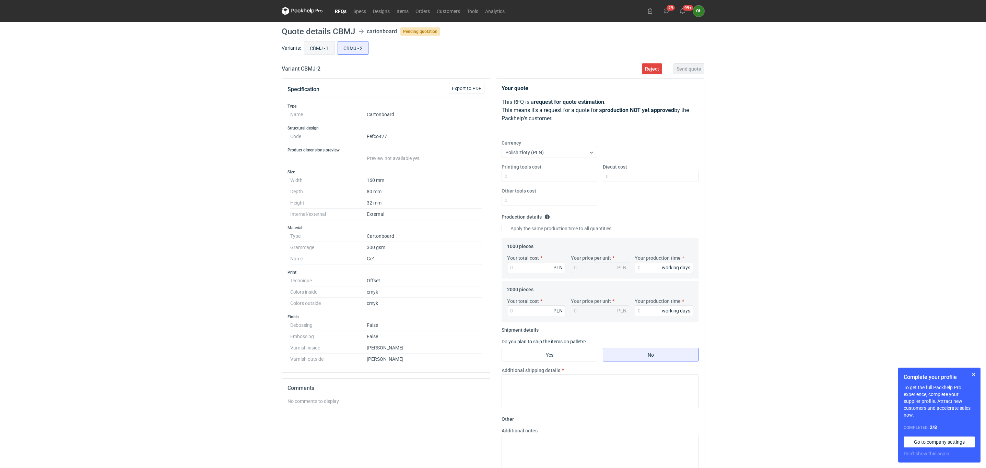
radio input "true"
click at [479, 11] on link "Tools" at bounding box center [472, 11] width 18 height 8
click at [626, 178] on input "Diecut cost" at bounding box center [650, 176] width 96 height 11
type input "900"
click at [531, 265] on input "Your total cost" at bounding box center [536, 267] width 58 height 11
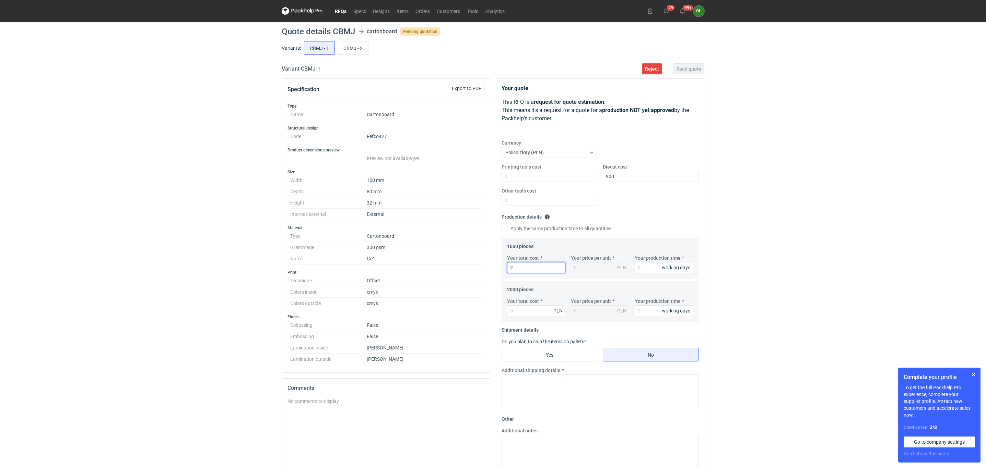
type input "26"
type input "0.03"
type input "2615"
type input "2.62"
type input "2615"
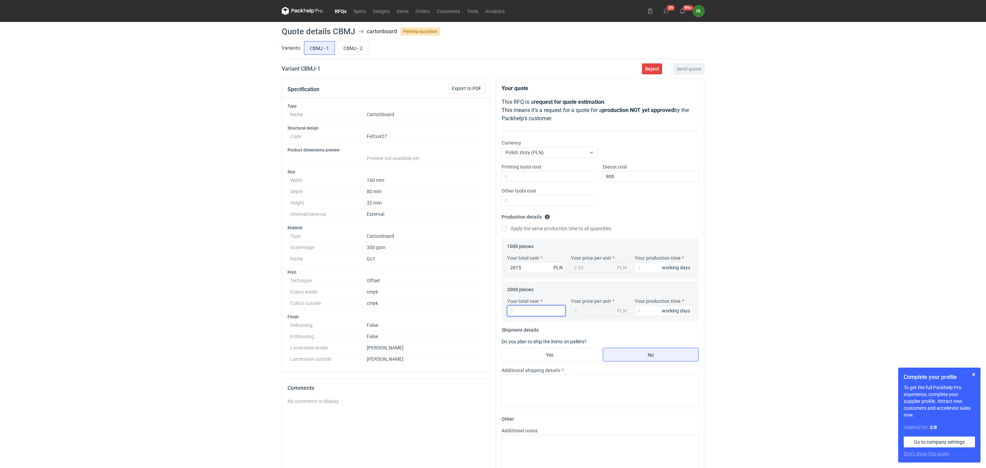
click at [526, 313] on input "Your total cost" at bounding box center [536, 311] width 58 height 11
type input "4490"
type input "2.25"
type input "4490"
click at [643, 266] on input "Your production time" at bounding box center [663, 267] width 58 height 11
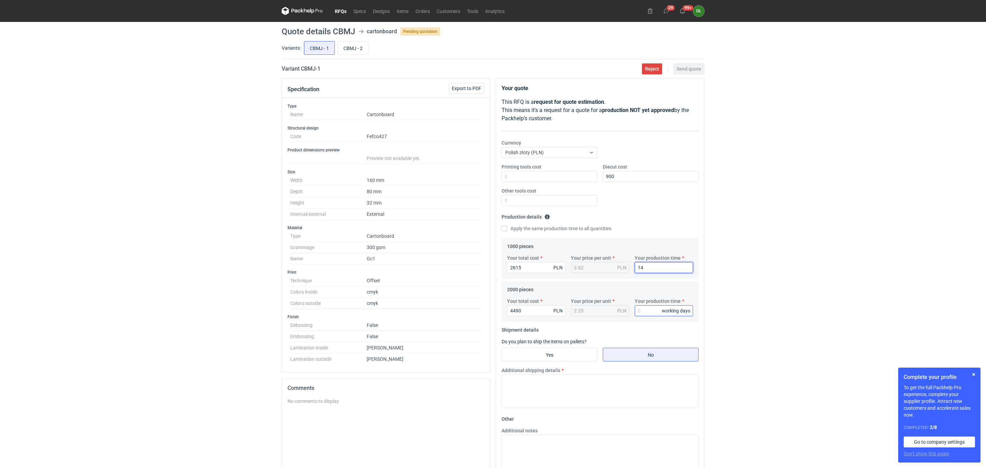
type input "14"
click at [648, 309] on input "Your production time" at bounding box center [663, 311] width 58 height 11
type input "14"
click at [642, 213] on fieldset "Production details Please provide the expected time of production in working da…" at bounding box center [599, 225] width 197 height 27
click at [570, 350] on input "Yes" at bounding box center [549, 354] width 95 height 13
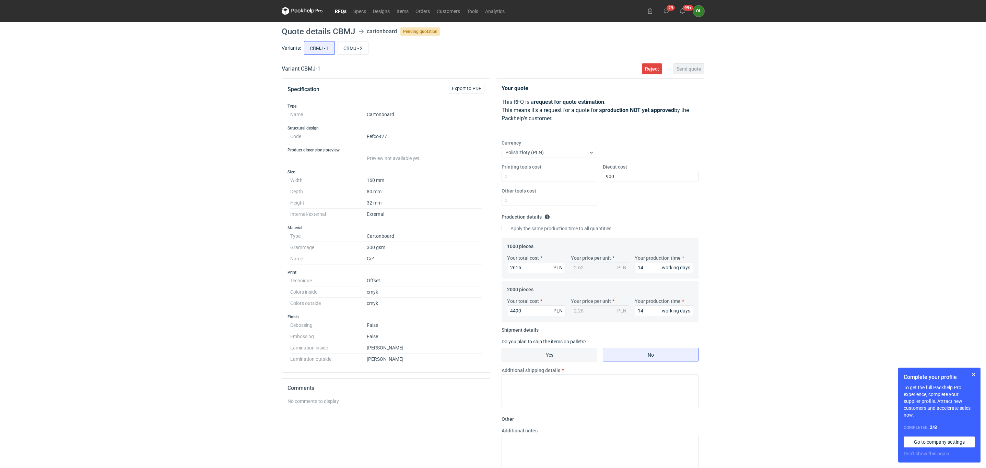
radio input "true"
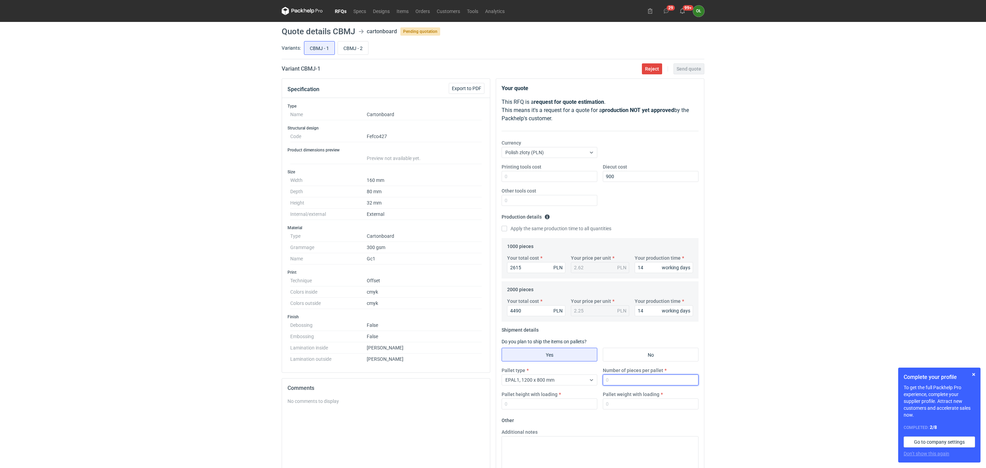
click at [616, 382] on input "Number of pieces per pallet" at bounding box center [650, 380] width 96 height 11
type input "2000"
type input "1400"
type input "110"
click at [621, 327] on fieldset "Shipment details Do you plan to ship the items on pallets? Yes No Pallet type E…" at bounding box center [599, 370] width 197 height 91
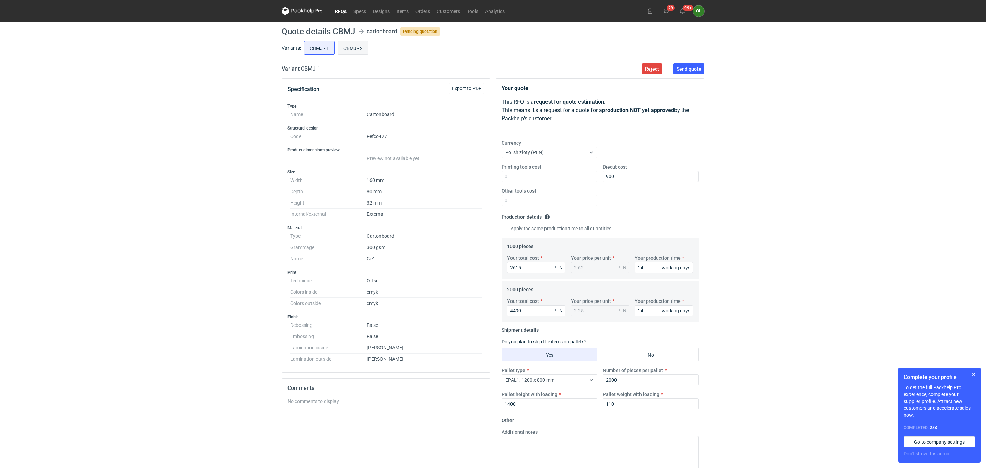
click at [350, 50] on input "CBMJ - 2" at bounding box center [353, 47] width 30 height 13
radio input "true"
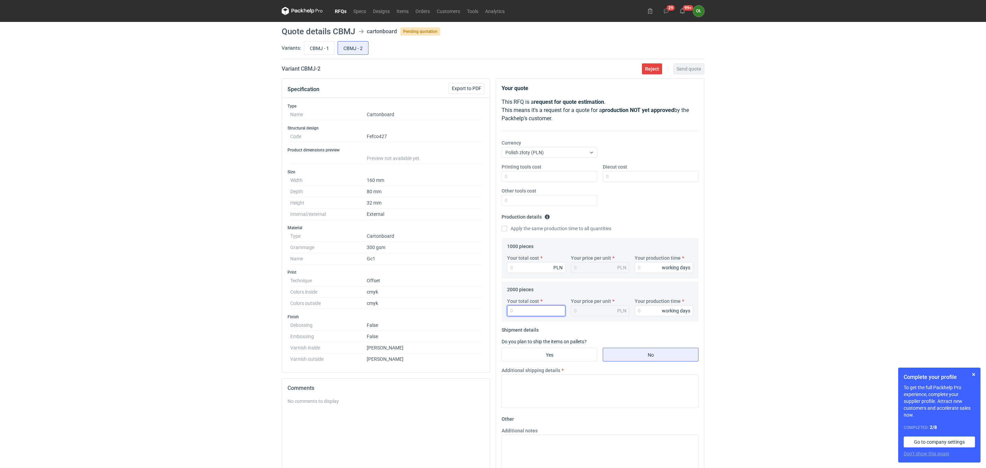
click at [525, 313] on input "Your total cost" at bounding box center [536, 311] width 58 height 11
type input "4"
type input "30"
type input "0.02"
type input "3040"
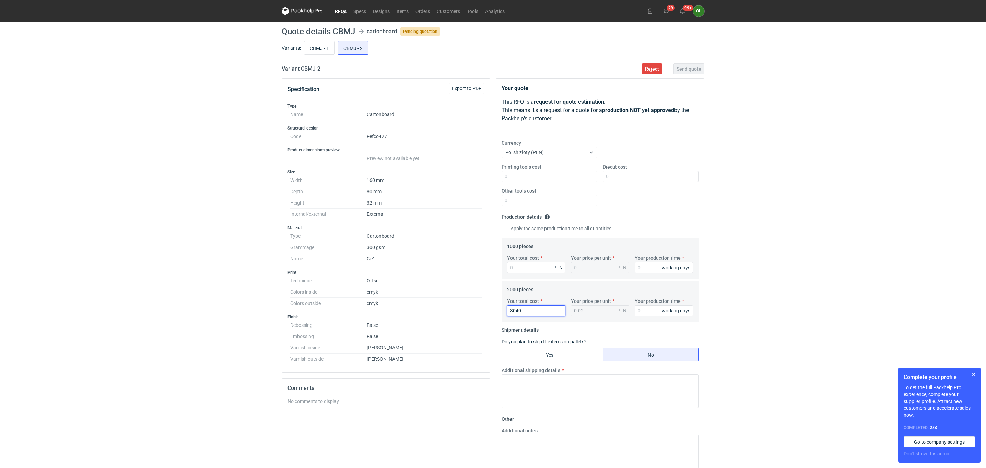
type input "1.52"
type input "3040"
click at [645, 309] on input "Your production time" at bounding box center [663, 311] width 58 height 11
click at [527, 267] on input "Your total cost" at bounding box center [536, 267] width 58 height 11
click at [656, 316] on input "14" at bounding box center [663, 311] width 58 height 11
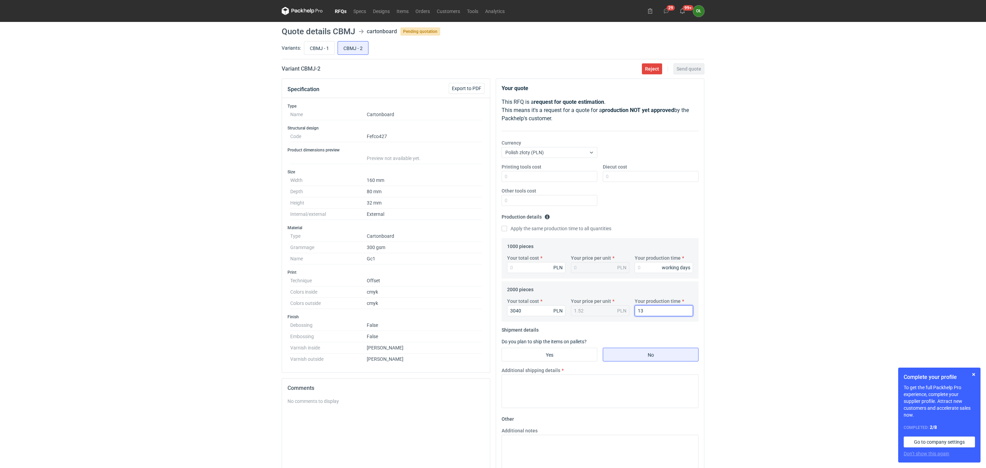
type input "13"
click at [532, 276] on div "Your total cost PLN Your price per unit PLN Your production time working days" at bounding box center [599, 267] width 191 height 24
click at [532, 270] on input "Your total cost" at bounding box center [536, 267] width 58 height 11
click at [541, 267] on input "Your total cost" at bounding box center [536, 267] width 58 height 11
type input "18"
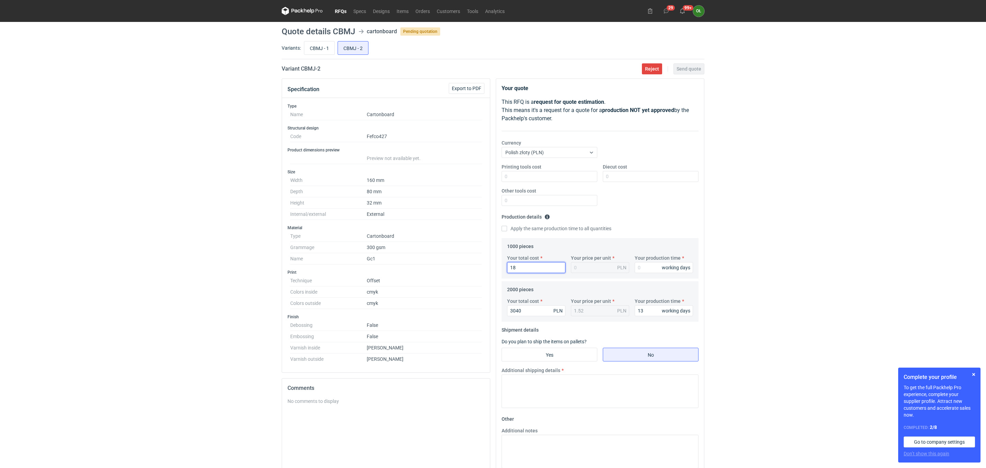
type input "0.02"
type input "1840"
type input "1.84"
type input "1840"
click at [653, 273] on input "Your production time" at bounding box center [663, 267] width 58 height 11
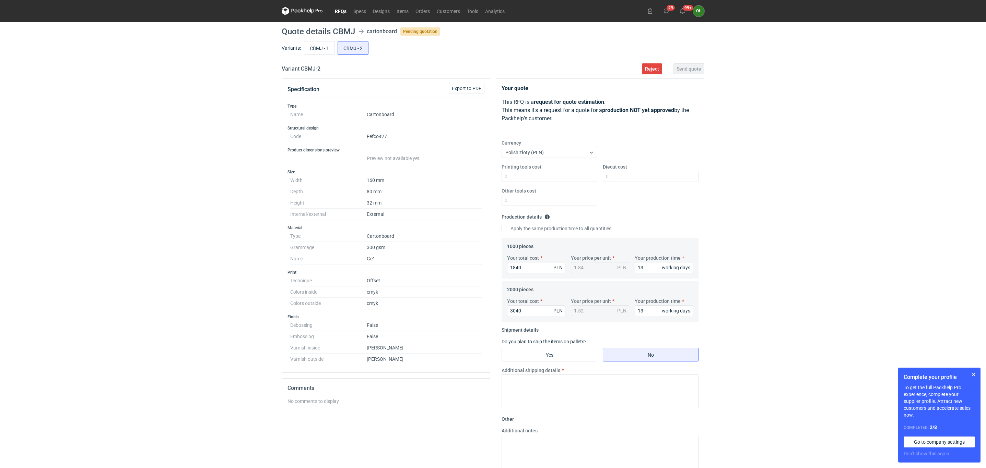
click at [651, 245] on fieldset "1000 pieces Your total cost 1840 PLN Your price per unit 1.84 PLN Your producti…" at bounding box center [600, 260] width 186 height 38
click at [646, 265] on input "13" at bounding box center [663, 267] width 58 height 11
type input "12"
click at [647, 316] on input "13" at bounding box center [663, 311] width 58 height 11
type input "12"
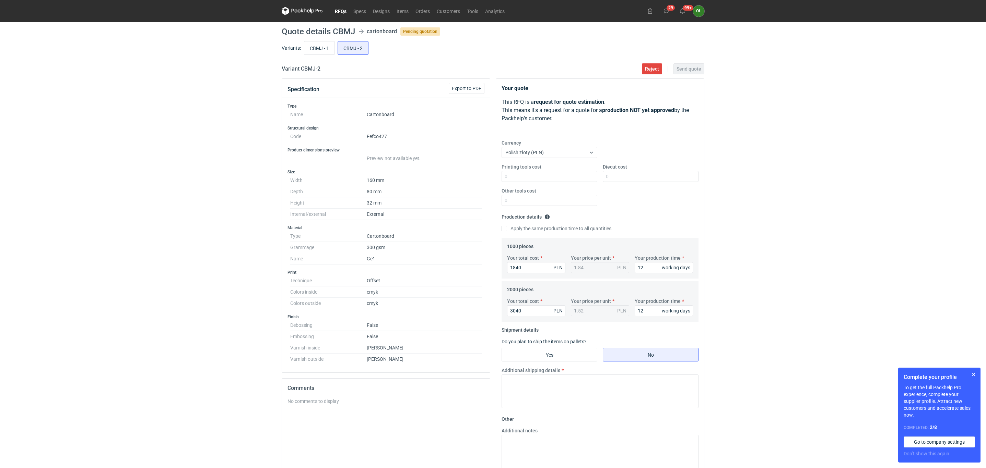
click at [634, 208] on div "Printing tools cost Diecut cost Other tools cost" at bounding box center [600, 188] width 202 height 48
click at [575, 350] on input "Yes" at bounding box center [549, 354] width 95 height 13
radio input "true"
click at [618, 387] on div "Pallet type EPAL1, 1200 x 800 mm Number of pieces per pallet Pallet height with…" at bounding box center [600, 391] width 202 height 48
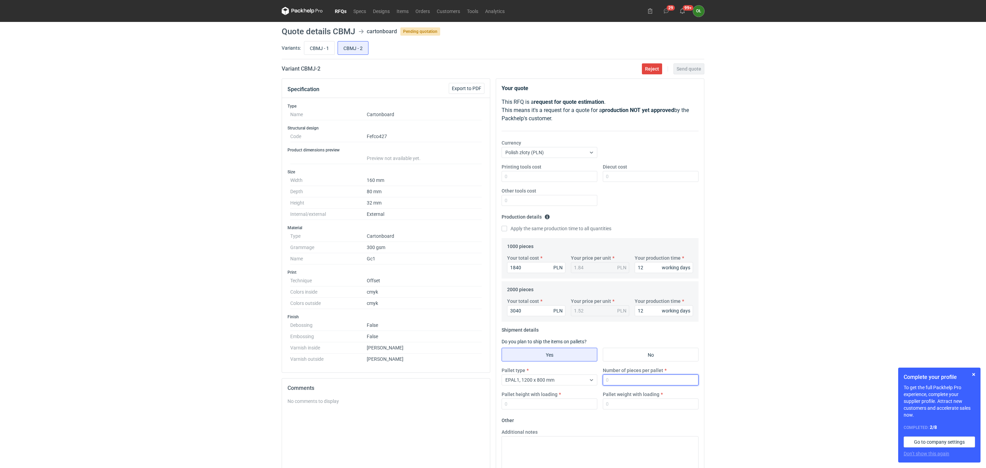
click at [621, 381] on input "Number of pieces per pallet" at bounding box center [650, 380] width 96 height 11
type input "2000"
type input "1400"
type input "110"
click at [630, 197] on div "Printing tools cost Diecut cost Other tools cost" at bounding box center [600, 188] width 202 height 48
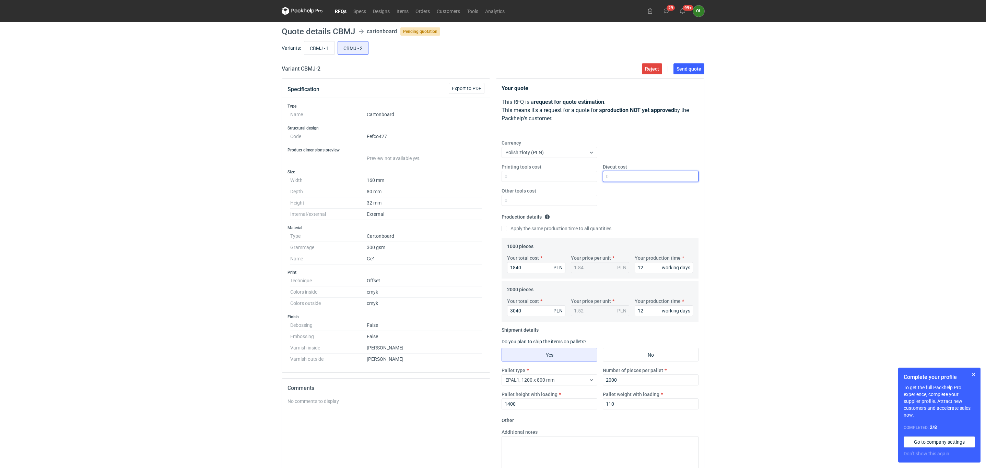
drag, startPoint x: 636, startPoint y: 177, endPoint x: 653, endPoint y: 181, distance: 17.2
click at [636, 177] on input "Diecut cost" at bounding box center [650, 176] width 96 height 11
click at [642, 156] on div "Currency Polish złoty (PLN)" at bounding box center [600, 152] width 202 height 24
click at [523, 309] on input "3040" at bounding box center [536, 311] width 58 height 11
drag, startPoint x: 531, startPoint y: 309, endPoint x: 506, endPoint y: 310, distance: 24.7
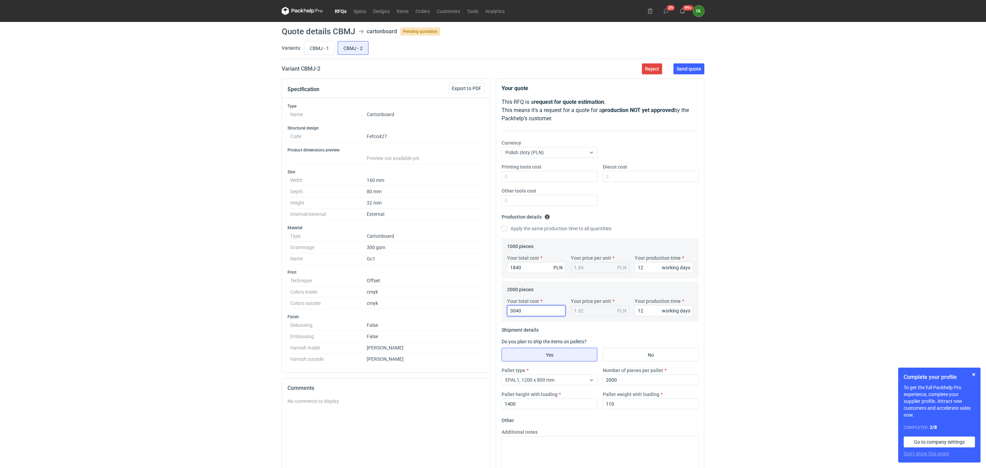
click at [507, 310] on input "3040" at bounding box center [536, 311] width 58 height 11
click at [321, 48] on input "CBMJ - 1" at bounding box center [319, 47] width 30 height 13
radio input "true"
click at [348, 48] on input "CBMJ - 2" at bounding box center [353, 47] width 30 height 13
radio input "true"
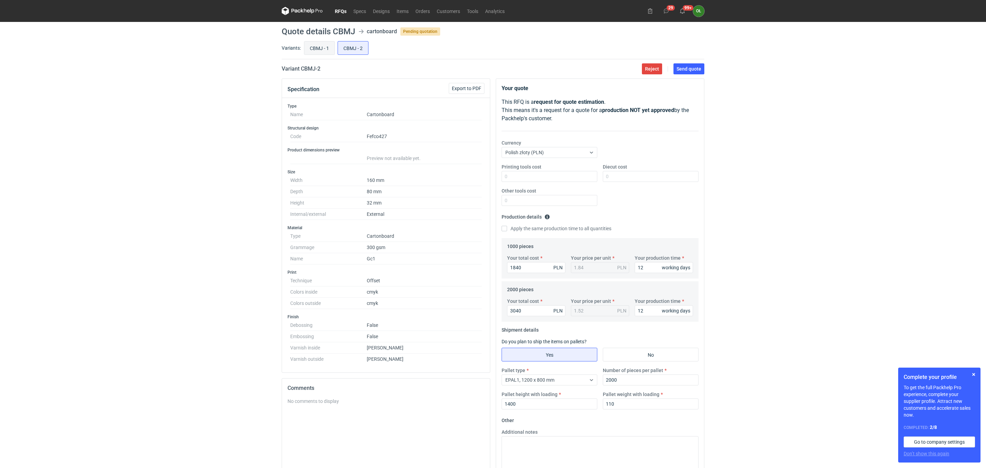
click at [319, 49] on input "CBMJ - 1" at bounding box center [319, 47] width 30 height 13
radio input "true"
drag, startPoint x: 622, startPoint y: 175, endPoint x: 590, endPoint y: 177, distance: 32.0
click at [593, 178] on div "Printing tools cost Diecut cost 900 Other tools cost" at bounding box center [600, 188] width 202 height 48
type input "850"
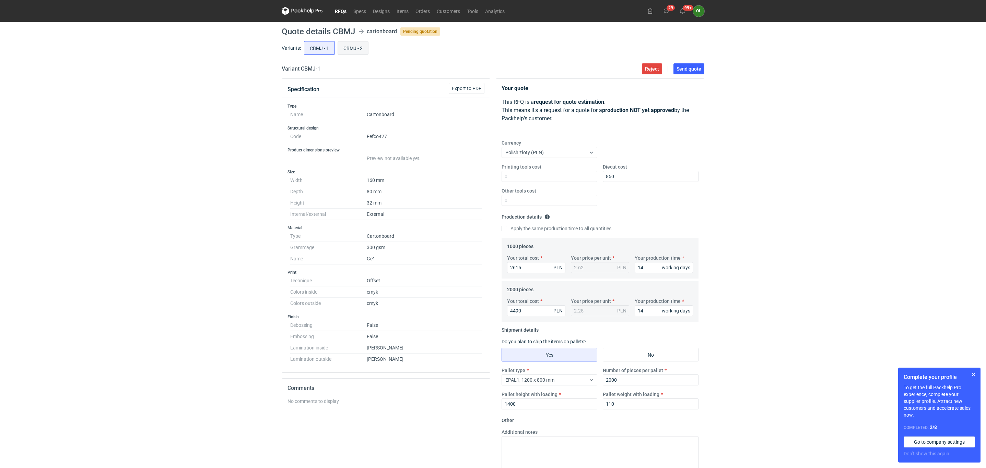
click at [346, 43] on input "CBMJ - 2" at bounding box center [353, 47] width 30 height 13
radio input "true"
click at [621, 175] on input "Diecut cost" at bounding box center [650, 176] width 96 height 11
type input "850"
click at [205, 168] on div "RFQs Specs Designs Items Orders Customers Tools Analytics 29 99+ OŁ Olga Łopato…" at bounding box center [493, 234] width 986 height 468
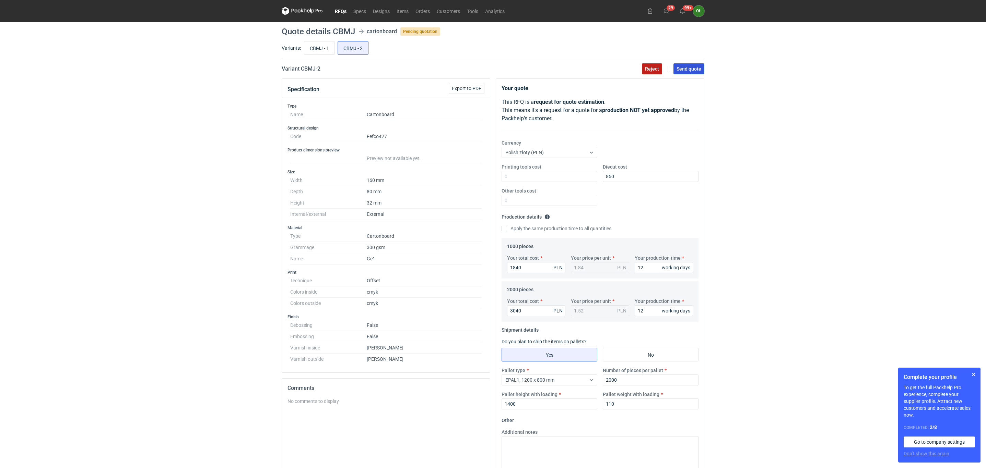
drag, startPoint x: 688, startPoint y: 70, endPoint x: 661, endPoint y: 69, distance: 27.5
click at [688, 70] on span "Send quote" at bounding box center [688, 69] width 25 height 5
click at [329, 48] on input "CBMJ - 1" at bounding box center [319, 47] width 30 height 13
radio input "true"
click at [684, 72] on button "Send quote" at bounding box center [688, 68] width 31 height 11
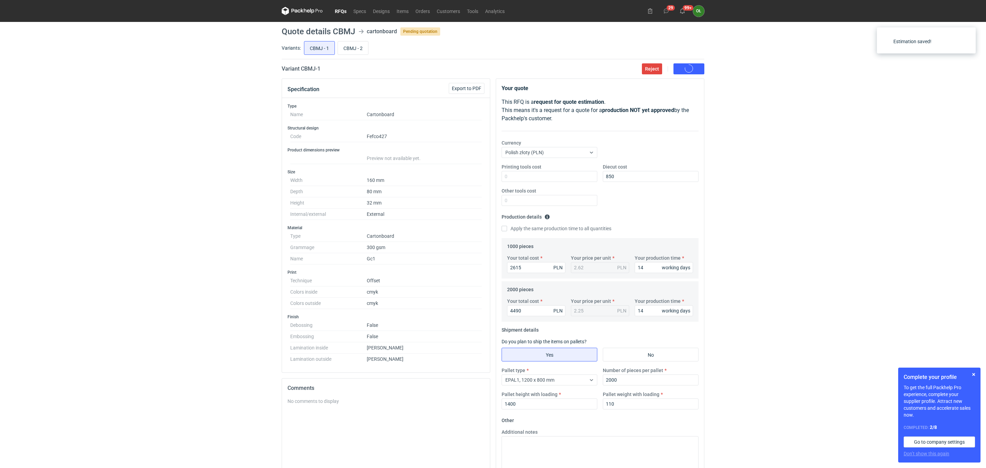
click at [762, 158] on div "RFQs Specs Designs Items Orders Customers Tools Analytics 29 99+ OŁ Olga Łopato…" at bounding box center [493, 234] width 986 height 468
click at [355, 48] on input "CBMJ - 2" at bounding box center [353, 47] width 30 height 13
radio input "true"
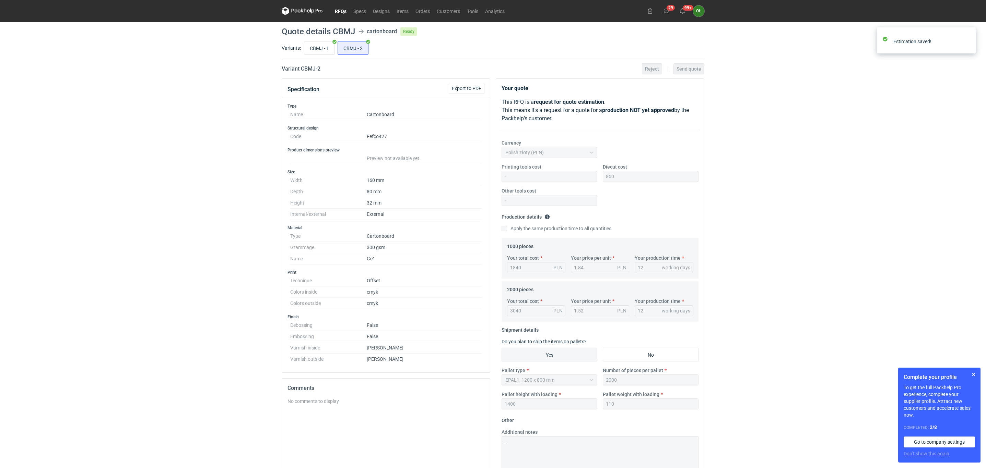
click at [306, 32] on h1 "Quote details CBMJ" at bounding box center [318, 31] width 73 height 8
drag, startPoint x: 345, startPoint y: 45, endPoint x: 348, endPoint y: 48, distance: 3.6
click at [347, 48] on input "CBMJ - 2" at bounding box center [353, 47] width 30 height 13
click at [323, 51] on input "CBMJ - 1" at bounding box center [319, 47] width 30 height 13
radio input "true"
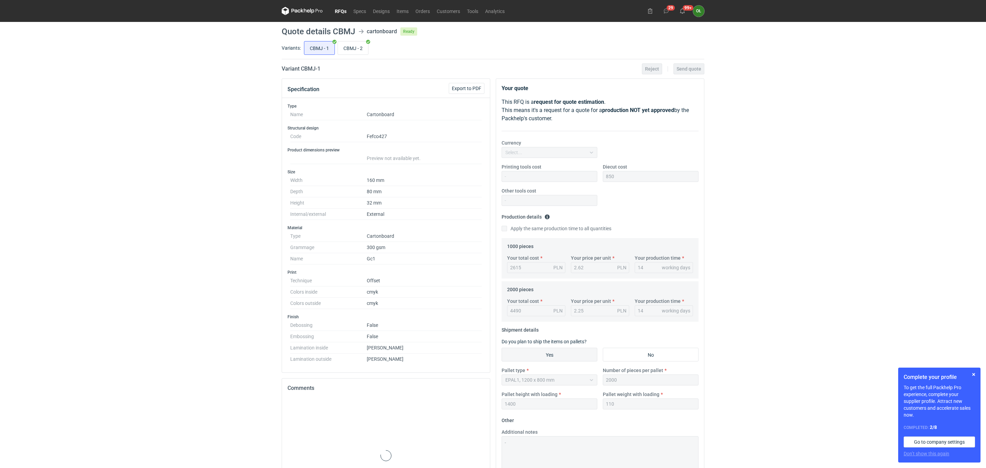
click at [372, 57] on div "Variants: CBMJ - 1 CBMJ - 2" at bounding box center [493, 50] width 422 height 20
click at [329, 49] on input "CBMJ - 1" at bounding box center [319, 47] width 30 height 13
click at [350, 49] on input "CBMJ - 2" at bounding box center [353, 47] width 30 height 13
radio input "true"
click at [317, 47] on input "CBMJ - 1" at bounding box center [319, 47] width 30 height 13
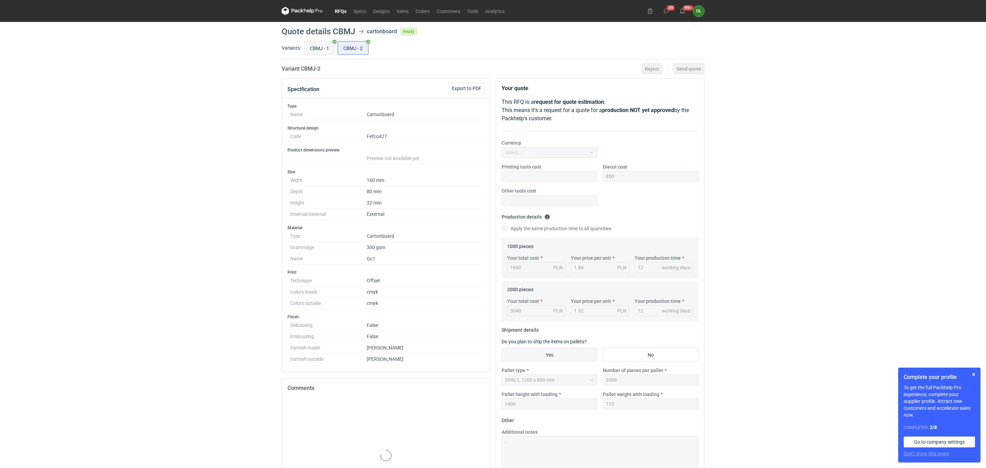
radio input "true"
click at [346, 14] on link "RFQs" at bounding box center [340, 11] width 19 height 8
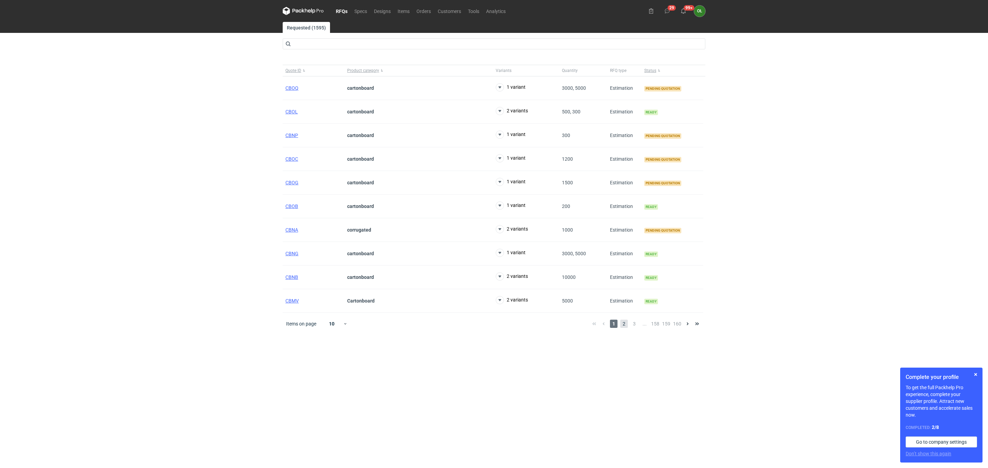
click at [622, 328] on span "2" at bounding box center [624, 324] width 8 height 8
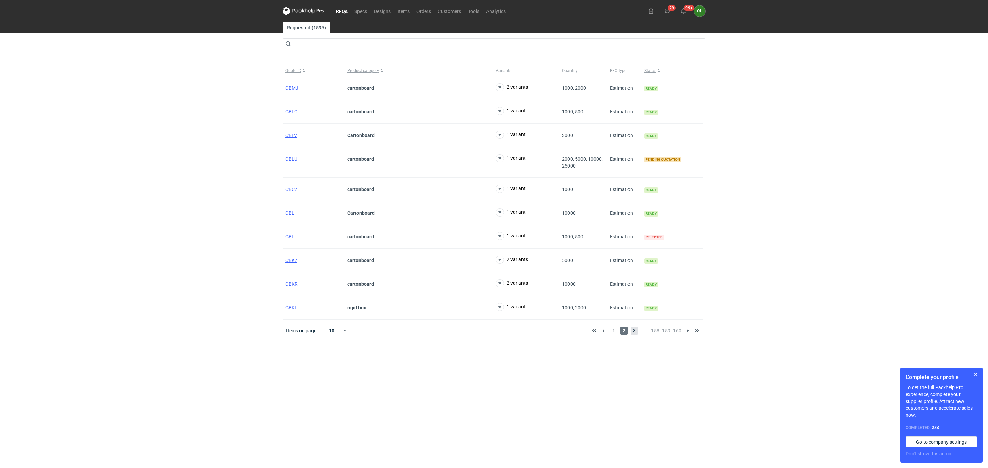
click at [637, 332] on span "3" at bounding box center [634, 331] width 8 height 8
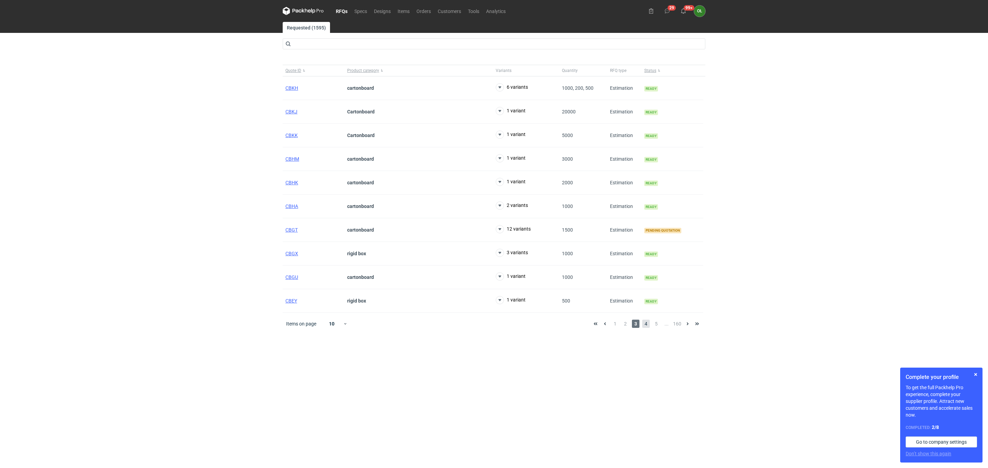
click at [645, 324] on span "4" at bounding box center [646, 324] width 8 height 8
click at [621, 323] on div "Items on page 10 1 2 3 ... 158 159 160" at bounding box center [494, 324] width 422 height 22
click at [623, 326] on span "2" at bounding box center [624, 324] width 8 height 8
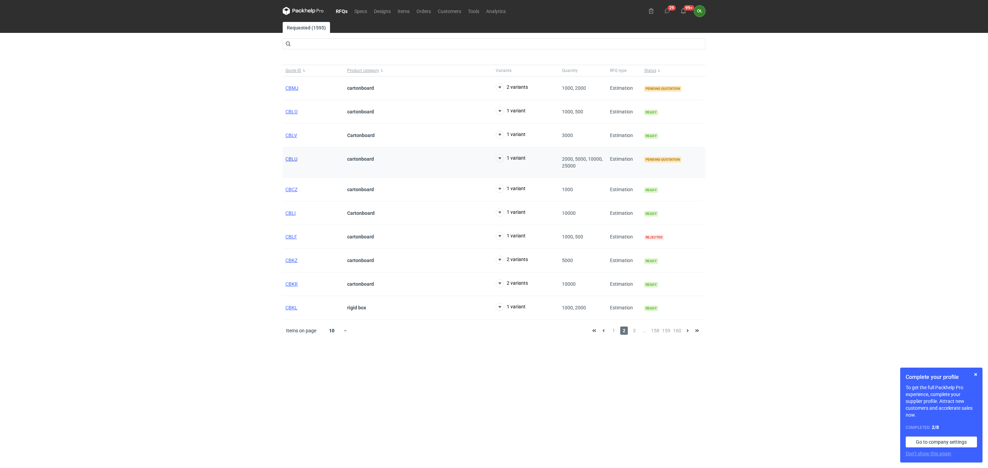
click at [287, 159] on span "CBLU" at bounding box center [291, 158] width 12 height 5
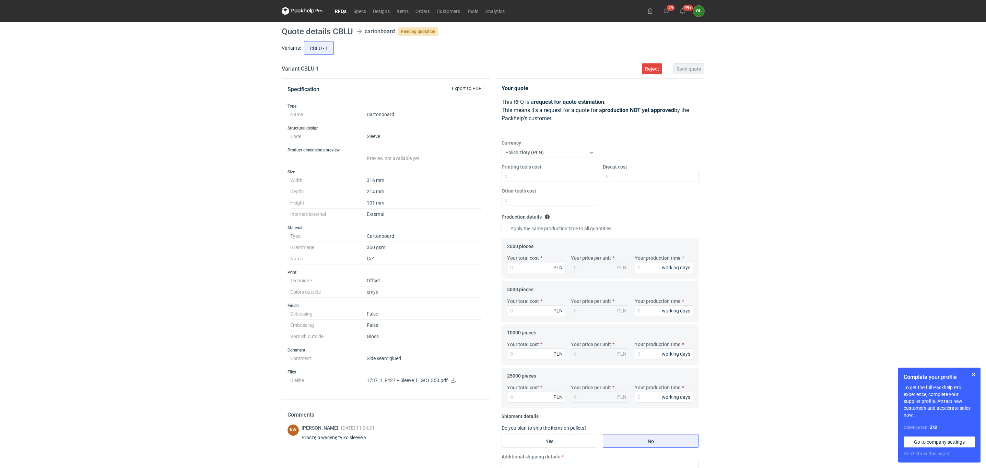
click at [419, 383] on p "1737_1_F427 + Sleeve_E_GC1 350.pdf" at bounding box center [424, 381] width 115 height 6
click at [453, 383] on icon at bounding box center [453, 380] width 5 height 5
click at [453, 382] on icon at bounding box center [452, 380] width 5 height 5
click at [215, 225] on div "RFQs Specs Designs Items Orders Customers Tools Analytics 29 99+ OŁ [PERSON_NAM…" at bounding box center [493, 234] width 986 height 468
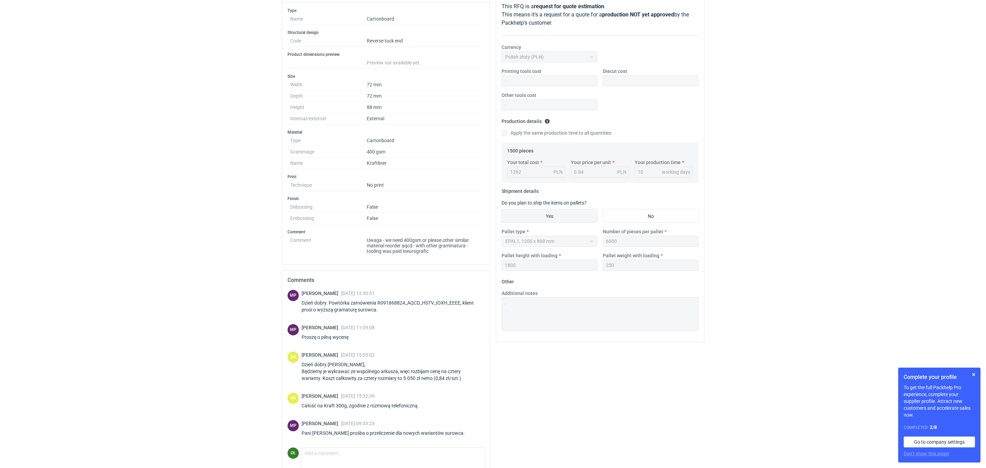
scroll to position [120, 0]
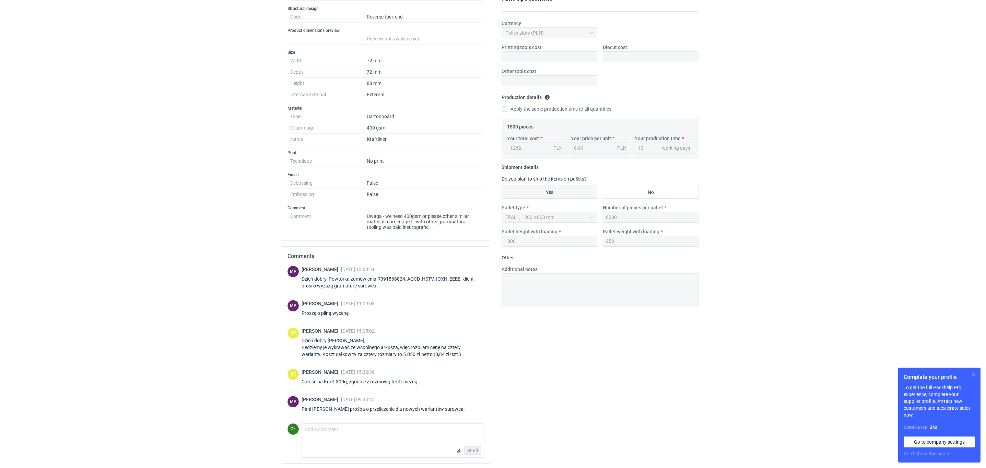
click at [972, 374] on button "button" at bounding box center [973, 375] width 8 height 8
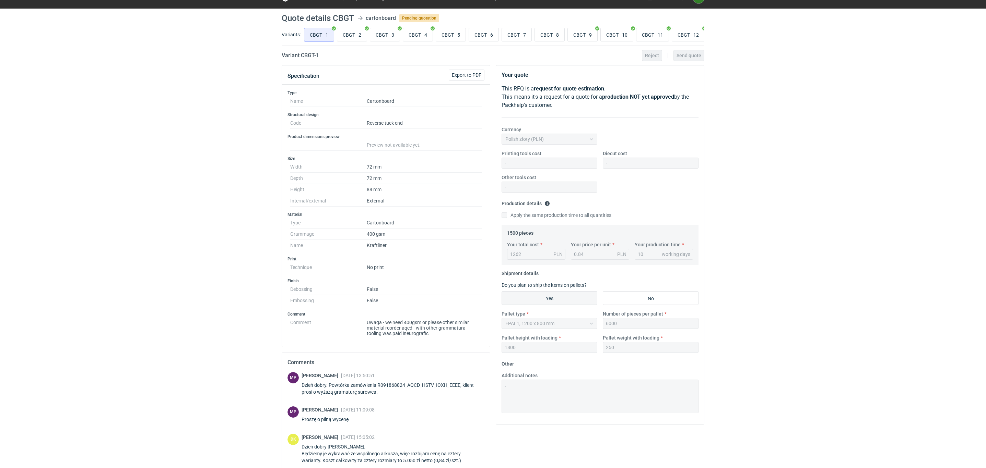
scroll to position [0, 0]
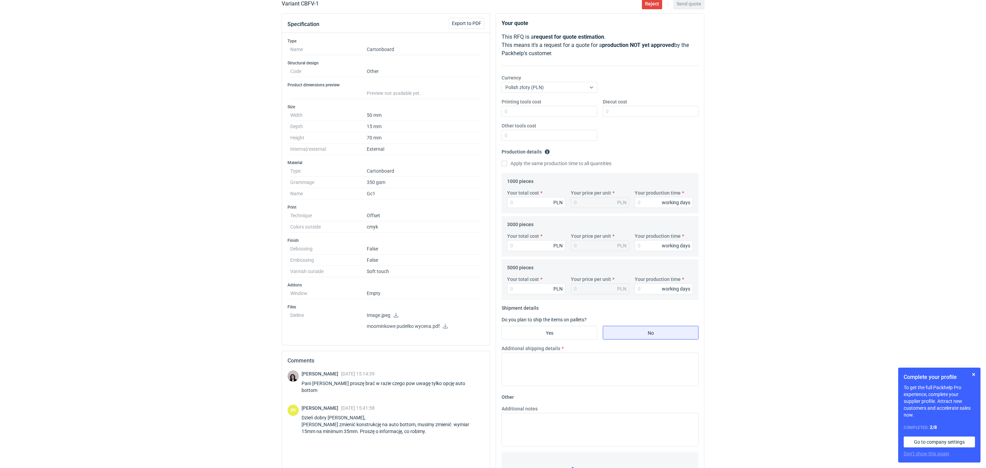
scroll to position [116, 0]
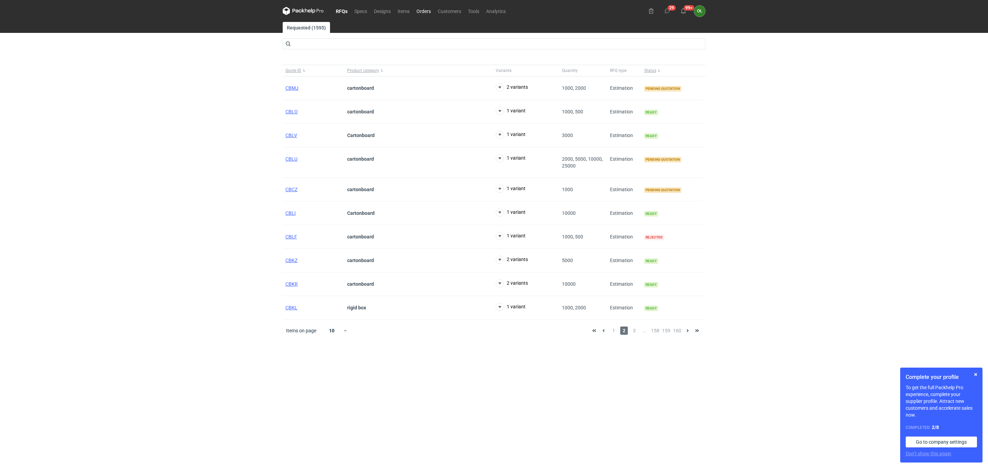
click at [426, 10] on link "Orders" at bounding box center [423, 11] width 21 height 8
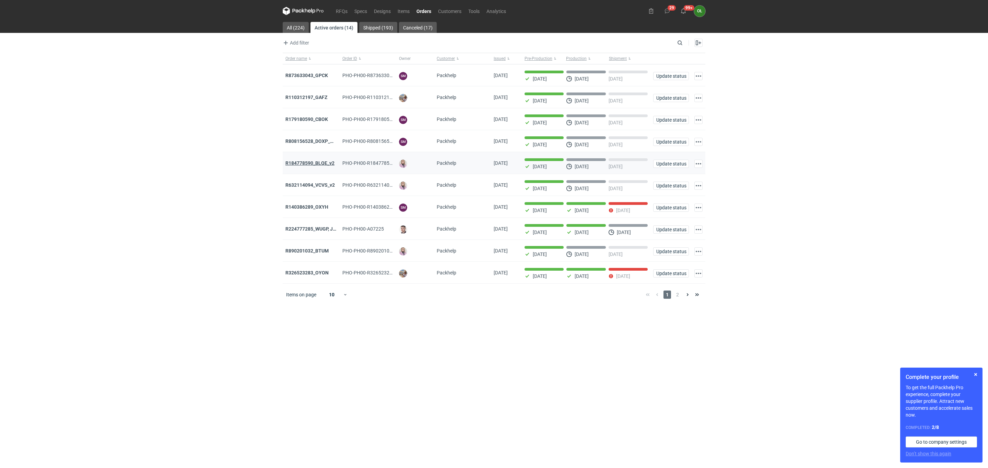
click at [313, 165] on strong "R184778590_BLQE_v2" at bounding box center [309, 162] width 49 height 5
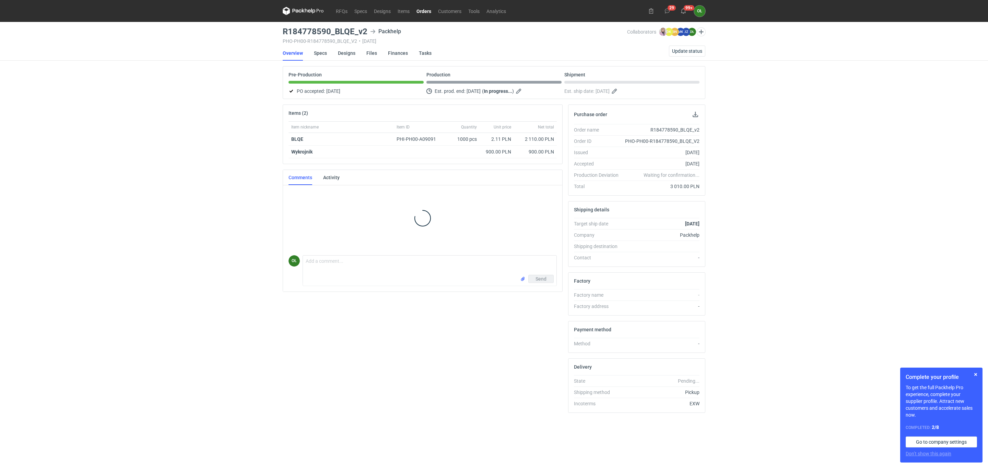
scroll to position [109, 0]
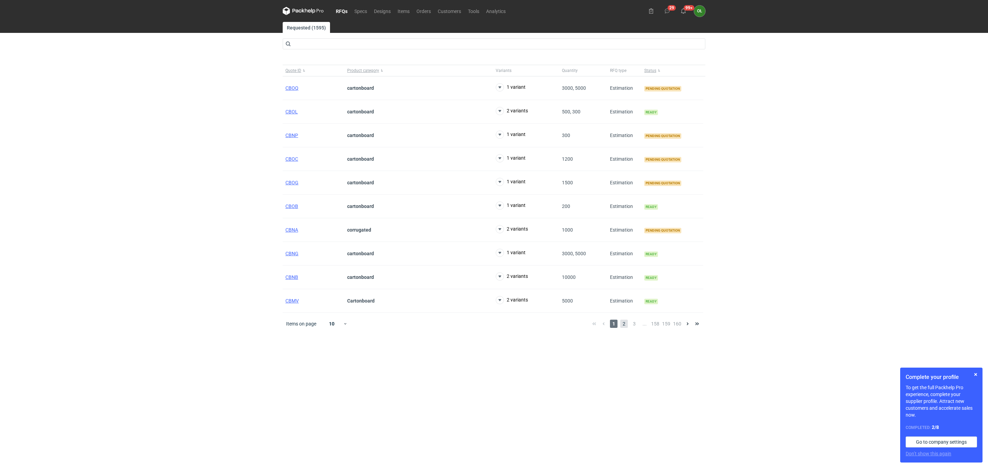
click at [623, 328] on span "2" at bounding box center [624, 324] width 8 height 8
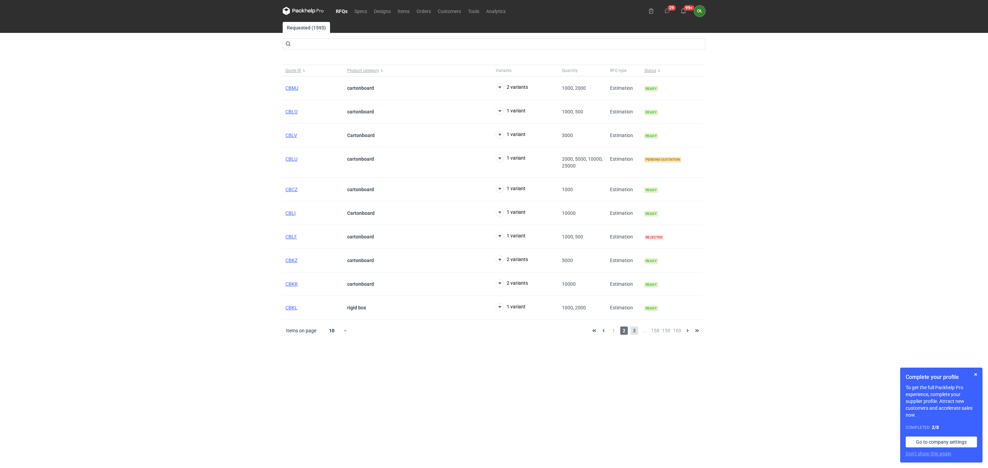
click at [638, 334] on span "3" at bounding box center [634, 331] width 8 height 8
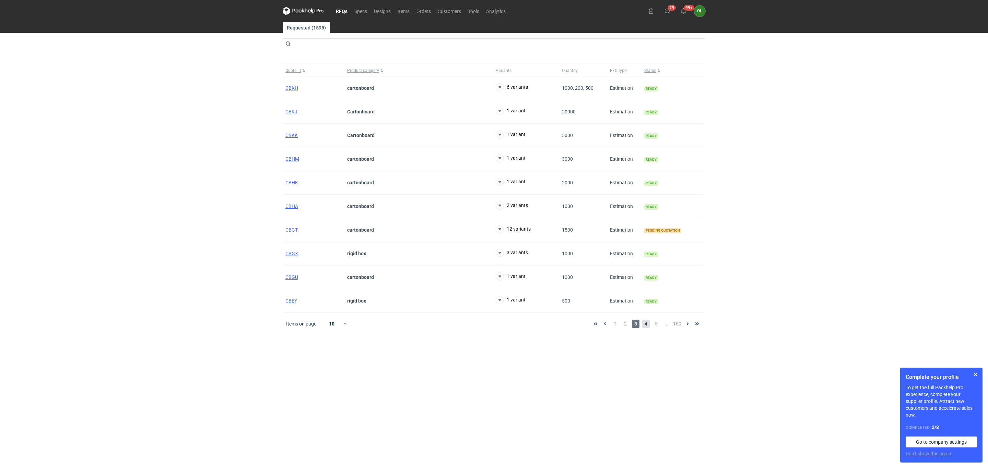
click at [648, 323] on span "4" at bounding box center [646, 324] width 8 height 8
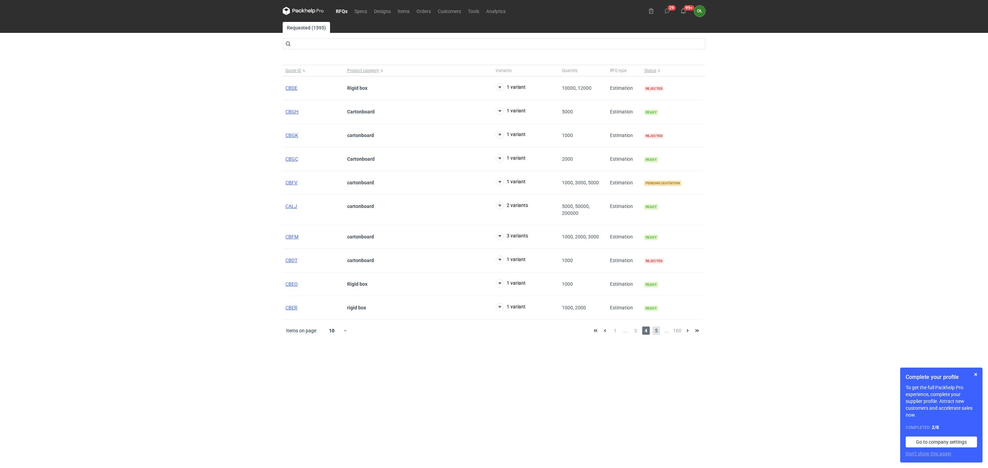
click at [658, 335] on span "5" at bounding box center [656, 331] width 8 height 8
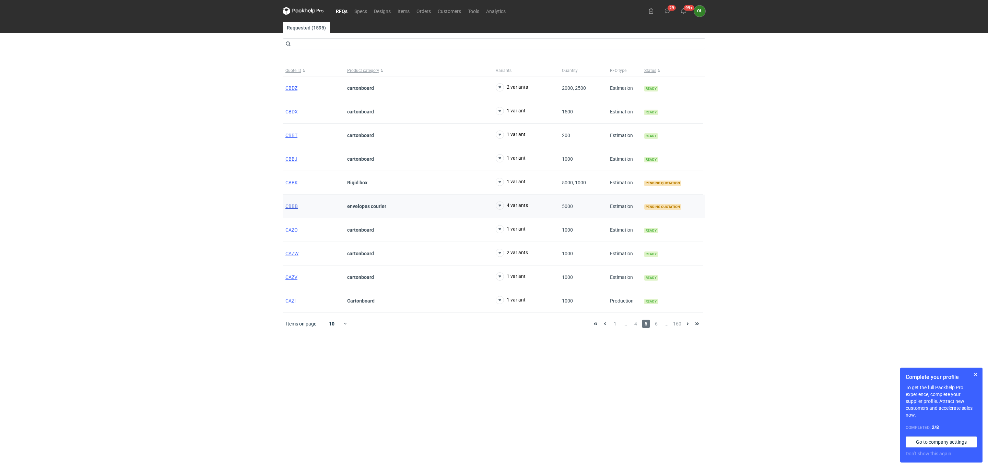
drag, startPoint x: 299, startPoint y: 206, endPoint x: 295, endPoint y: 207, distance: 5.0
click at [653, 320] on div "Items on page 10 1 ... 4 5 6 ... 160" at bounding box center [494, 324] width 422 height 22
click at [655, 328] on span "6" at bounding box center [656, 324] width 8 height 8
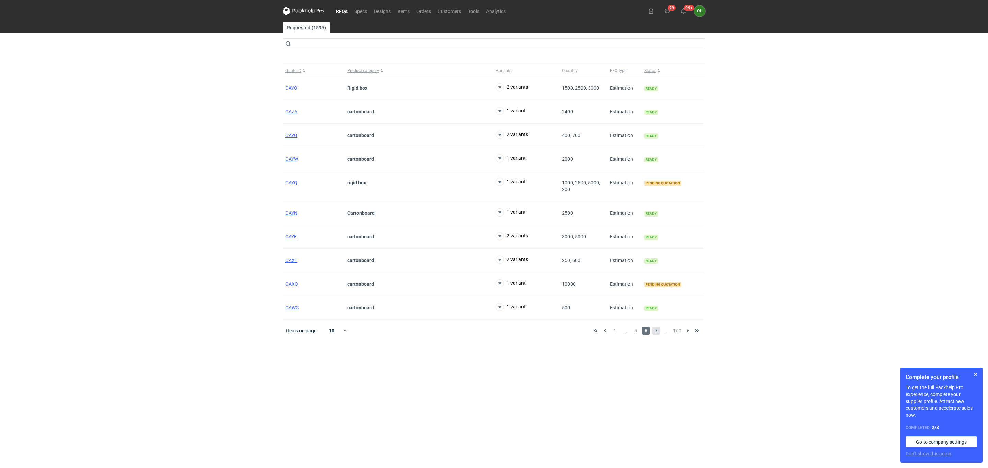
click at [655, 335] on span "7" at bounding box center [656, 331] width 8 height 8
drag, startPoint x: 292, startPoint y: 133, endPoint x: 286, endPoint y: 139, distance: 8.5
click at [613, 334] on span "1" at bounding box center [615, 331] width 8 height 8
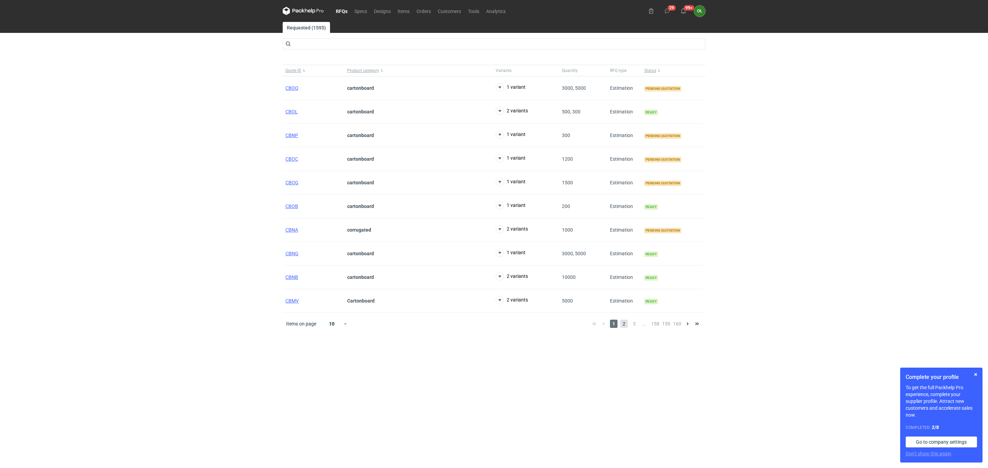
click at [624, 325] on span "2" at bounding box center [624, 324] width 8 height 8
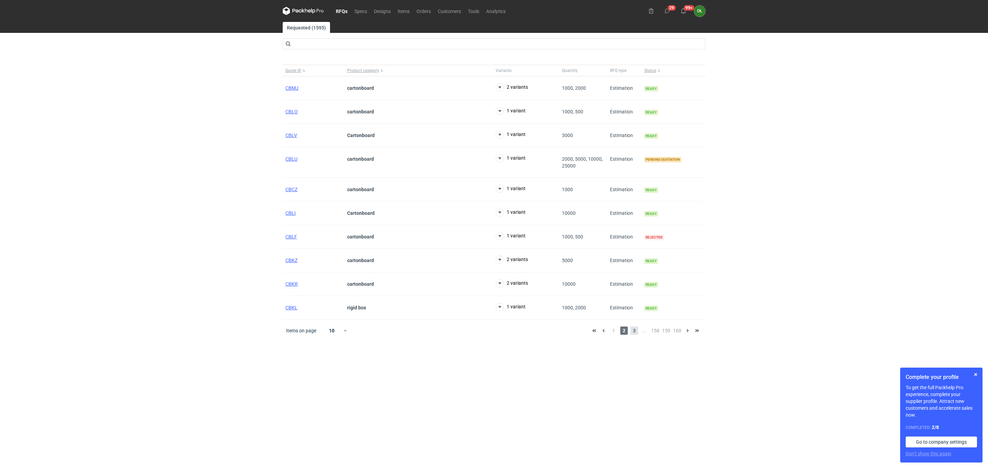
click at [635, 332] on span "3" at bounding box center [634, 331] width 8 height 8
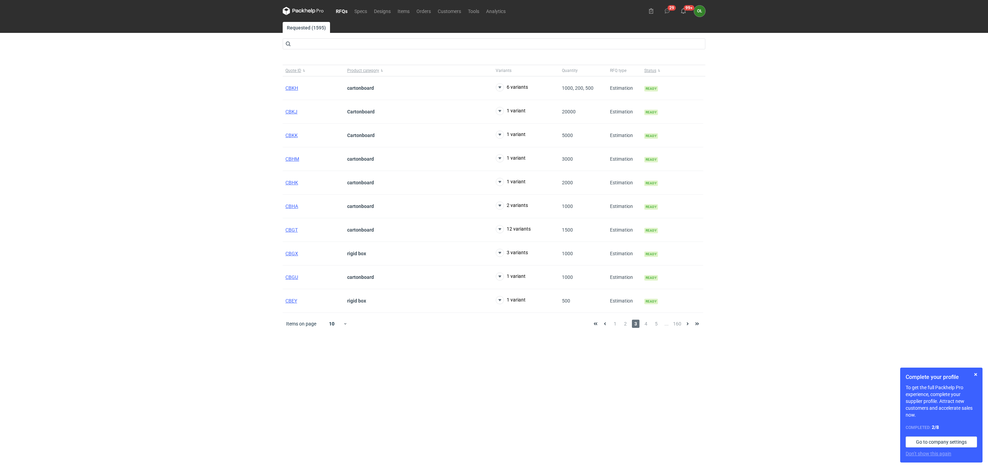
click at [636, 327] on span "3" at bounding box center [636, 324] width 8 height 8
click at [642, 326] on span "4" at bounding box center [646, 324] width 8 height 8
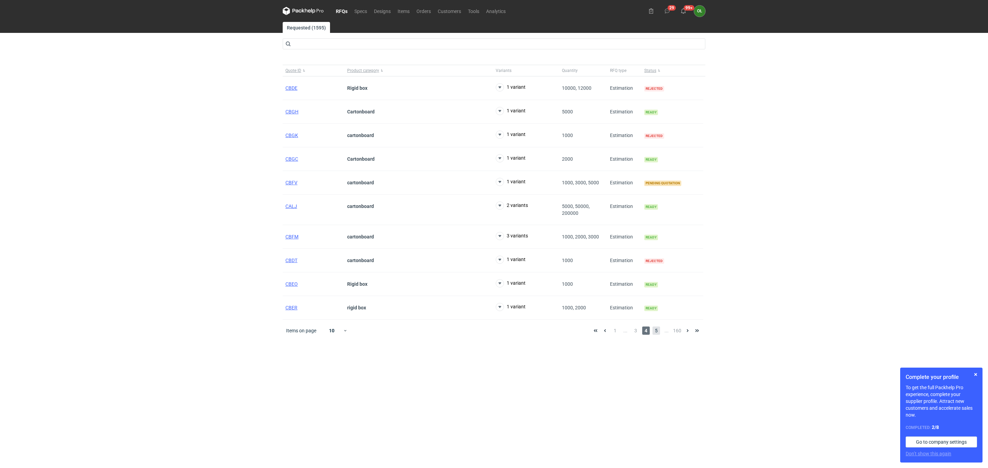
click at [654, 335] on span "5" at bounding box center [656, 331] width 8 height 8
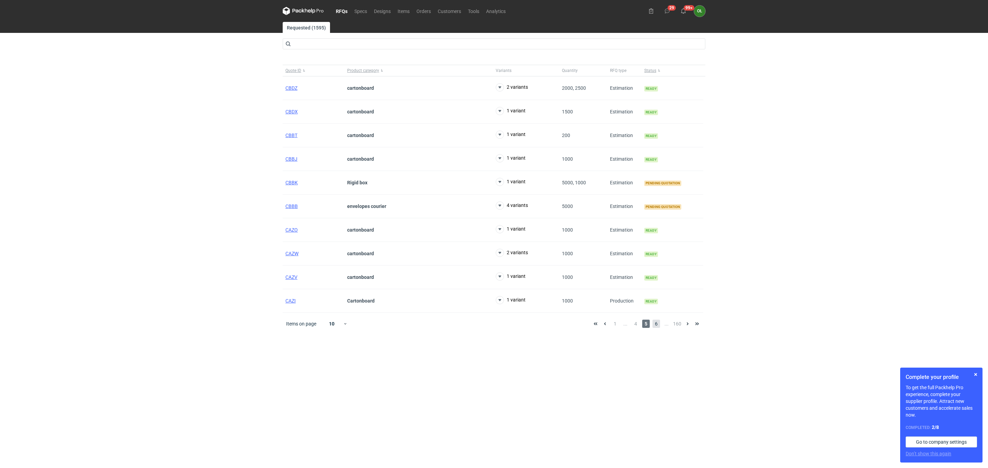
click at [659, 326] on span "6" at bounding box center [656, 324] width 8 height 8
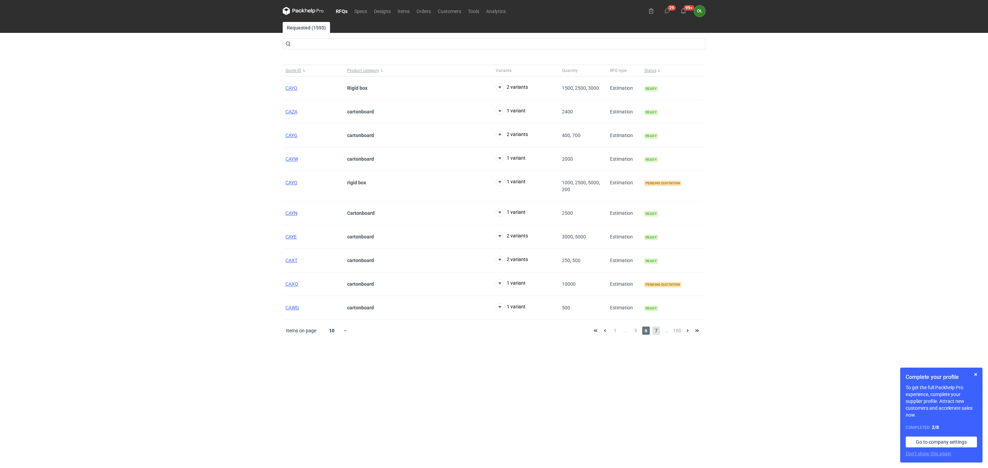
click at [656, 333] on span "7" at bounding box center [656, 331] width 8 height 8
click at [655, 335] on span "8" at bounding box center [656, 331] width 8 height 8
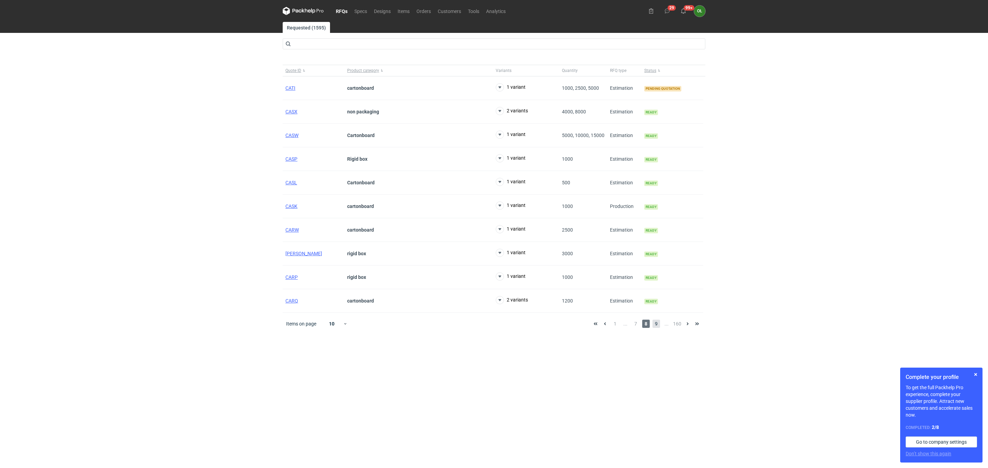
click at [656, 328] on span "9" at bounding box center [656, 324] width 8 height 8
click at [614, 326] on span "1" at bounding box center [615, 324] width 8 height 8
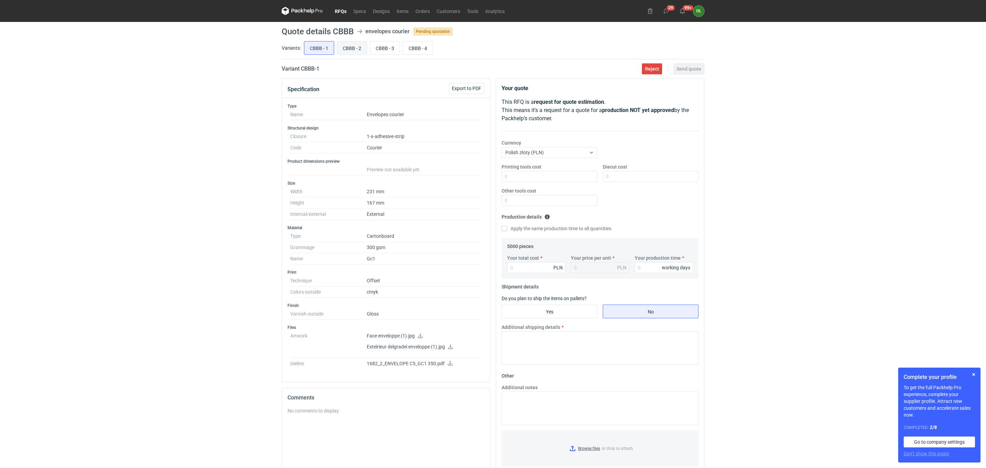
click at [357, 52] on input "CBBB - 2" at bounding box center [351, 47] width 29 height 13
radio input "true"
click at [322, 47] on input "CBBB - 1" at bounding box center [318, 47] width 29 height 13
radio input "true"
click at [346, 55] on label "CBBB - 2" at bounding box center [352, 48] width 30 height 14
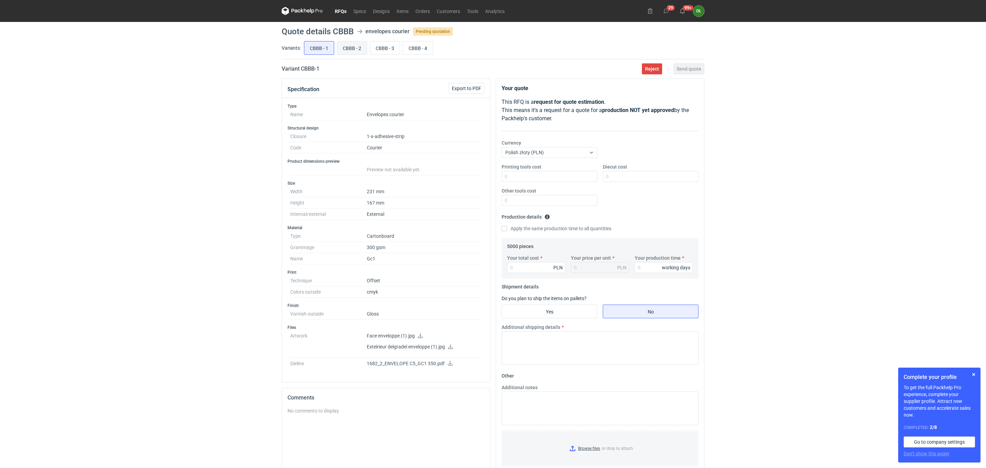
click at [346, 55] on input "CBBB - 2" at bounding box center [351, 47] width 29 height 13
radio input "true"
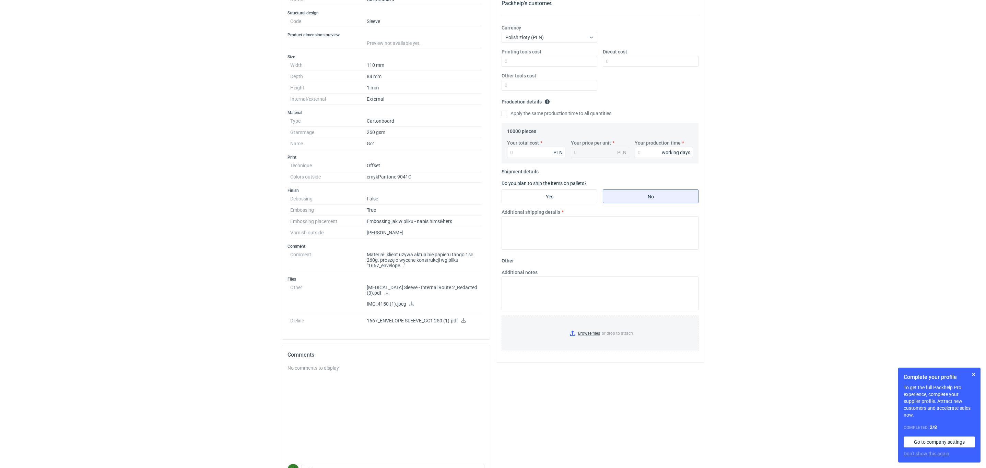
scroll to position [120, 0]
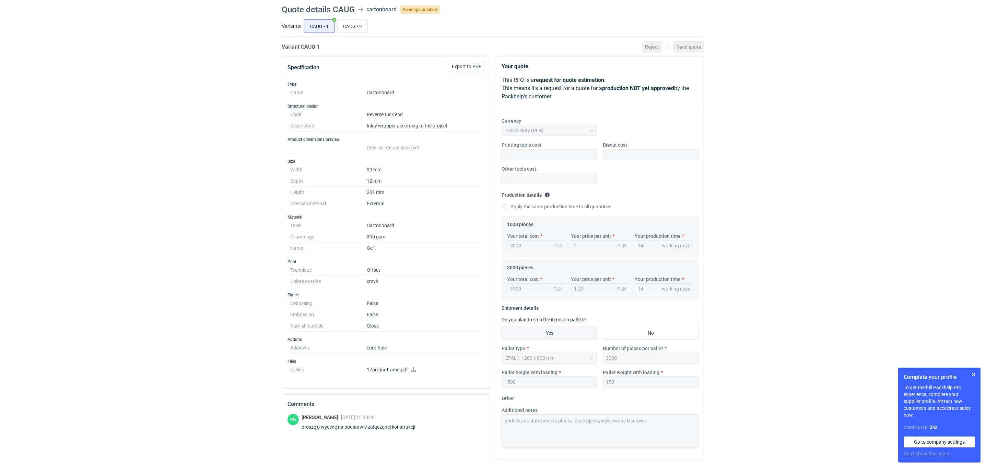
scroll to position [17, 0]
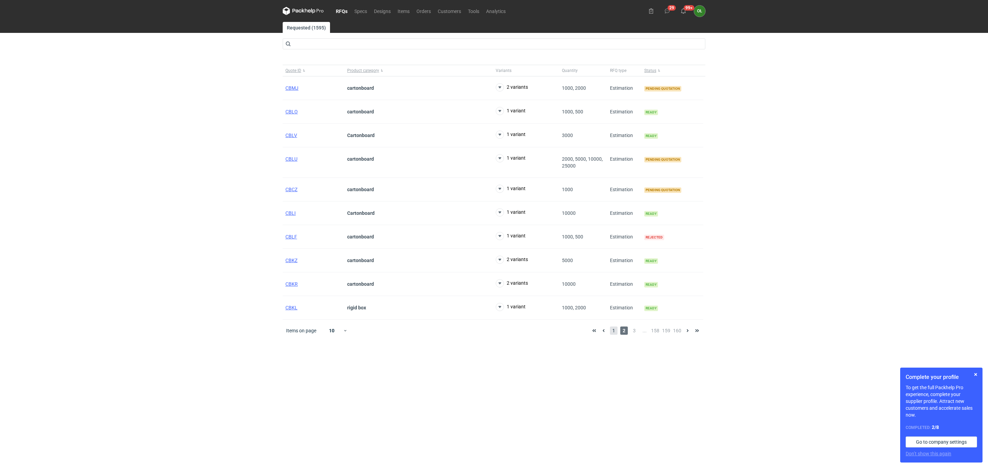
click at [613, 335] on span "1" at bounding box center [614, 331] width 8 height 8
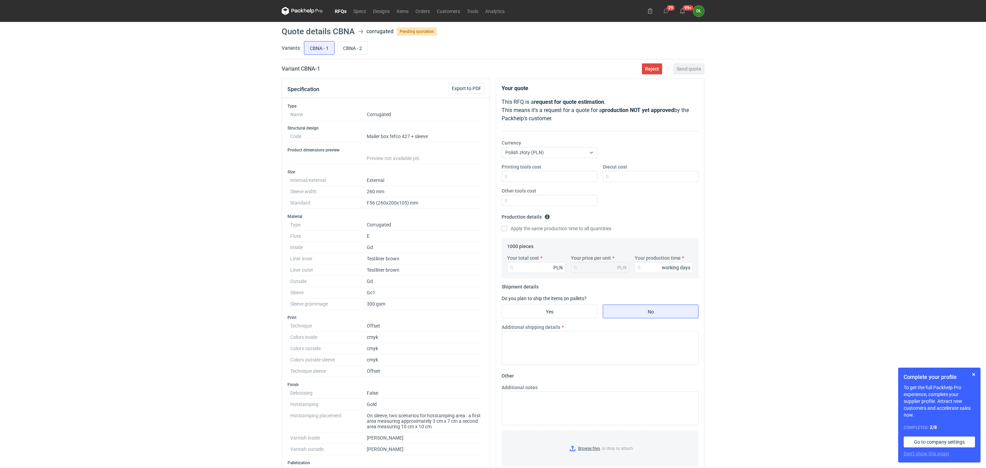
click at [338, 7] on link "RFQs" at bounding box center [340, 11] width 19 height 8
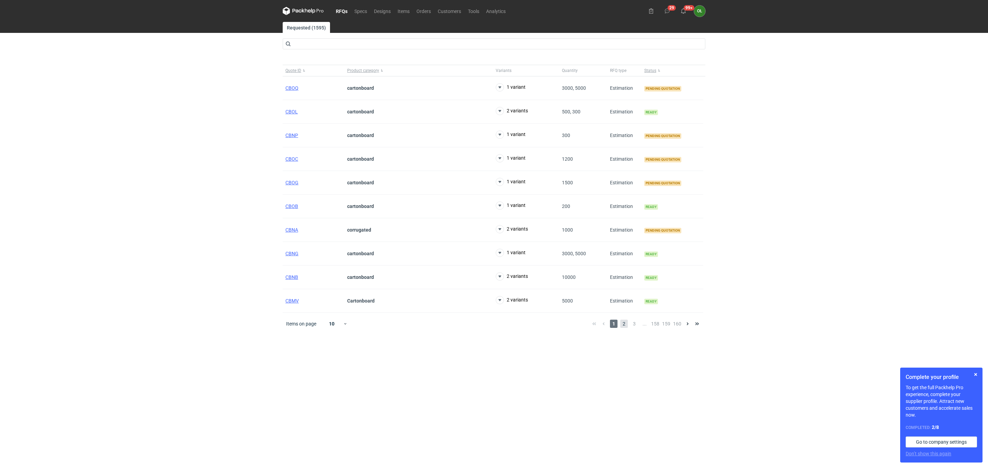
click at [624, 327] on span "2" at bounding box center [624, 324] width 8 height 8
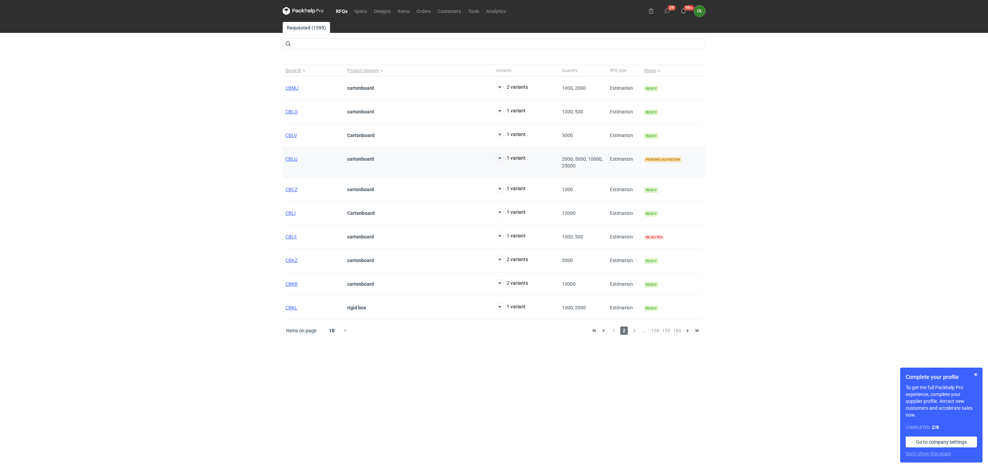
drag, startPoint x: 287, startPoint y: 157, endPoint x: 298, endPoint y: 162, distance: 11.2
click at [298, 162] on div "CBLU" at bounding box center [314, 162] width 62 height 31
click at [339, 10] on link "RFQs" at bounding box center [341, 11] width 19 height 8
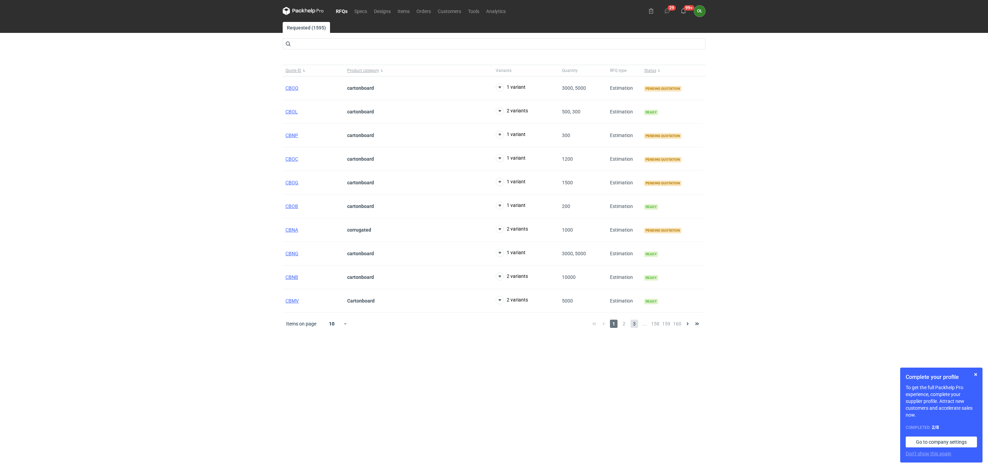
click at [633, 327] on span "3" at bounding box center [634, 324] width 8 height 8
click at [645, 326] on span "4" at bounding box center [646, 324] width 8 height 8
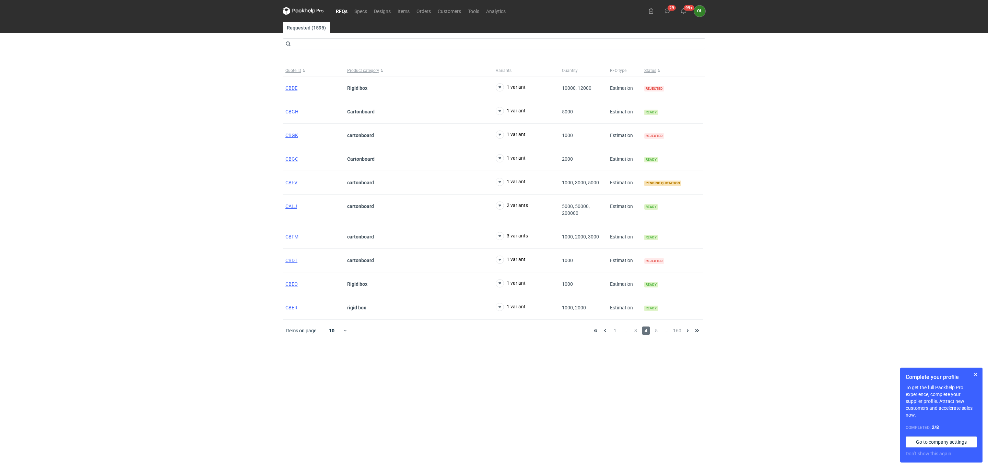
click at [343, 12] on link "RFQs" at bounding box center [341, 11] width 19 height 8
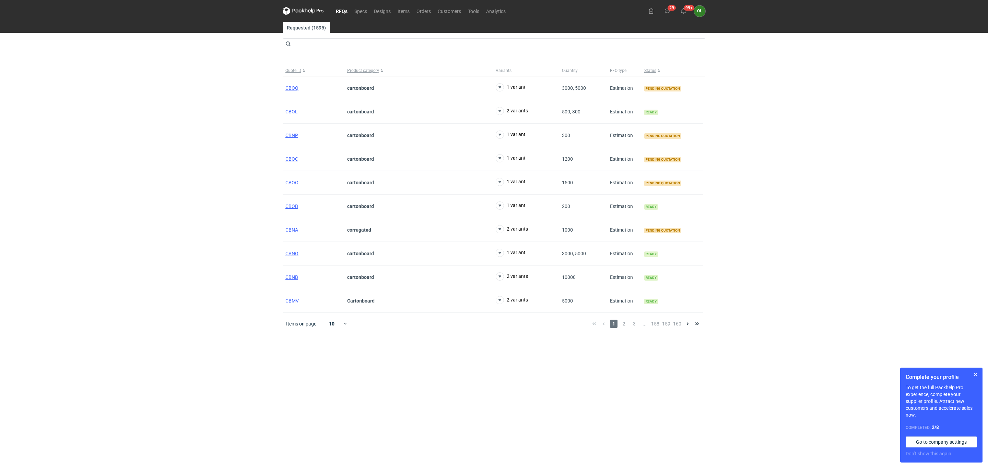
click at [188, 134] on div "RFQs Specs Designs Items Orders Customers Tools Analytics 29 99+ OŁ Olga Łopato…" at bounding box center [494, 234] width 988 height 468
click at [621, 328] on span "2" at bounding box center [624, 324] width 8 height 8
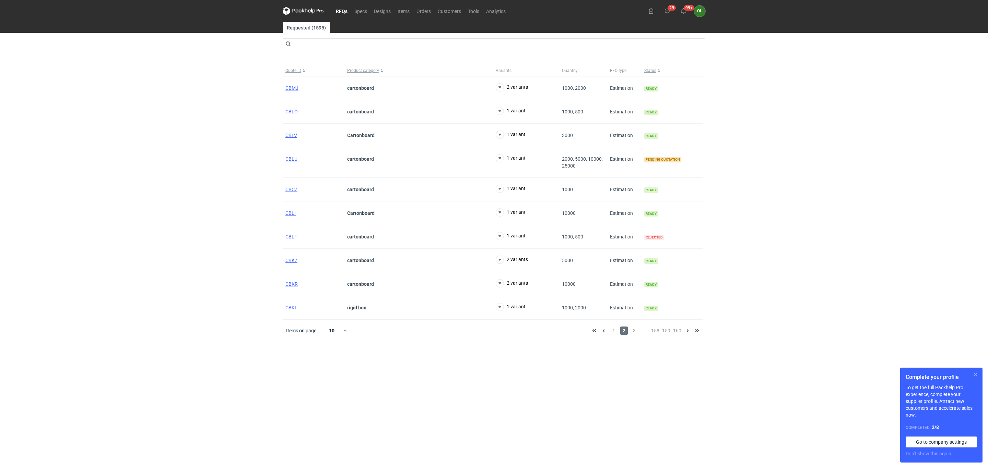
click at [975, 373] on button "button" at bounding box center [975, 375] width 8 height 8
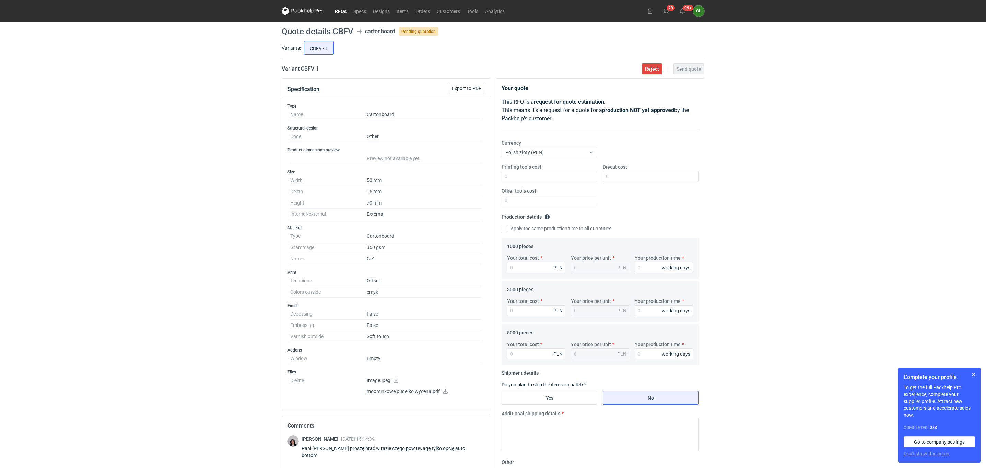
click at [159, 181] on div "RFQs Specs Designs Items Orders Customers Tools Analytics 29 99+ OŁ [PERSON_NAM…" at bounding box center [493, 234] width 986 height 468
click at [976, 373] on button "button" at bounding box center [973, 375] width 8 height 8
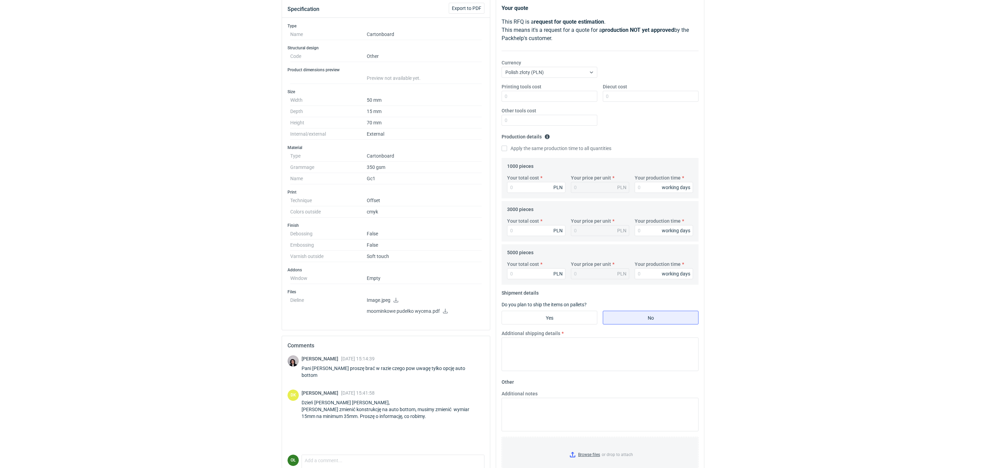
scroll to position [17, 0]
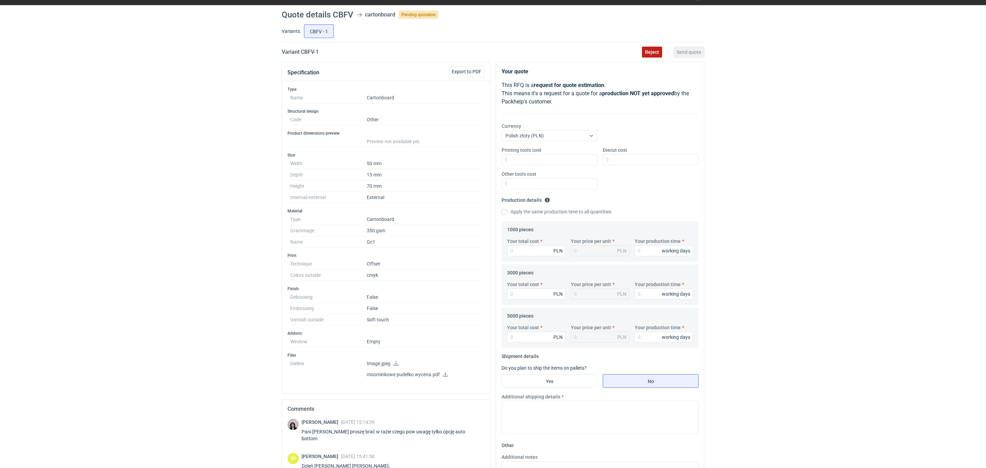
click at [657, 54] on span "Reject" at bounding box center [652, 52] width 14 height 5
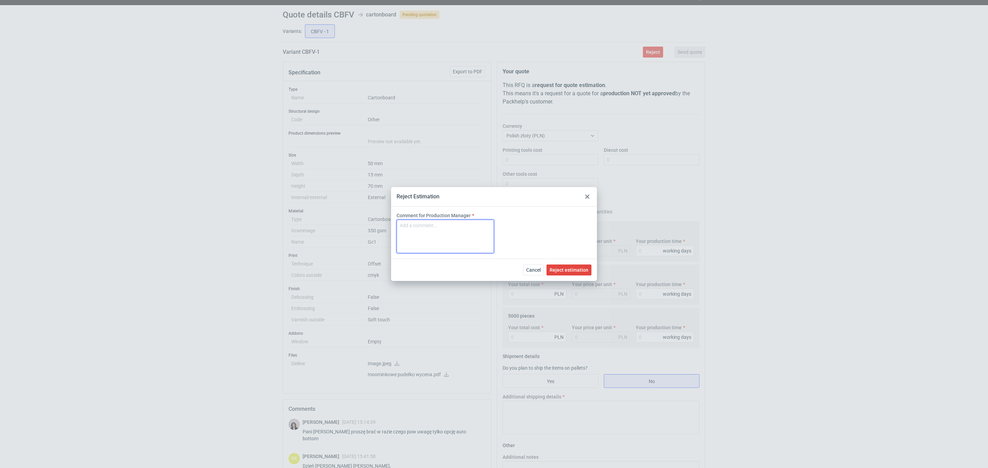
click at [432, 235] on textarea "Comment for Production Manager" at bounding box center [444, 237] width 97 height 34
type textarea "Brak odpowiedzi"
click at [565, 268] on span "Reject estimation" at bounding box center [568, 270] width 39 height 5
click at [205, 131] on div "Reject Estimation Comment for Production Manager Brak odpowiedzi Cancel Reject …" at bounding box center [494, 234] width 988 height 468
